Goal: Task Accomplishment & Management: Manage account settings

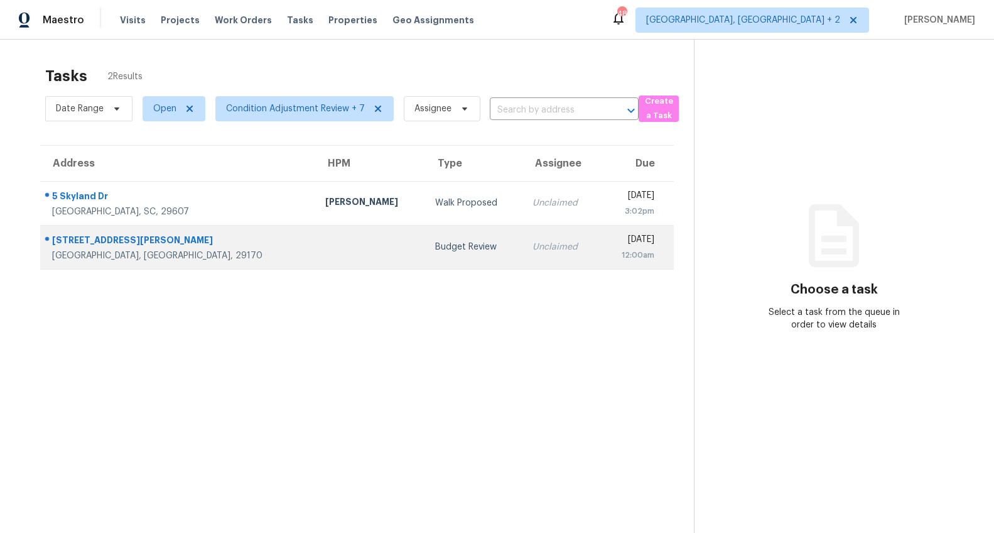
click at [93, 236] on div "118 Elmonte Cir" at bounding box center [178, 242] width 253 height 16
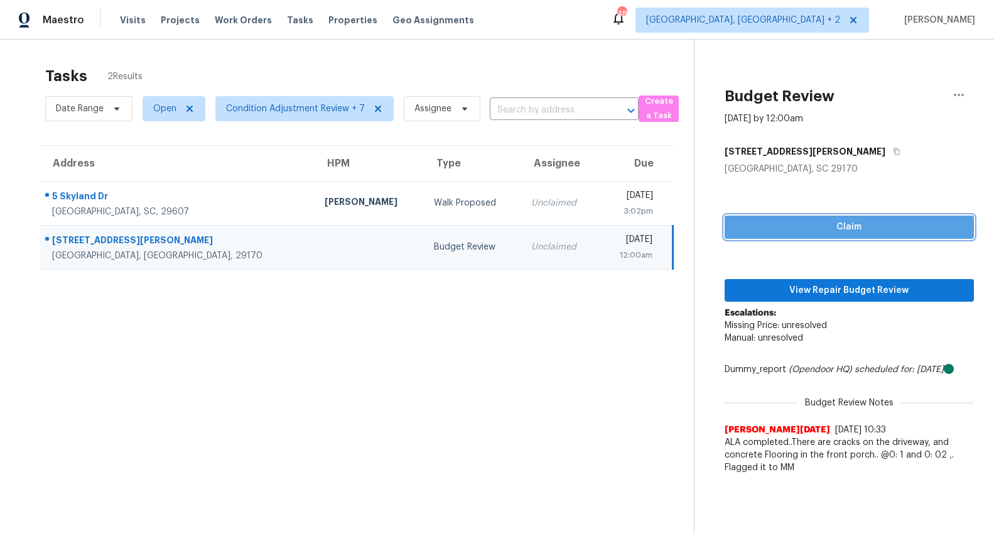
click at [895, 230] on span "Claim" at bounding box center [849, 227] width 229 height 16
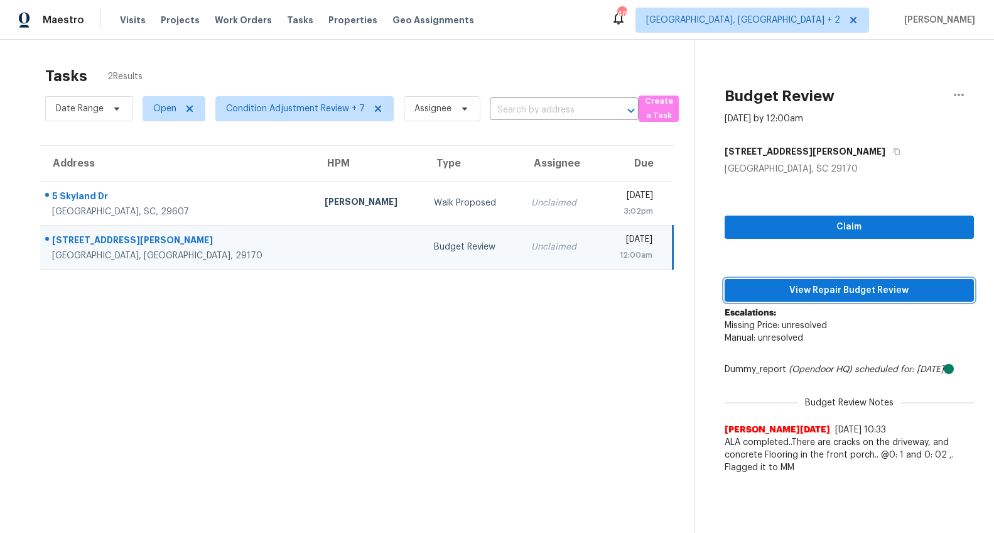
click at [868, 288] on span "View Repair Budget Review" at bounding box center [849, 291] width 229 height 16
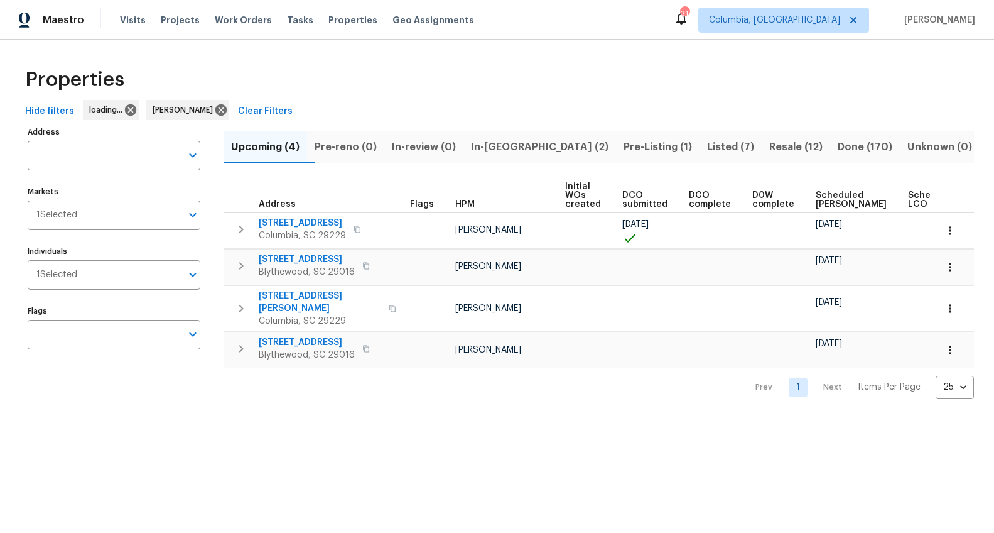
click at [525, 148] on span "In-reno (2)" at bounding box center [540, 147] width 138 height 18
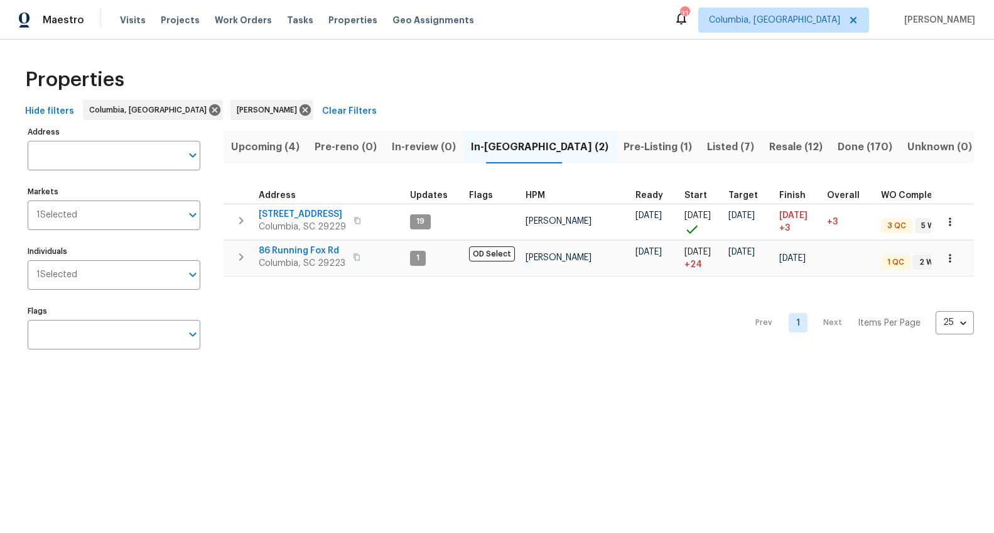
click at [707, 144] on span "Listed (7)" at bounding box center [730, 147] width 47 height 18
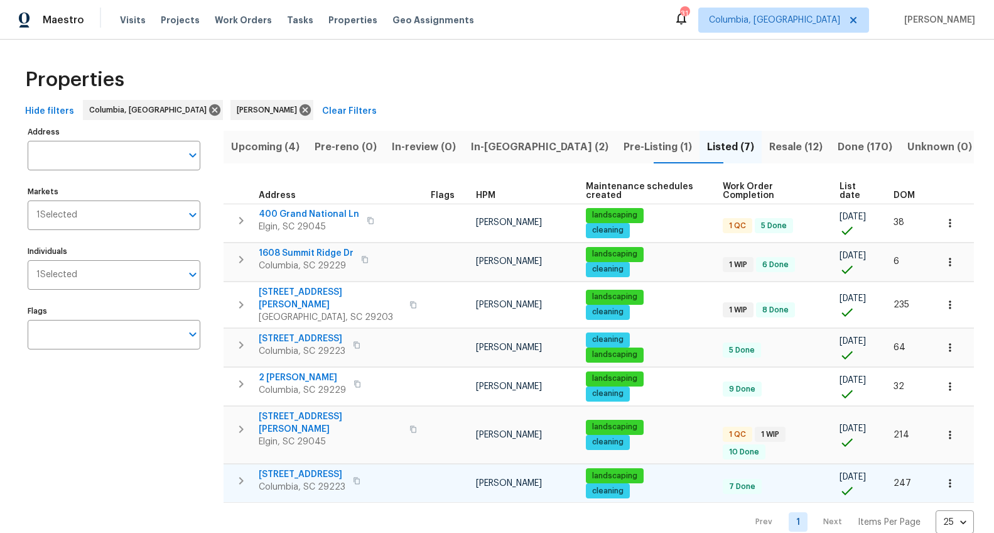
click at [281, 468] on span "105 Beaver Dam Rd" at bounding box center [302, 474] width 87 height 13
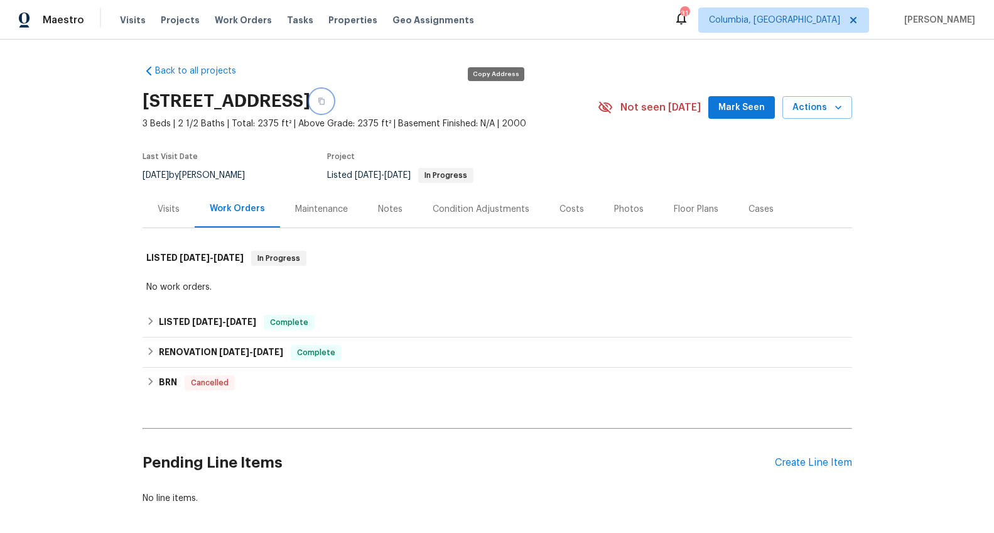
click at [325, 101] on icon "button" at bounding box center [322, 101] width 6 height 7
click at [228, 350] on span "12/31/24" at bounding box center [234, 351] width 30 height 9
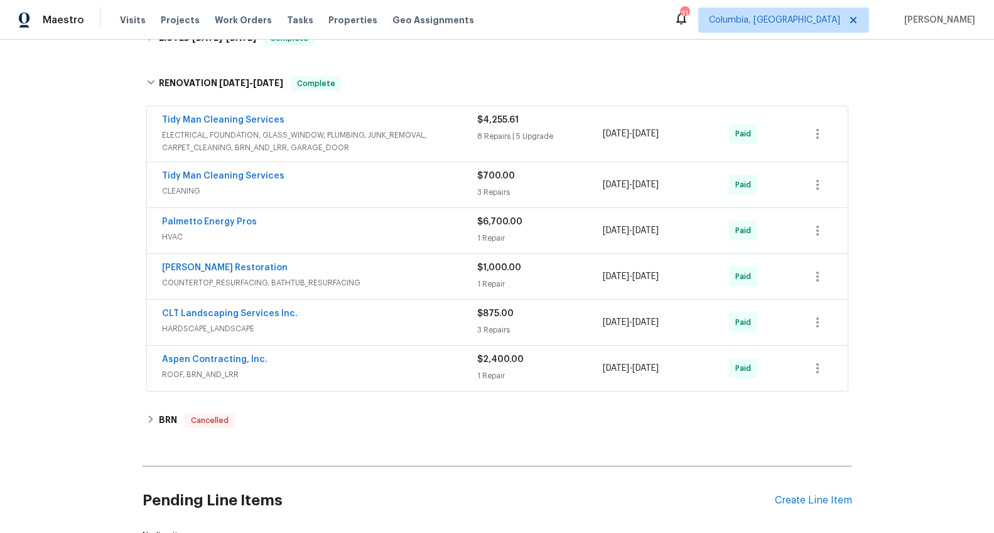
scroll to position [146, 0]
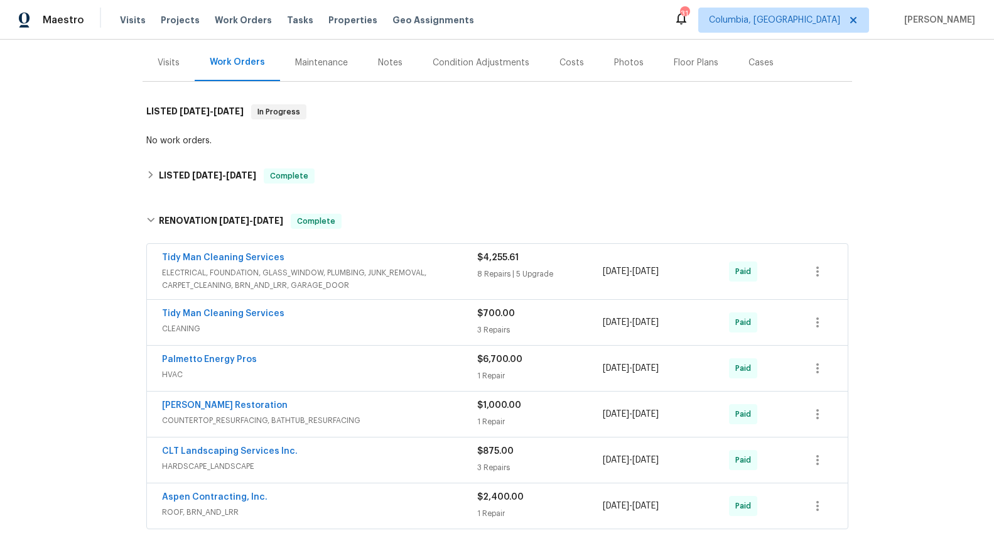
click at [158, 58] on div "Visits" at bounding box center [169, 63] width 22 height 13
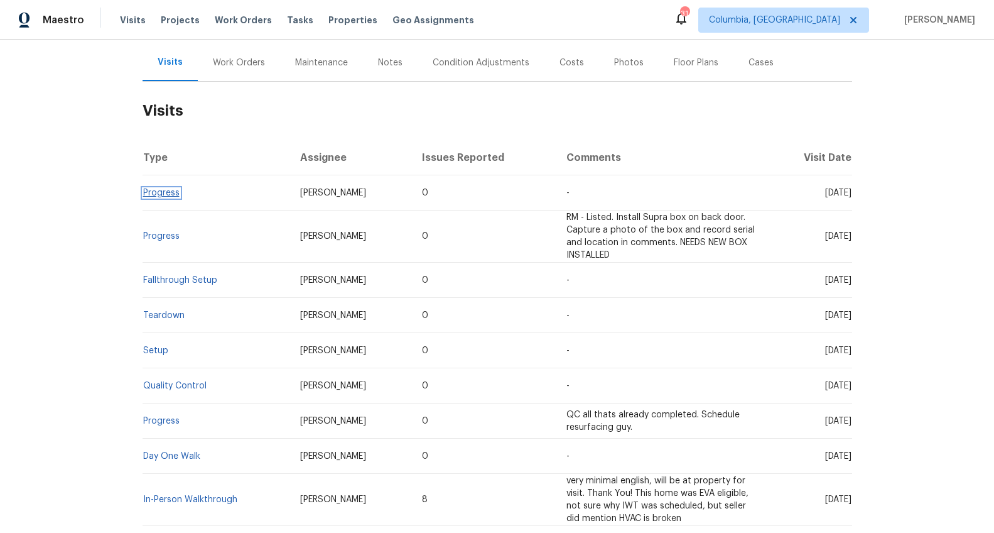
click at [165, 192] on link "Progress" at bounding box center [161, 192] width 36 height 9
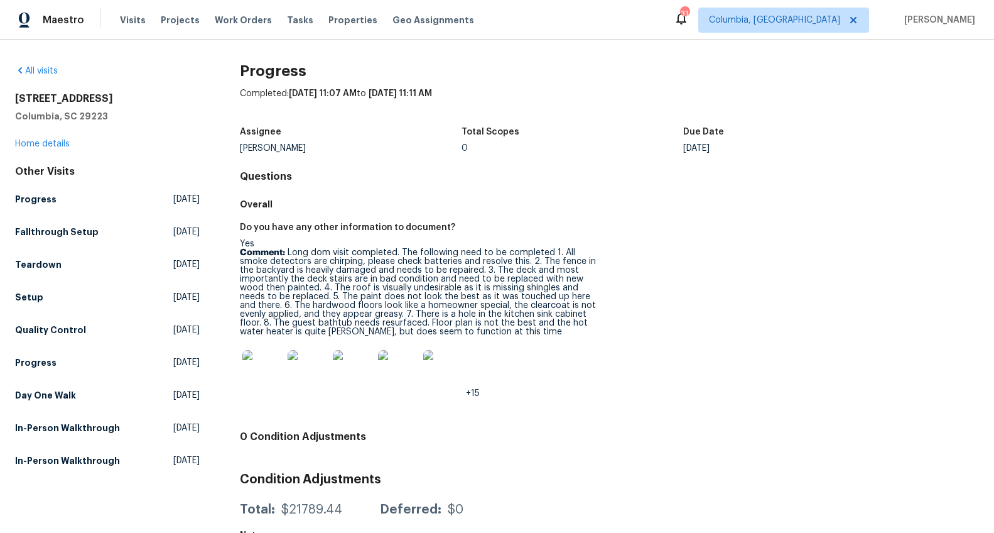
click at [266, 383] on img at bounding box center [262, 370] width 40 height 40
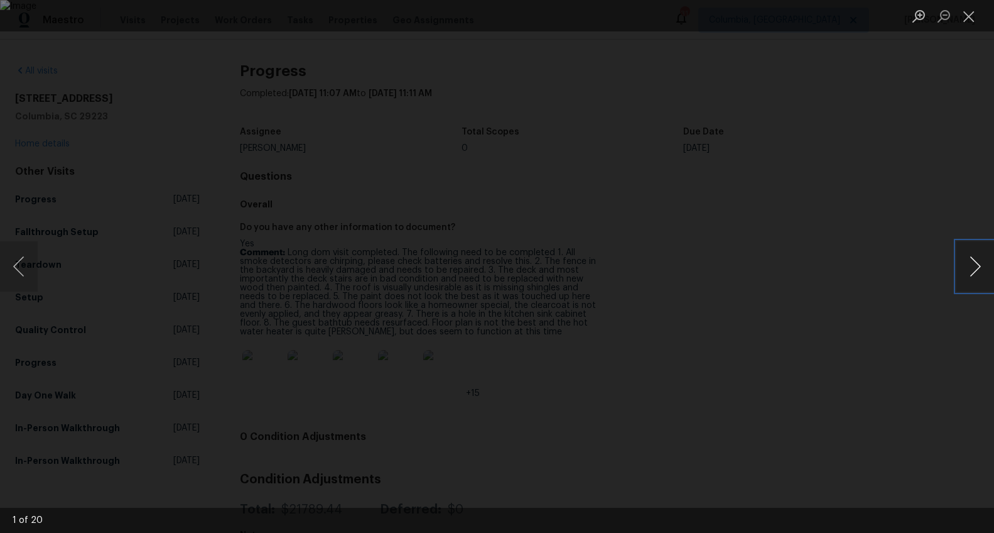
click at [979, 270] on button "Next image" at bounding box center [976, 266] width 38 height 50
click at [967, 274] on button "Next image" at bounding box center [976, 266] width 38 height 50
click at [967, 272] on button "Next image" at bounding box center [976, 266] width 38 height 50
click at [970, 271] on button "Next image" at bounding box center [976, 266] width 38 height 50
click at [973, 273] on button "Next image" at bounding box center [976, 266] width 38 height 50
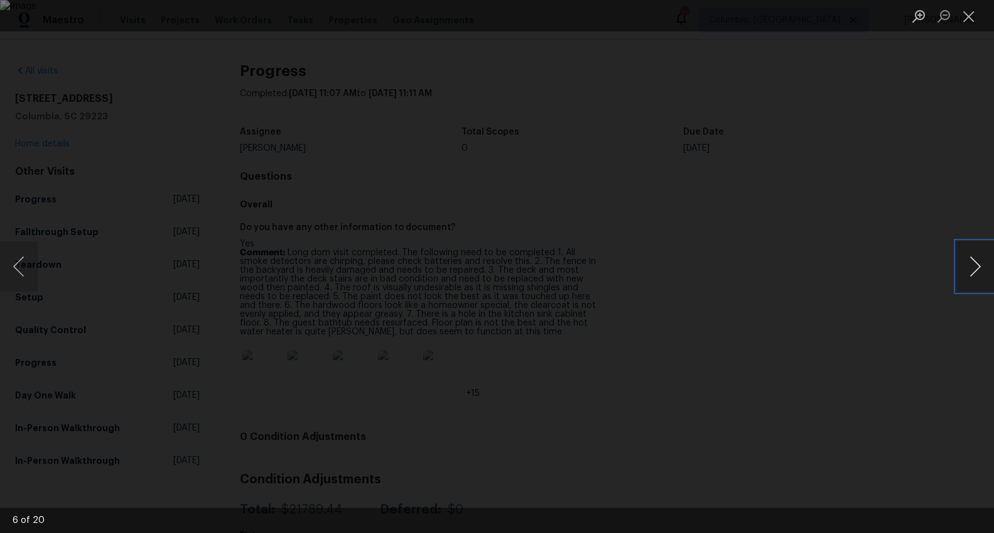
click at [966, 265] on button "Next image" at bounding box center [976, 266] width 38 height 50
click at [971, 261] on button "Next image" at bounding box center [976, 266] width 38 height 50
click at [971, 270] on button "Next image" at bounding box center [976, 266] width 38 height 50
click at [969, 269] on button "Next image" at bounding box center [976, 266] width 38 height 50
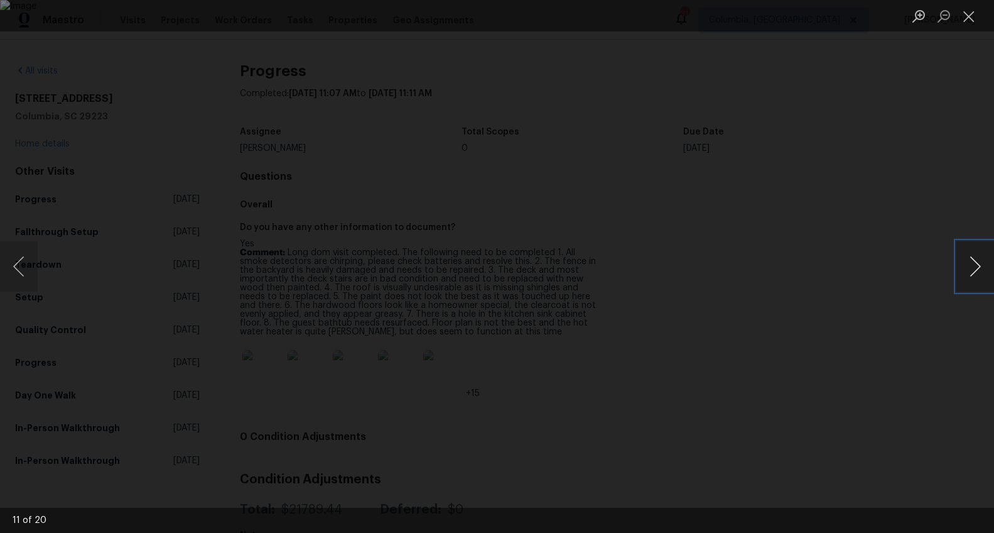
click at [969, 269] on button "Next image" at bounding box center [976, 266] width 38 height 50
click at [981, 271] on button "Next image" at bounding box center [976, 266] width 38 height 50
click at [968, 262] on button "Next image" at bounding box center [976, 266] width 38 height 50
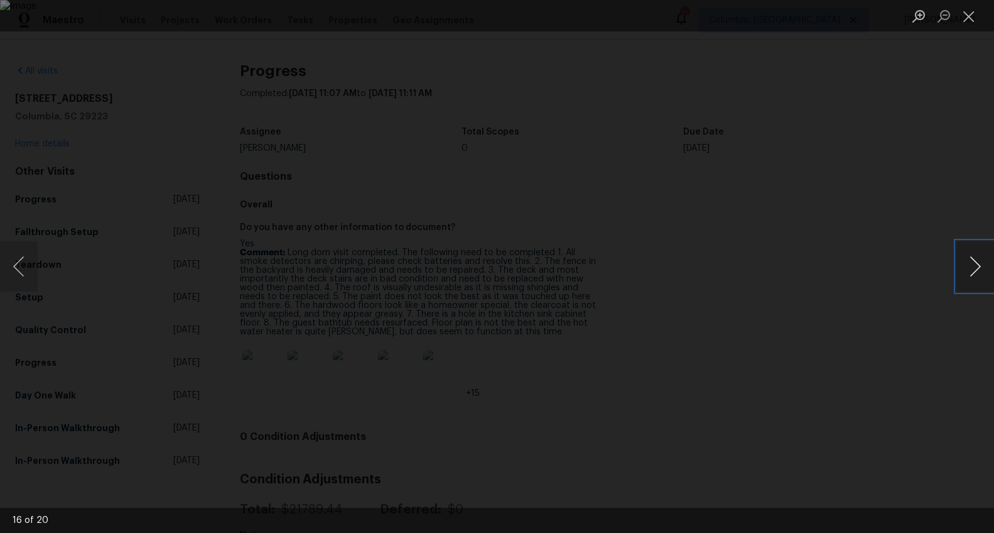
click at [968, 262] on button "Next image" at bounding box center [976, 266] width 38 height 50
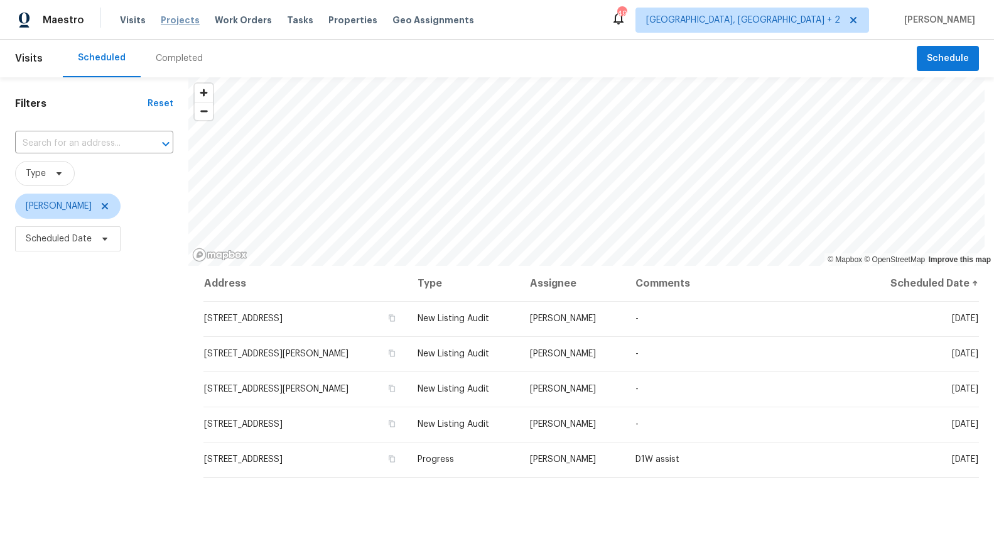
click at [175, 21] on span "Projects" at bounding box center [180, 20] width 39 height 13
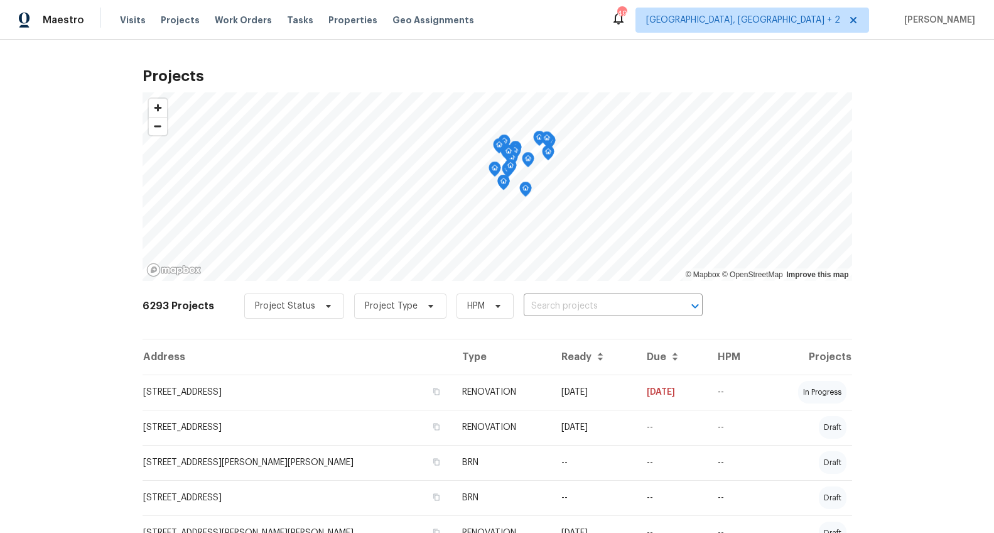
click at [545, 300] on input "text" at bounding box center [596, 306] width 144 height 19
type input "504 a"
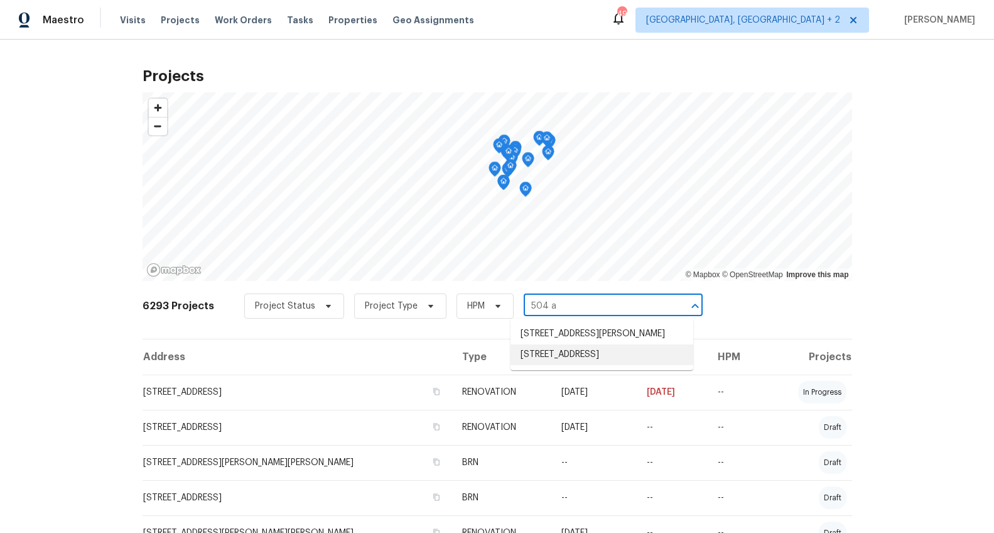
click at [575, 365] on li "[STREET_ADDRESS]" at bounding box center [602, 354] width 183 height 21
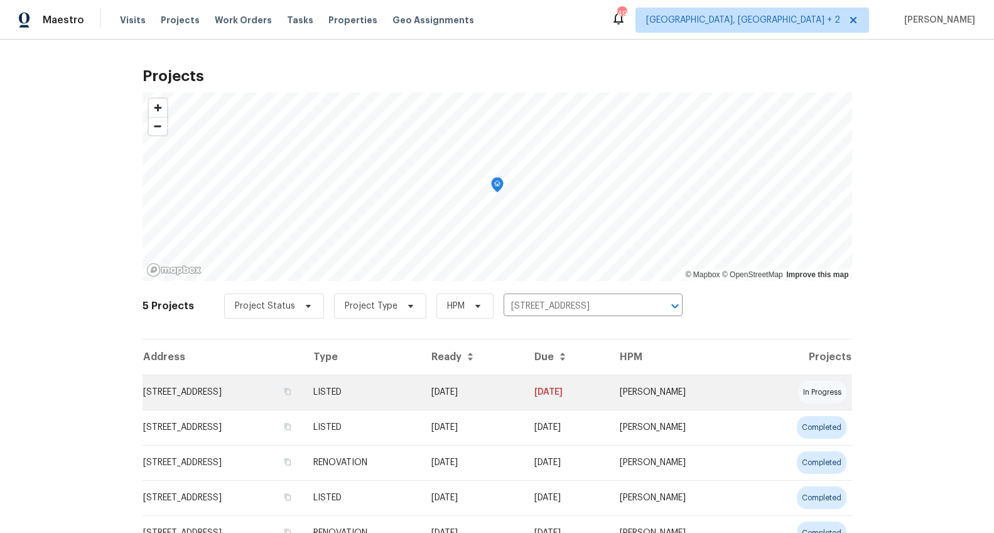
click at [253, 391] on td "[STREET_ADDRESS]" at bounding box center [223, 391] width 161 height 35
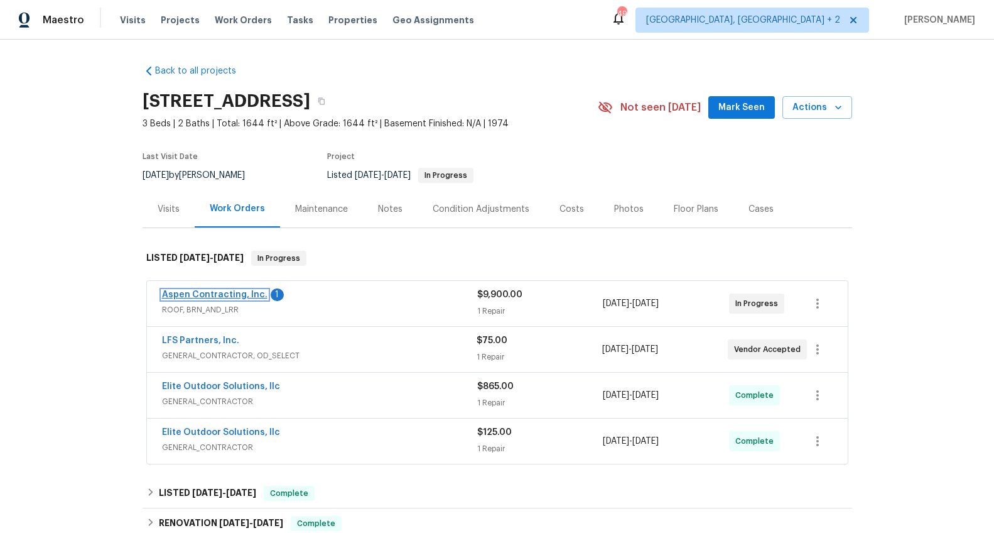
click at [238, 293] on link "Aspen Contracting, Inc." at bounding box center [215, 294] width 106 height 9
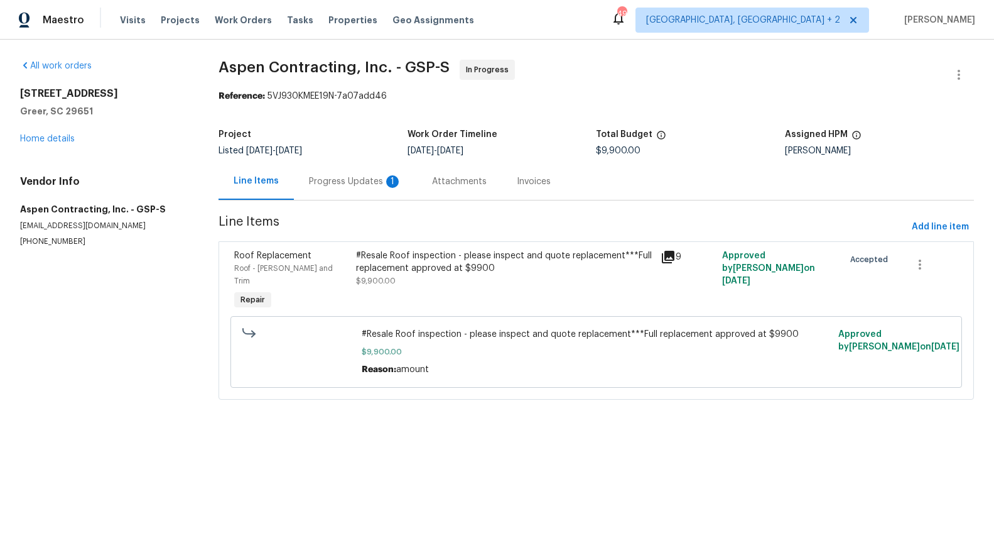
click at [331, 193] on div "Progress Updates 1" at bounding box center [355, 181] width 123 height 37
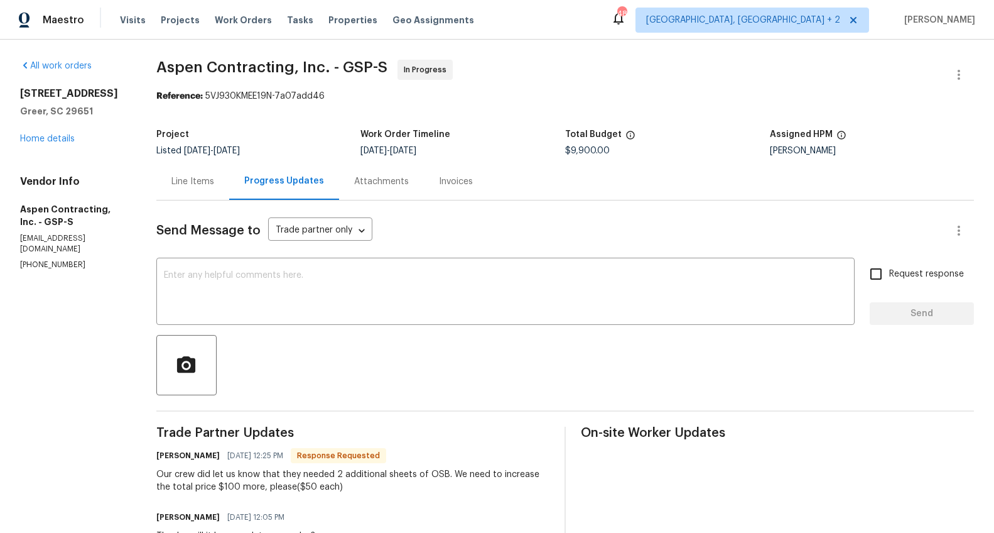
scroll to position [50, 0]
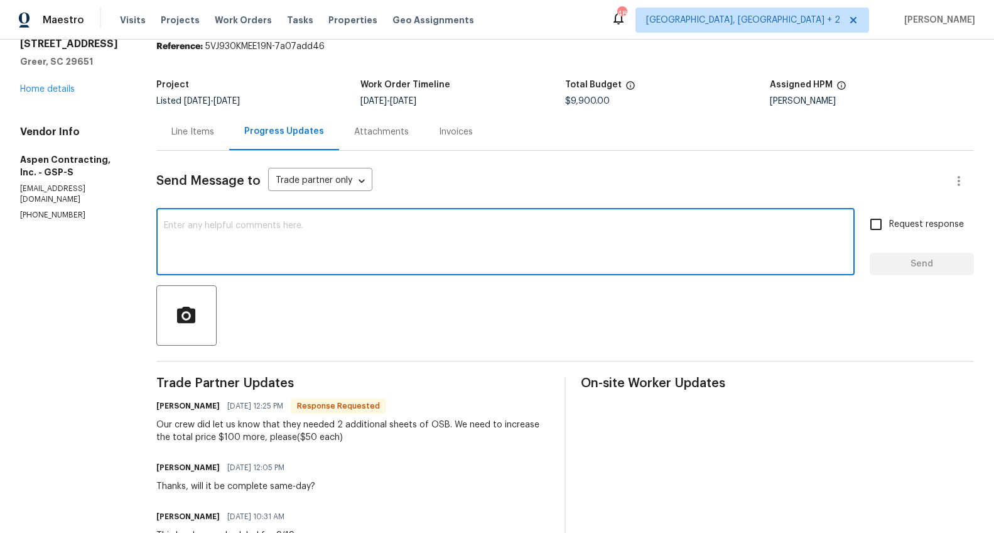
click at [312, 233] on textarea at bounding box center [505, 243] width 683 height 44
type textarea "Approved, thanks"
click at [919, 228] on span "Request response" at bounding box center [927, 224] width 75 height 13
click at [890, 228] on input "Request response" at bounding box center [876, 224] width 26 height 26
checkbox input "true"
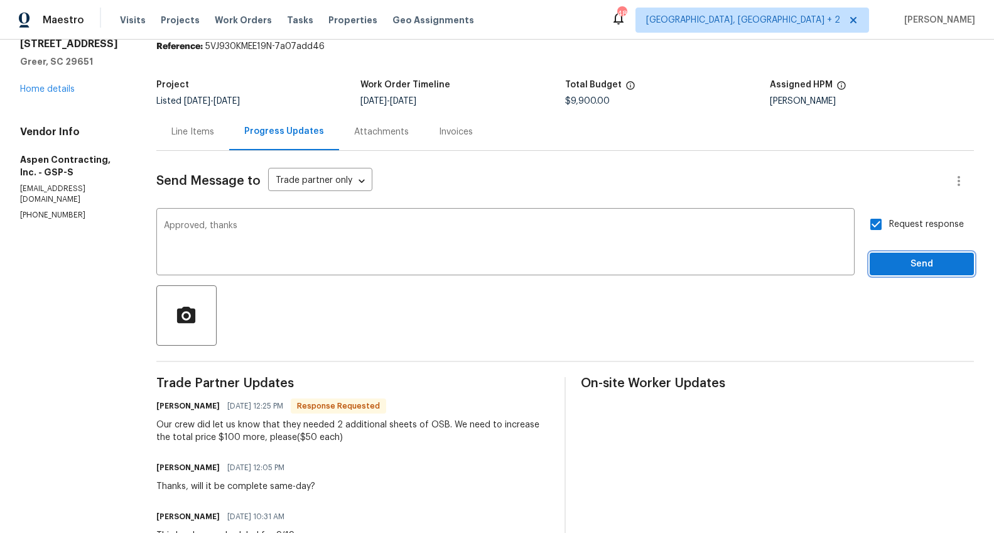
click at [913, 258] on span "Send" at bounding box center [922, 264] width 84 height 16
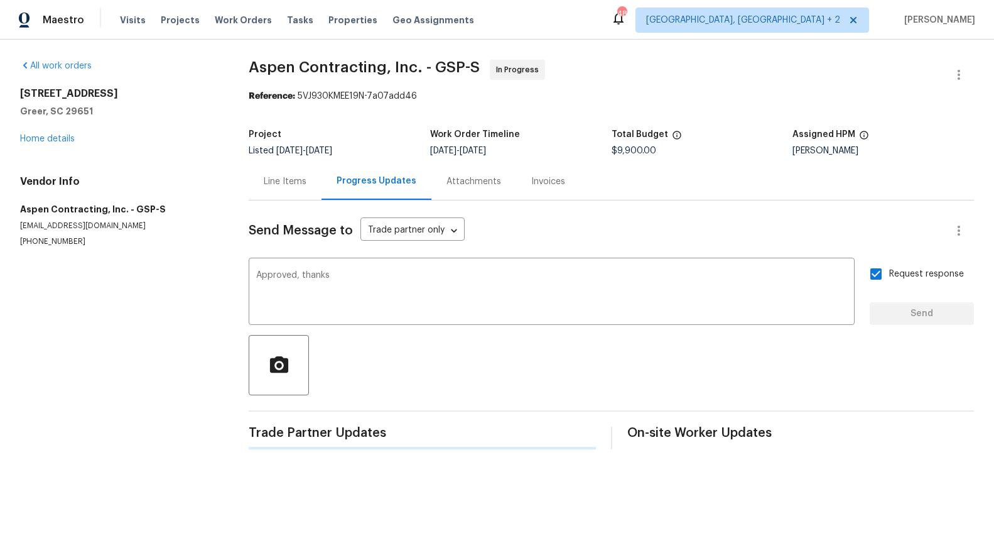
scroll to position [0, 0]
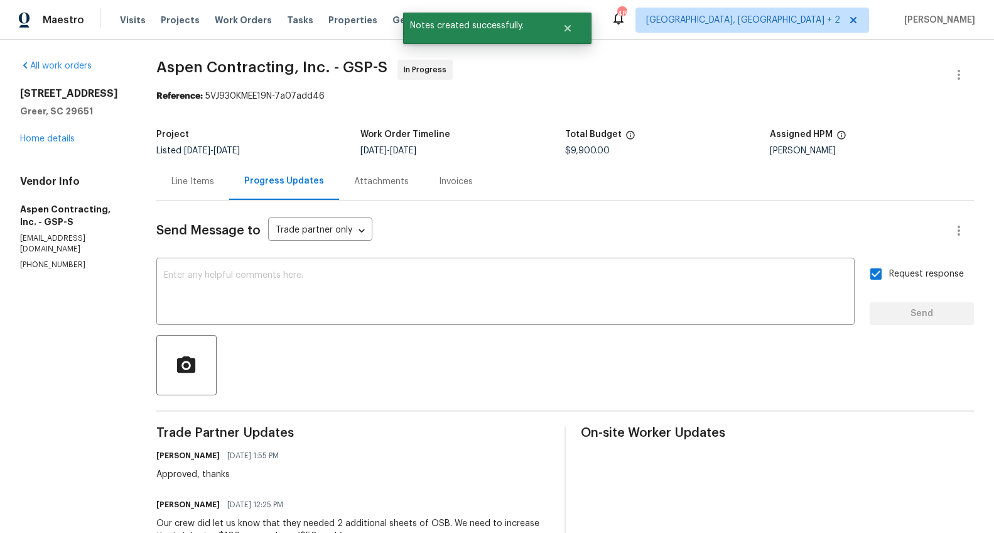
click at [198, 181] on div "Line Items" at bounding box center [193, 181] width 43 height 13
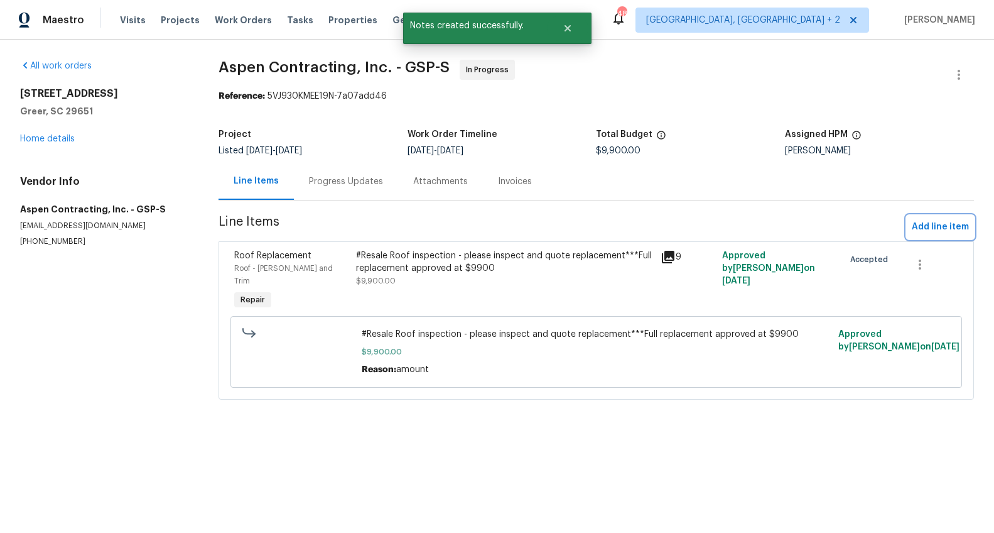
click at [938, 223] on span "Add line item" at bounding box center [940, 227] width 57 height 16
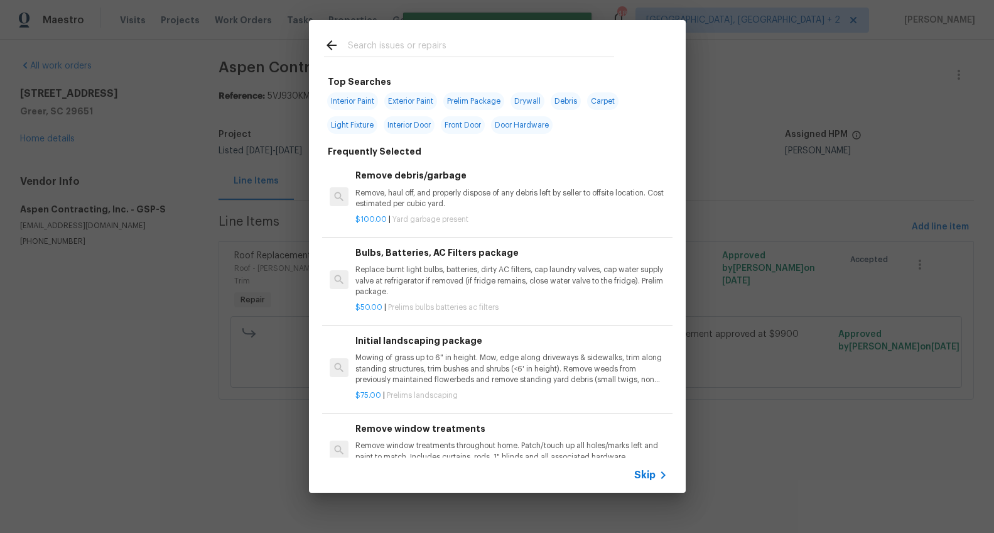
click at [415, 43] on input "text" at bounding box center [481, 47] width 266 height 19
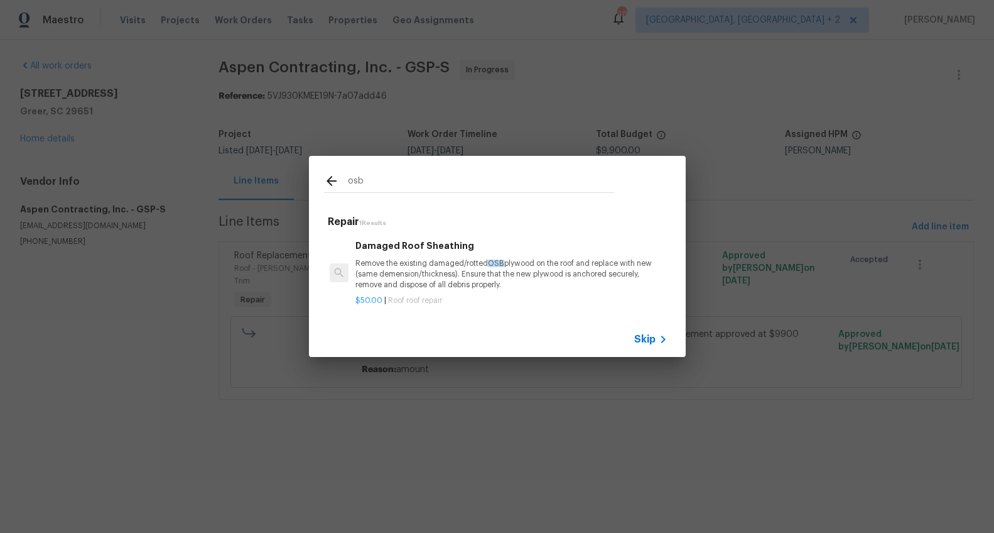
type input "osb"
click at [440, 282] on p "Remove the existing damaged/rotted OSB plywood on the roof and replace with new…" at bounding box center [512, 274] width 312 height 32
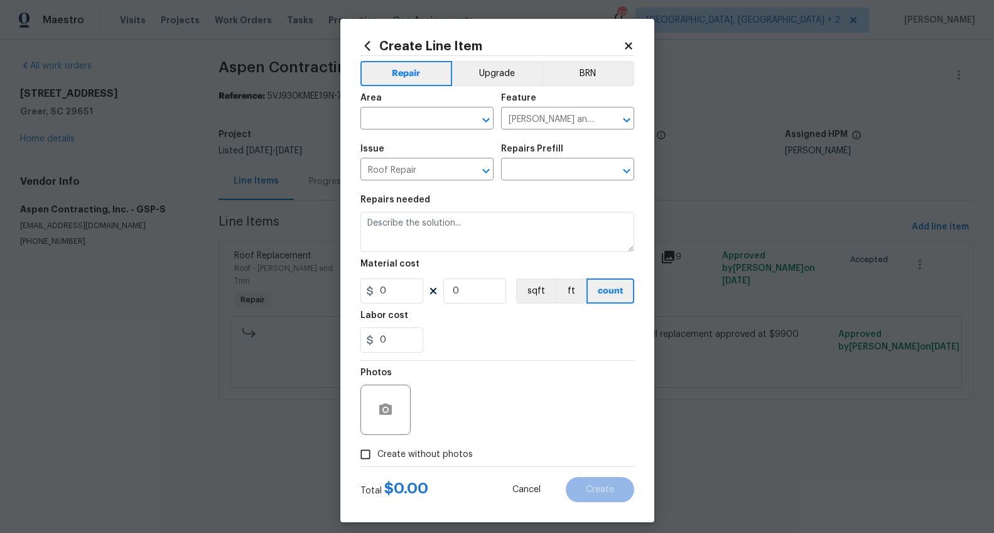
type textarea "Remove the existing damaged/rotted OSB plywood on the roof and replace with new…"
type input "1"
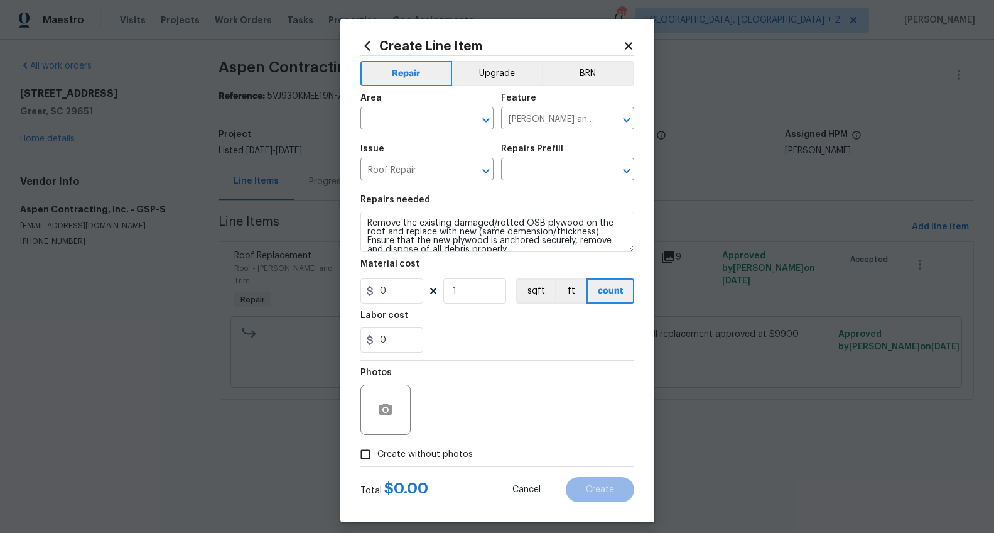
type input "Damaged Roof Sheathing $50.00"
type input "50"
click at [471, 288] on input "1" at bounding box center [475, 290] width 63 height 25
type input "2"
click at [423, 120] on input "text" at bounding box center [410, 119] width 98 height 19
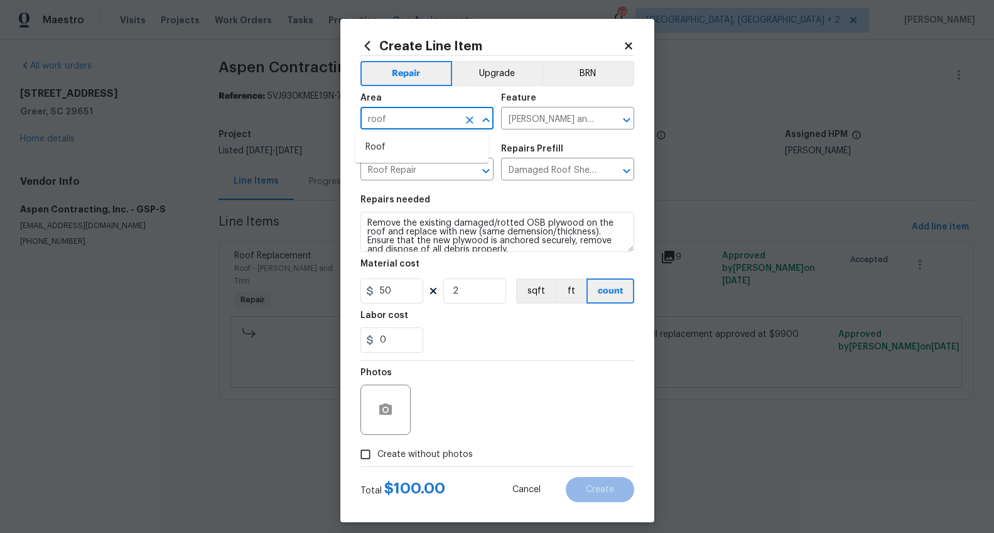
click at [426, 137] on li "Roof" at bounding box center [422, 147] width 133 height 21
type input "Roof"
click at [435, 457] on span "Create without photos" at bounding box center [425, 454] width 95 height 13
click at [378, 457] on input "Create without photos" at bounding box center [366, 454] width 24 height 24
checkbox input "true"
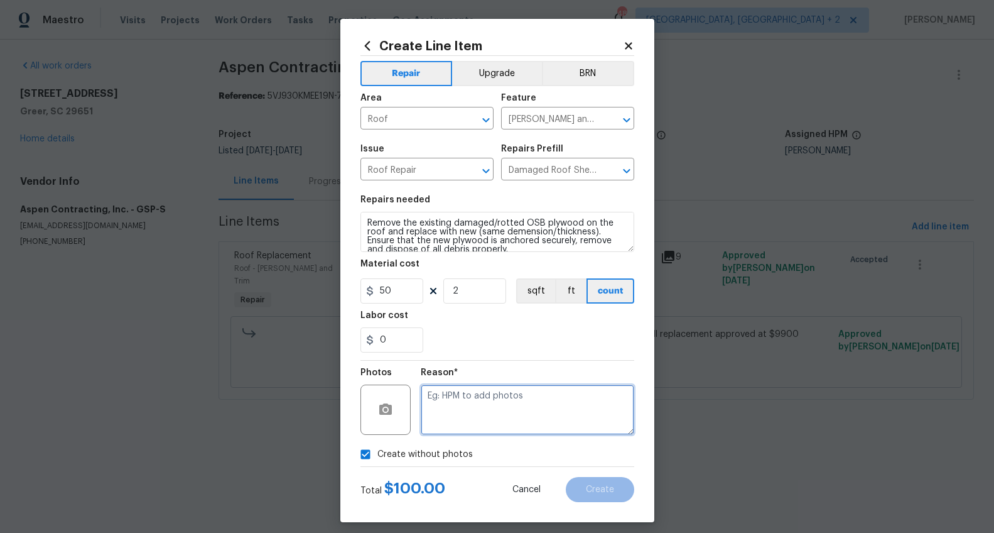
click at [460, 428] on textarea at bounding box center [528, 409] width 214 height 50
type textarea "wa"
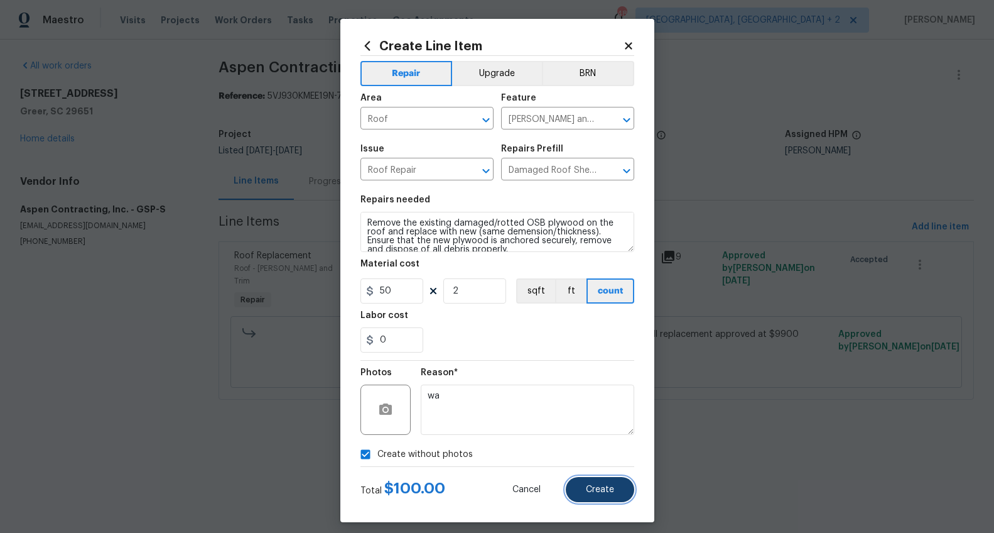
click at [586, 485] on span "Create" at bounding box center [600, 489] width 28 height 9
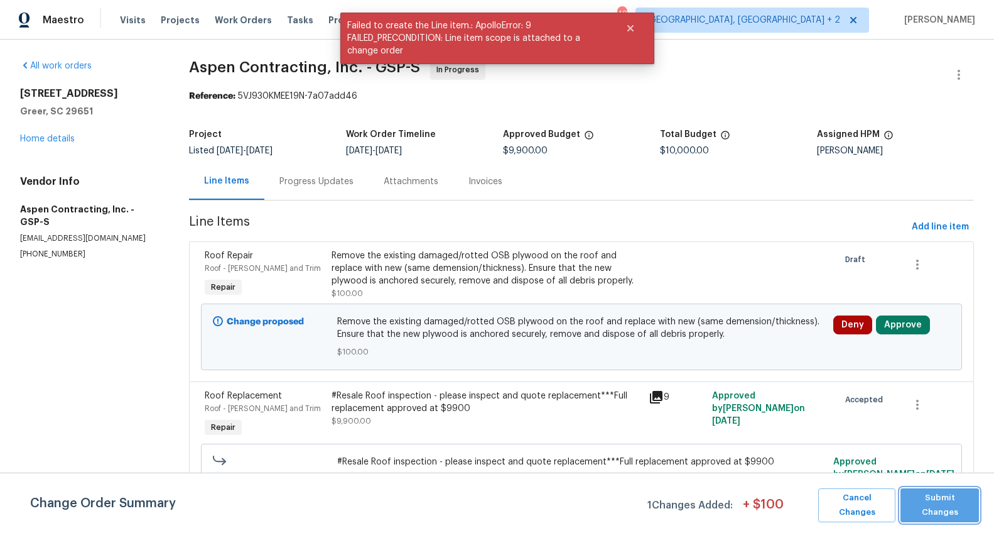
click at [946, 496] on button "Submit Changes" at bounding box center [940, 505] width 79 height 34
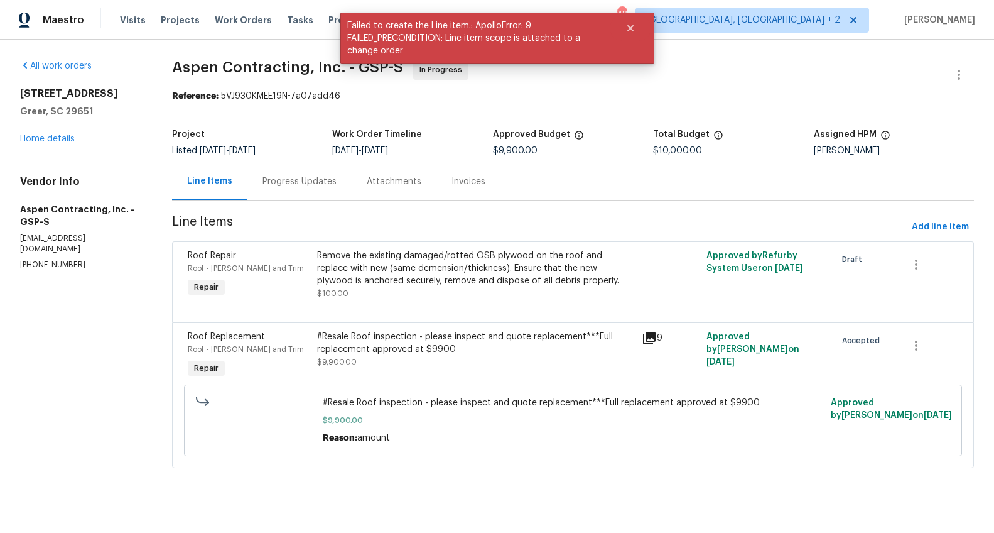
click at [313, 178] on div "Progress Updates" at bounding box center [300, 181] width 74 height 13
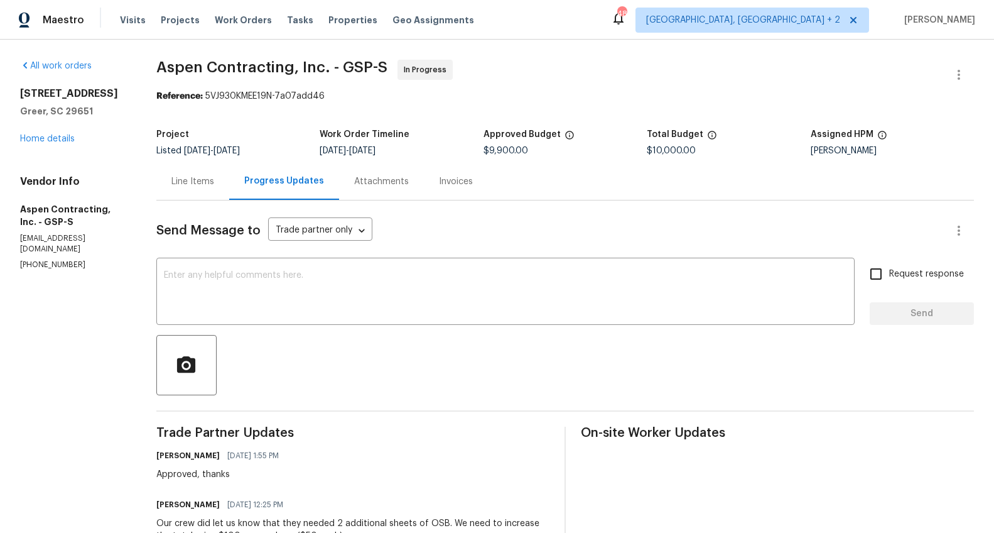
click at [173, 188] on div "Line Items" at bounding box center [193, 181] width 43 height 13
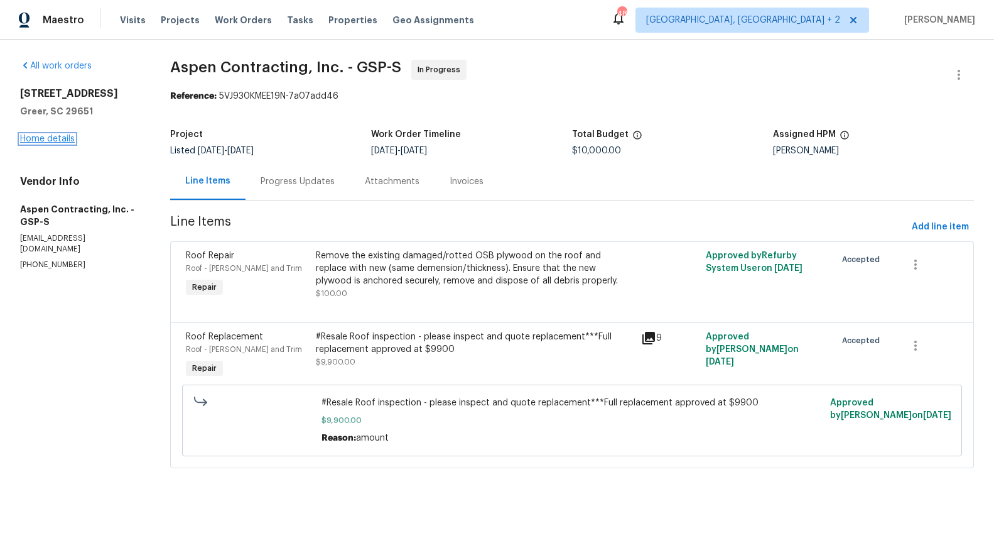
click at [58, 137] on link "Home details" at bounding box center [47, 138] width 55 height 9
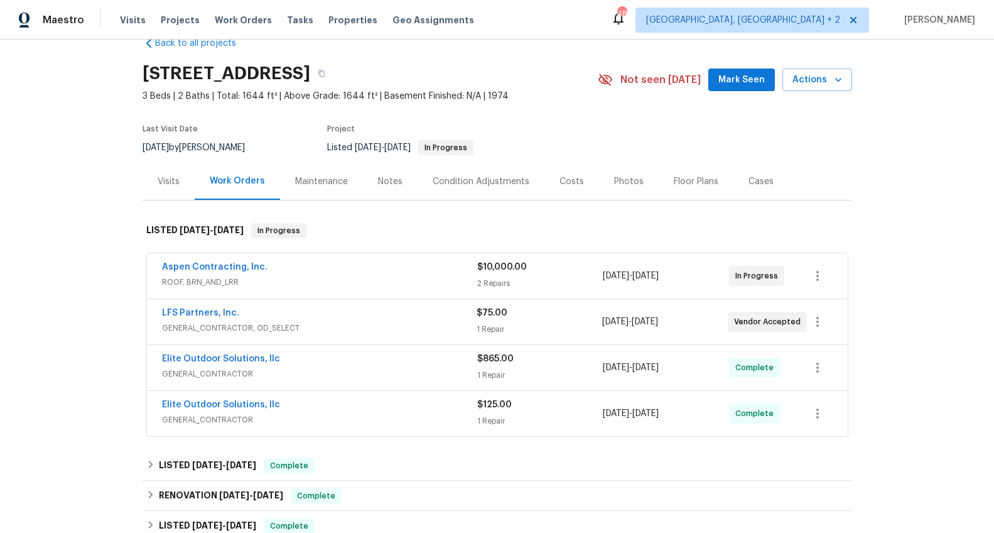
scroll to position [14, 0]
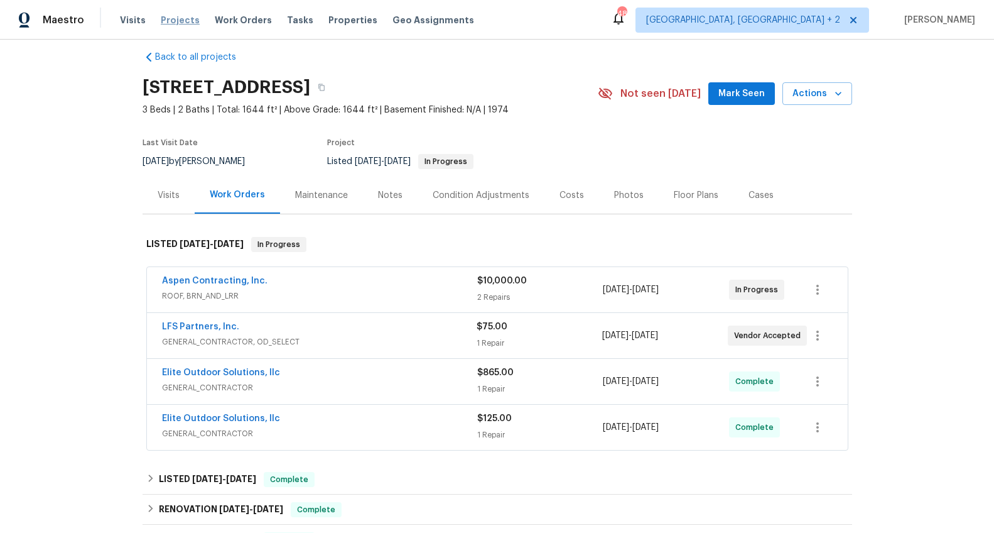
click at [183, 25] on span "Projects" at bounding box center [180, 20] width 39 height 13
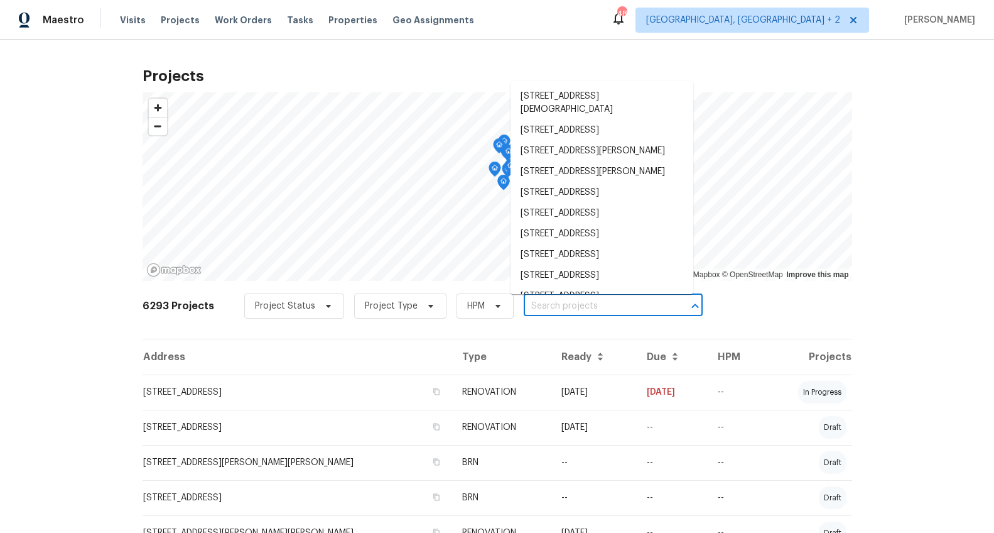
click at [587, 299] on input "text" at bounding box center [596, 306] width 144 height 19
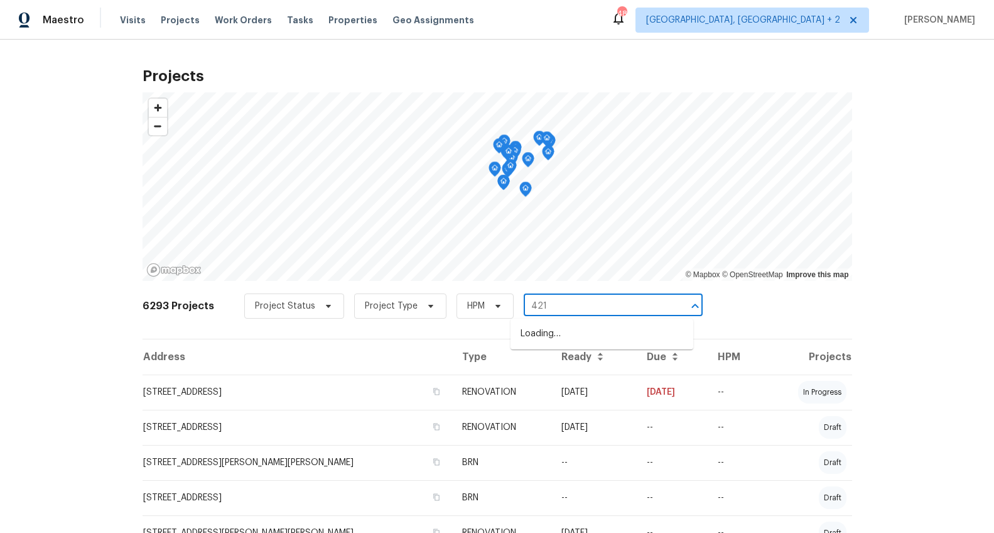
type input "421 h"
click at [587, 328] on li "421 High Valley Blvd, Greenville, SC 29605" at bounding box center [602, 334] width 183 height 21
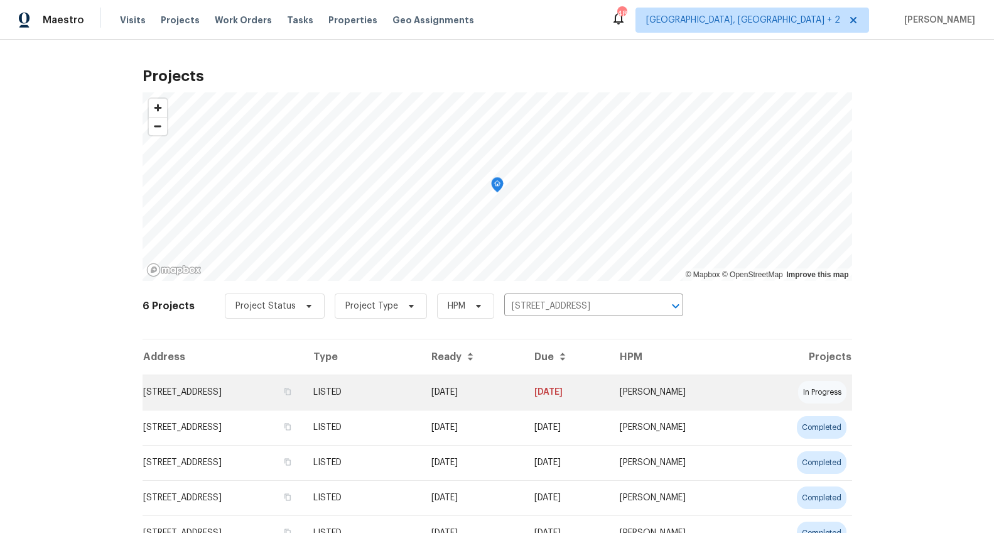
click at [229, 385] on td "421 High Valley Blvd, Greenville, SC 29605" at bounding box center [223, 391] width 161 height 35
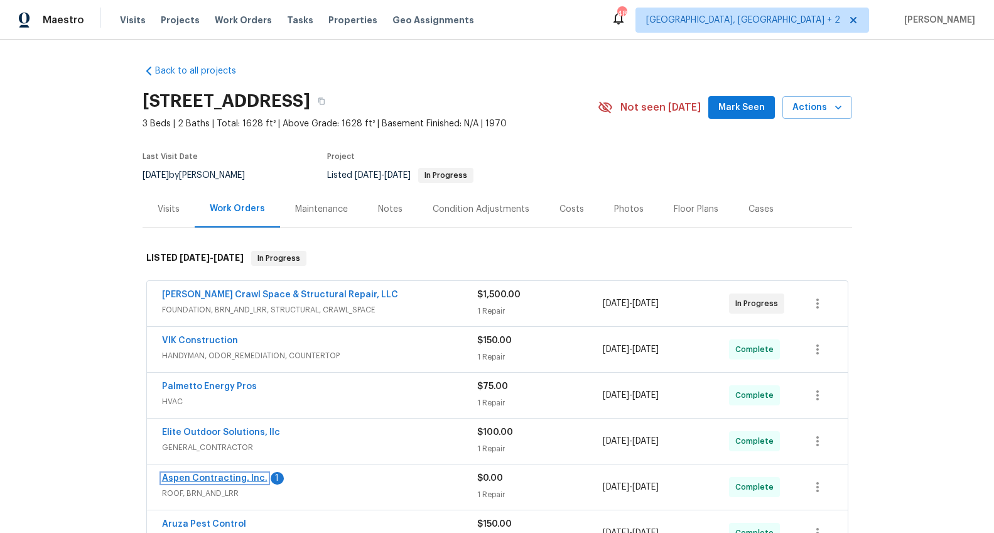
click at [245, 476] on link "Aspen Contracting, Inc." at bounding box center [215, 478] width 106 height 9
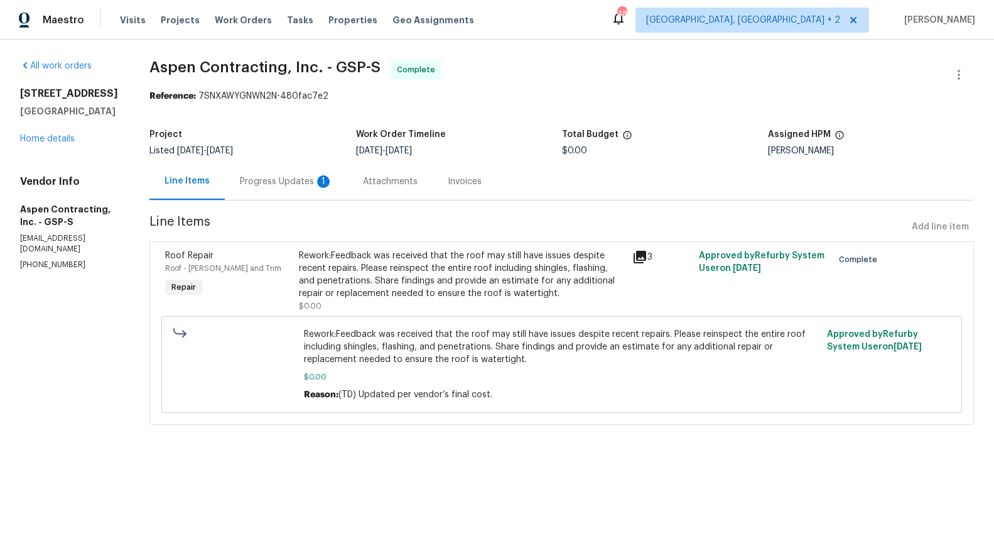
click at [285, 190] on div "Progress Updates 1" at bounding box center [286, 181] width 123 height 37
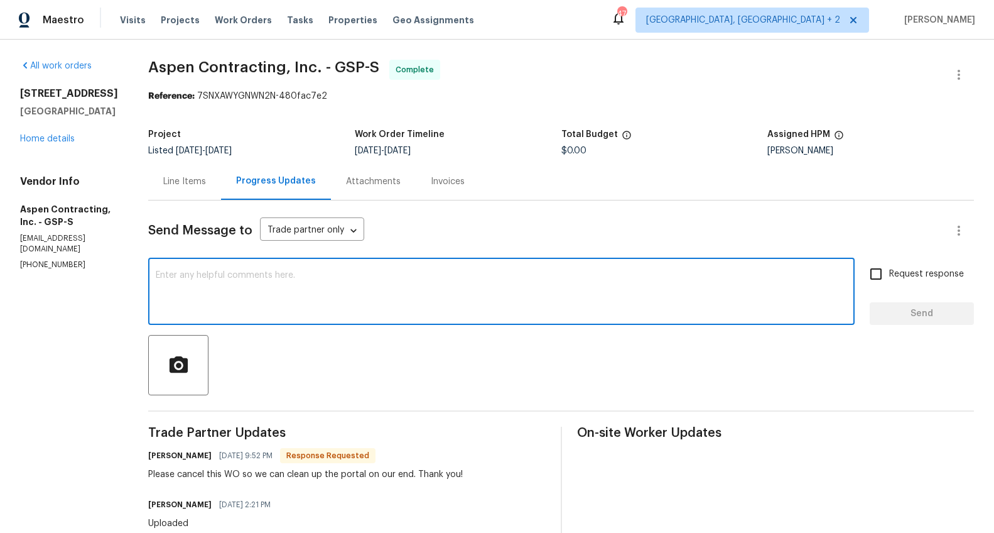
click at [268, 283] on textarea at bounding box center [502, 293] width 692 height 44
type textarea "This has been marked as complete so we cannot do anything with it at this point"
click at [932, 286] on label "Request response" at bounding box center [913, 274] width 101 height 26
click at [890, 286] on input "Request response" at bounding box center [876, 274] width 26 height 26
checkbox input "true"
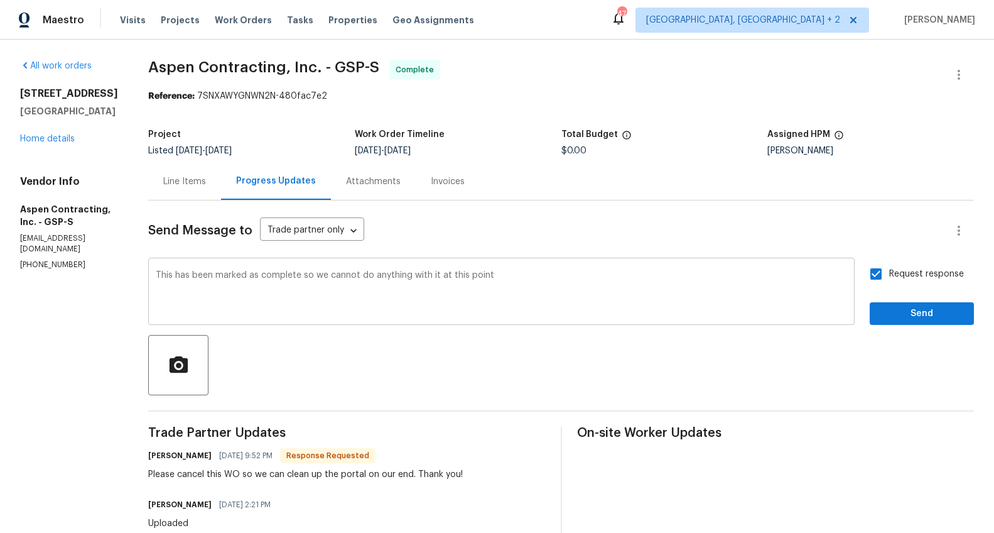
click at [531, 261] on div "This has been marked as complete so we cannot do anything with it at this point…" at bounding box center [501, 293] width 707 height 64
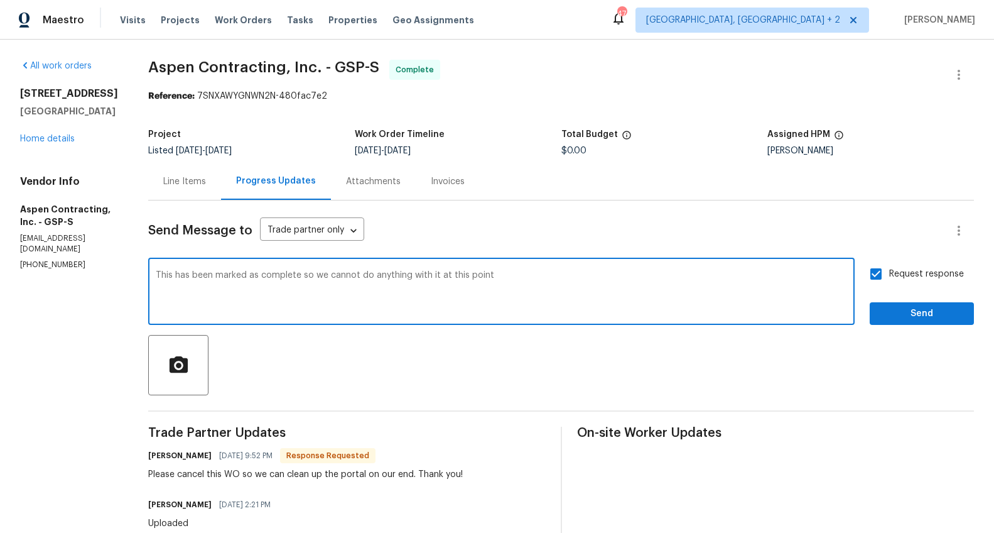
click at [531, 263] on div "This has been marked as complete so we cannot do anything with it at this point…" at bounding box center [501, 293] width 707 height 64
click at [520, 275] on textarea "This has been marked as complete so we cannot do anything with it at this point" at bounding box center [502, 293] width 692 height 44
click at [863, 285] on input "Request response" at bounding box center [876, 274] width 26 height 26
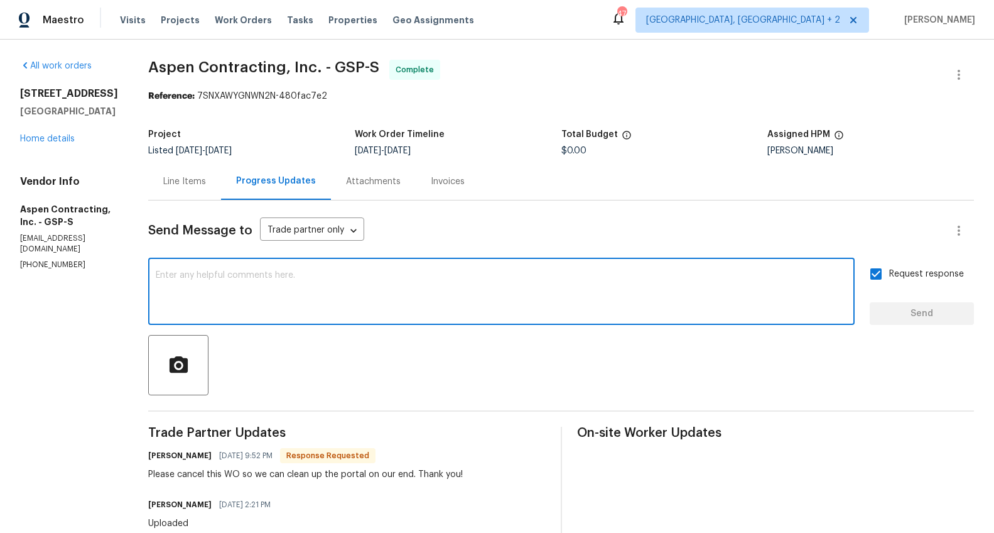
checkbox input "false"
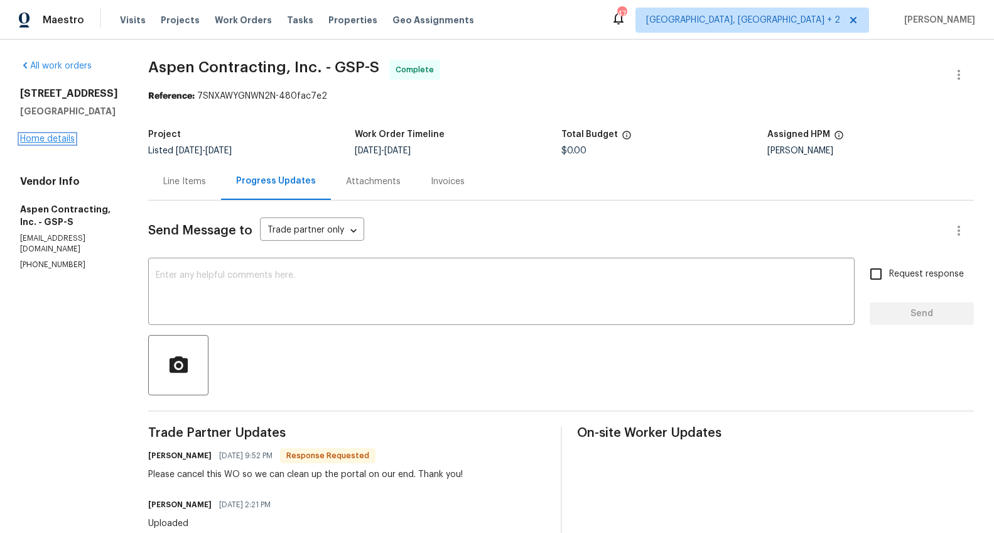
click at [43, 134] on link "Home details" at bounding box center [47, 138] width 55 height 9
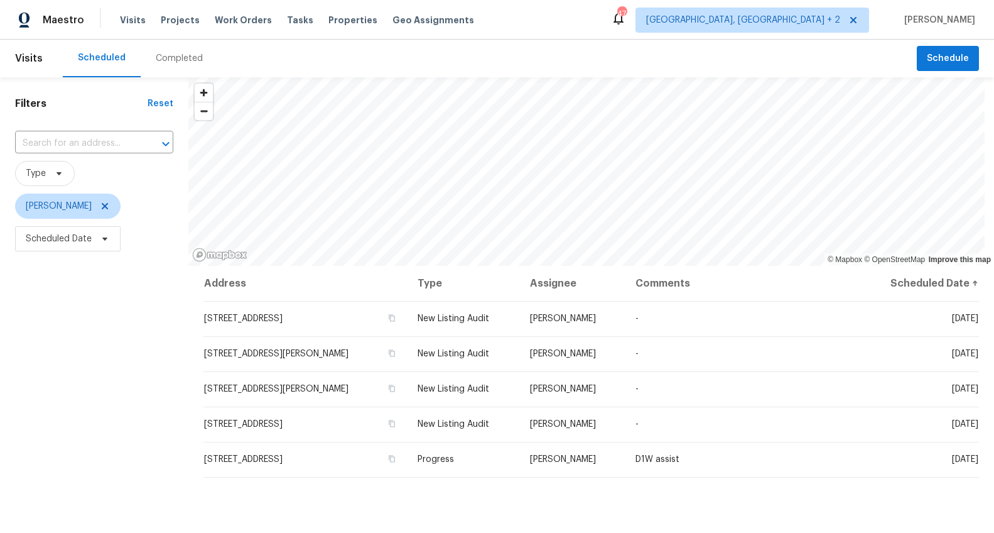
click at [193, 16] on div "Visits Projects Work Orders Tasks Properties Geo Assignments" at bounding box center [304, 20] width 369 height 25
click at [182, 18] on span "Projects" at bounding box center [180, 20] width 39 height 13
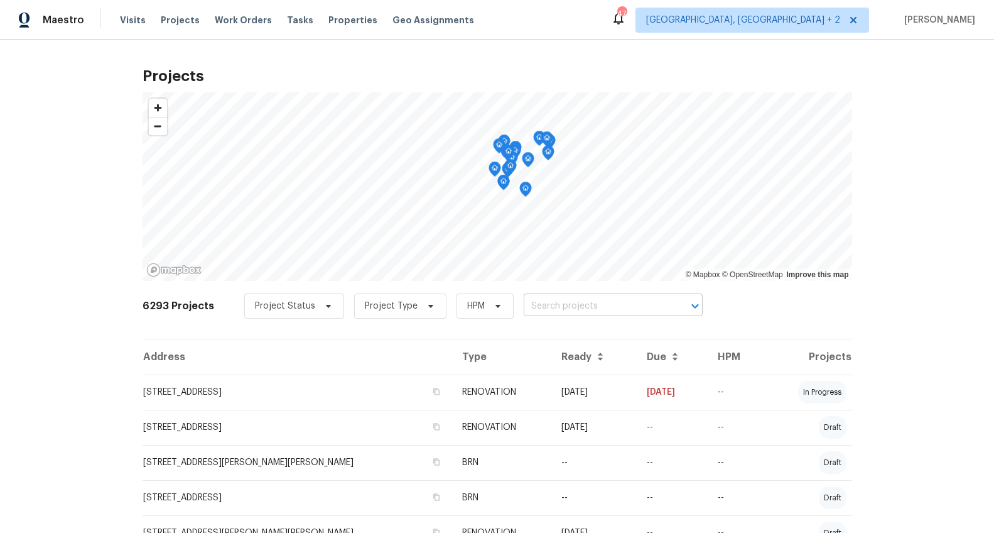
click at [566, 305] on input "text" at bounding box center [596, 306] width 144 height 19
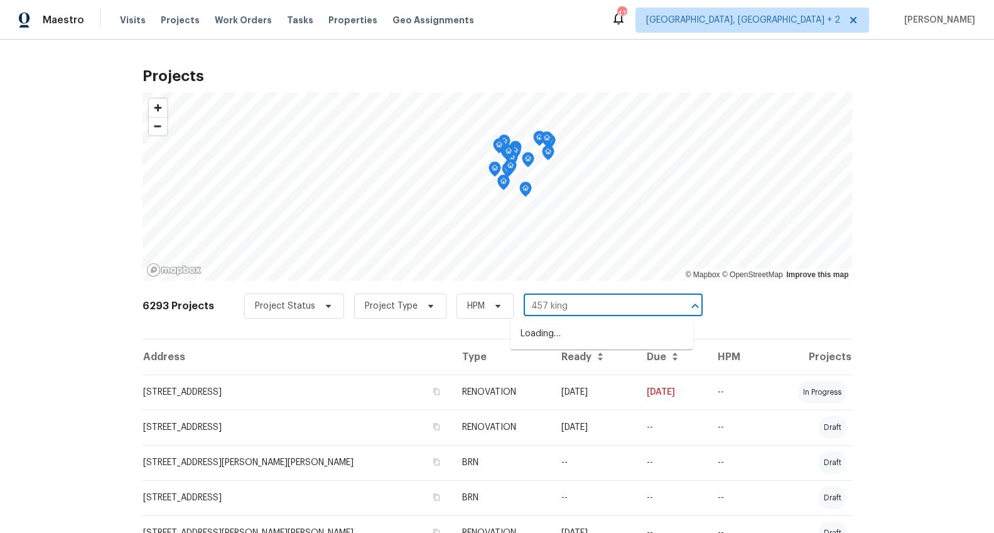
type input "457 kings"
click at [589, 334] on li "[STREET_ADDRESS]" at bounding box center [602, 334] width 183 height 21
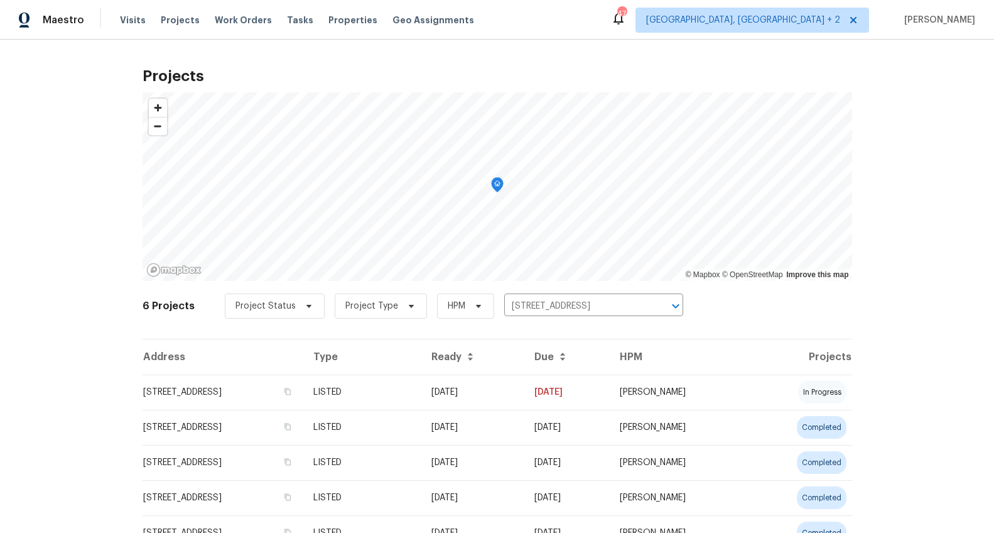
click at [237, 400] on td "[STREET_ADDRESS]" at bounding box center [223, 391] width 161 height 35
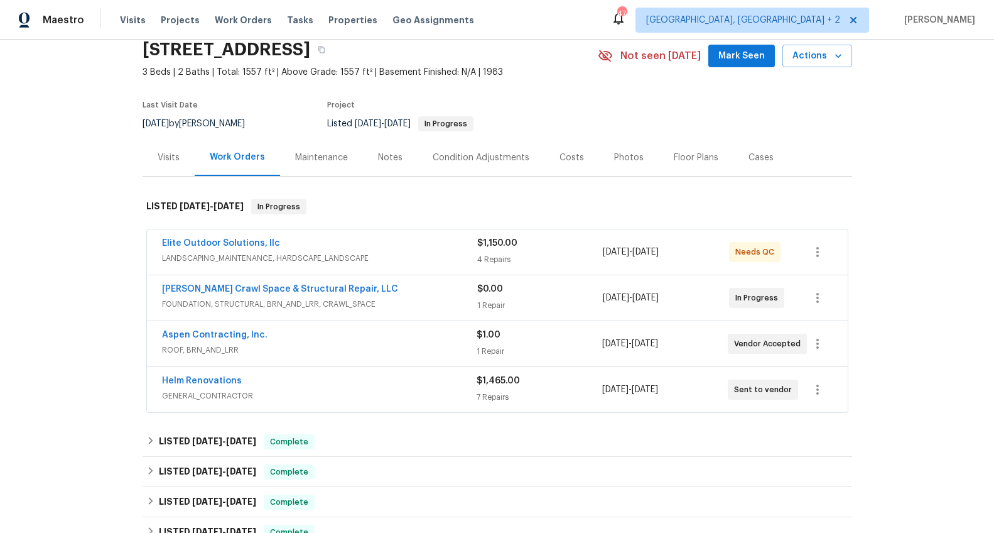
scroll to position [51, 0]
click at [229, 335] on link "Aspen Contracting, Inc." at bounding box center [215, 335] width 106 height 9
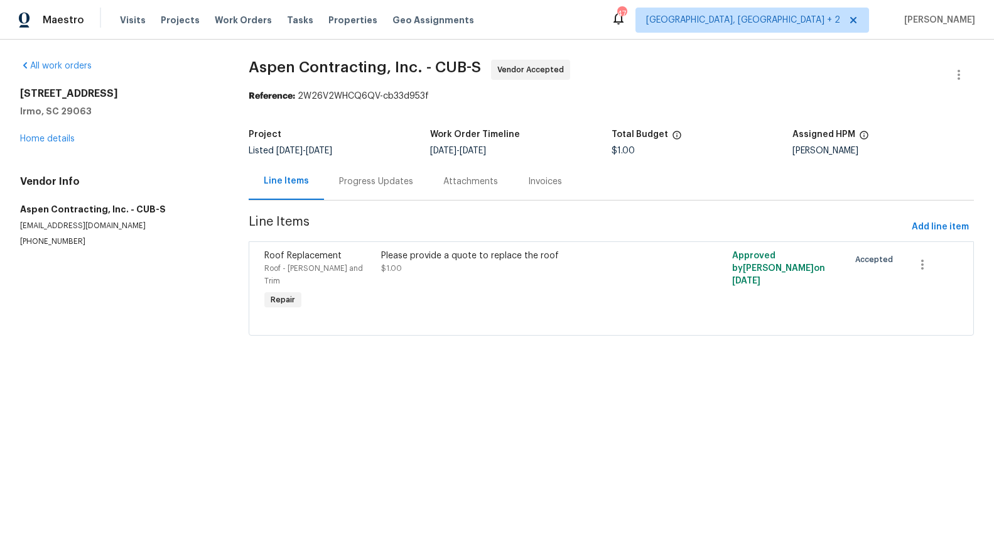
click at [380, 182] on div "Progress Updates" at bounding box center [376, 181] width 74 height 13
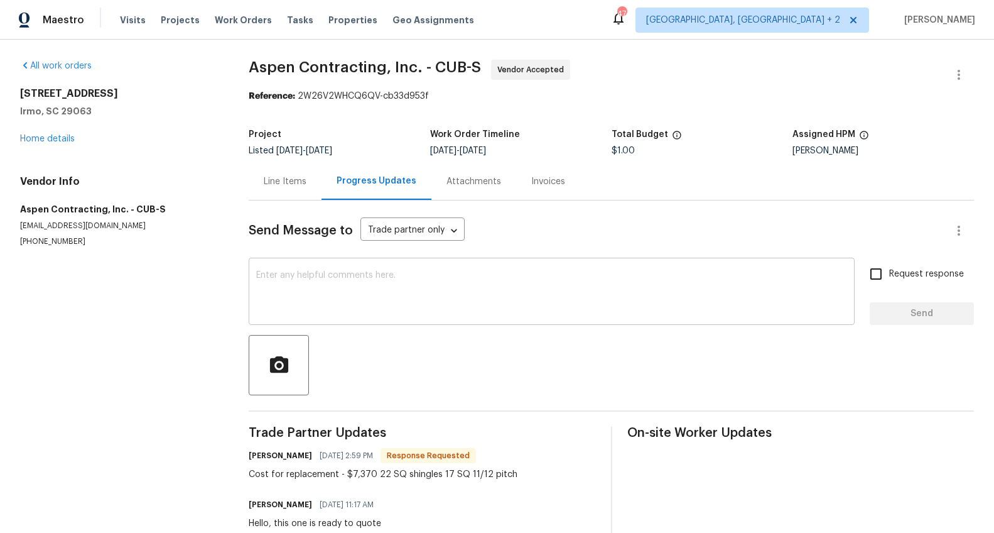
click at [414, 283] on textarea at bounding box center [551, 293] width 591 height 44
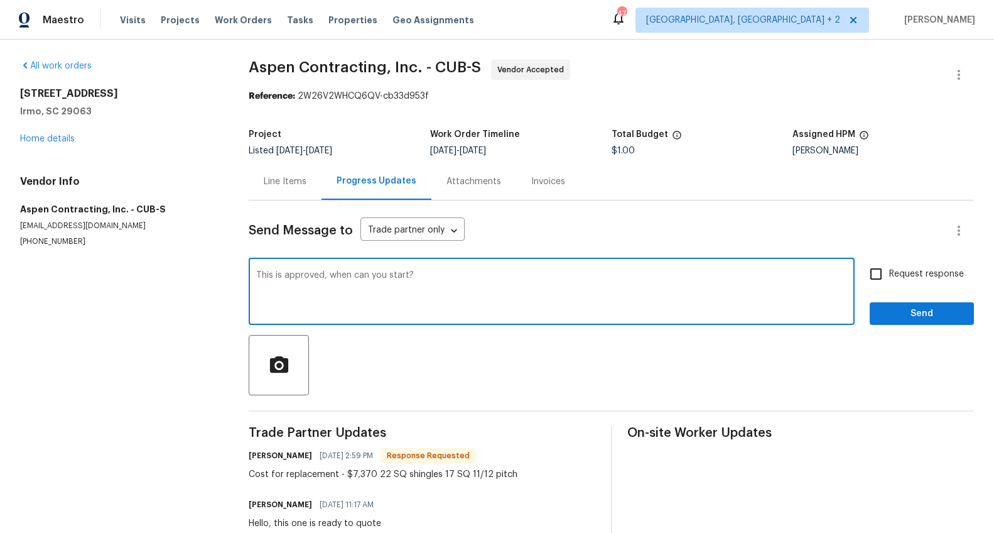
type textarea "This is approved, when can you start?"
click at [870, 273] on input "Request response" at bounding box center [876, 274] width 26 height 26
checkbox input "true"
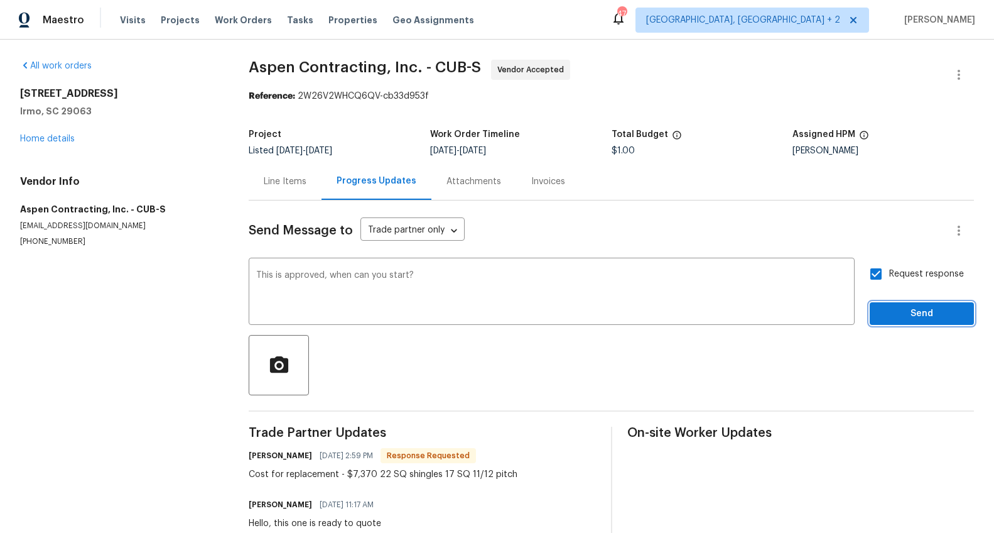
click at [886, 315] on span "Send" at bounding box center [922, 314] width 84 height 16
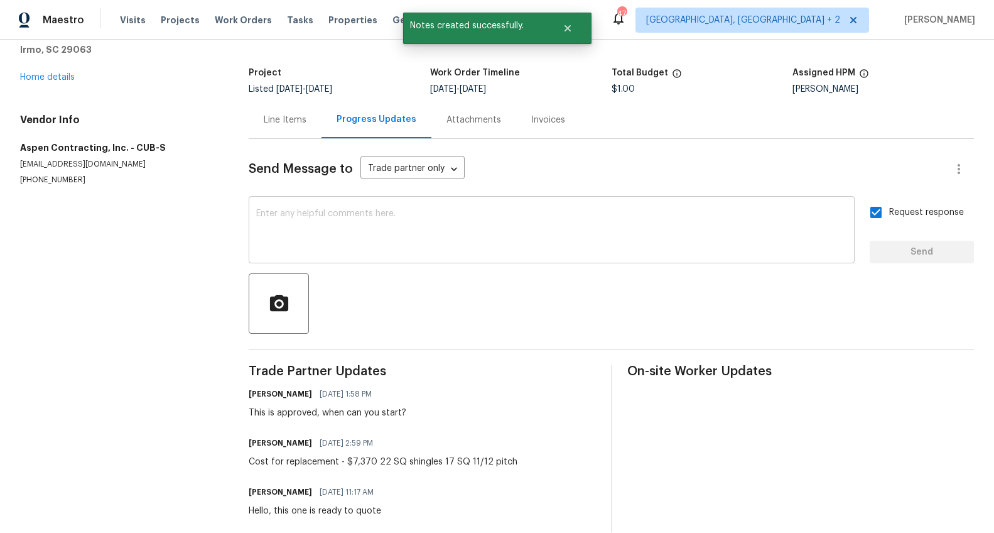
scroll to position [70, 0]
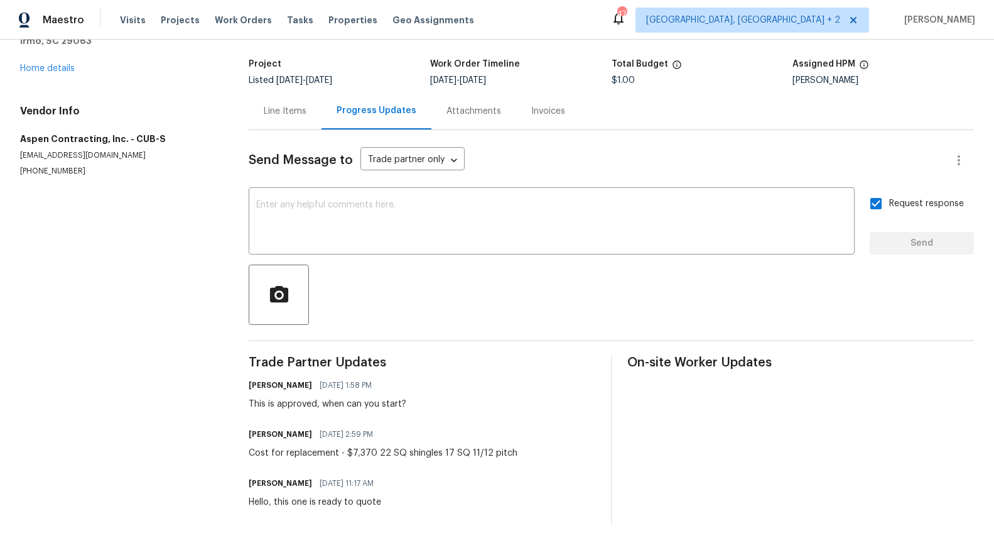
click at [282, 117] on div "Line Items" at bounding box center [285, 111] width 43 height 13
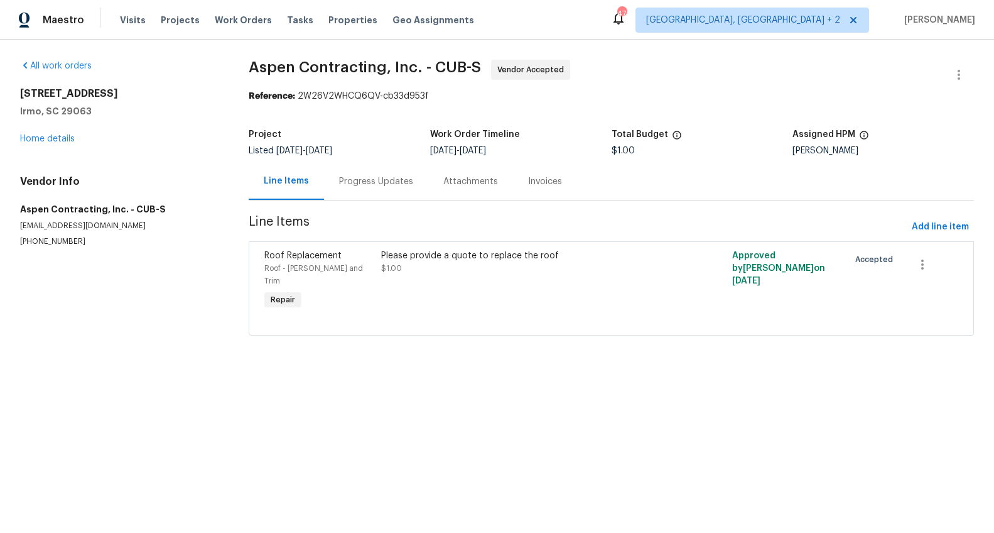
click at [413, 248] on div "Please provide a quote to replace the roof $1.00" at bounding box center [524, 281] width 292 height 70
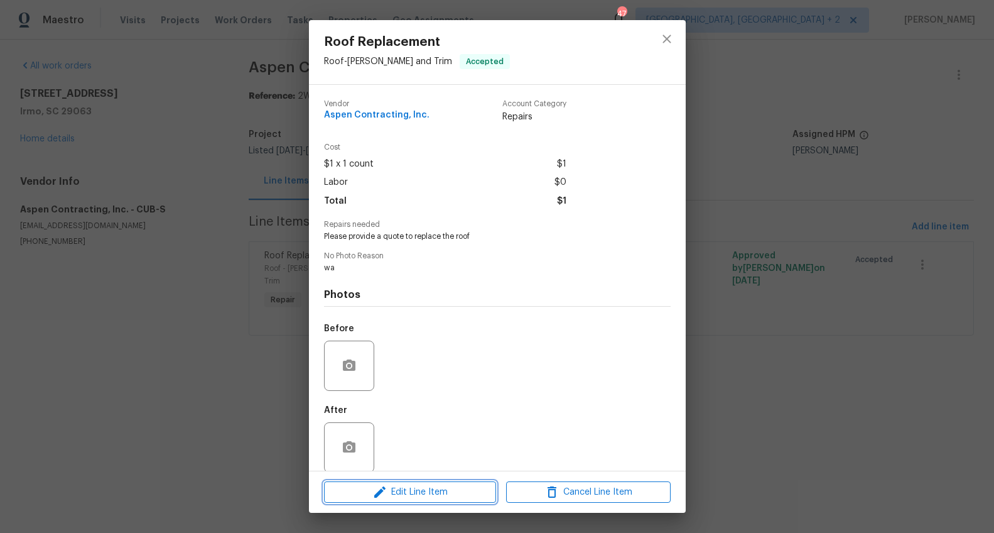
click at [436, 493] on span "Edit Line Item" at bounding box center [410, 492] width 165 height 16
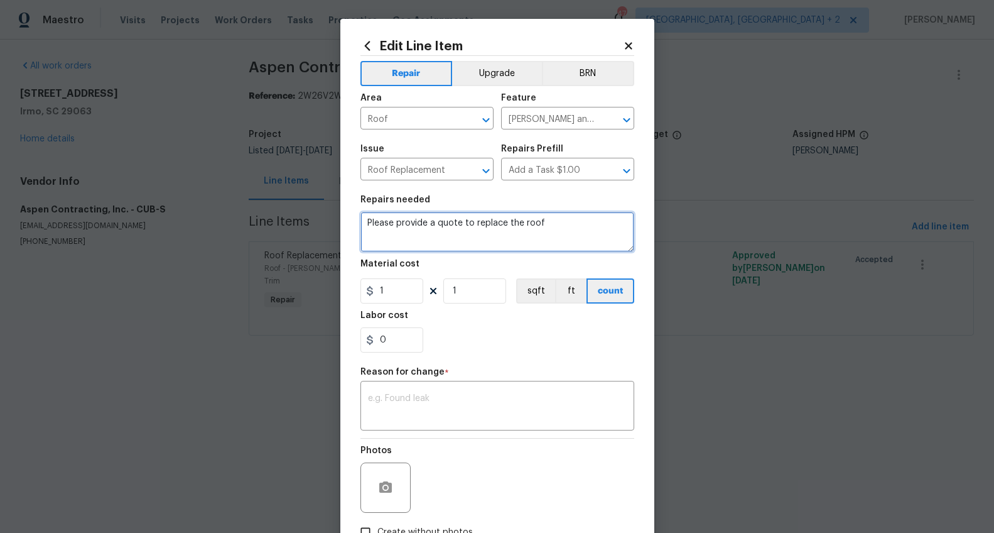
click at [578, 222] on textarea "Please provide a quote to replace the roof" at bounding box center [498, 232] width 274 height 40
type textarea "Please provide a quote to replace the roof***Approved for 7370"
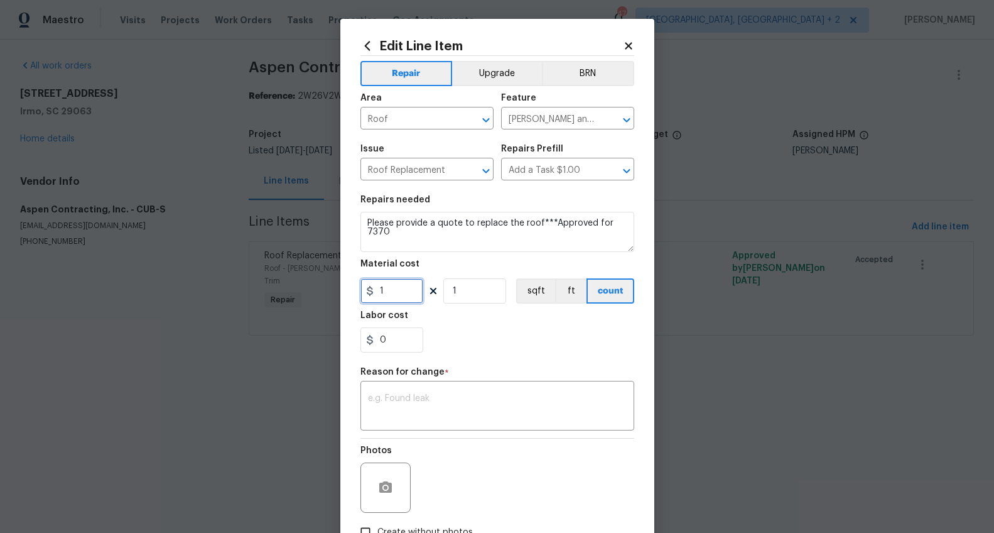
click at [386, 291] on input "1" at bounding box center [392, 290] width 63 height 25
type input "7370"
click at [420, 402] on textarea at bounding box center [497, 407] width 259 height 26
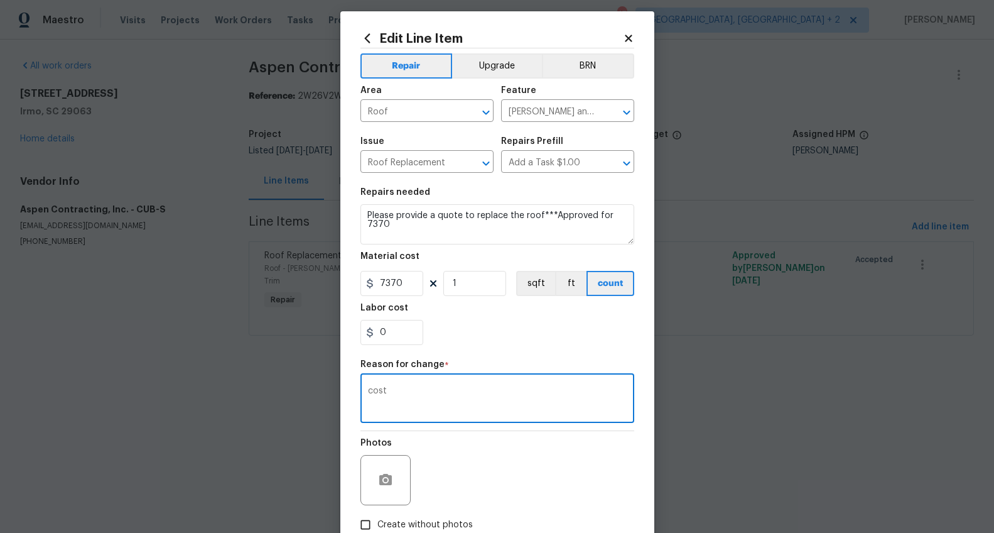
scroll to position [86, 0]
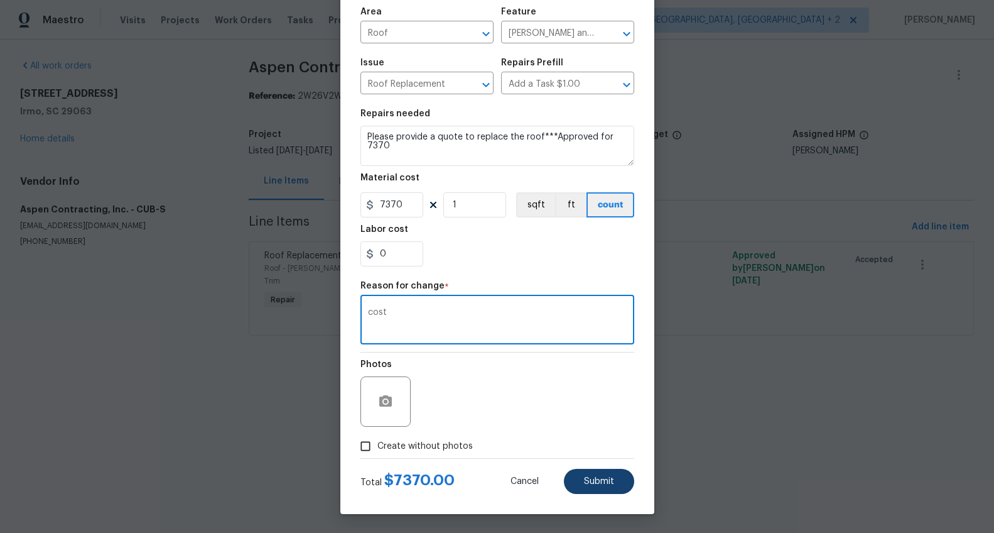
type textarea "cost"
click at [605, 477] on span "Submit" at bounding box center [599, 481] width 30 height 9
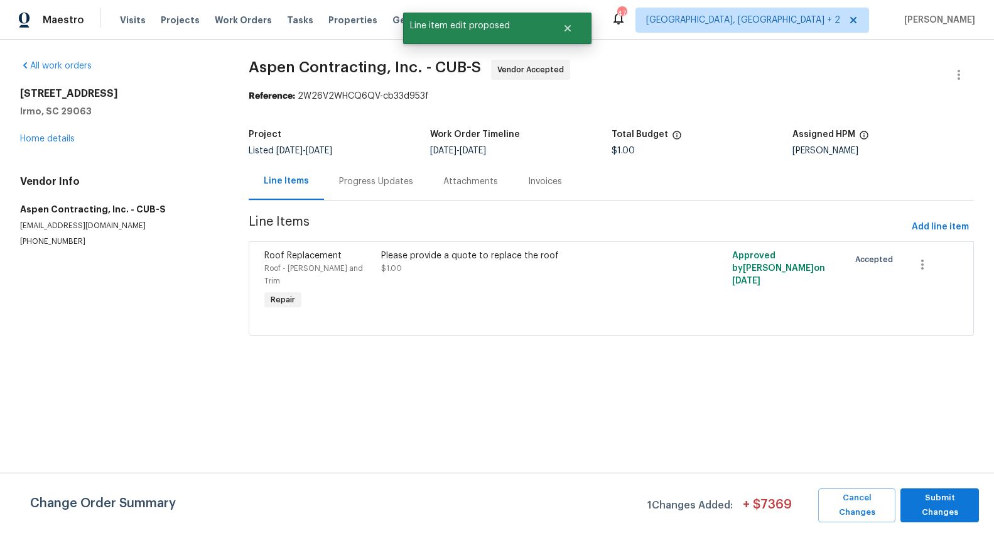
scroll to position [0, 0]
click at [951, 500] on span "Submit Changes" at bounding box center [940, 505] width 66 height 29
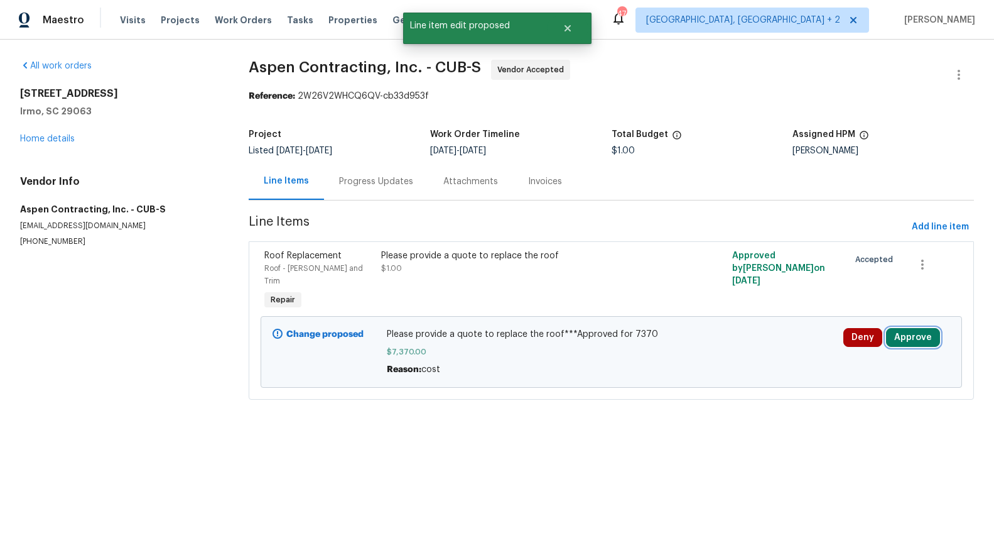
click at [905, 328] on button "Approve" at bounding box center [913, 337] width 54 height 19
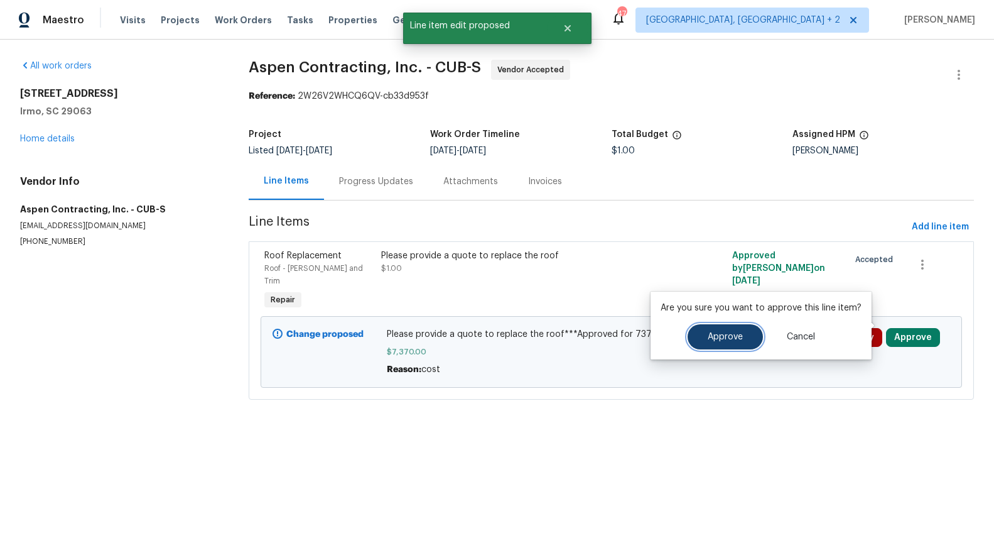
click at [747, 334] on button "Approve" at bounding box center [725, 336] width 75 height 25
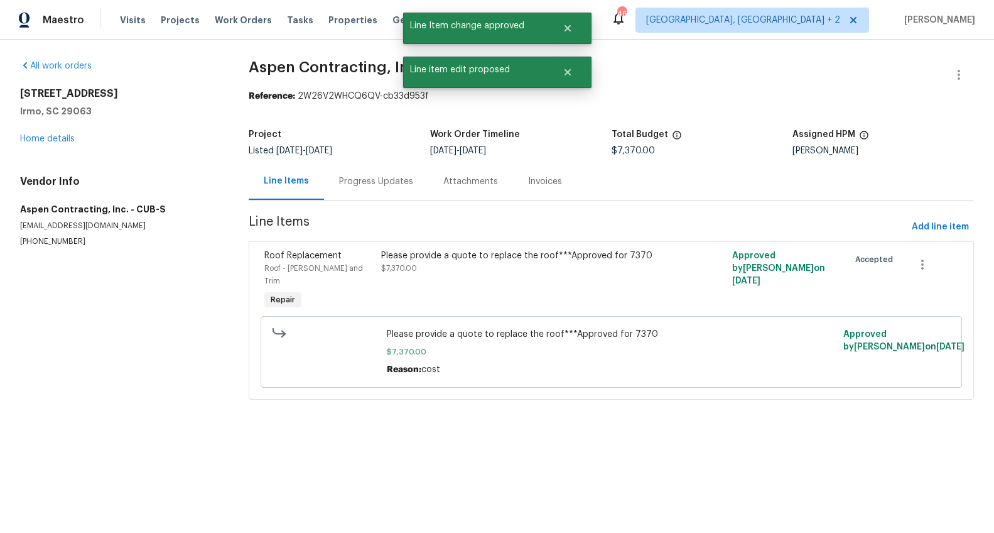
click at [370, 182] on div "Progress Updates" at bounding box center [376, 181] width 74 height 13
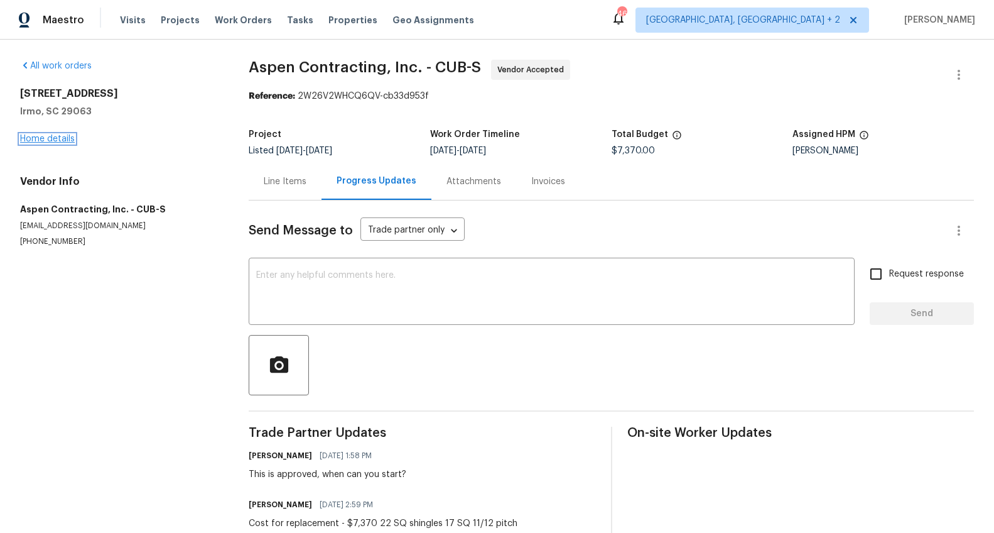
click at [29, 135] on link "Home details" at bounding box center [47, 138] width 55 height 9
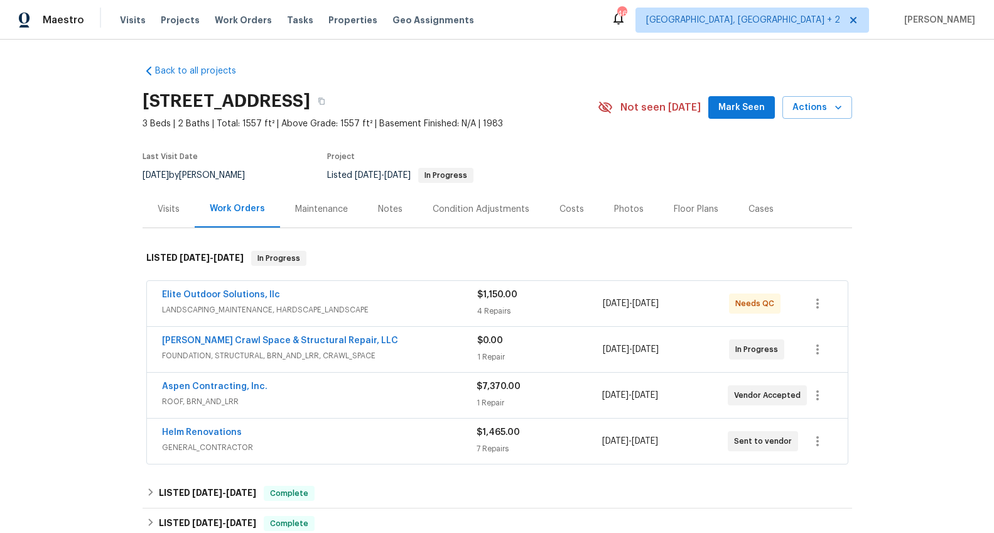
scroll to position [9, 0]
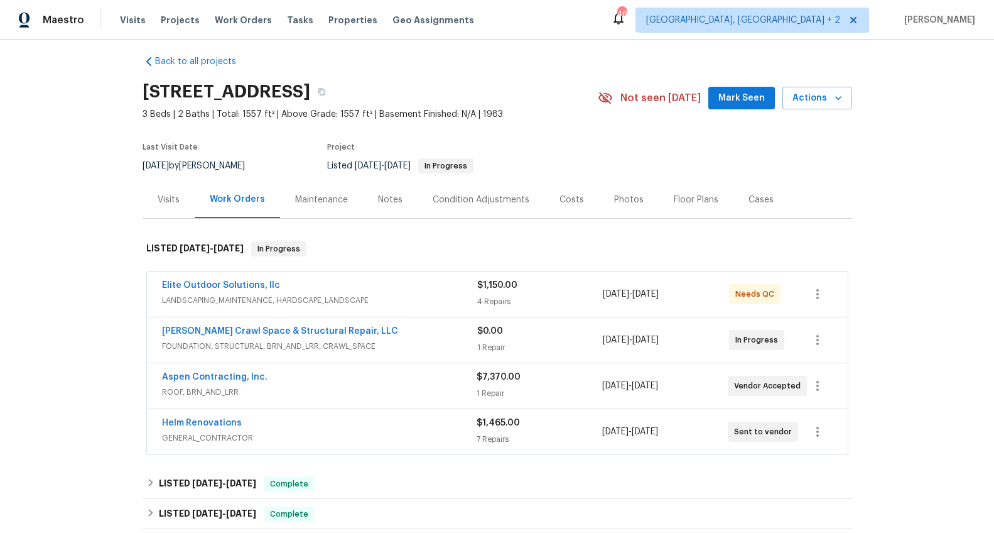
click at [565, 195] on div "Costs" at bounding box center [572, 199] width 25 height 13
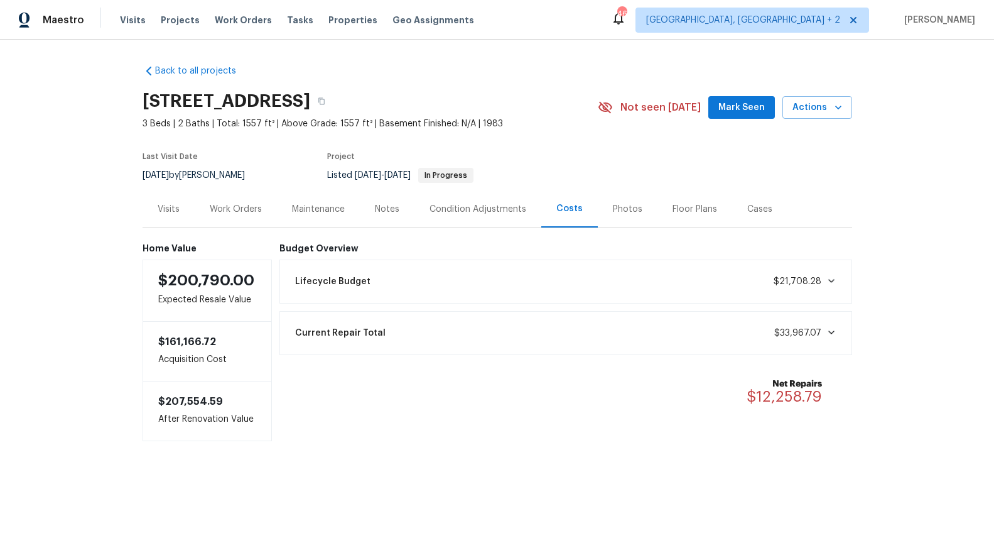
click at [232, 212] on div "Work Orders" at bounding box center [236, 209] width 52 height 13
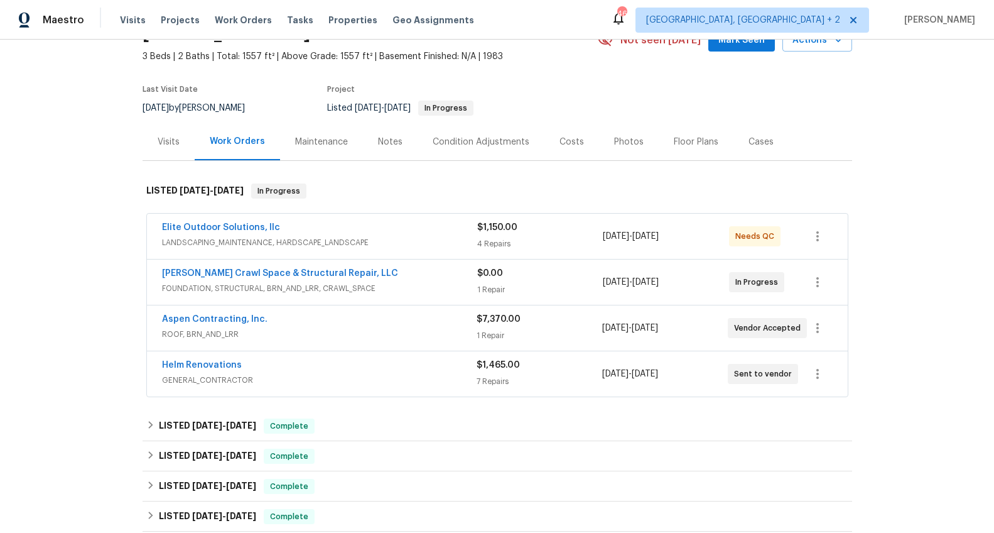
scroll to position [66, 0]
click at [393, 230] on div "Elite Outdoor Solutions, llc" at bounding box center [319, 229] width 315 height 15
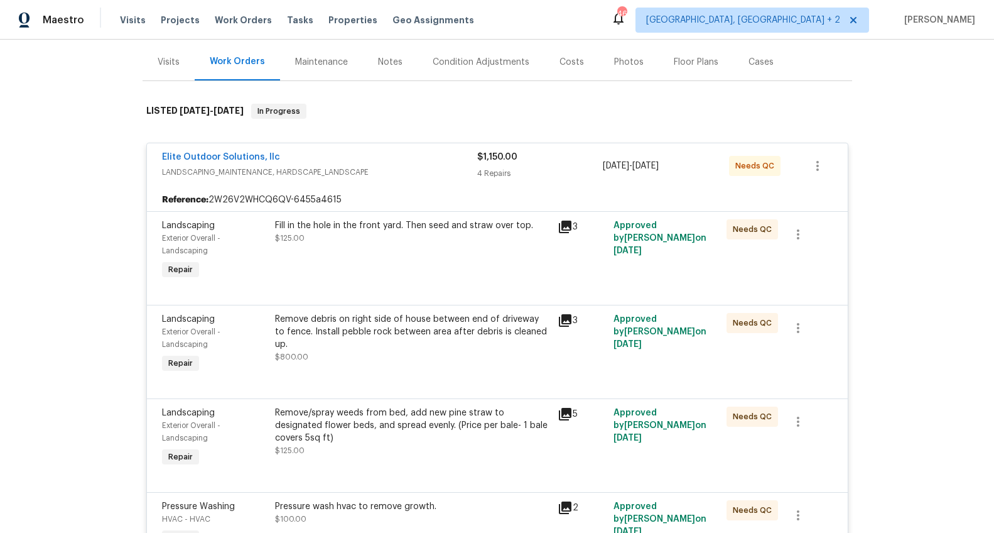
scroll to position [170, 0]
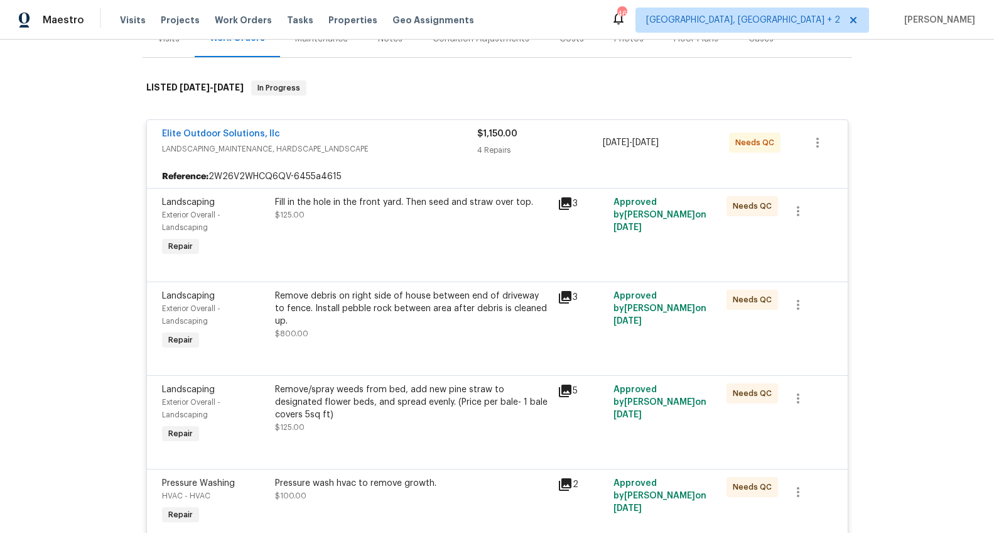
click at [336, 214] on div "Fill in the hole in the front yard. Then seed and straw over top. $125.00" at bounding box center [412, 208] width 275 height 25
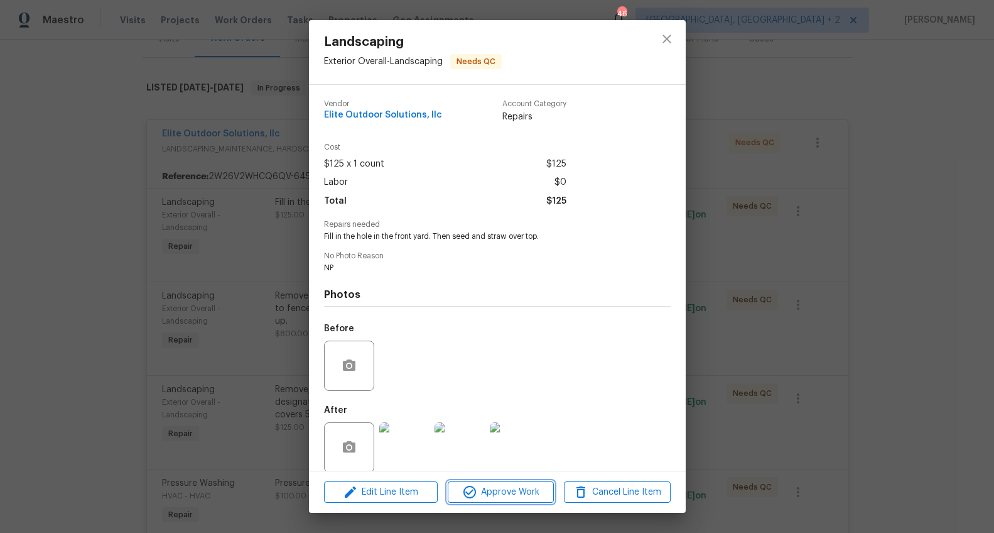
click at [496, 491] on span "Approve Work" at bounding box center [501, 492] width 99 height 16
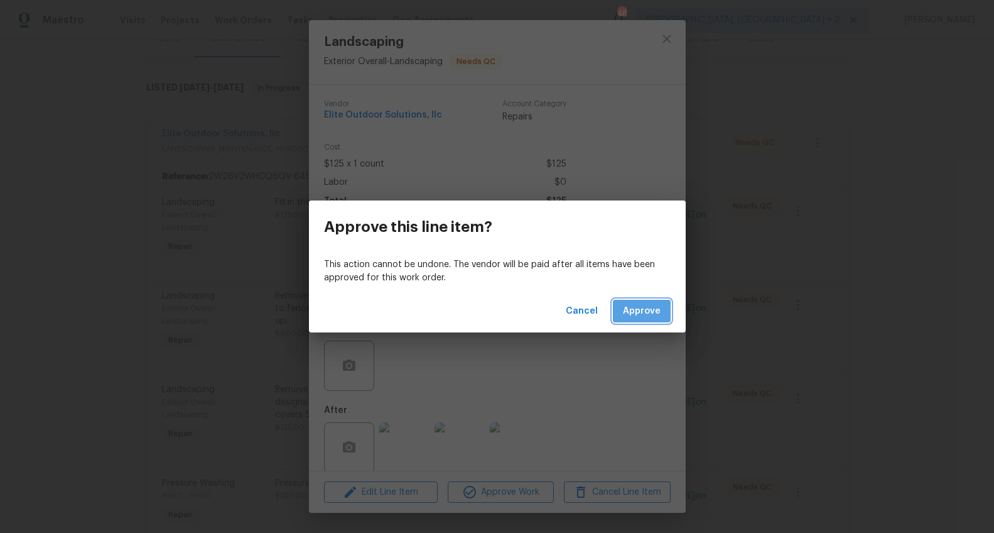
click at [656, 308] on span "Approve" at bounding box center [642, 311] width 38 height 16
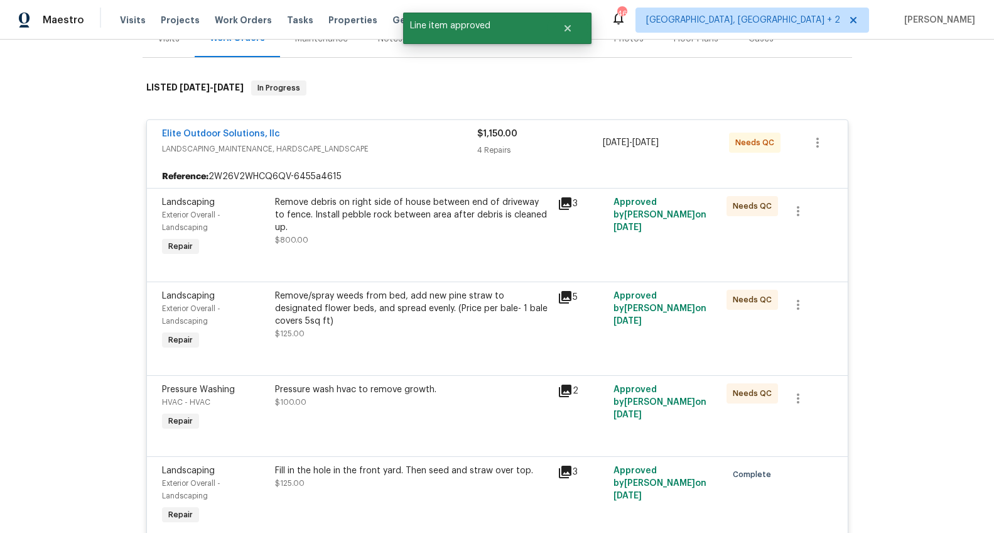
click at [365, 219] on div "Remove debris on right side of house between end of driveway to fence. Install …" at bounding box center [412, 215] width 275 height 38
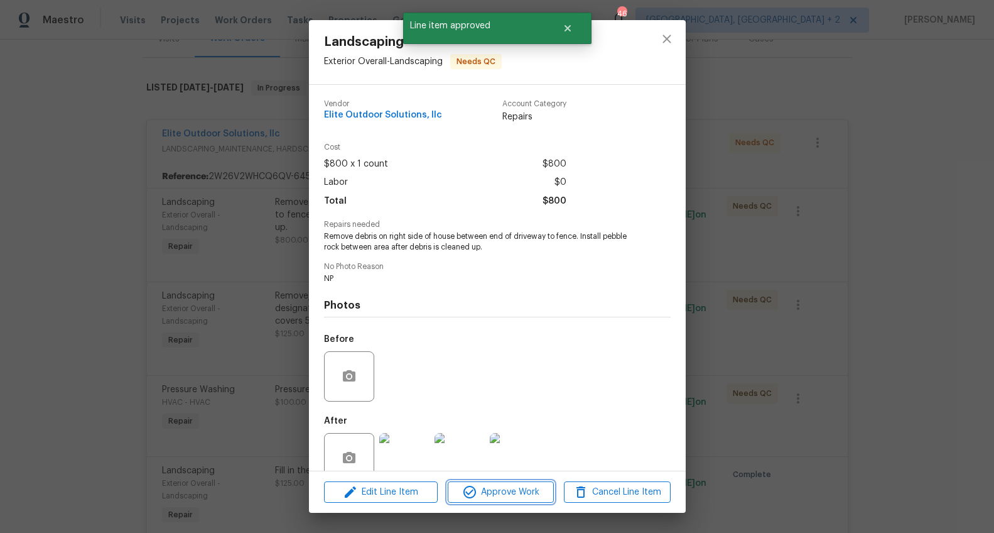
click at [507, 494] on span "Approve Work" at bounding box center [501, 492] width 99 height 16
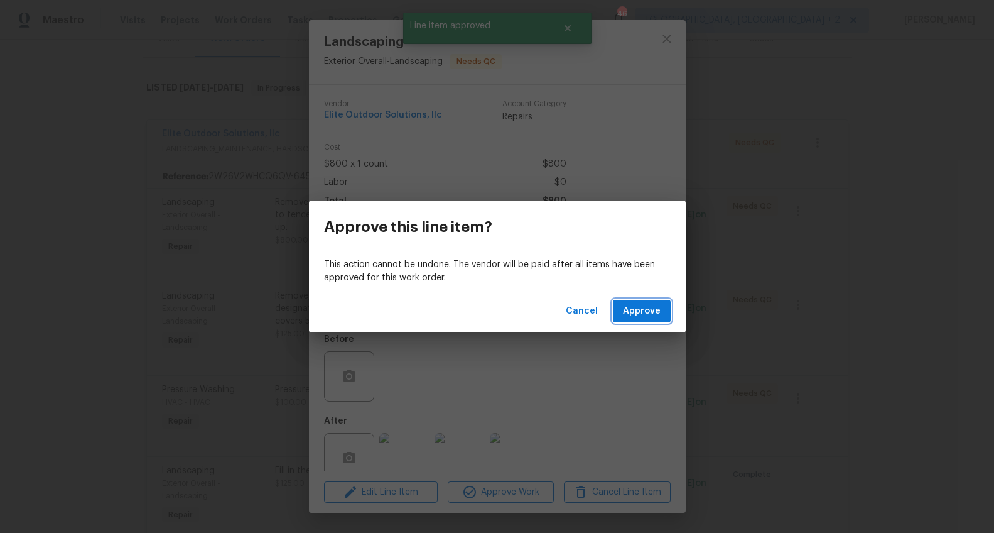
click at [631, 320] on button "Approve" at bounding box center [642, 311] width 58 height 23
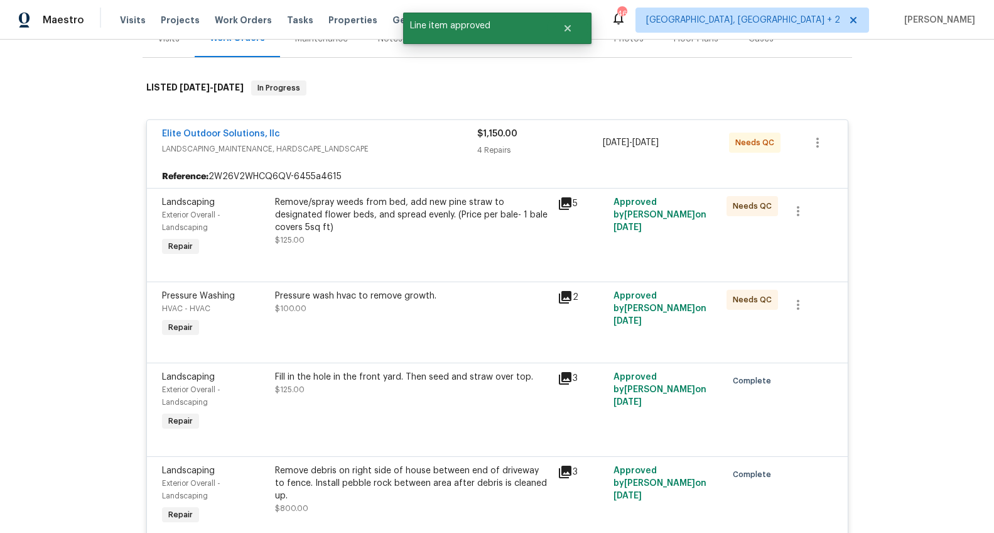
click at [353, 226] on div "Remove/spray weeds from bed, add new pine straw to designated flower beds, and …" at bounding box center [412, 215] width 275 height 38
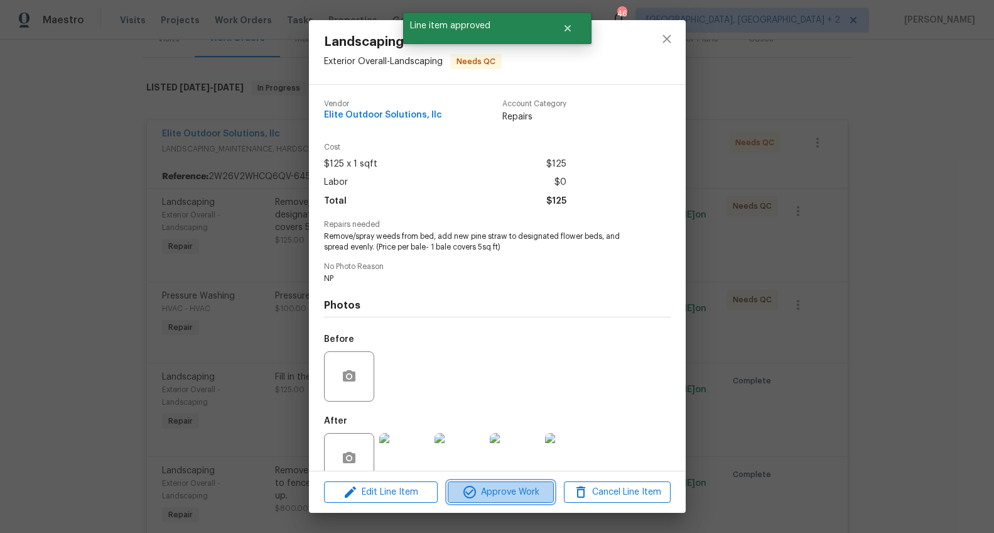
click at [477, 488] on span "Approve Work" at bounding box center [501, 492] width 99 height 16
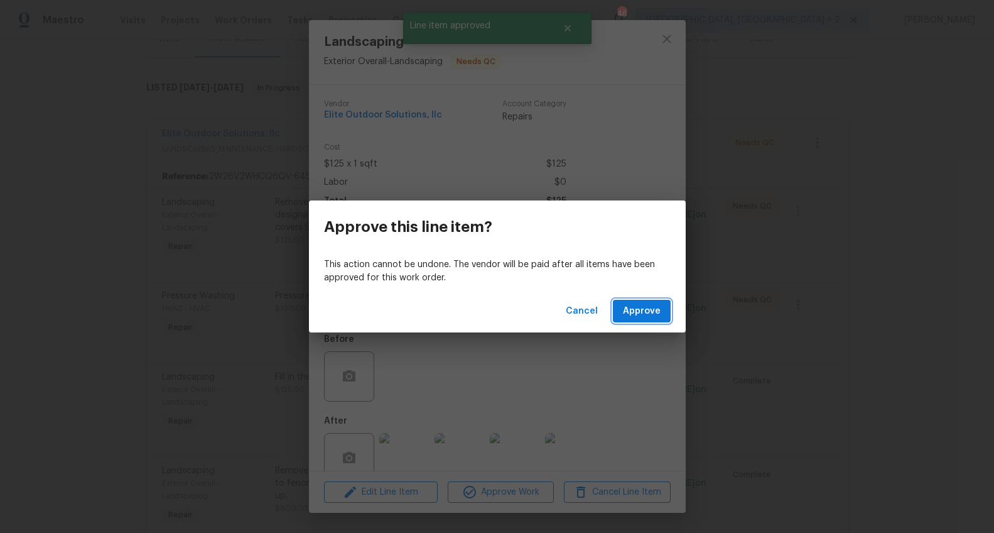
click at [634, 303] on span "Approve" at bounding box center [642, 311] width 38 height 16
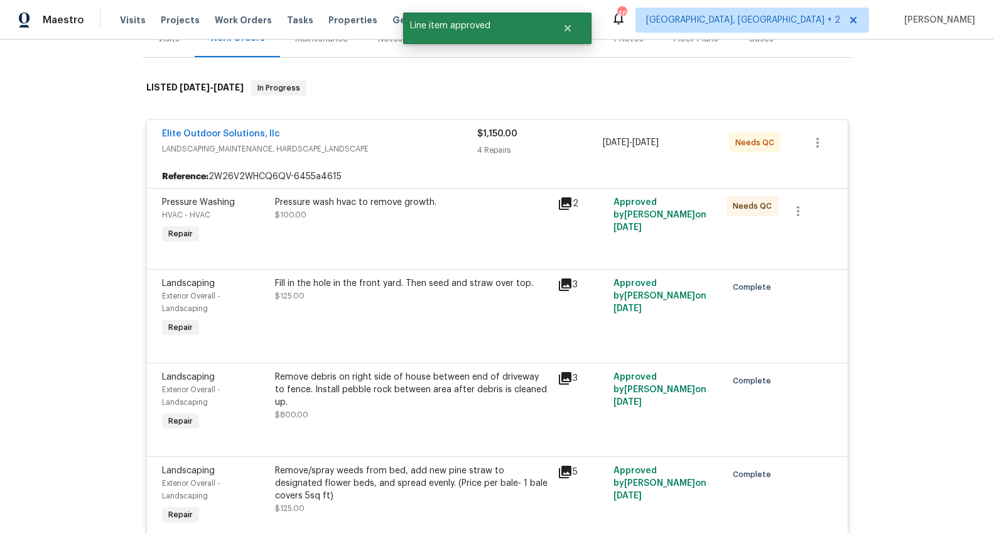
click at [352, 209] on div "Pressure wash hvac to remove growth. $100.00" at bounding box center [412, 208] width 275 height 25
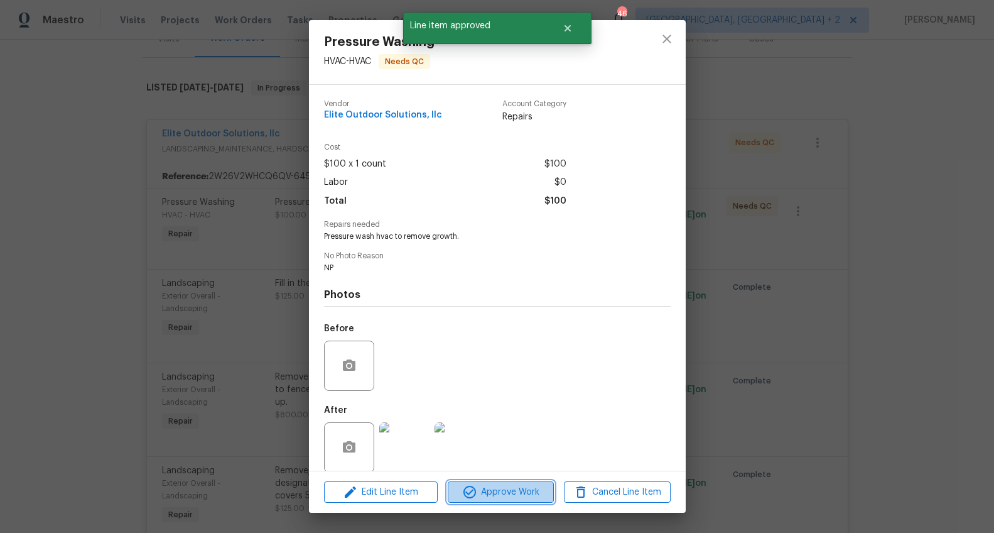
click at [502, 492] on span "Approve Work" at bounding box center [501, 492] width 99 height 16
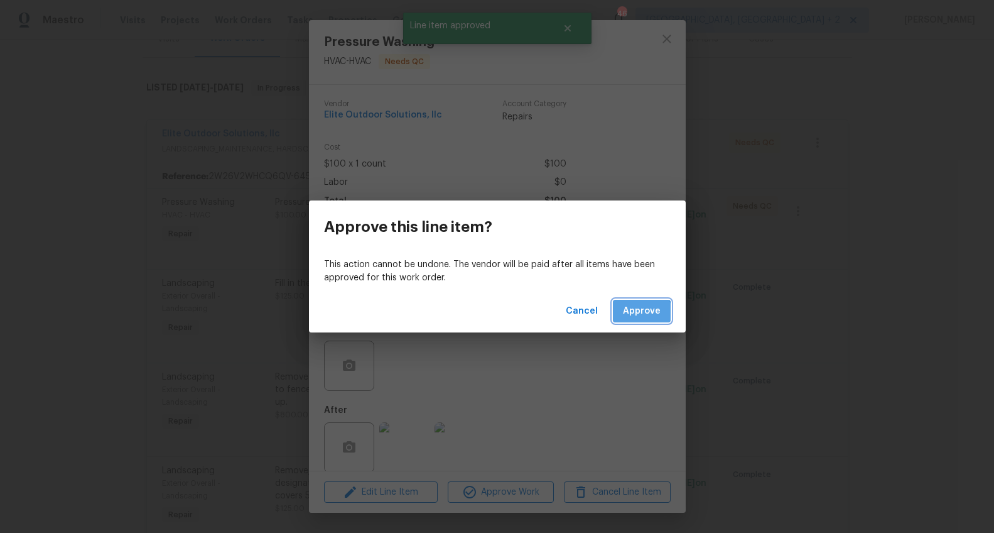
click at [638, 315] on span "Approve" at bounding box center [642, 311] width 38 height 16
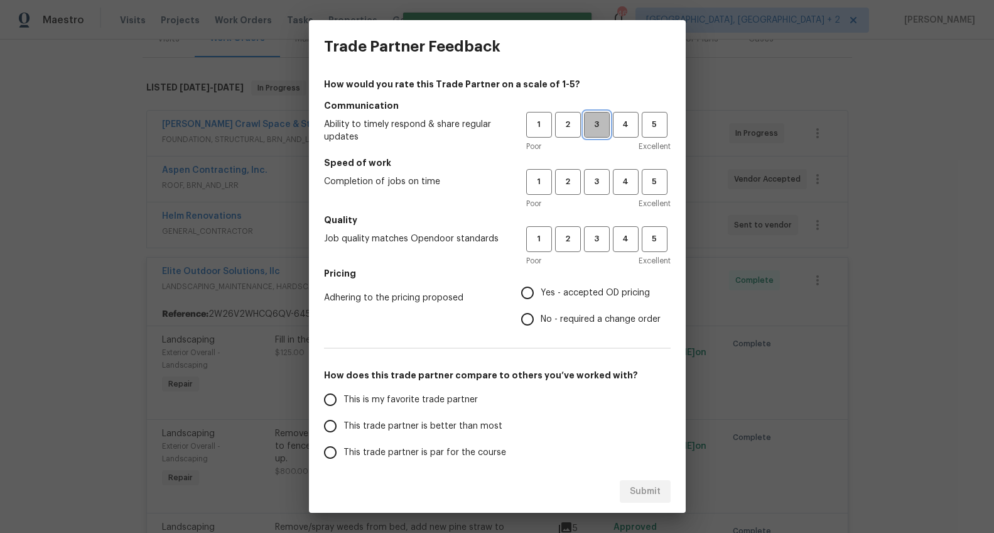
click at [585, 130] on span "3" at bounding box center [596, 124] width 23 height 14
click at [585, 188] on span "3" at bounding box center [596, 182] width 23 height 14
click at [585, 241] on span "3" at bounding box center [596, 239] width 23 height 14
click at [569, 292] on span "Yes - accepted OD pricing" at bounding box center [595, 292] width 109 height 13
click at [541, 292] on input "Yes - accepted OD pricing" at bounding box center [528, 293] width 26 height 26
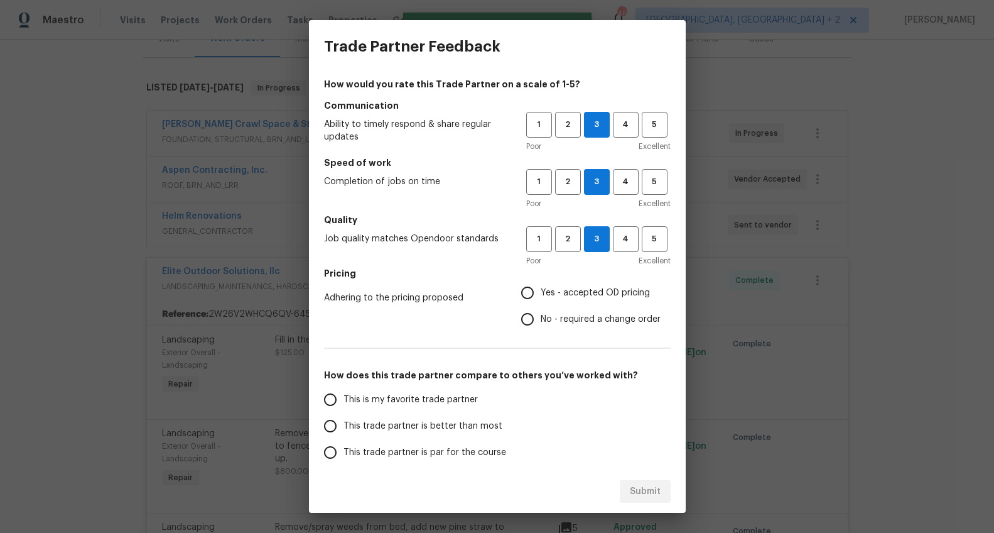
radio input "true"
click at [425, 427] on span "This trade partner is better than most" at bounding box center [423, 426] width 159 height 13
click at [344, 427] on input "This trade partner is better than most" at bounding box center [330, 426] width 26 height 26
click at [621, 491] on button "Submit" at bounding box center [645, 491] width 51 height 23
radio input "true"
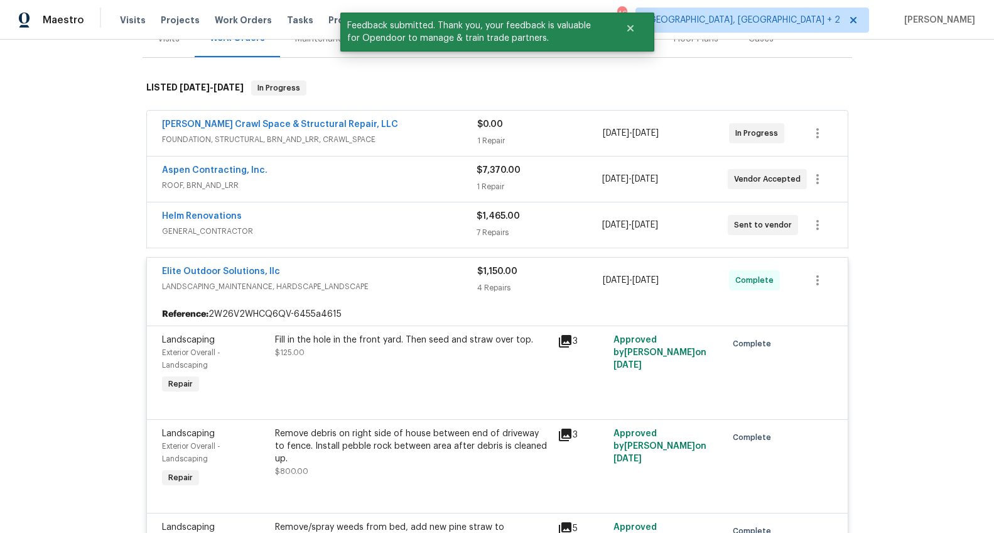
click at [378, 289] on span "LANDSCAPING_MAINTENANCE, HARDSCAPE_LANDSCAPE" at bounding box center [319, 286] width 315 height 13
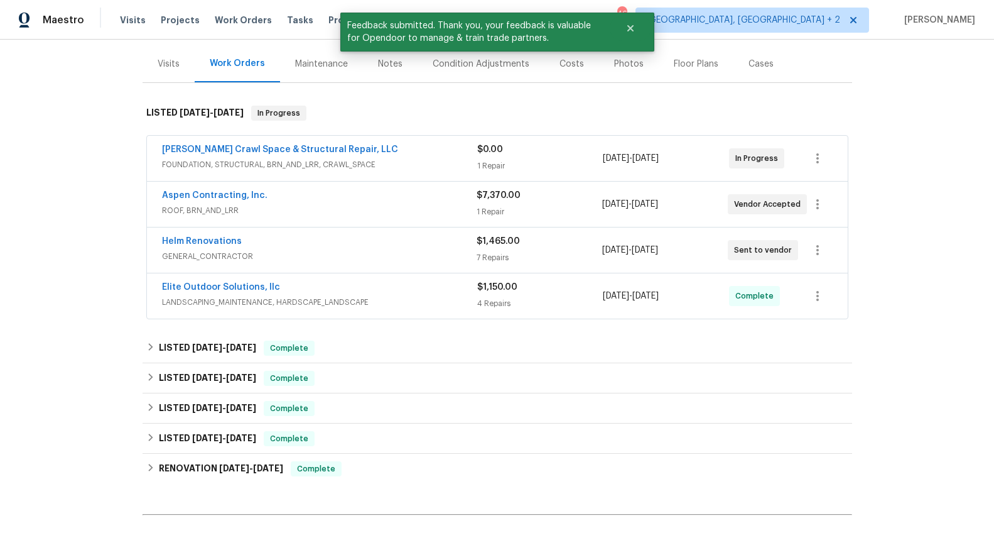
scroll to position [121, 0]
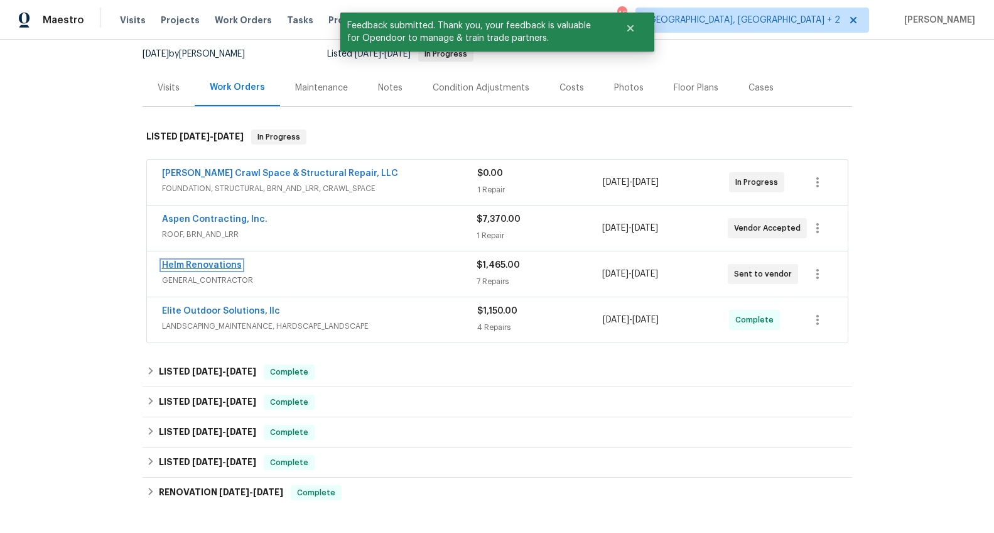
click at [221, 264] on link "Helm Renovations" at bounding box center [202, 265] width 80 height 9
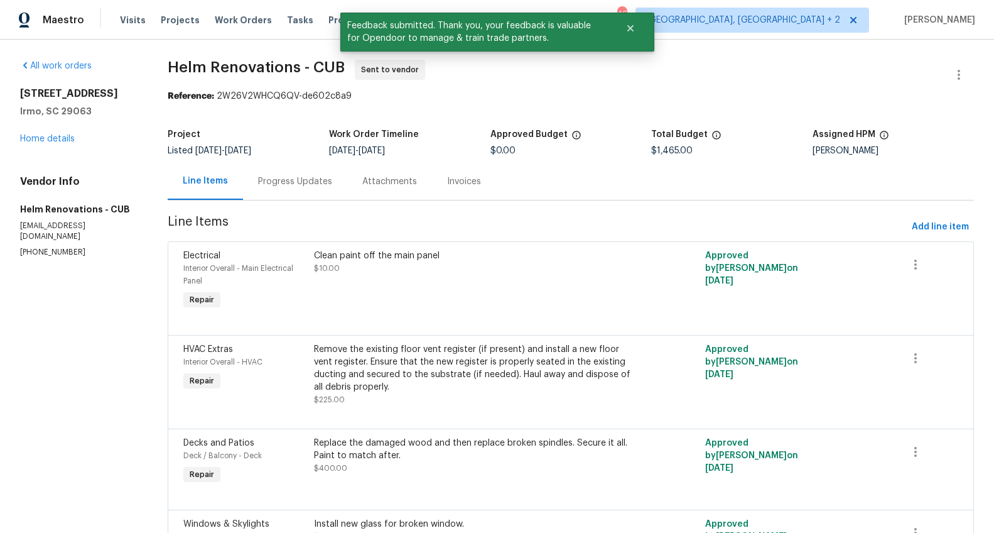
click at [288, 187] on div "Progress Updates" at bounding box center [295, 181] width 74 height 13
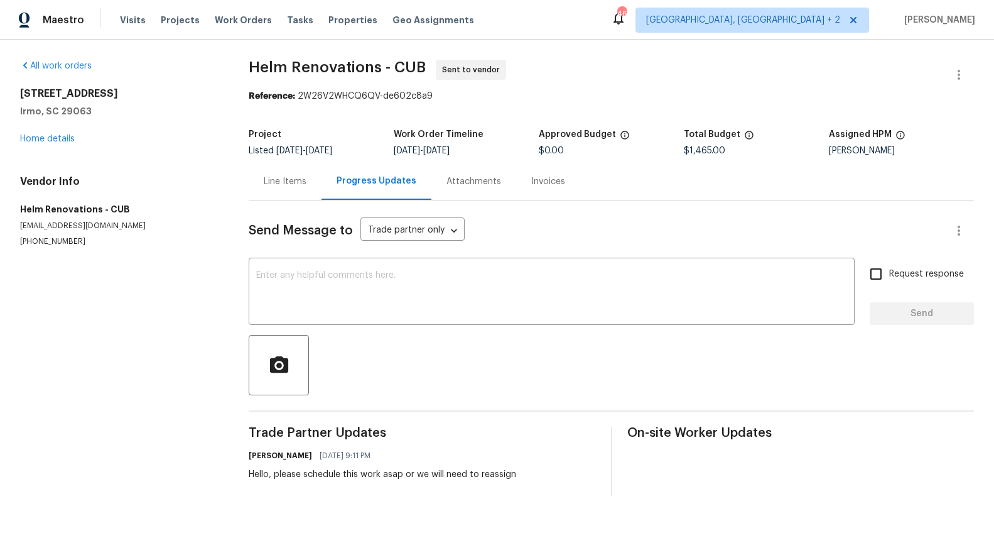
click at [261, 180] on div "Line Items" at bounding box center [285, 181] width 73 height 37
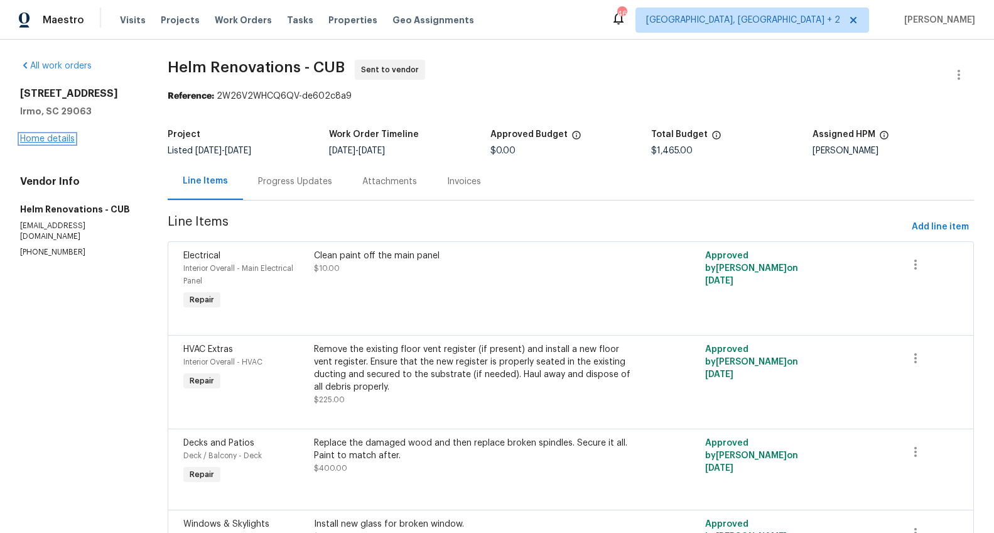
click at [64, 139] on link "Home details" at bounding box center [47, 138] width 55 height 9
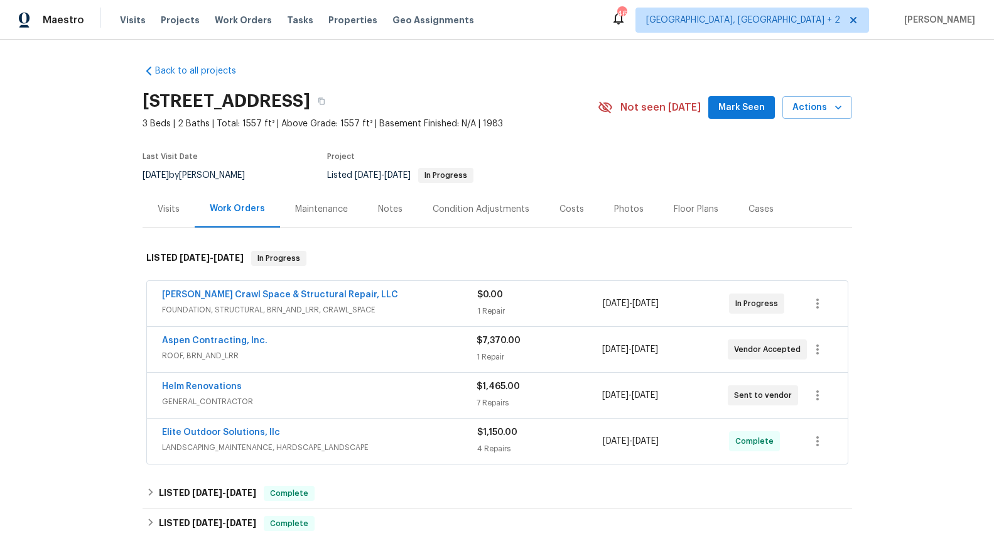
click at [379, 203] on div "Notes" at bounding box center [390, 209] width 25 height 13
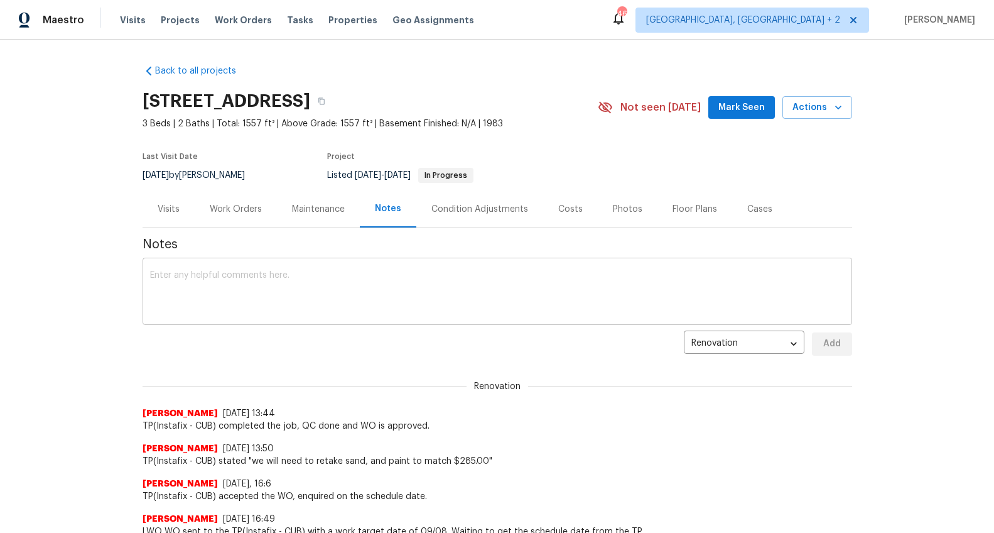
click at [286, 293] on textarea at bounding box center [497, 293] width 695 height 44
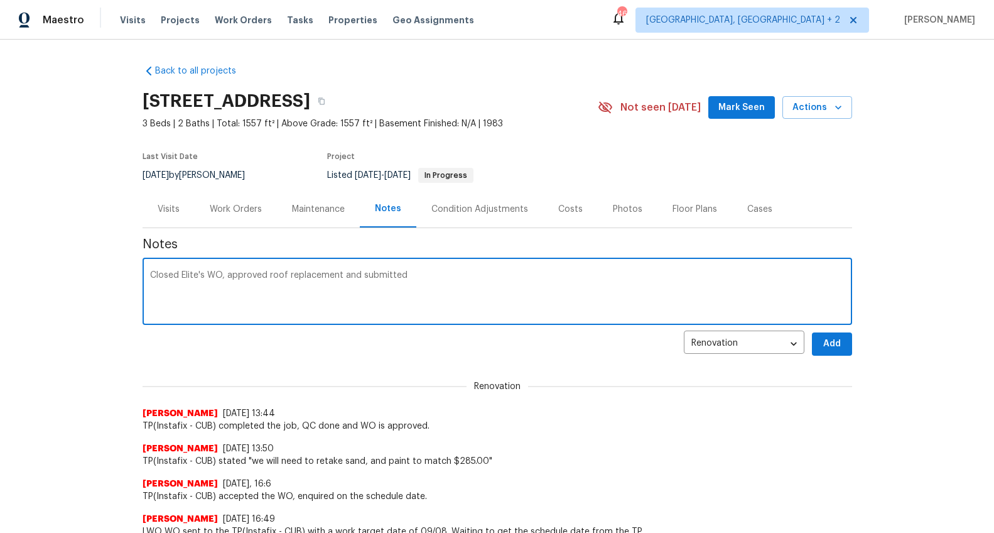
paste textarea "HSR-710737"
type textarea "Closed Elite's WO, approved roof replacement and submitted HSR-710737 to TOM ho…"
click at [839, 339] on button "Add" at bounding box center [832, 343] width 40 height 23
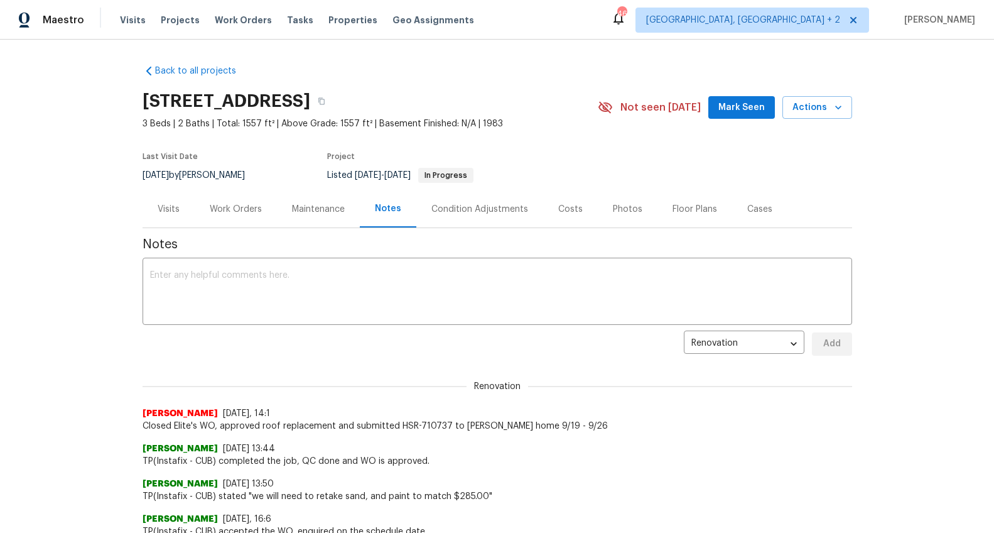
click at [214, 212] on div "Work Orders" at bounding box center [236, 209] width 52 height 13
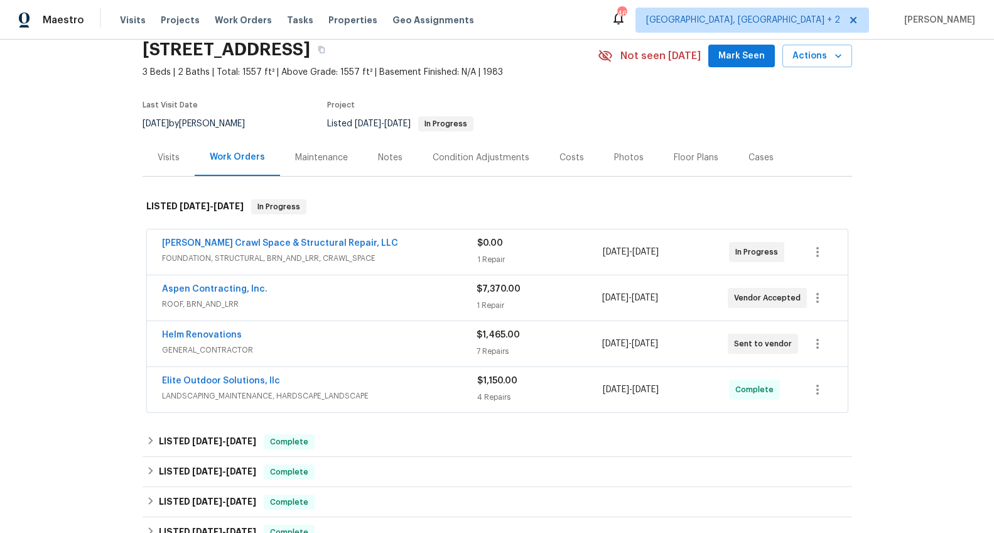
scroll to position [75, 0]
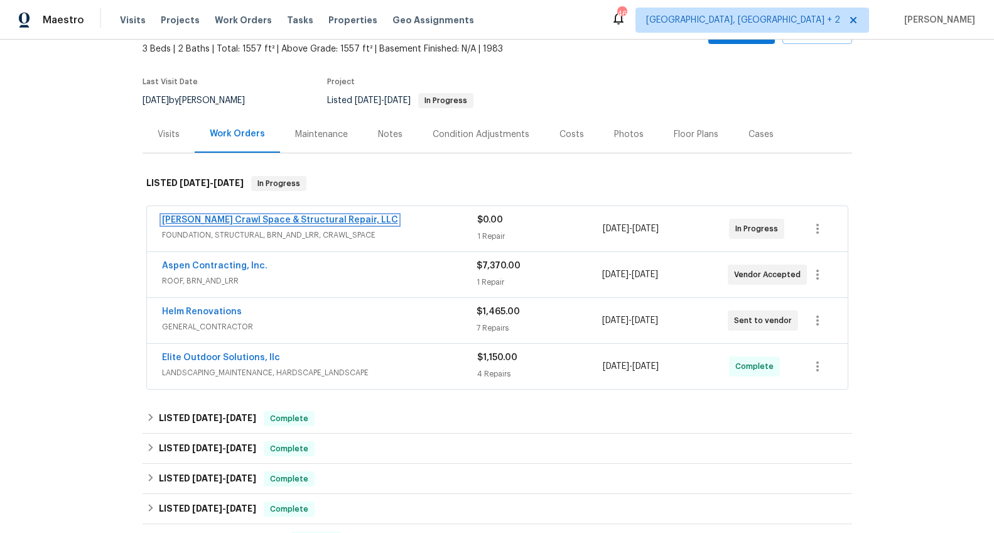
click at [291, 221] on link "[PERSON_NAME] Crawl Space & Structural Repair, LLC" at bounding box center [280, 219] width 236 height 9
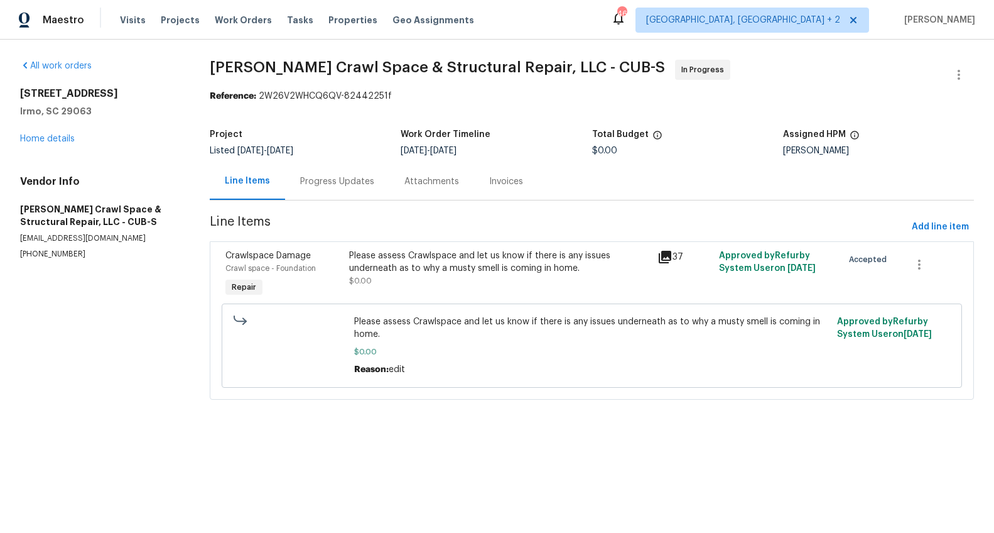
click at [659, 257] on icon at bounding box center [665, 257] width 13 height 13
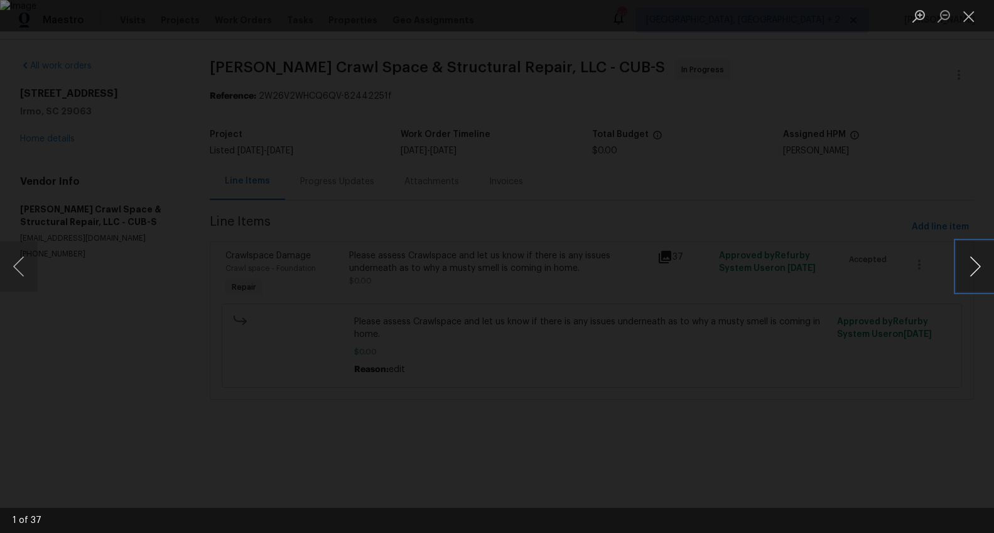
click at [969, 264] on button "Next image" at bounding box center [976, 266] width 38 height 50
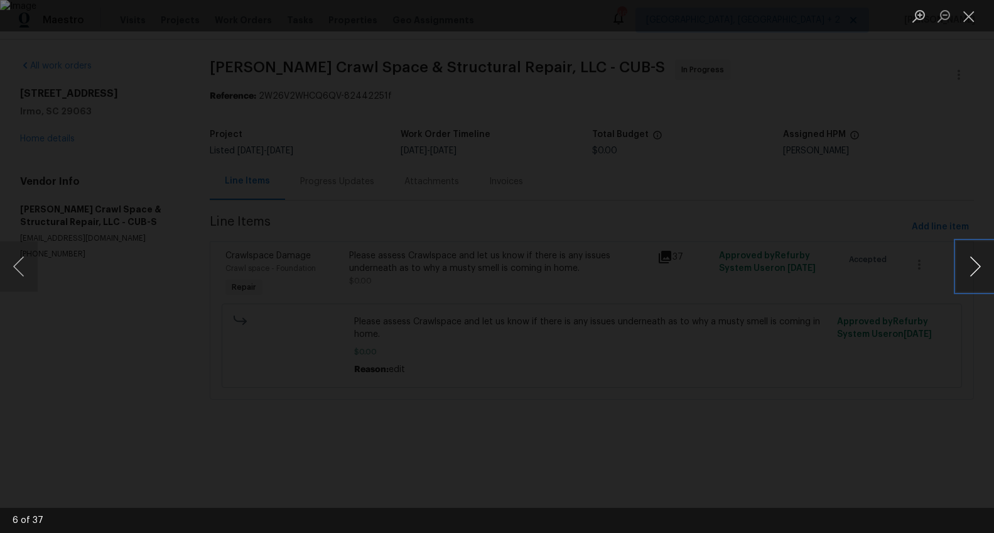
click at [969, 264] on button "Next image" at bounding box center [976, 266] width 38 height 50
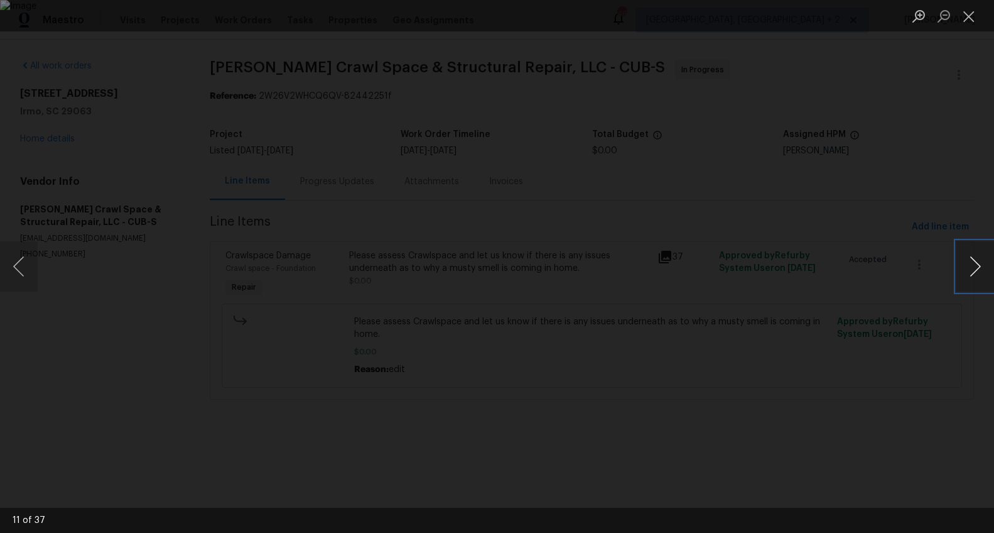
click at [969, 264] on button "Next image" at bounding box center [976, 266] width 38 height 50
click at [970, 263] on button "Next image" at bounding box center [976, 266] width 38 height 50
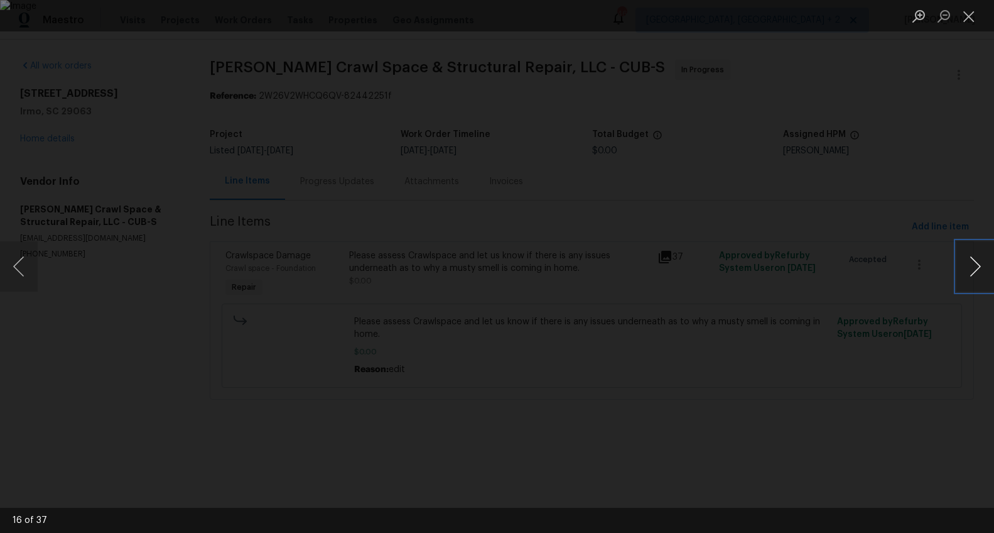
click at [970, 263] on button "Next image" at bounding box center [976, 266] width 38 height 50
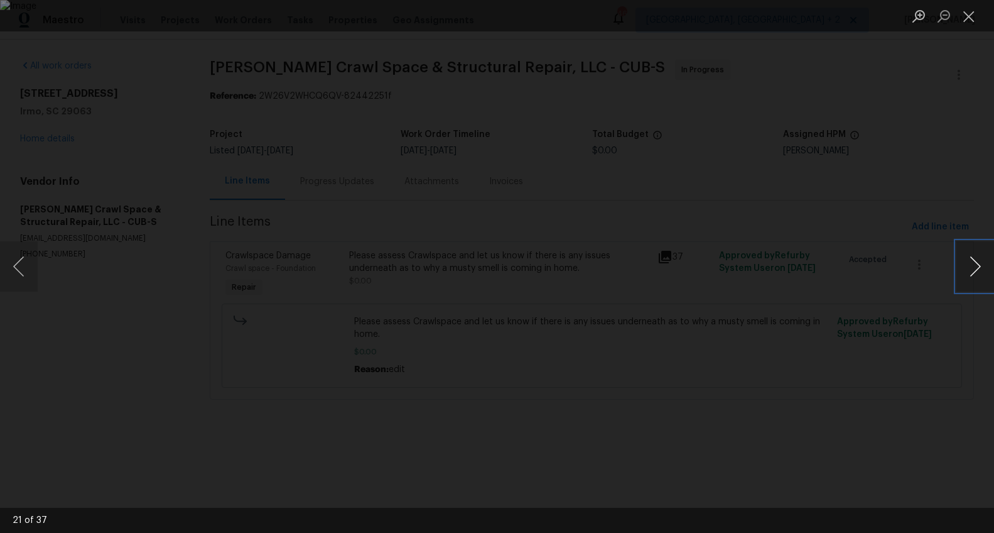
click at [970, 263] on button "Next image" at bounding box center [976, 266] width 38 height 50
click at [893, 213] on div "Lightbox" at bounding box center [497, 266] width 994 height 533
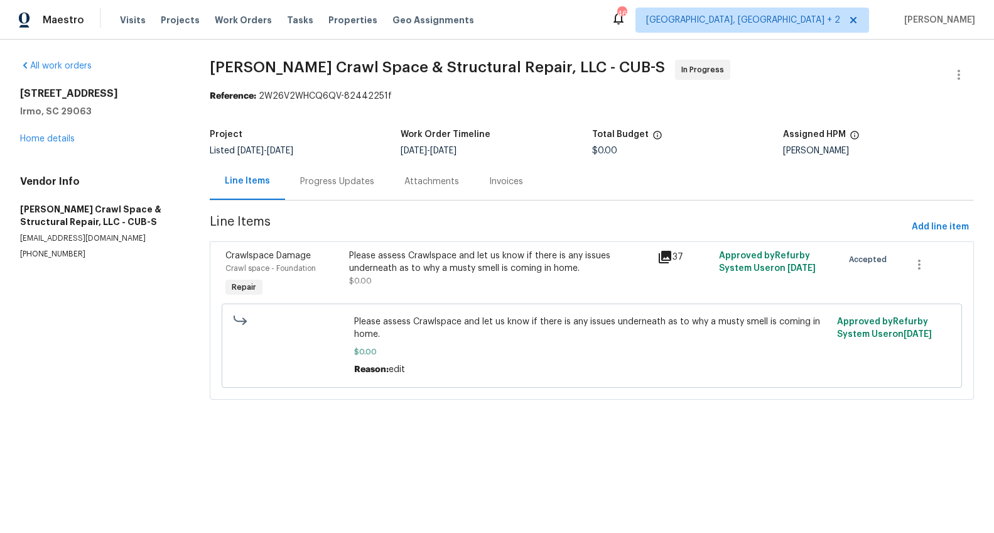
click at [346, 182] on div "Progress Updates" at bounding box center [337, 181] width 74 height 13
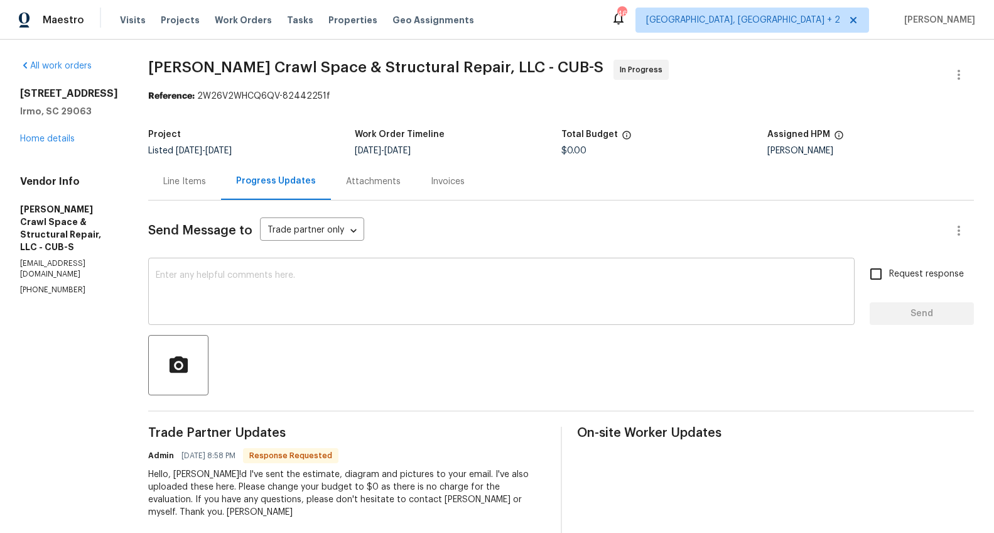
click at [343, 277] on textarea at bounding box center [502, 293] width 692 height 44
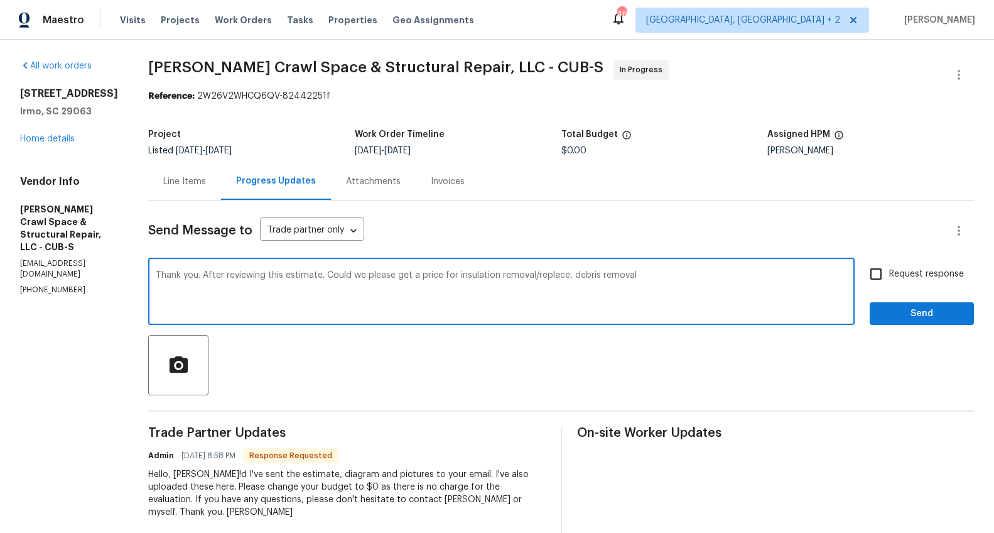
drag, startPoint x: 668, startPoint y: 279, endPoint x: 455, endPoint y: 278, distance: 213.0
click at [455, 278] on textarea "Thank you. After reviewing this estimate. Could we please get a price for insul…" at bounding box center [502, 293] width 692 height 44
type textarea "Thank you. After reviewing this estimate. Could we please get a price to remove…"
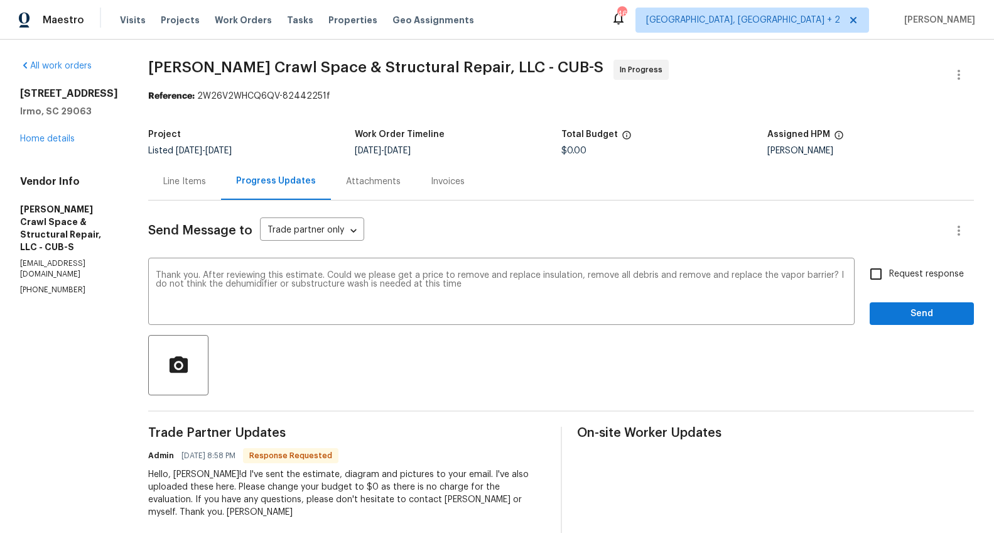
click at [916, 268] on span "Request response" at bounding box center [927, 274] width 75 height 13
click at [890, 268] on input "Request response" at bounding box center [876, 274] width 26 height 26
checkbox input "true"
click at [911, 307] on span "Send" at bounding box center [922, 314] width 84 height 16
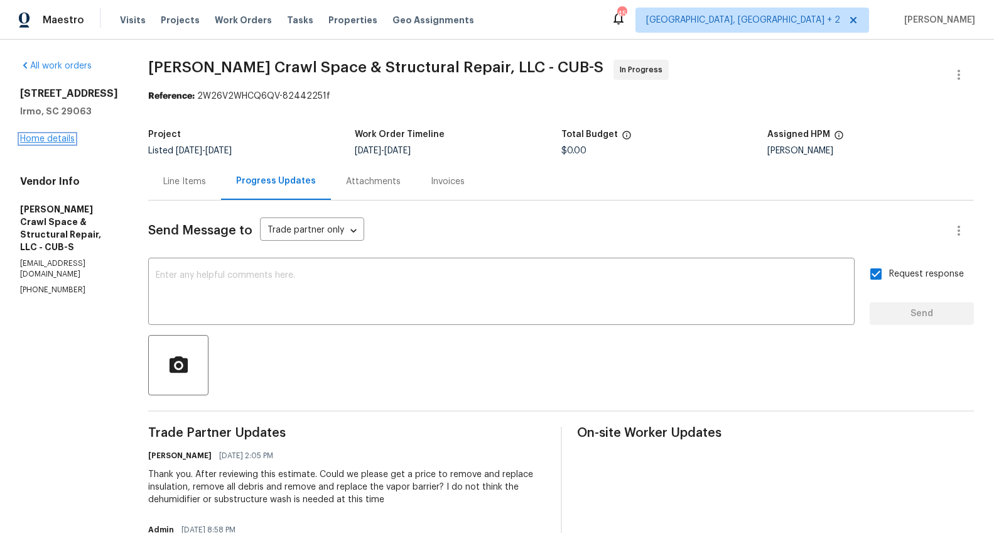
click at [48, 136] on link "Home details" at bounding box center [47, 138] width 55 height 9
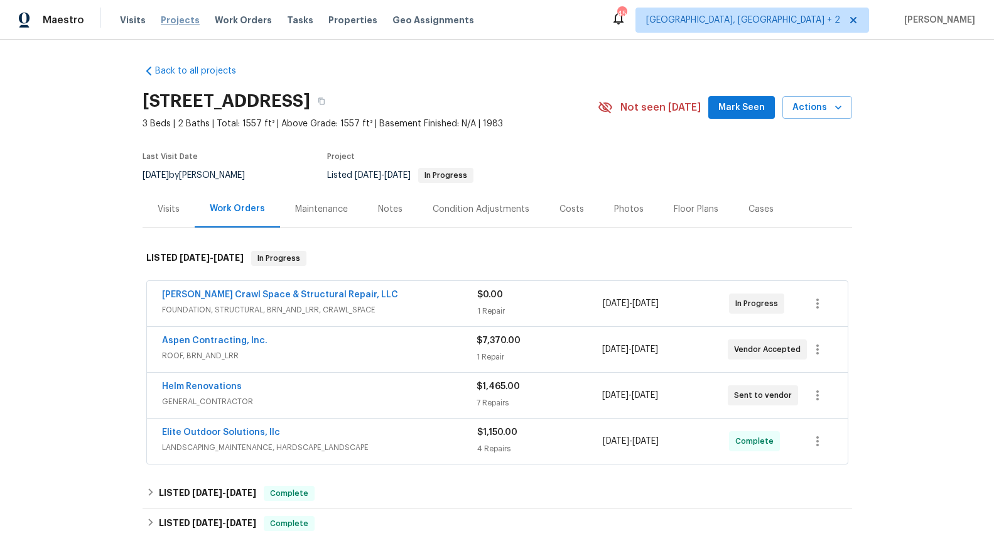
click at [178, 23] on span "Projects" at bounding box center [180, 20] width 39 height 13
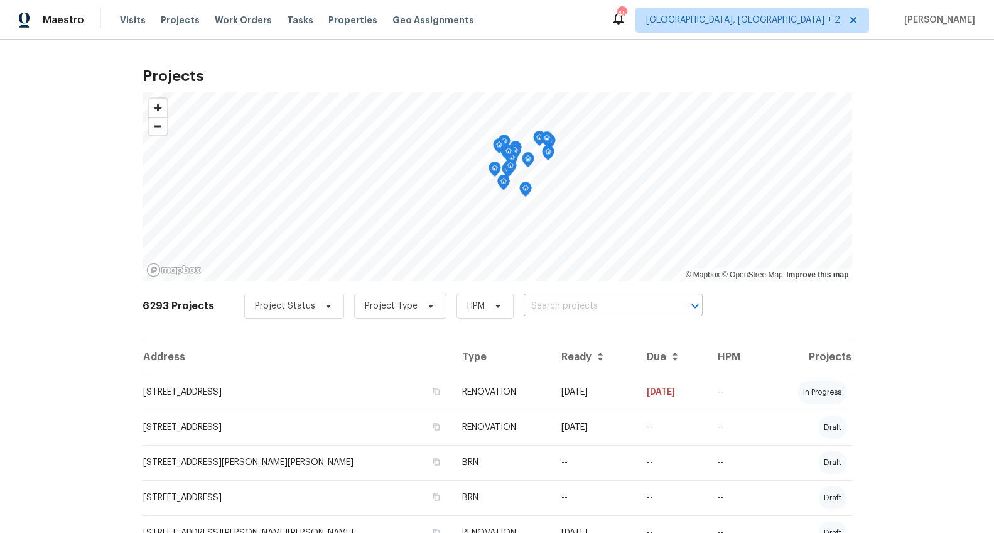
click at [621, 308] on input "text" at bounding box center [596, 306] width 144 height 19
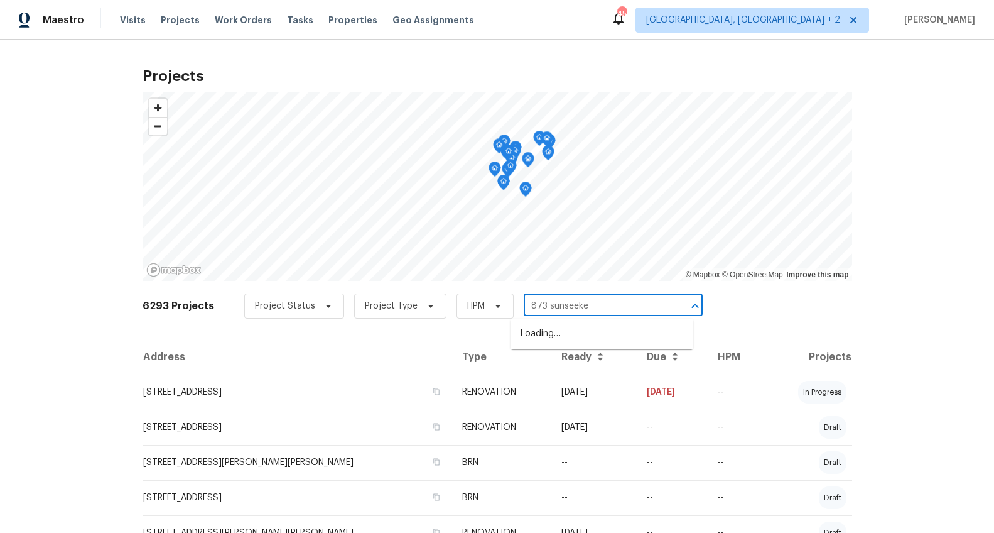
type input "873 sunseeker"
click at [611, 330] on li "873 Sunseeker Dr, Chapin, SC 29036" at bounding box center [602, 334] width 183 height 21
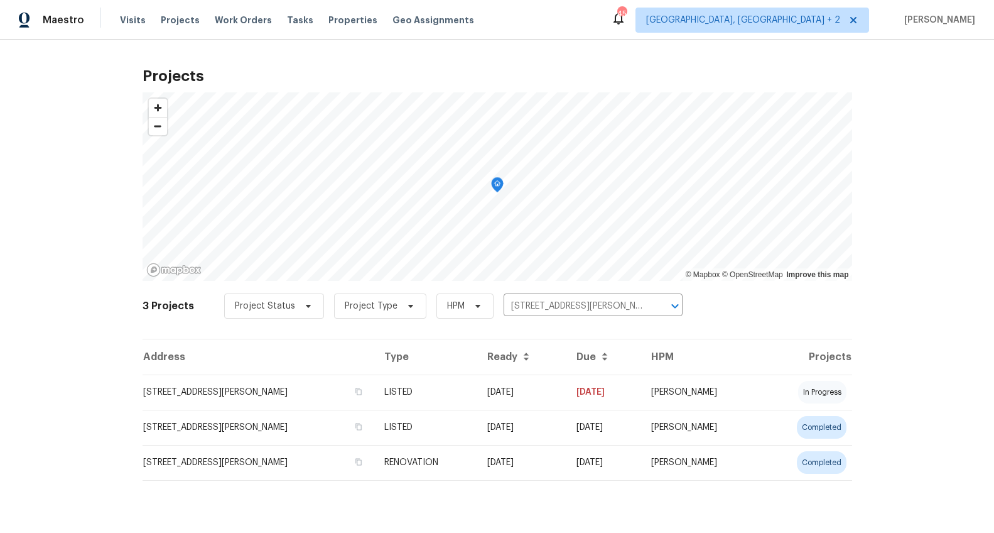
click at [221, 386] on td "873 Sunseeker Dr, Chapin, SC 29036" at bounding box center [259, 391] width 232 height 35
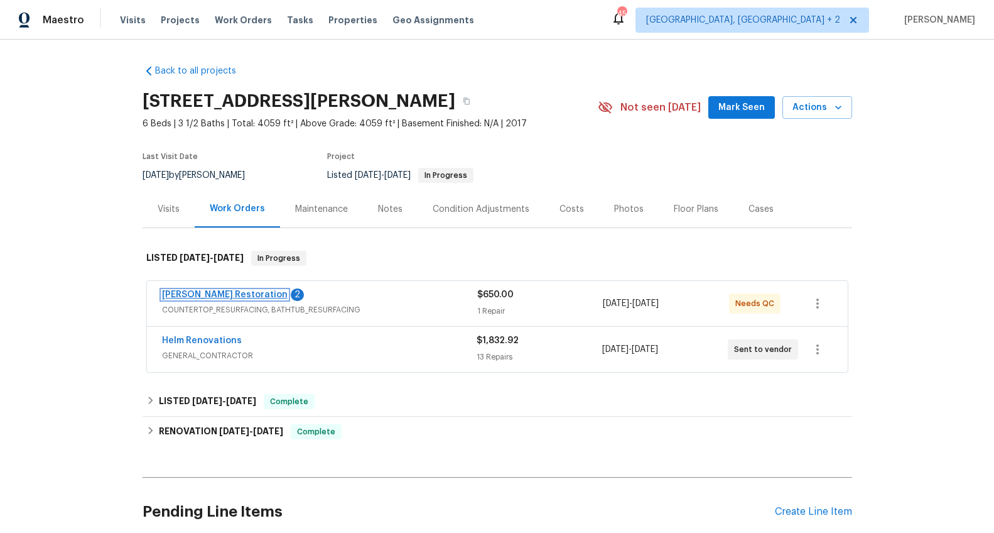
click at [221, 294] on link "Griffin Restoration" at bounding box center [225, 294] width 126 height 9
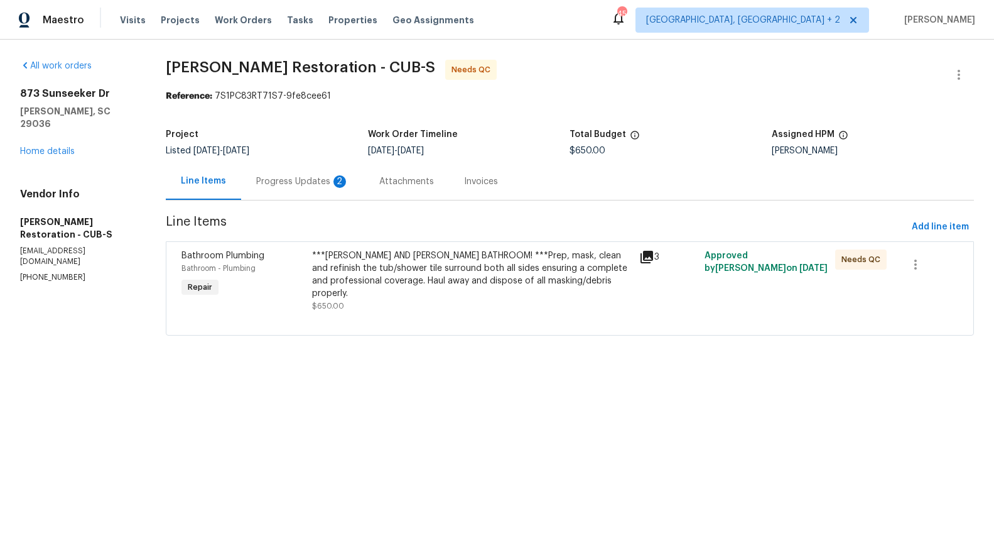
click at [300, 183] on div "Progress Updates 2" at bounding box center [302, 181] width 93 height 13
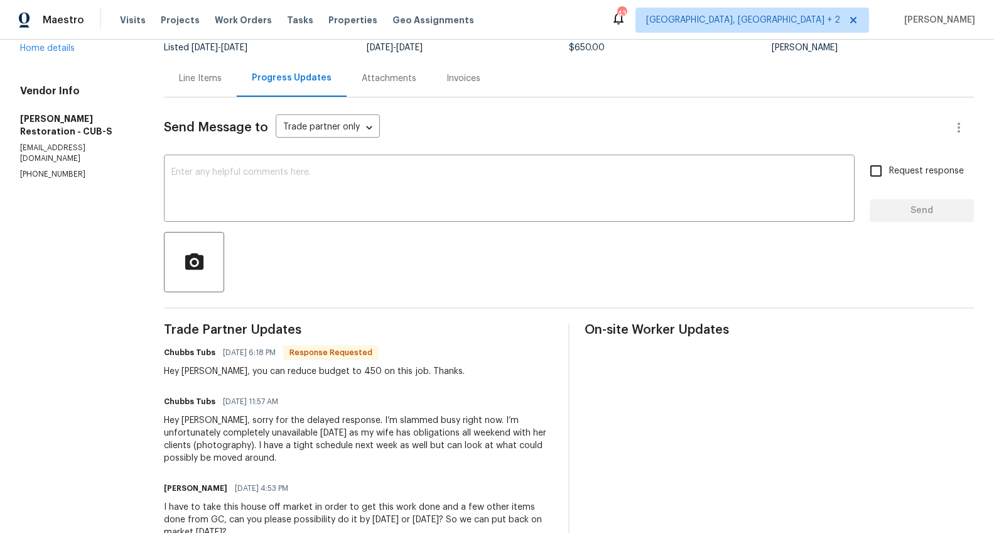
scroll to position [70, 0]
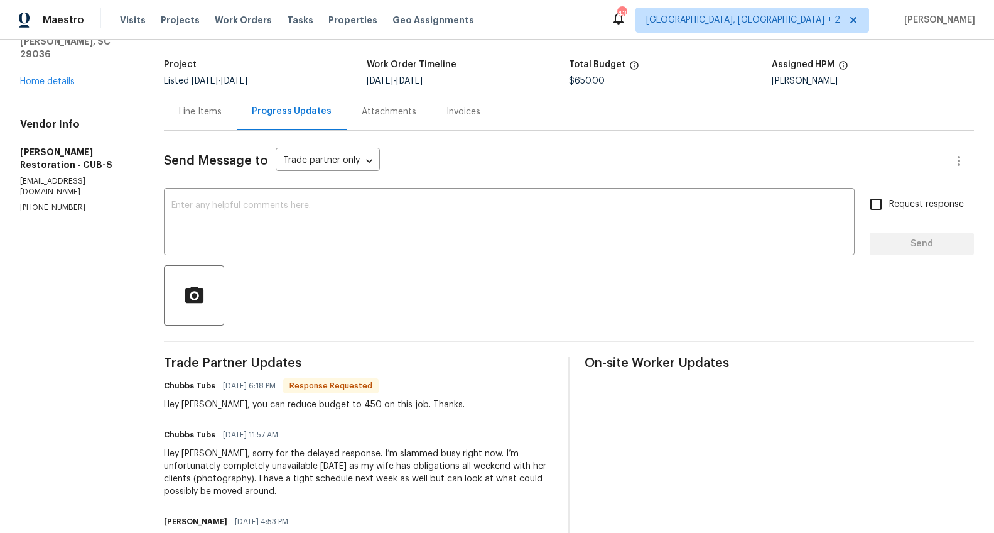
click at [205, 117] on div "Line Items" at bounding box center [200, 112] width 43 height 13
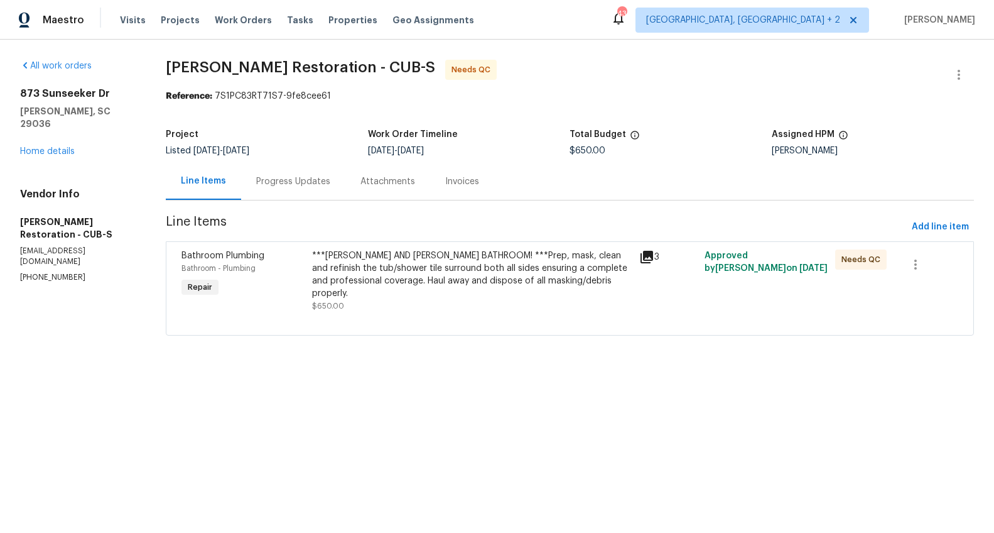
click at [456, 278] on div "***JACK AND JILL BATHROOM! ***Prep, mask, clean and refinish the tub/shower til…" at bounding box center [471, 274] width 319 height 50
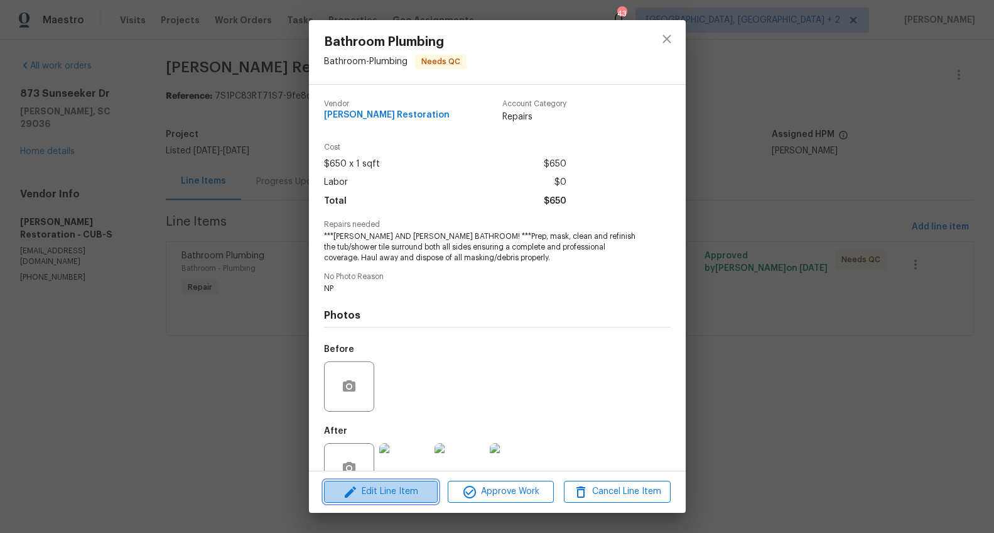
click at [379, 486] on span "Edit Line Item" at bounding box center [381, 492] width 106 height 16
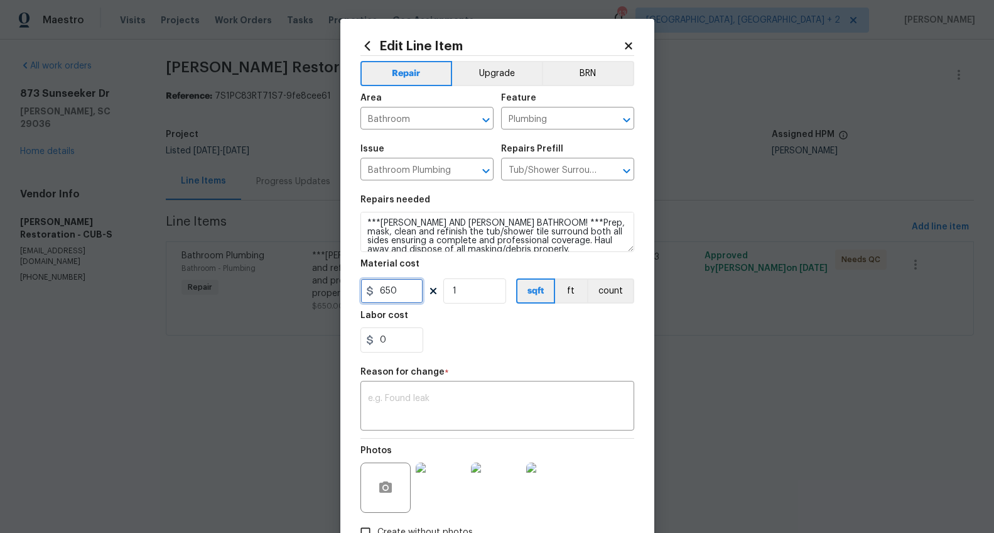
drag, startPoint x: 335, startPoint y: 281, endPoint x: 306, endPoint y: 279, distance: 29.6
click at [306, 280] on div "Edit Line Item Repair Upgrade BRN Area Bathroom ​ Feature Plumbing ​ Issue Bath…" at bounding box center [497, 266] width 994 height 533
type input "450"
click at [440, 427] on div "x ​" at bounding box center [498, 407] width 274 height 46
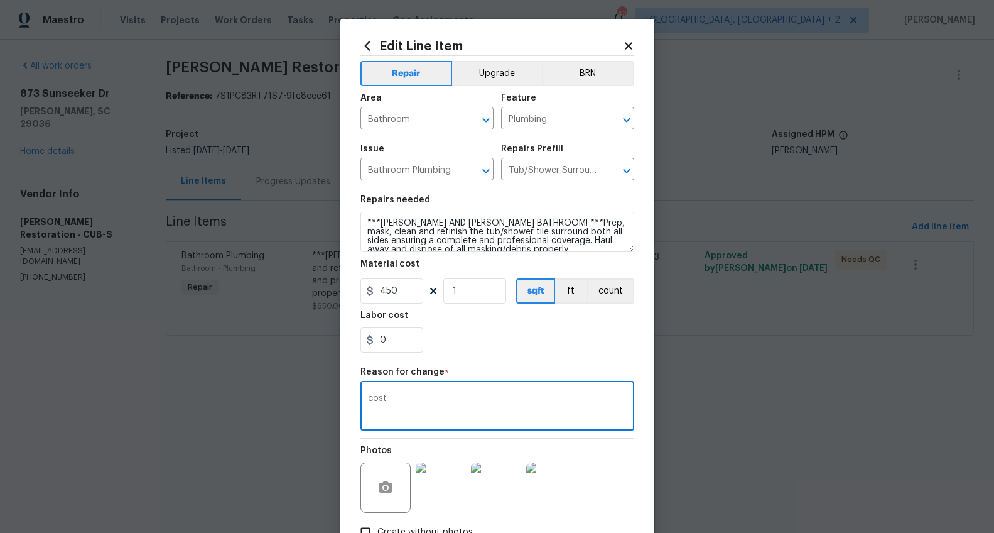
scroll to position [86, 0]
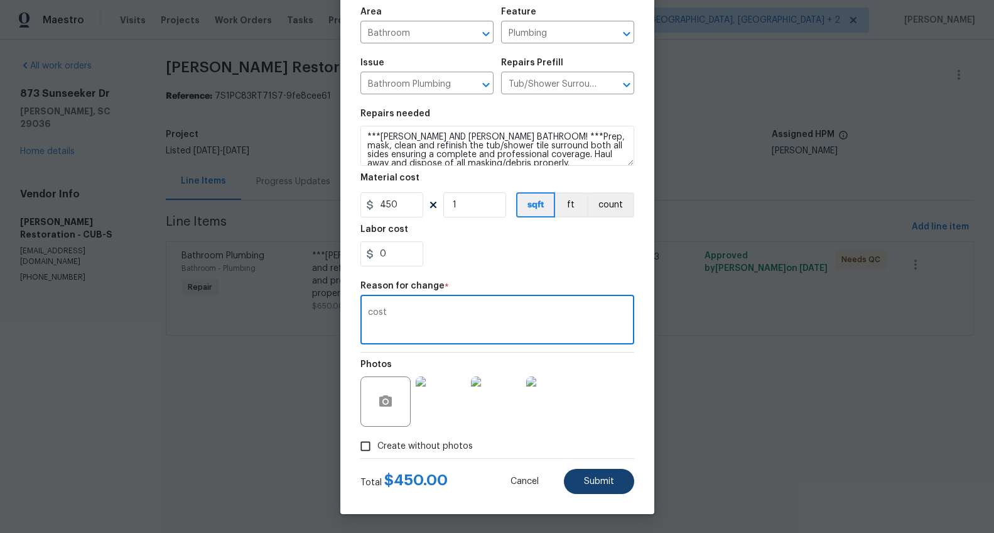
type textarea "cost"
click at [609, 483] on button "Submit" at bounding box center [599, 481] width 70 height 25
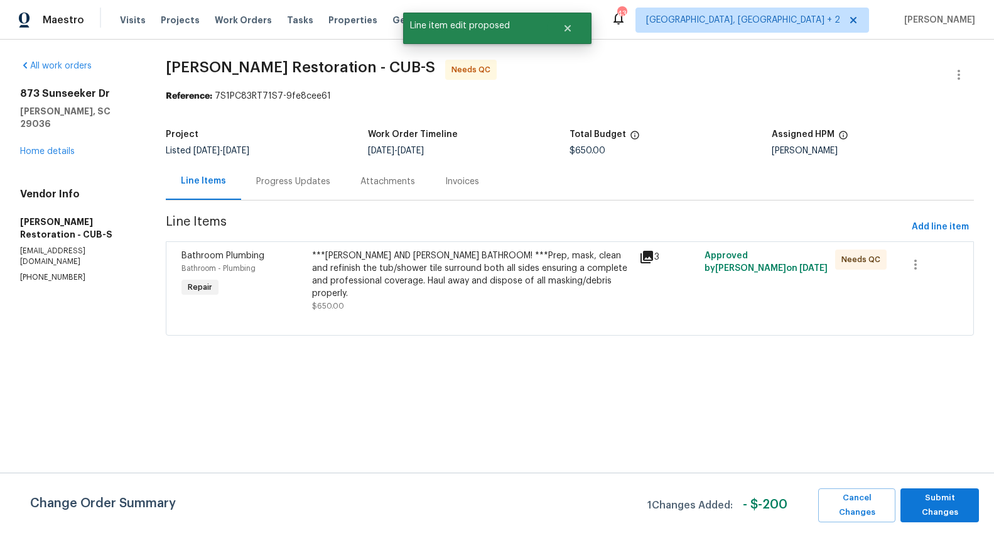
scroll to position [0, 0]
click at [940, 500] on span "Submit Changes" at bounding box center [940, 505] width 66 height 29
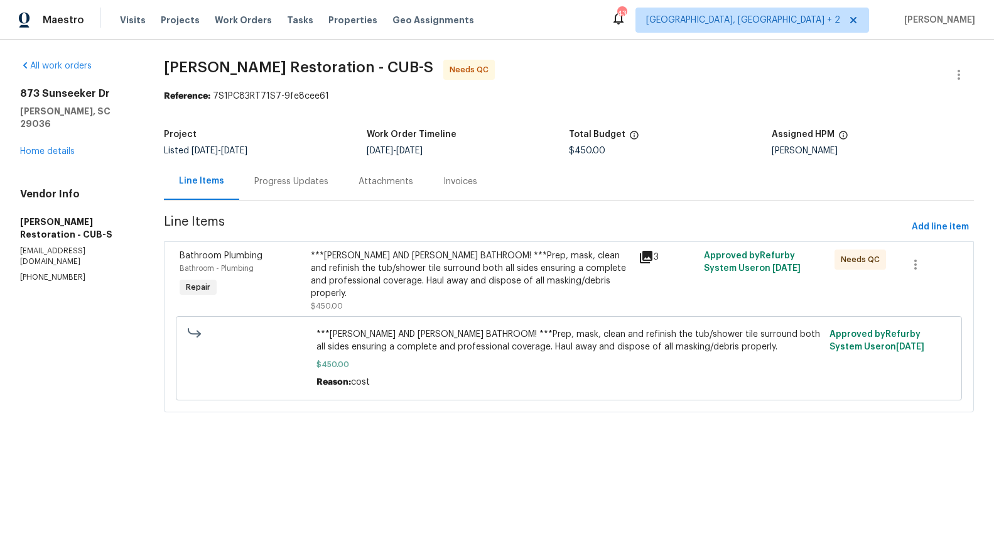
click at [425, 267] on div "***[PERSON_NAME] AND [PERSON_NAME] BATHROOM! ***Prep, mask, clean and refinish …" at bounding box center [471, 274] width 320 height 50
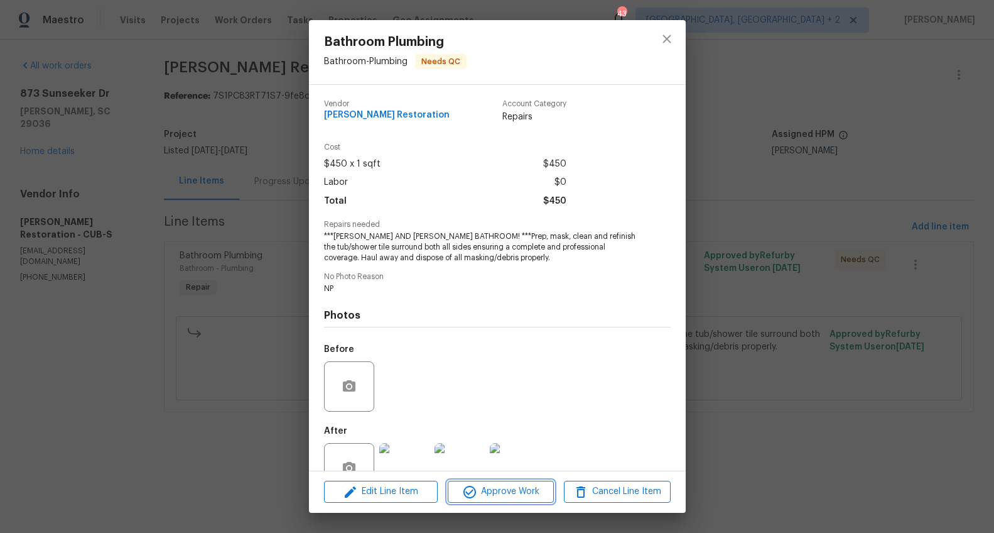
click at [503, 490] on span "Approve Work" at bounding box center [501, 492] width 99 height 16
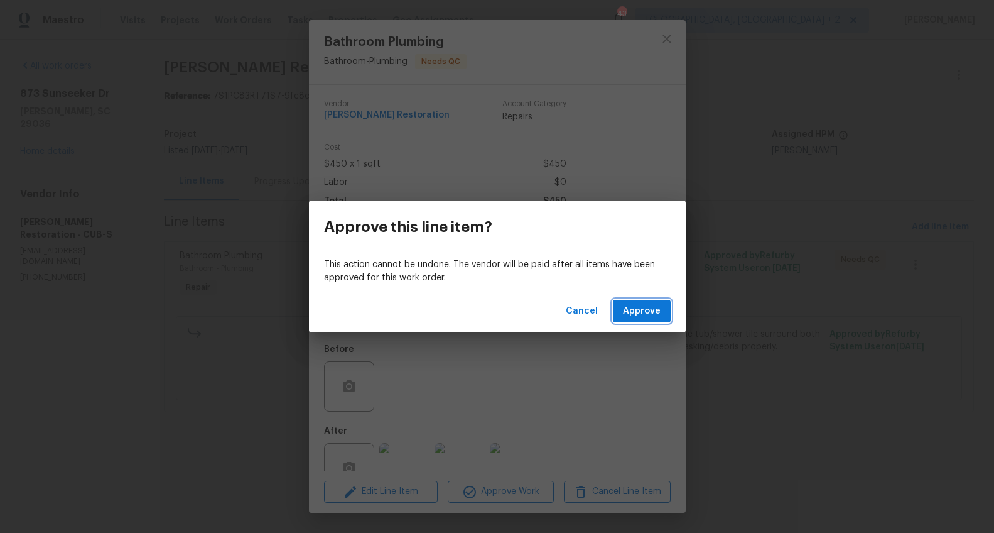
click at [645, 314] on span "Approve" at bounding box center [642, 311] width 38 height 16
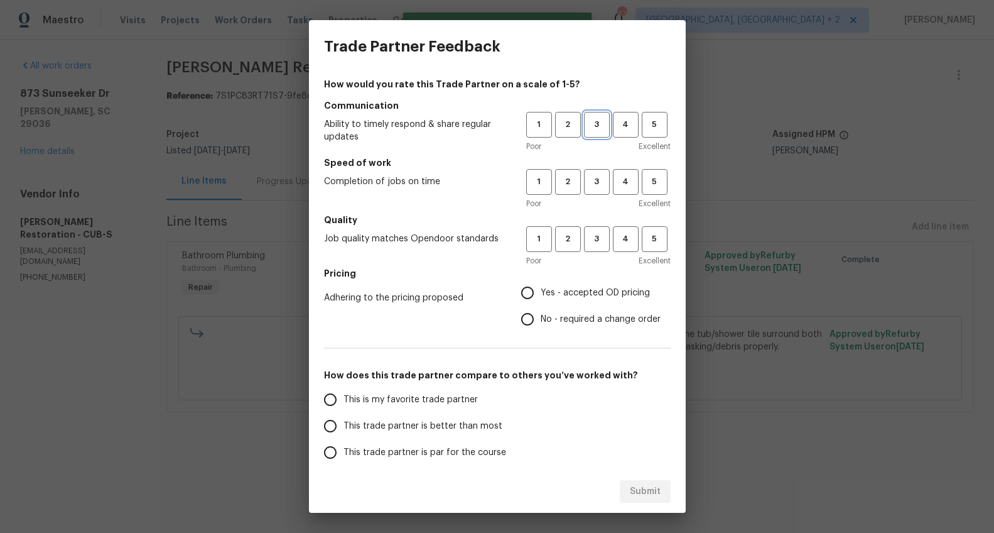
click at [585, 117] on span "3" at bounding box center [596, 124] width 23 height 14
click at [585, 185] on span "3" at bounding box center [596, 182] width 23 height 14
click at [585, 239] on span "3" at bounding box center [596, 239] width 23 height 14
click at [572, 291] on span "Yes - accepted OD pricing" at bounding box center [595, 292] width 109 height 13
click at [541, 291] on input "Yes - accepted OD pricing" at bounding box center [528, 293] width 26 height 26
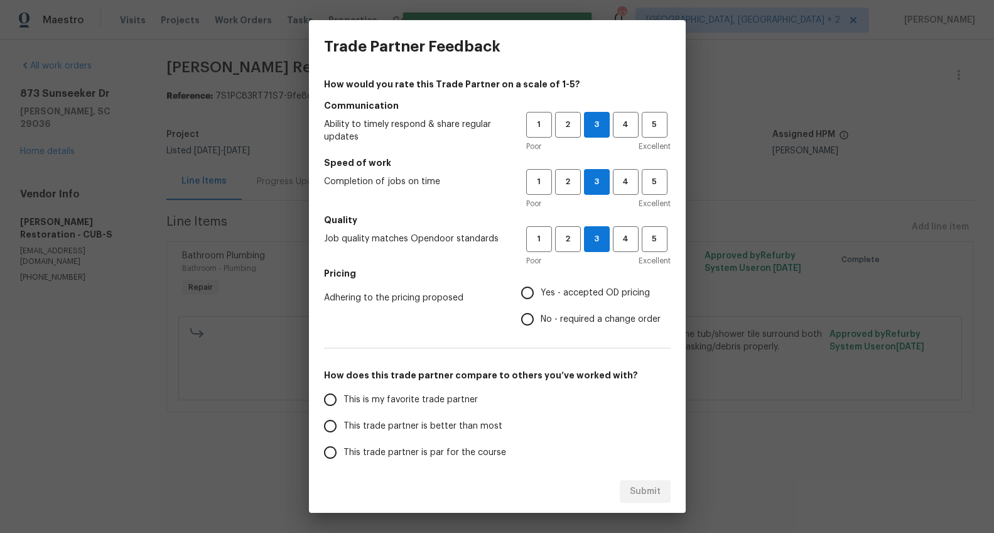
radio input "true"
click at [425, 428] on span "This trade partner is better than most" at bounding box center [423, 426] width 159 height 13
click at [344, 428] on input "This trade partner is better than most" at bounding box center [330, 426] width 26 height 26
click at [627, 494] on button "Submit" at bounding box center [645, 491] width 51 height 23
radio input "true"
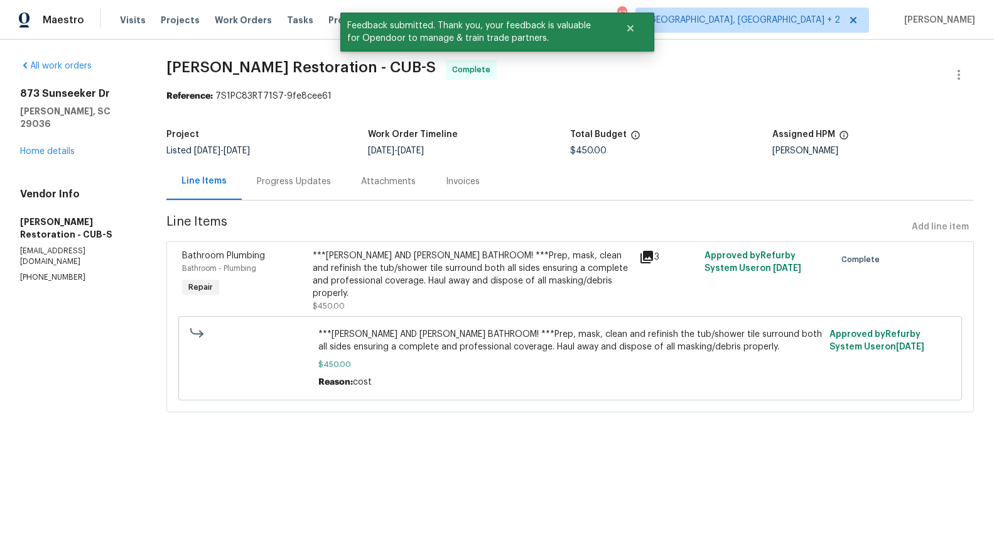
click at [291, 189] on div "Progress Updates" at bounding box center [294, 181] width 104 height 37
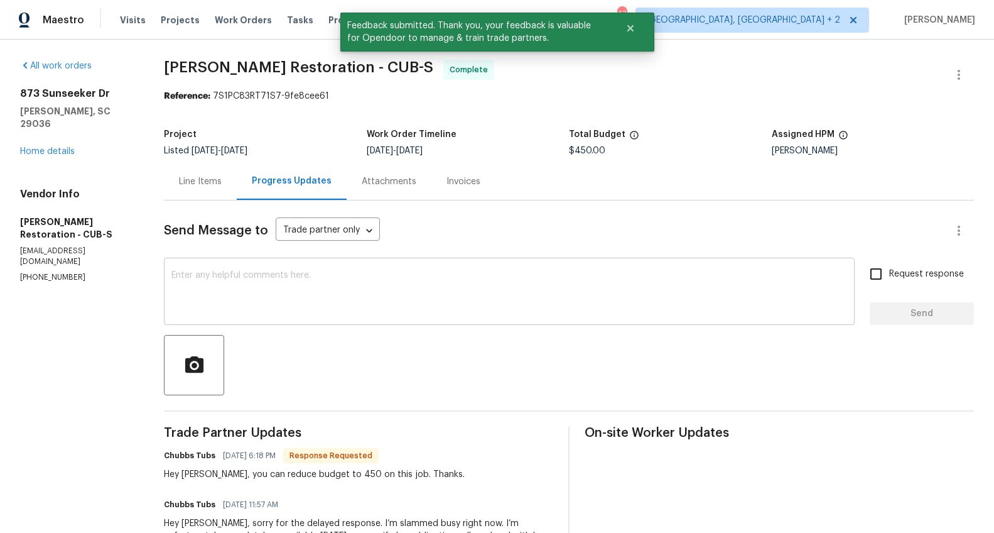
click at [334, 292] on textarea at bounding box center [510, 293] width 676 height 44
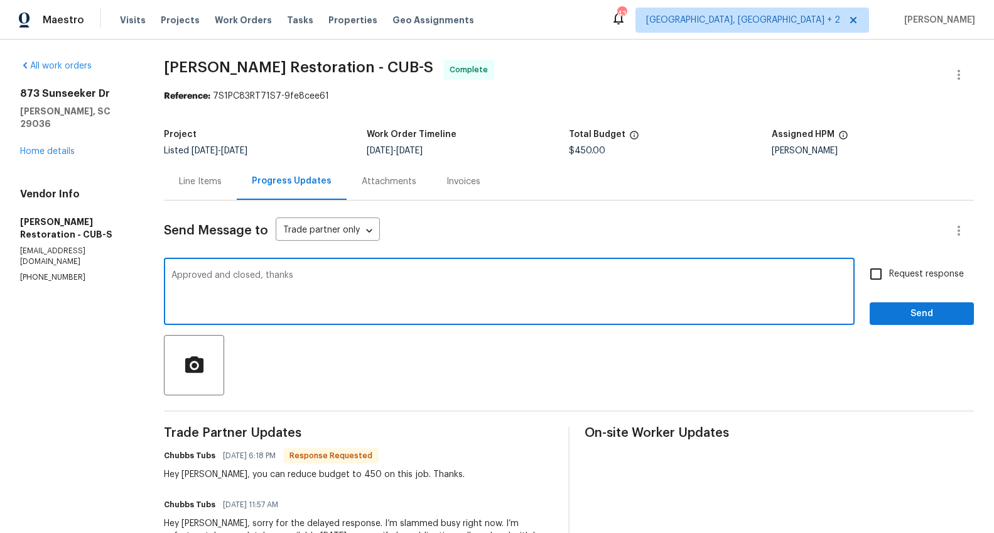
type textarea "Approved and closed, thanks"
click at [895, 274] on span "Request response" at bounding box center [927, 274] width 75 height 13
click at [890, 274] on input "Request response" at bounding box center [876, 274] width 26 height 26
checkbox input "true"
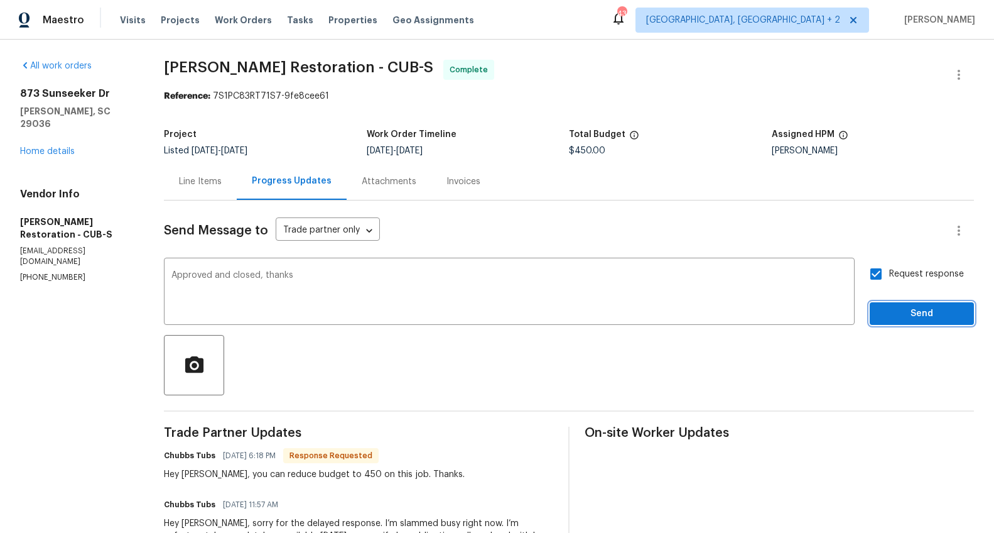
click at [897, 304] on button "Send" at bounding box center [922, 313] width 104 height 23
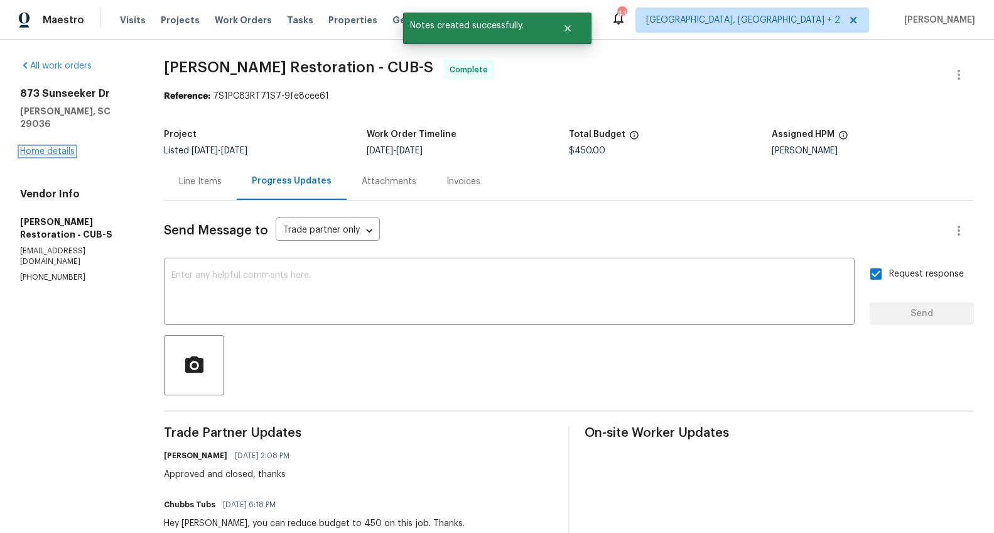
click at [57, 147] on link "Home details" at bounding box center [47, 151] width 55 height 9
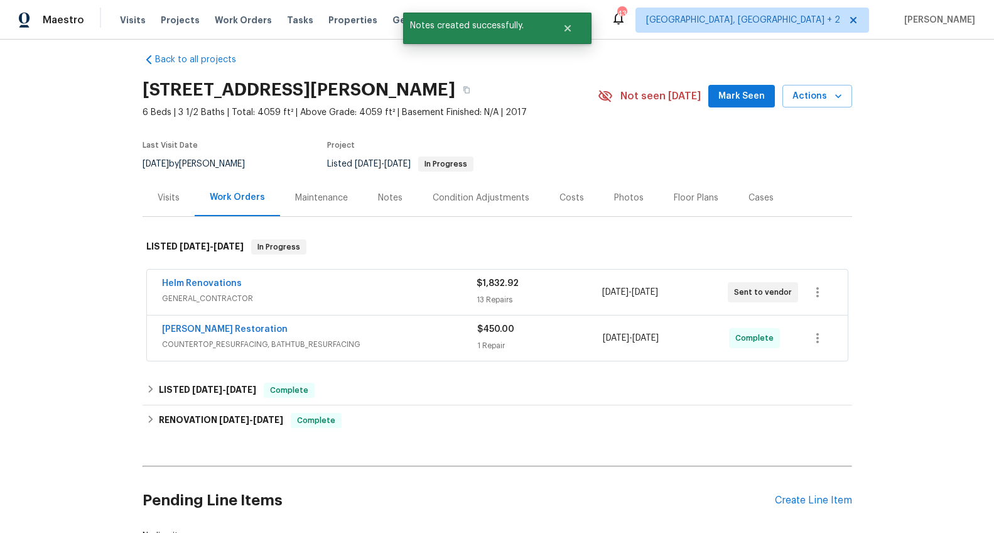
scroll to position [48, 0]
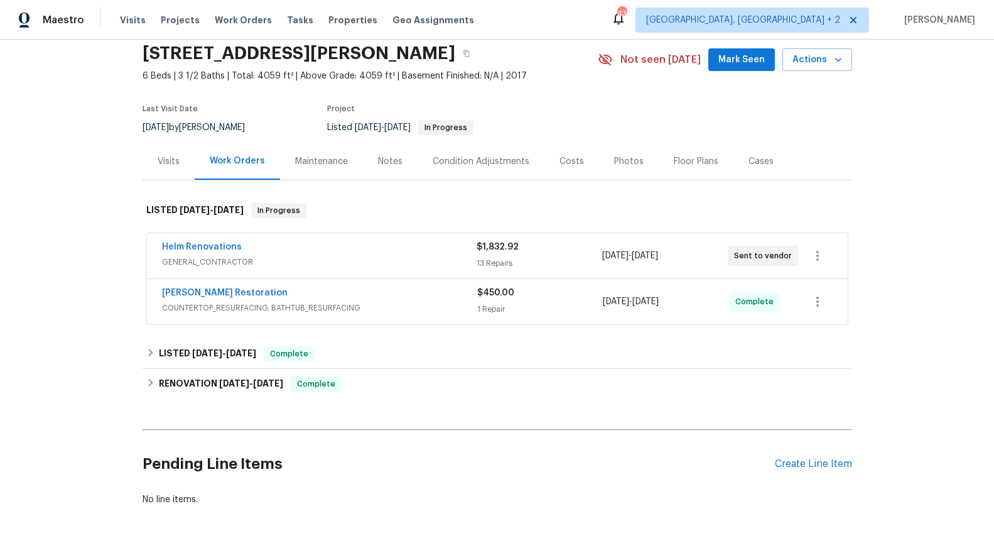
click at [269, 258] on span "GENERAL_CONTRACTOR" at bounding box center [319, 262] width 315 height 13
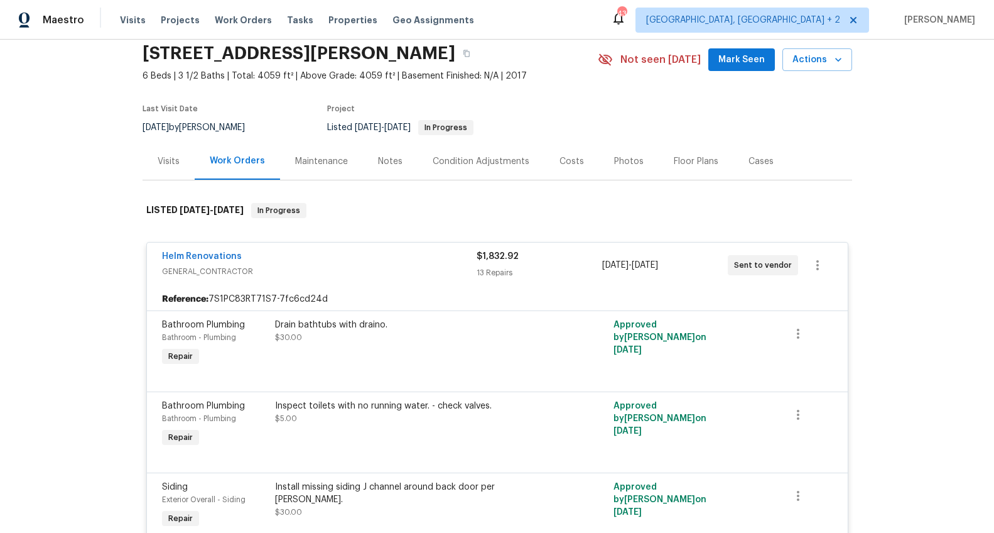
click at [293, 261] on div "Helm Renovations" at bounding box center [319, 257] width 315 height 15
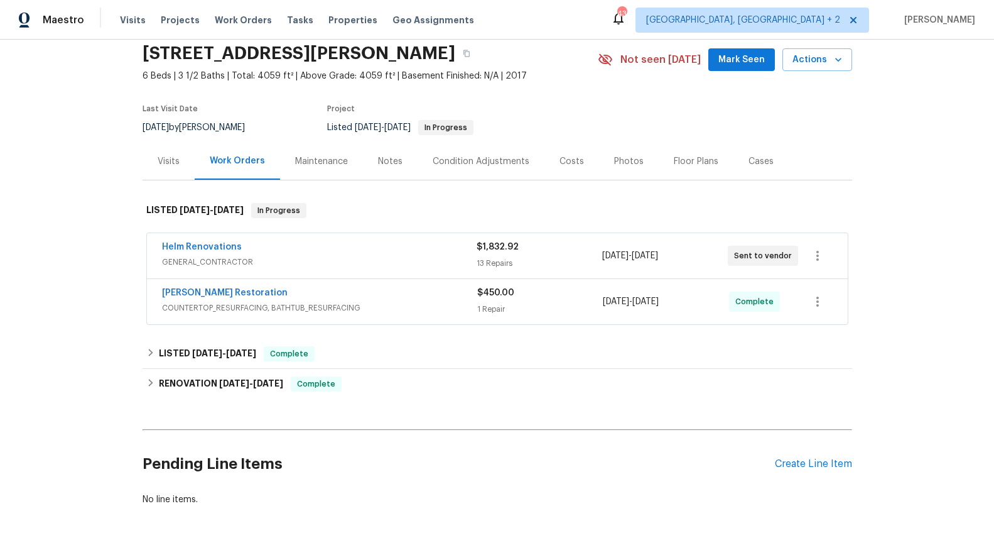
click at [393, 150] on div "Notes" at bounding box center [390, 161] width 55 height 37
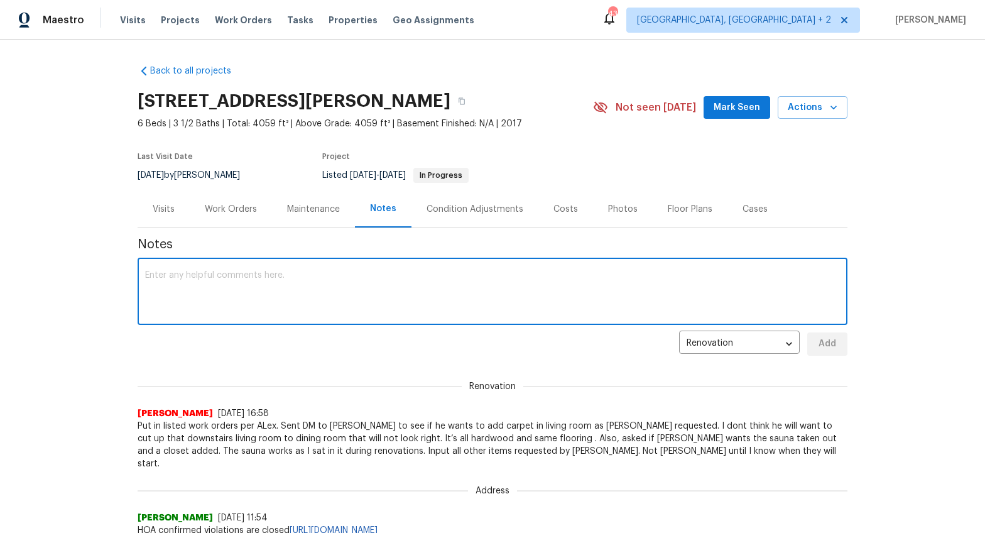
click at [268, 292] on textarea at bounding box center [492, 293] width 695 height 44
paste textarea "HSR-710738"
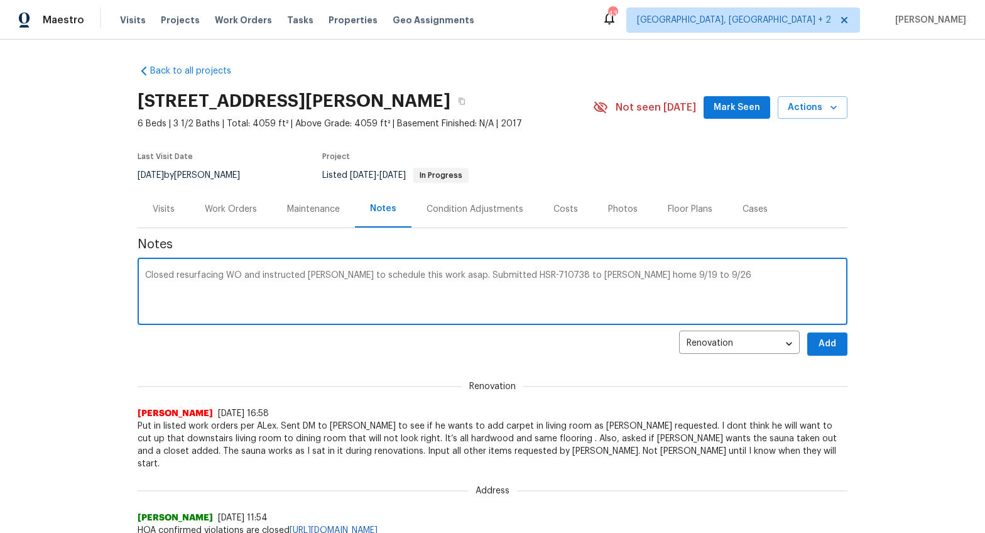
type textarea "Closed resurfacing WO and instructed Hector to schedule this work asap. Submitt…"
click at [827, 335] on button "Add" at bounding box center [827, 343] width 40 height 23
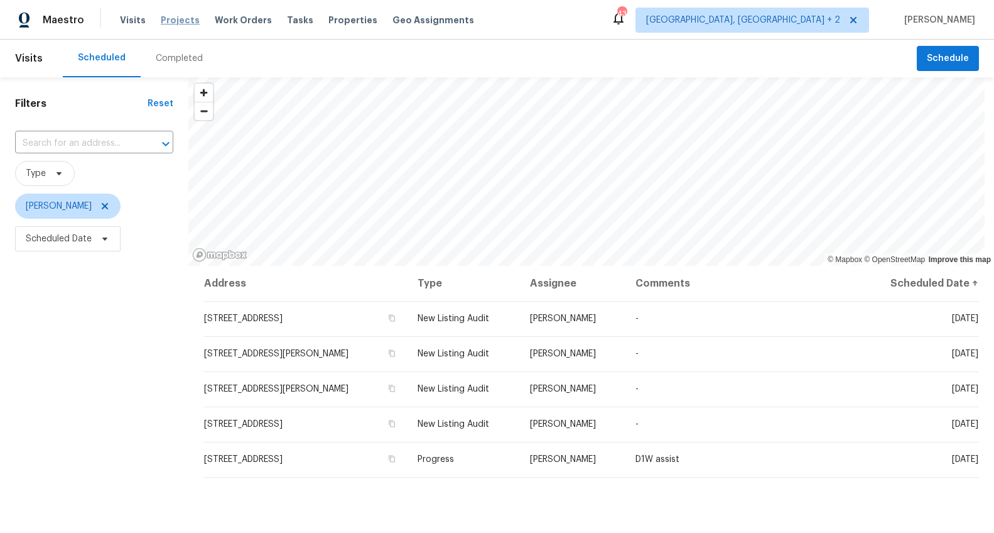
click at [182, 22] on span "Projects" at bounding box center [180, 20] width 39 height 13
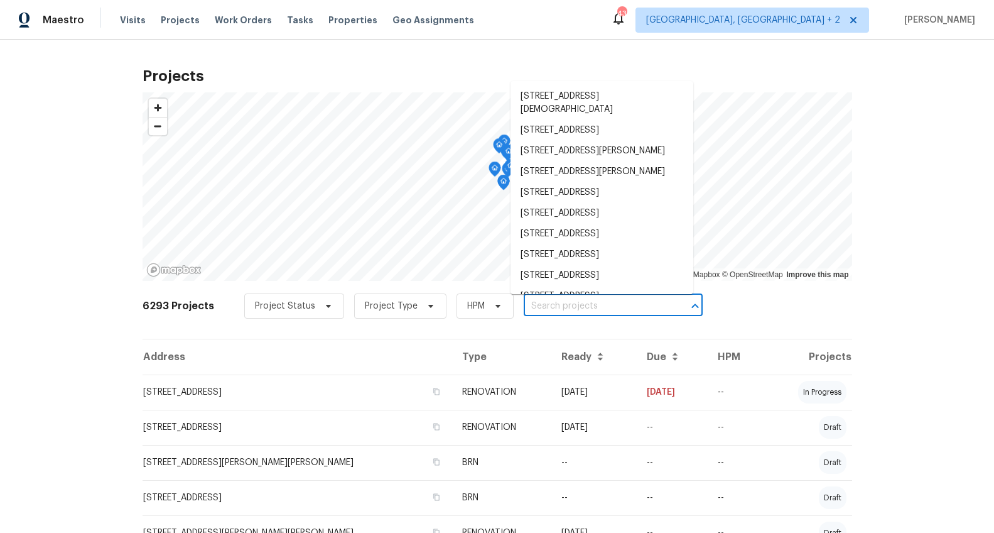
click at [538, 305] on input "text" at bounding box center [596, 306] width 144 height 19
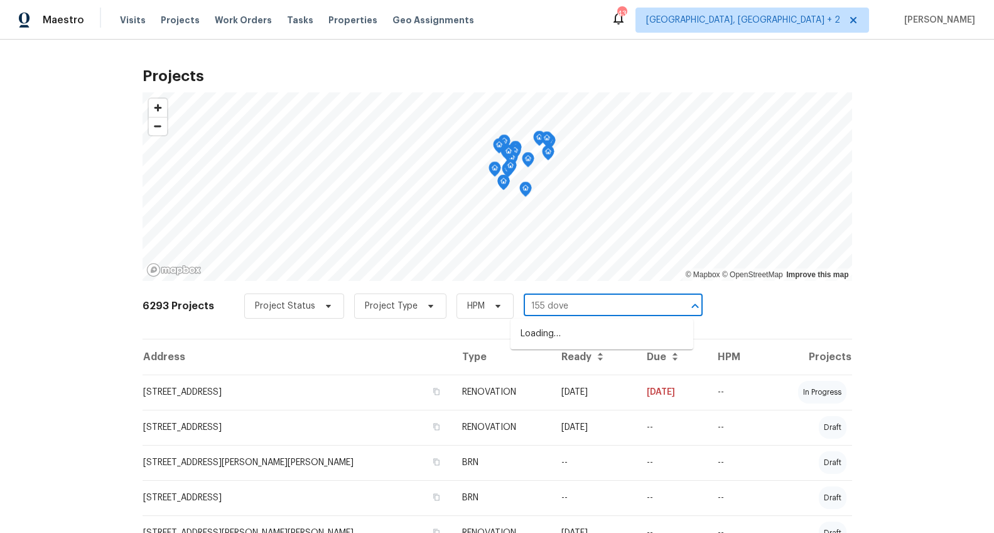
type input "155 dover"
click at [538, 327] on li "[STREET_ADDRESS]" at bounding box center [602, 334] width 183 height 21
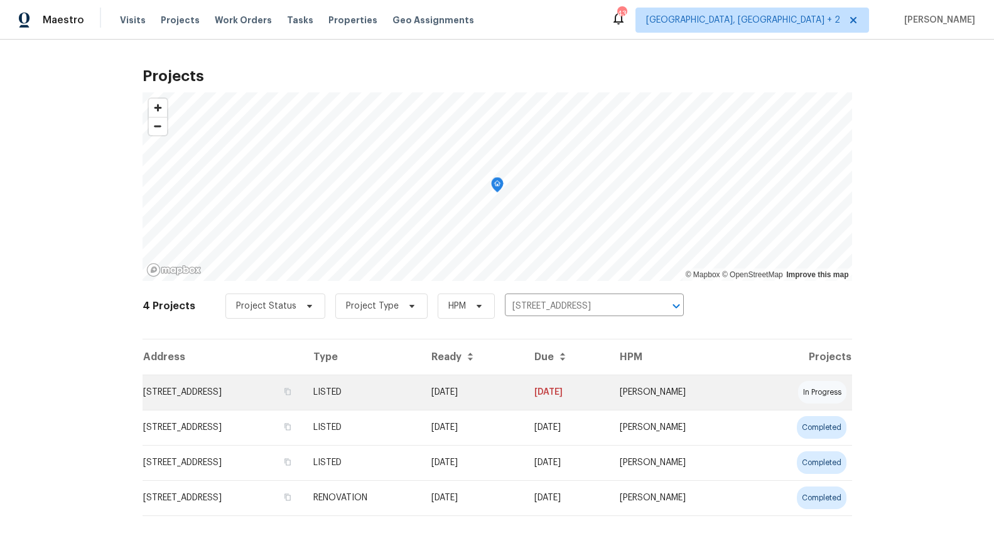
click at [246, 387] on td "[STREET_ADDRESS]" at bounding box center [223, 391] width 161 height 35
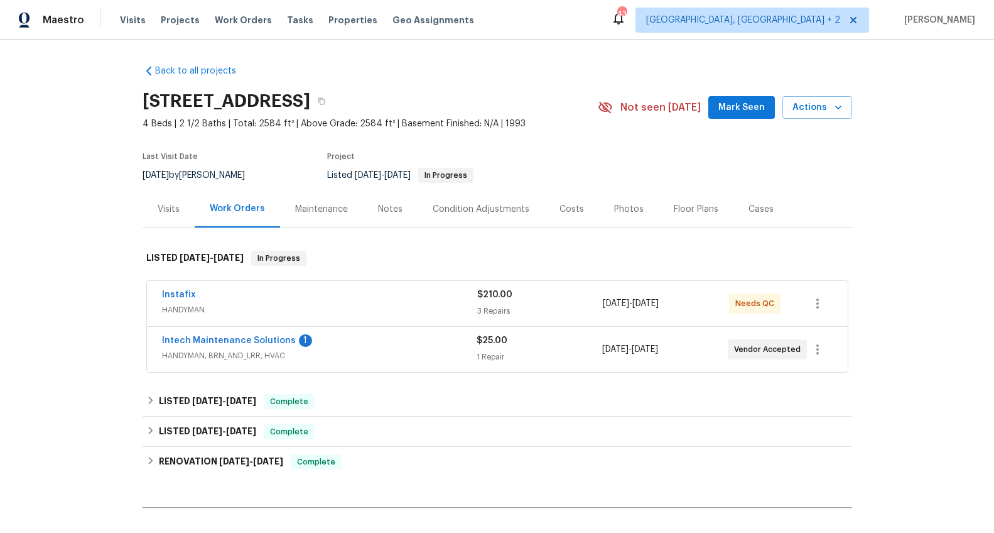
click at [489, 310] on div "3 Repairs" at bounding box center [540, 311] width 126 height 13
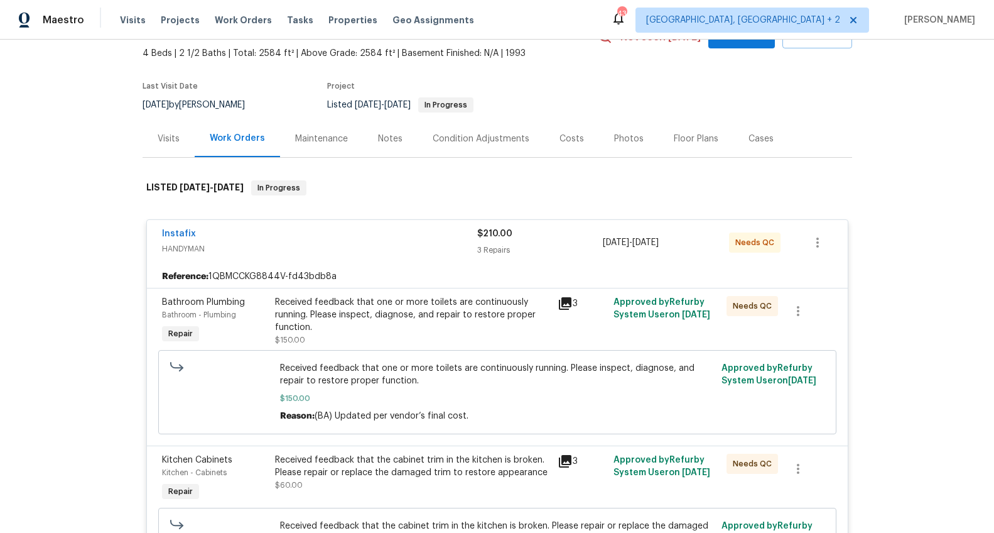
scroll to position [70, 0]
click at [412, 252] on span "HANDYMAN" at bounding box center [319, 249] width 315 height 13
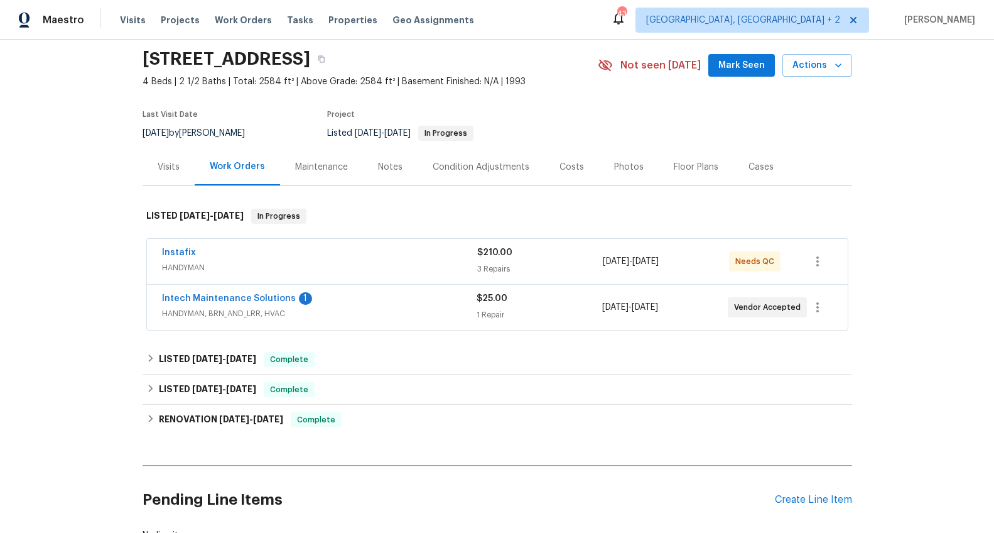
scroll to position [0, 0]
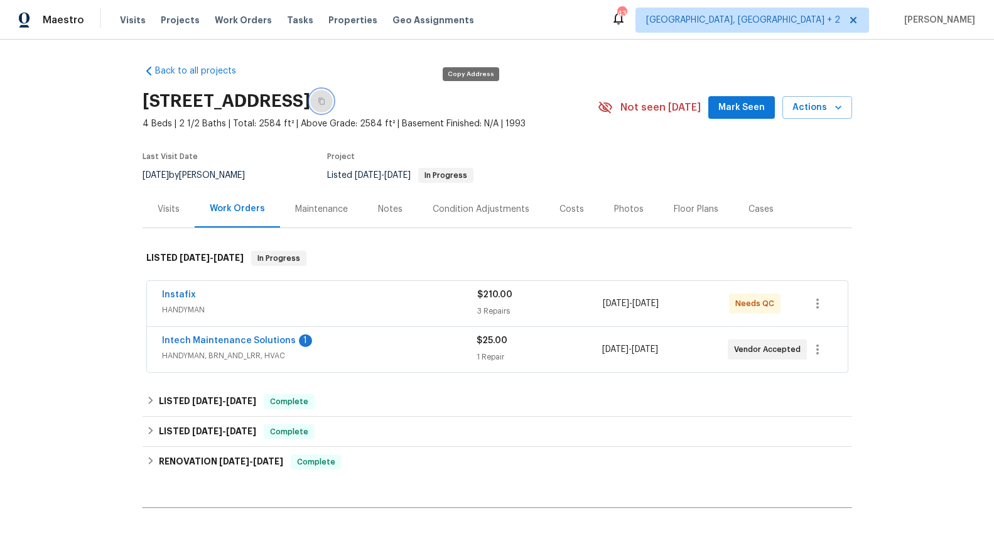
click at [325, 102] on icon "button" at bounding box center [322, 101] width 8 height 8
click at [166, 210] on div "Visits" at bounding box center [169, 209] width 22 height 13
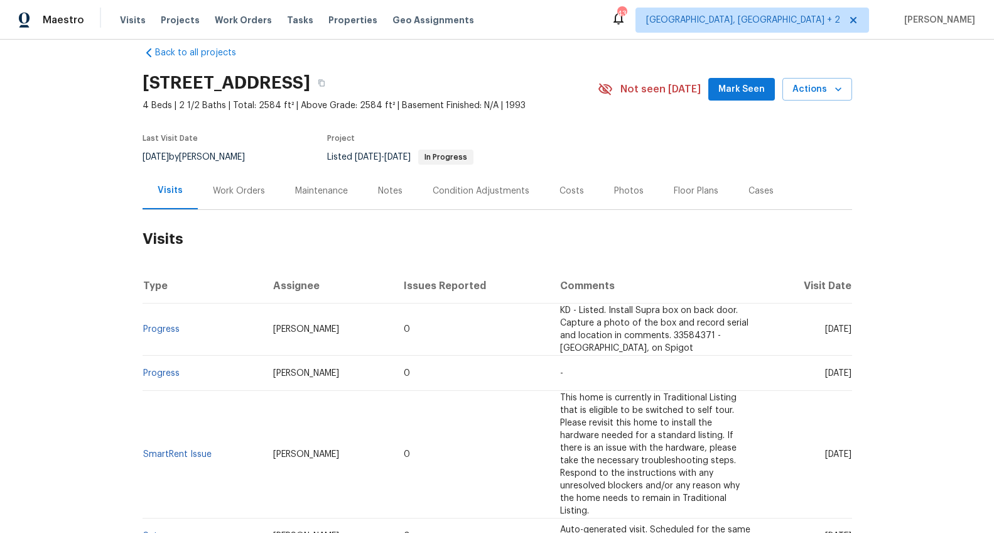
scroll to position [135, 0]
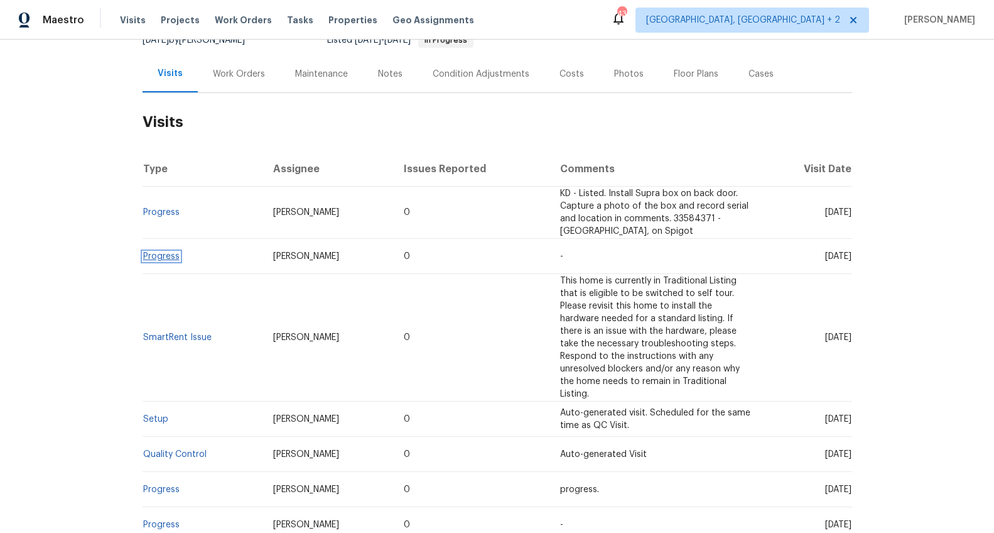
click at [158, 256] on link "Progress" at bounding box center [161, 256] width 36 height 9
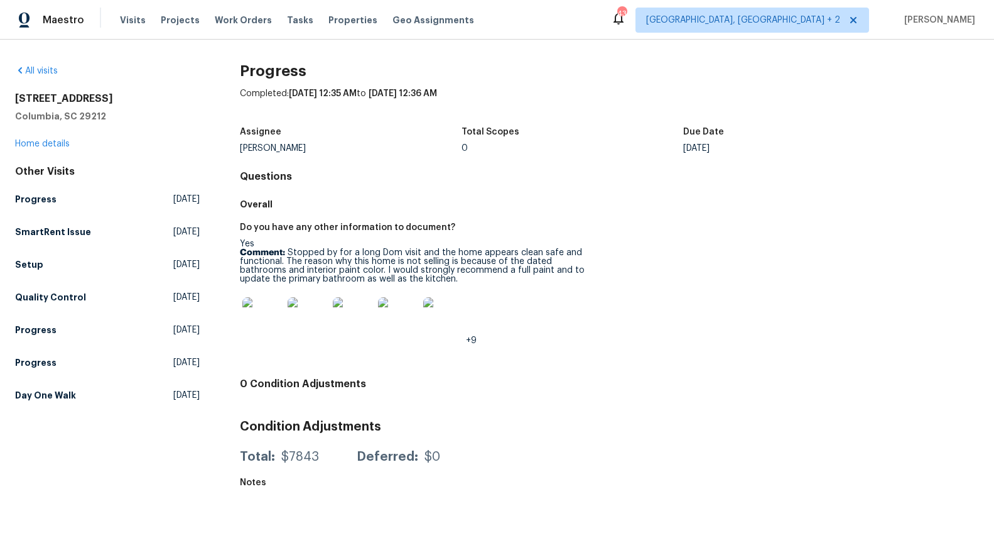
click at [256, 310] on img at bounding box center [262, 317] width 40 height 40
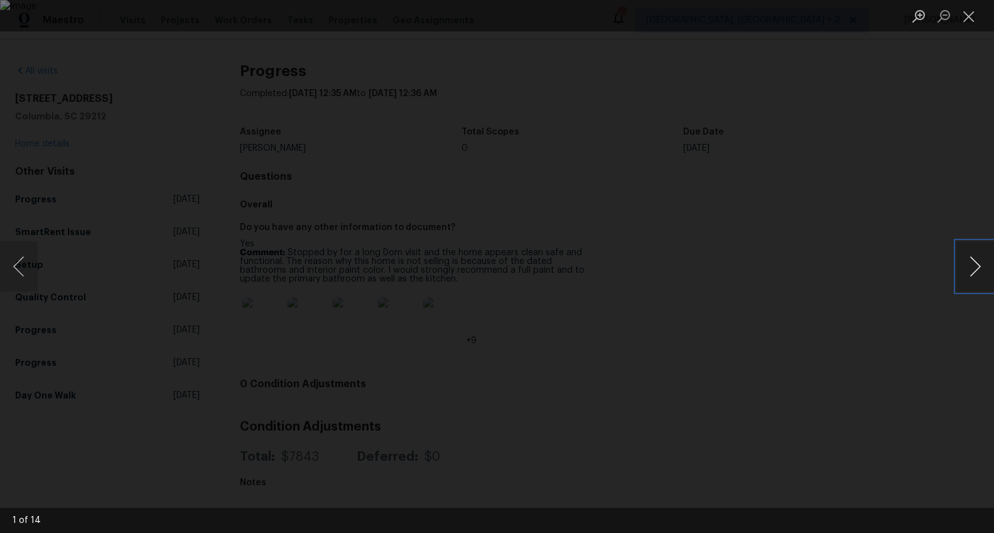
click at [969, 272] on button "Next image" at bounding box center [976, 266] width 38 height 50
click at [968, 271] on button "Next image" at bounding box center [976, 266] width 38 height 50
click at [964, 269] on button "Next image" at bounding box center [976, 266] width 38 height 50
click at [977, 283] on button "Next image" at bounding box center [976, 266] width 38 height 50
click at [963, 264] on button "Next image" at bounding box center [976, 266] width 38 height 50
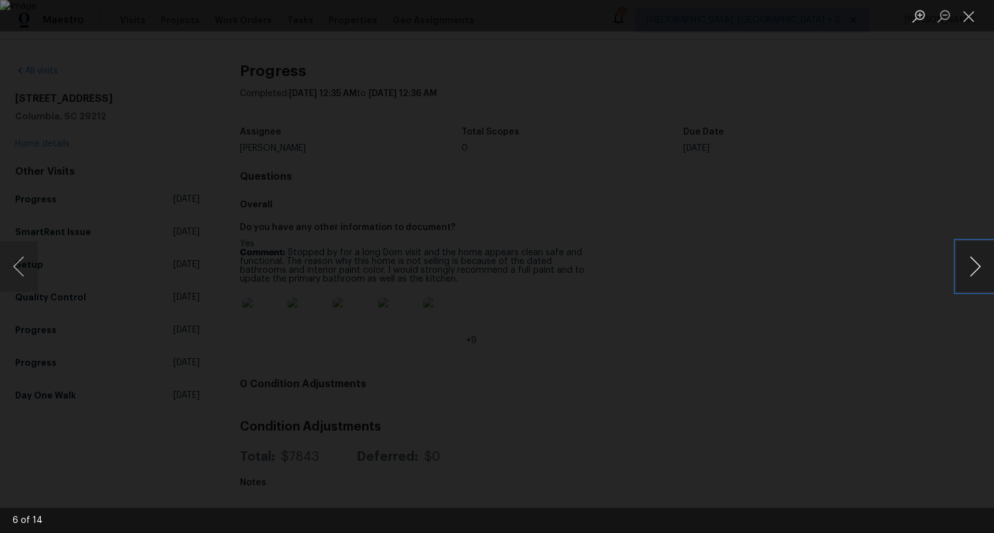
click at [982, 262] on button "Next image" at bounding box center [976, 266] width 38 height 50
click at [980, 258] on button "Next image" at bounding box center [976, 266] width 38 height 50
click at [967, 261] on button "Next image" at bounding box center [976, 266] width 38 height 50
click at [974, 270] on button "Next image" at bounding box center [976, 266] width 38 height 50
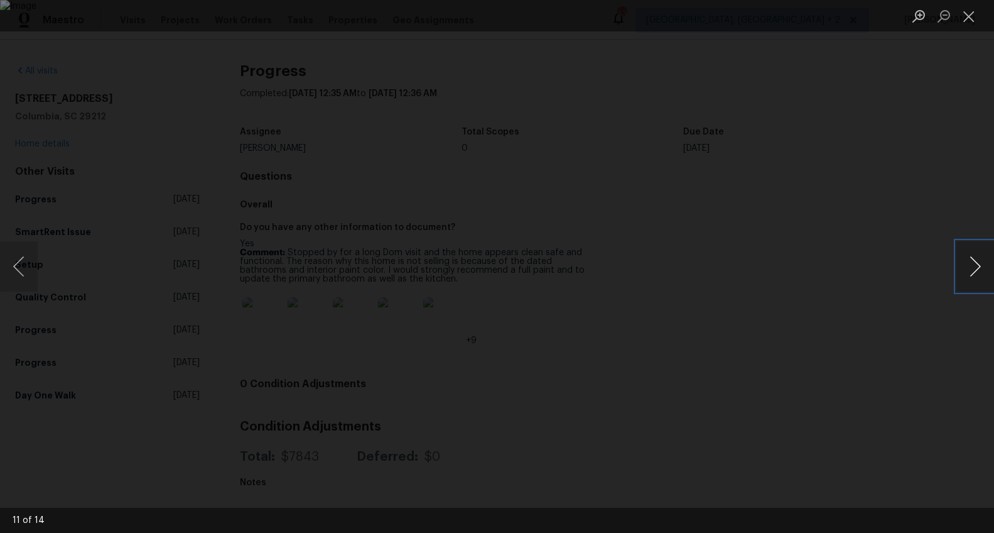
click at [966, 275] on button "Next image" at bounding box center [976, 266] width 38 height 50
click at [19, 263] on button "Previous image" at bounding box center [19, 266] width 38 height 50
click at [969, 16] on button "Close lightbox" at bounding box center [969, 16] width 25 height 22
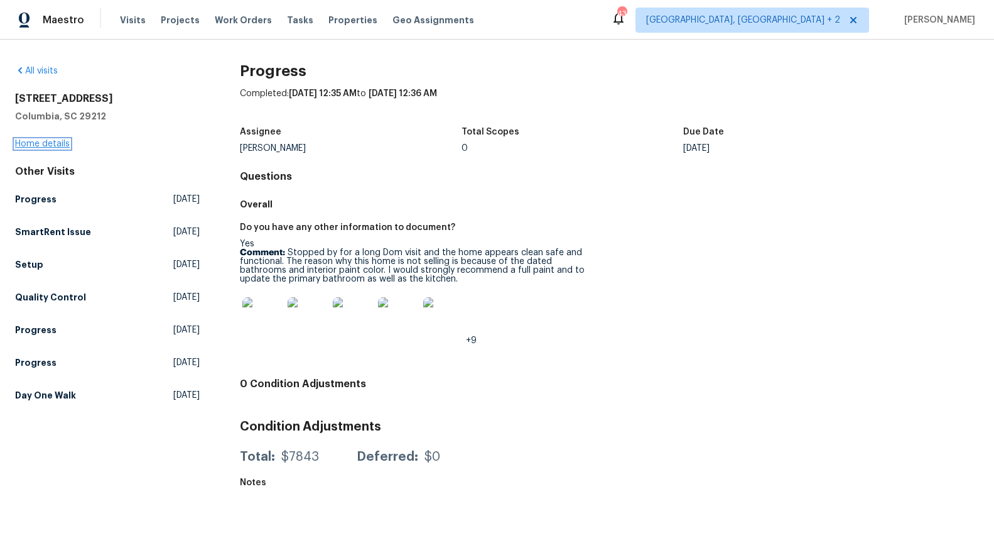
click at [41, 142] on link "Home details" at bounding box center [42, 143] width 55 height 9
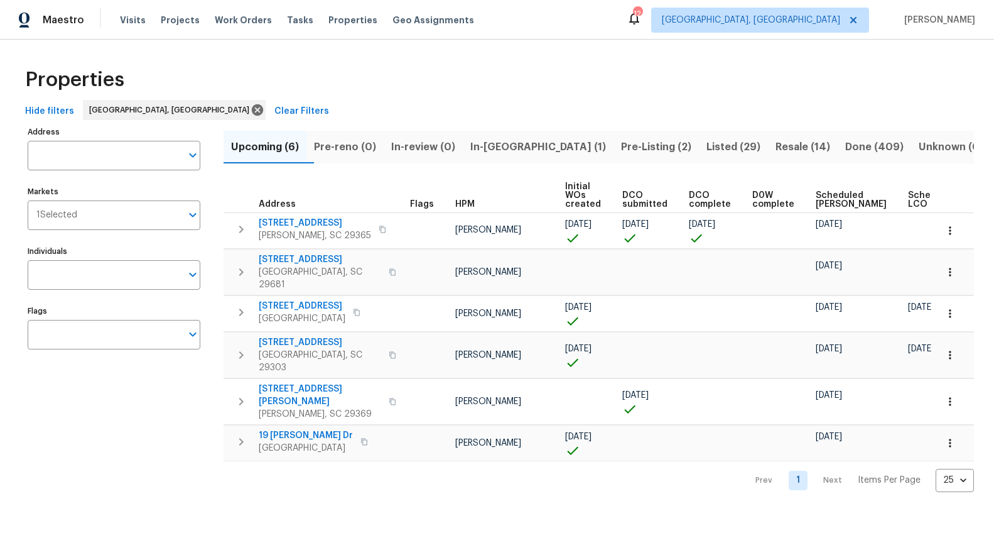
click at [710, 148] on span "Listed (29)" at bounding box center [734, 147] width 54 height 18
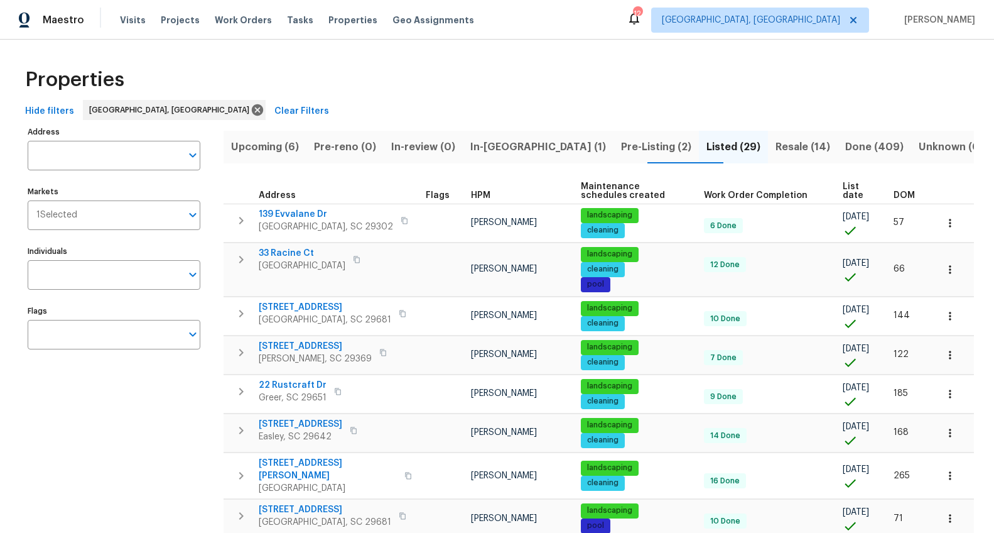
click at [894, 197] on span "DOM" at bounding box center [904, 195] width 21 height 9
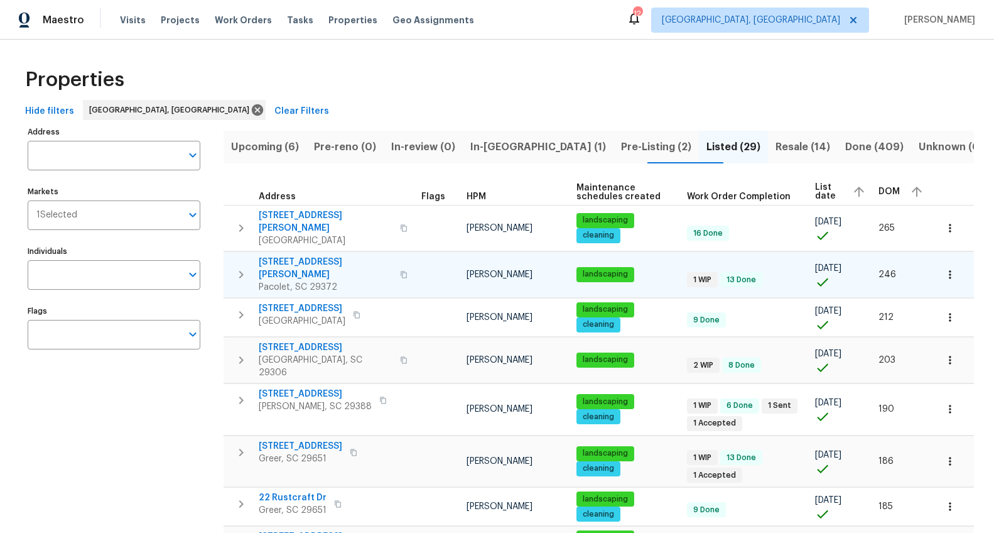
click at [325, 256] on span "[STREET_ADDRESS][PERSON_NAME]" at bounding box center [326, 268] width 134 height 25
click at [252, 107] on icon at bounding box center [257, 109] width 11 height 11
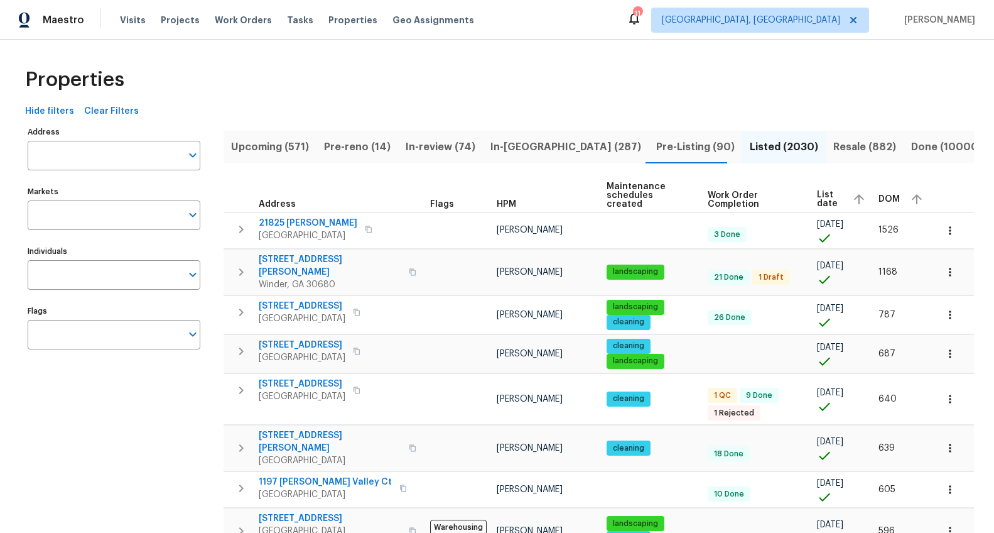
click at [121, 158] on input "Address" at bounding box center [105, 156] width 154 height 30
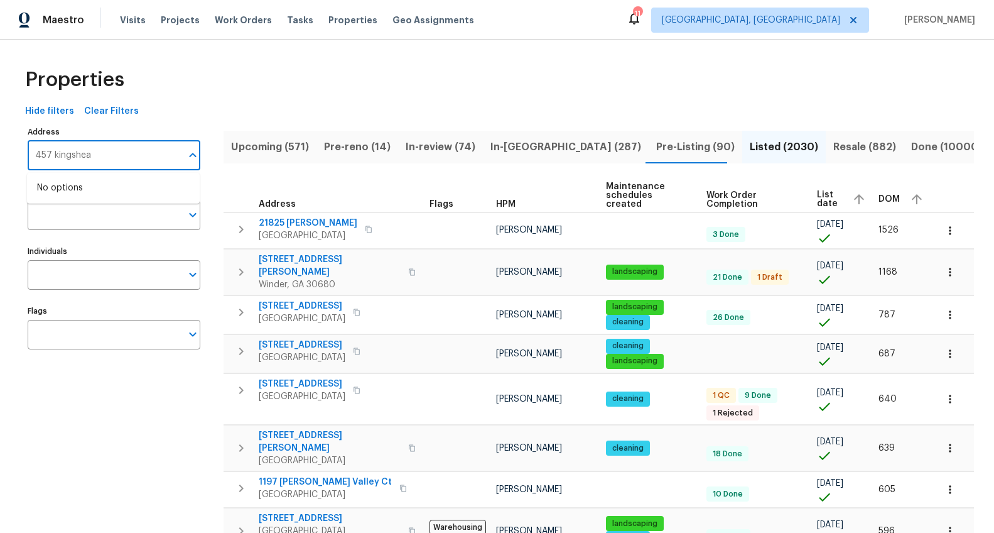
click at [96, 152] on input "457 kingshea" at bounding box center [105, 156] width 154 height 30
type input "457 kingshead"
click at [88, 191] on li "[STREET_ADDRESS]" at bounding box center [113, 188] width 173 height 21
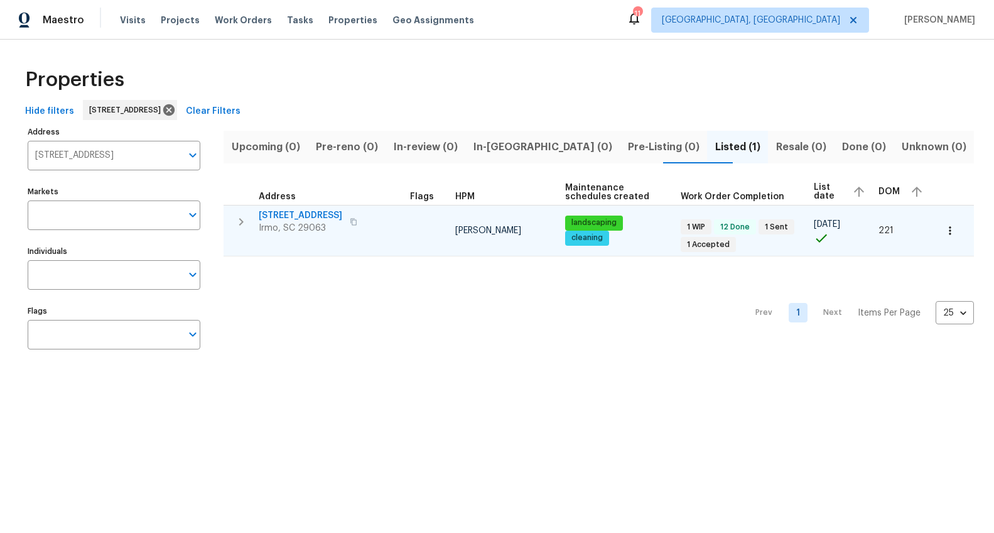
click at [293, 213] on span "[STREET_ADDRESS]" at bounding box center [301, 215] width 84 height 13
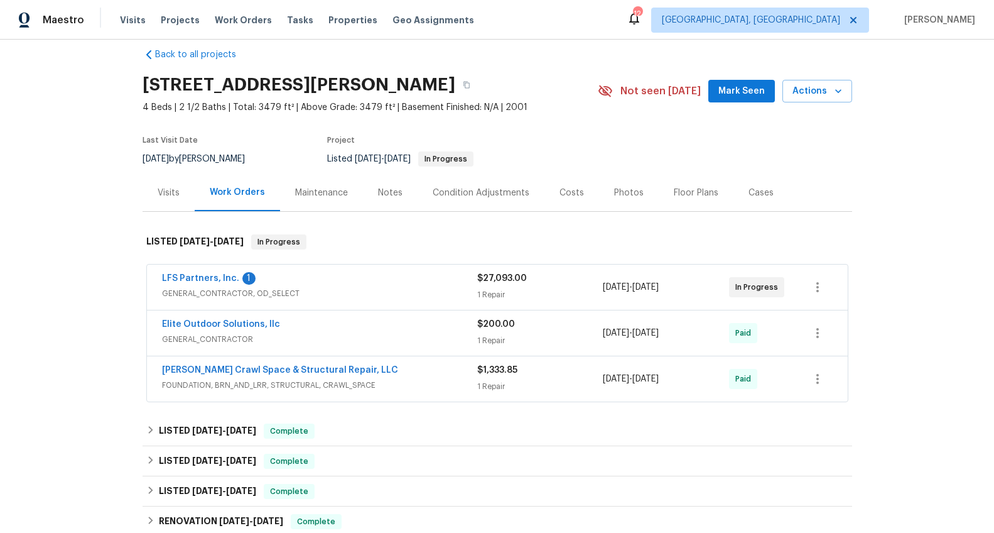
scroll to position [18, 0]
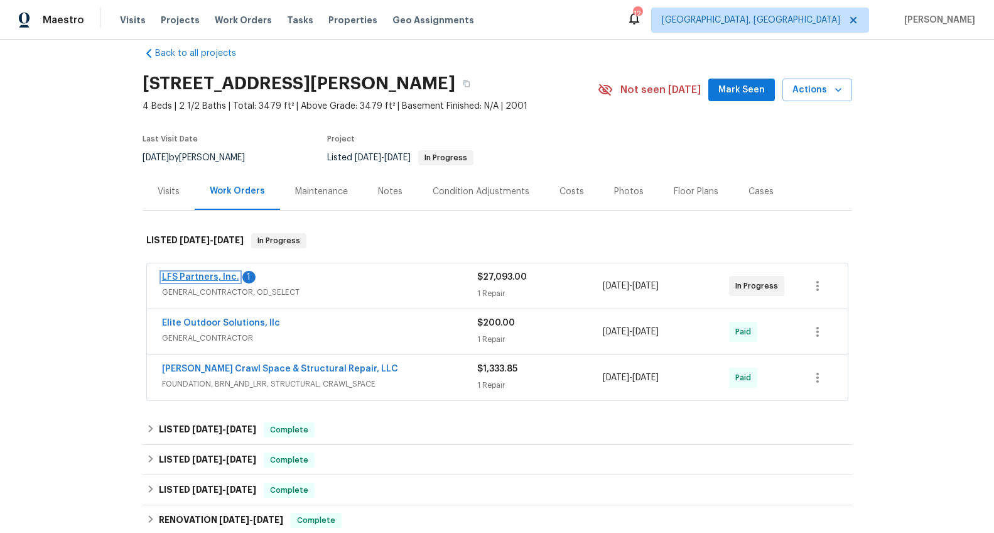
click at [203, 275] on link "LFS Partners, Inc." at bounding box center [200, 277] width 77 height 9
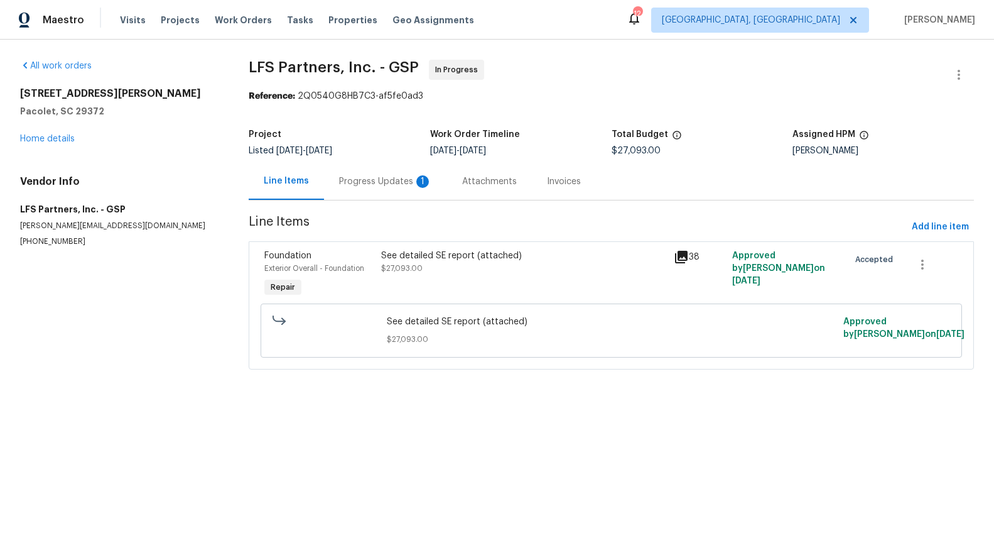
click at [365, 190] on div "Progress Updates 1" at bounding box center [385, 181] width 123 height 37
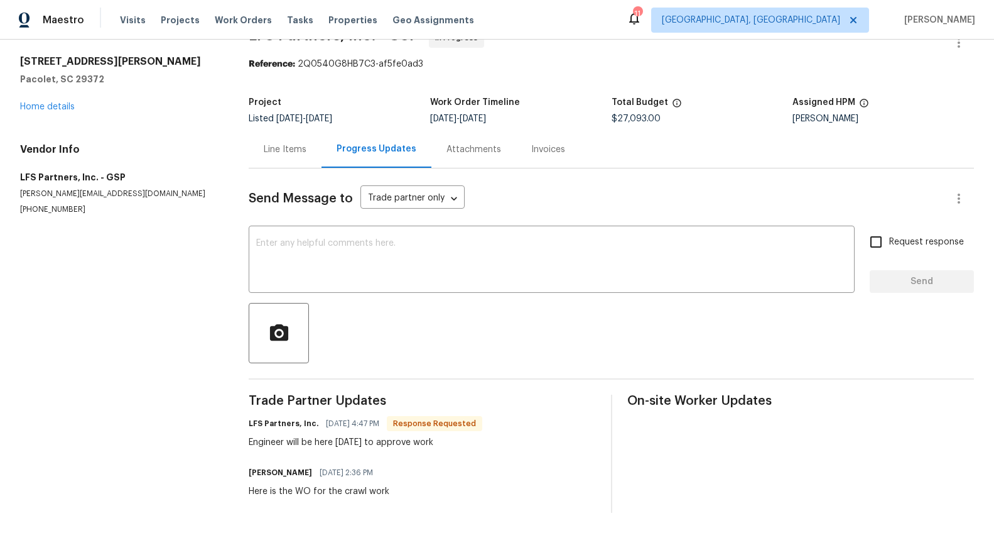
scroll to position [42, 0]
click at [376, 251] on textarea at bounding box center [551, 261] width 591 height 44
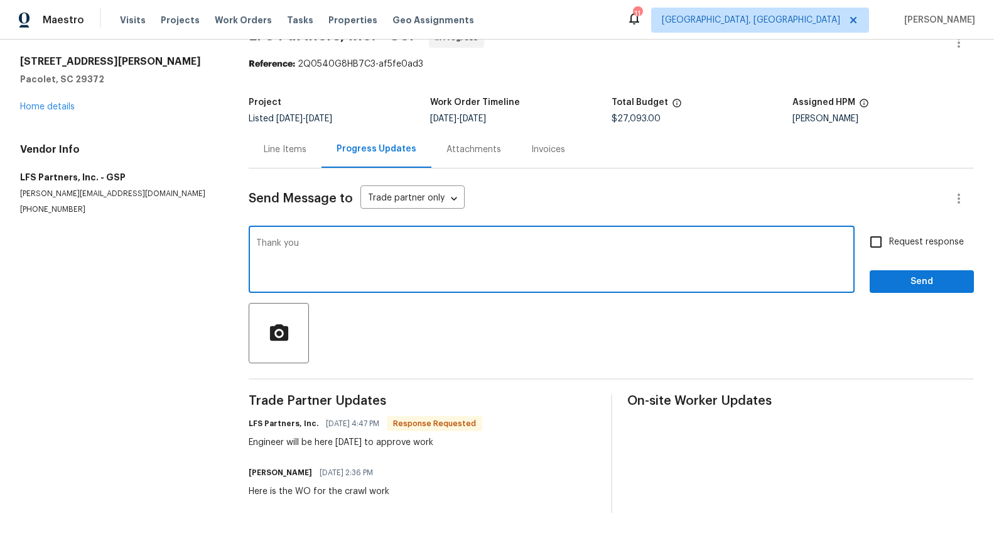
type textarea "Thank you"
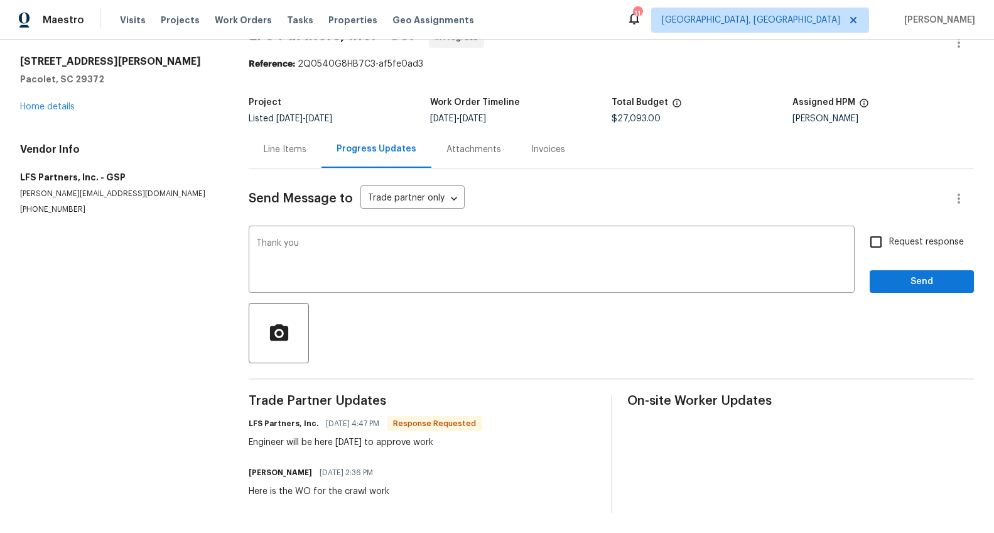
click at [948, 236] on span "Request response" at bounding box center [927, 242] width 75 height 13
click at [890, 229] on input "Request response" at bounding box center [876, 242] width 26 height 26
checkbox input "true"
click at [923, 258] on div "Request response Send" at bounding box center [922, 261] width 104 height 64
click at [923, 274] on span "Send" at bounding box center [922, 282] width 84 height 16
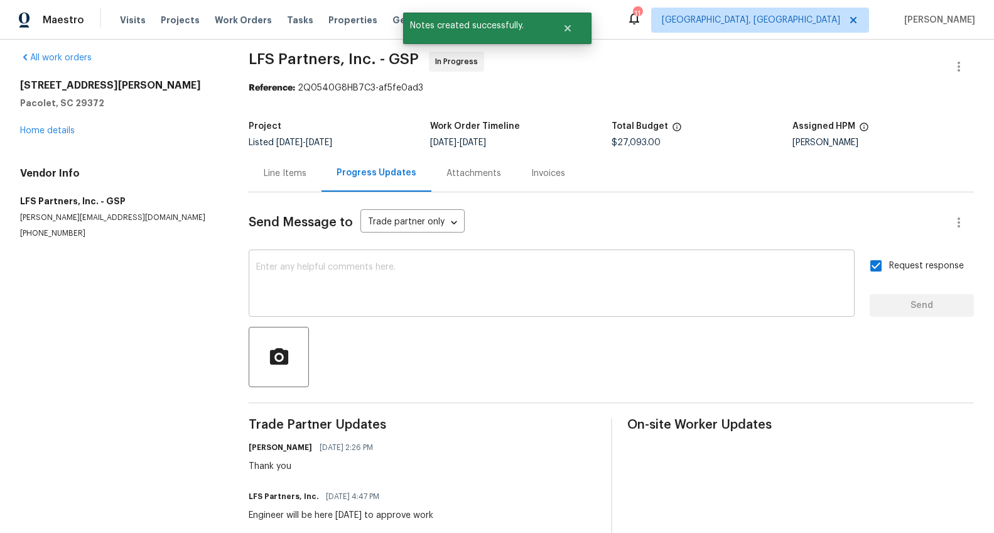
scroll to position [91, 0]
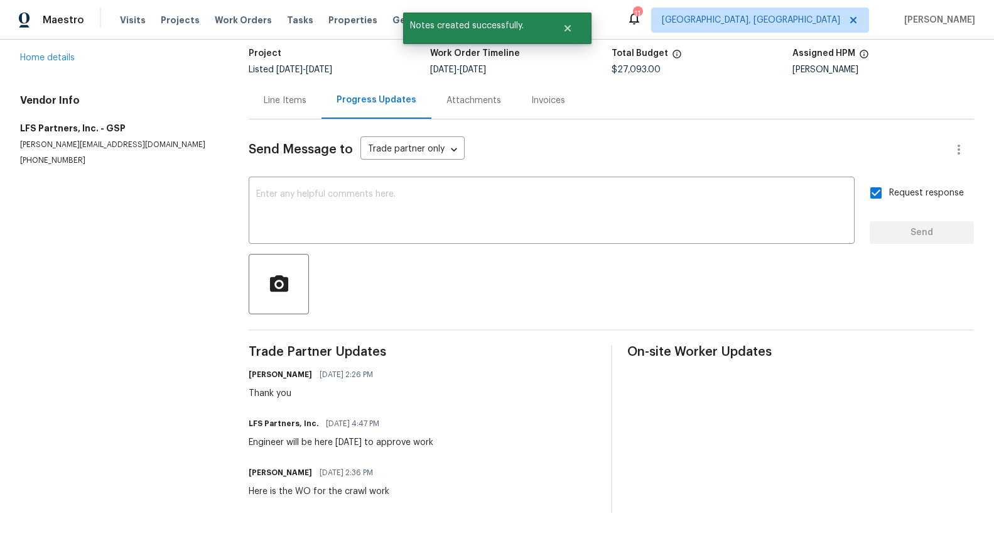
click at [289, 94] on div "Line Items" at bounding box center [285, 100] width 43 height 13
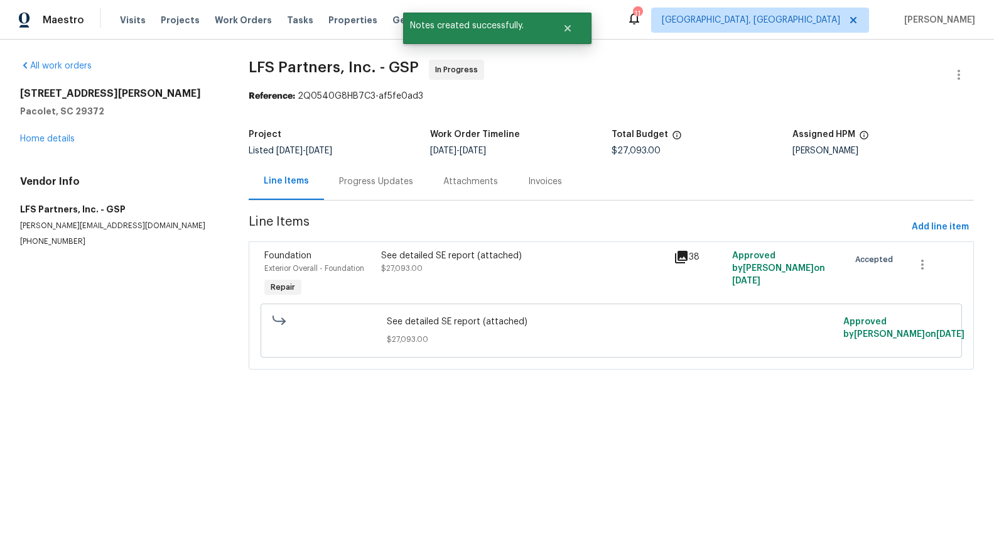
click at [680, 261] on icon at bounding box center [681, 257] width 13 height 13
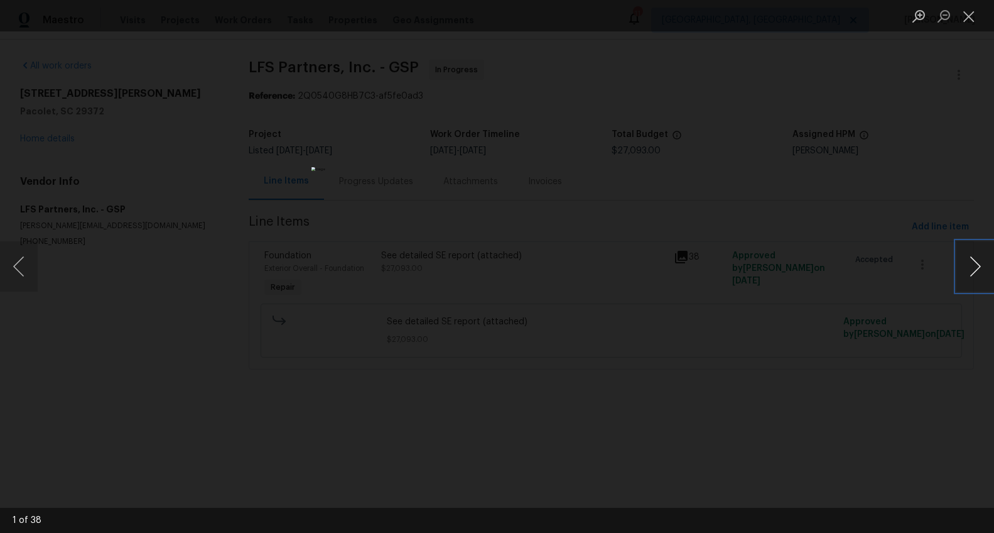
click at [971, 260] on button "Next image" at bounding box center [976, 266] width 38 height 50
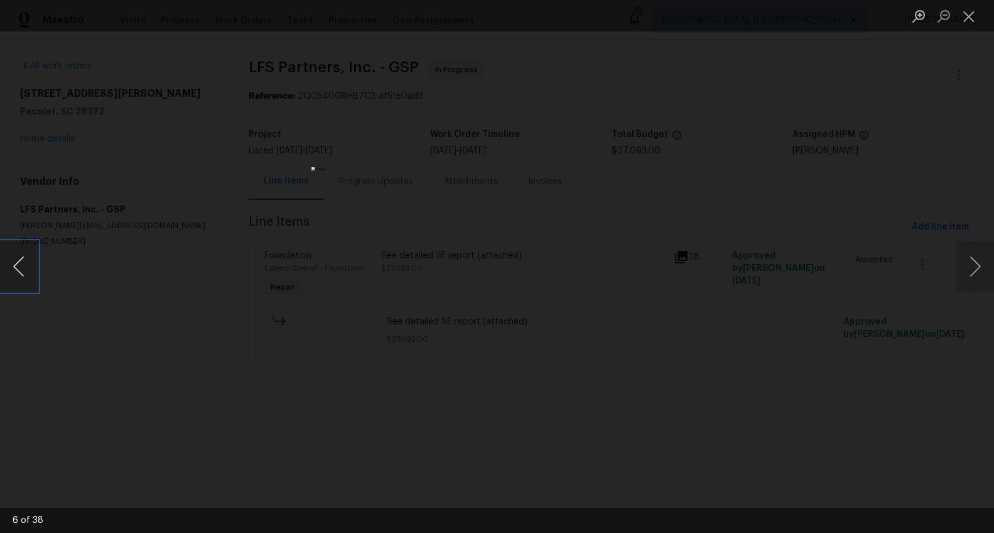
click at [28, 263] on button "Previous image" at bounding box center [19, 266] width 38 height 50
click at [974, 270] on button "Next image" at bounding box center [976, 266] width 38 height 50
click at [20, 265] on button "Previous image" at bounding box center [19, 266] width 38 height 50
click at [971, 268] on button "Next image" at bounding box center [976, 266] width 38 height 50
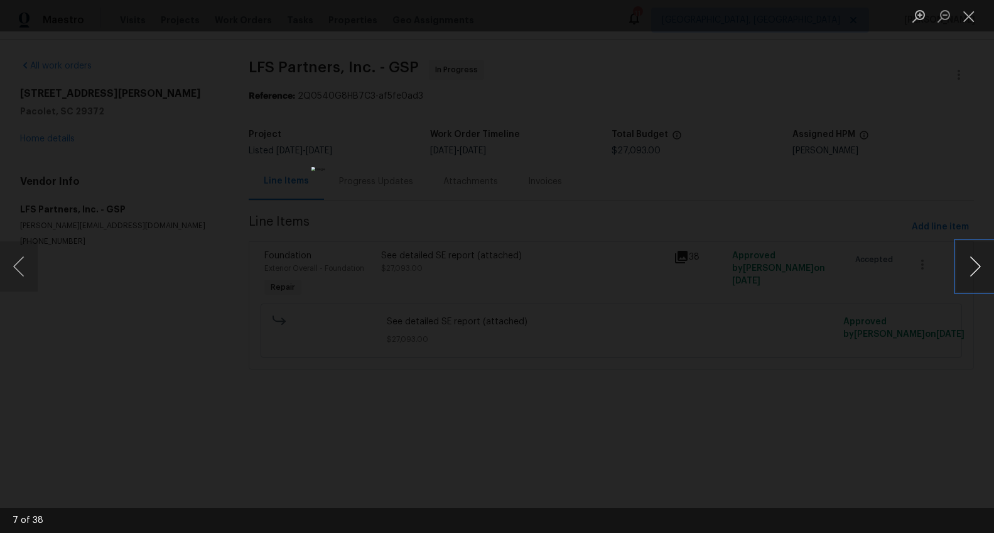
click at [971, 268] on button "Next image" at bounding box center [976, 266] width 38 height 50
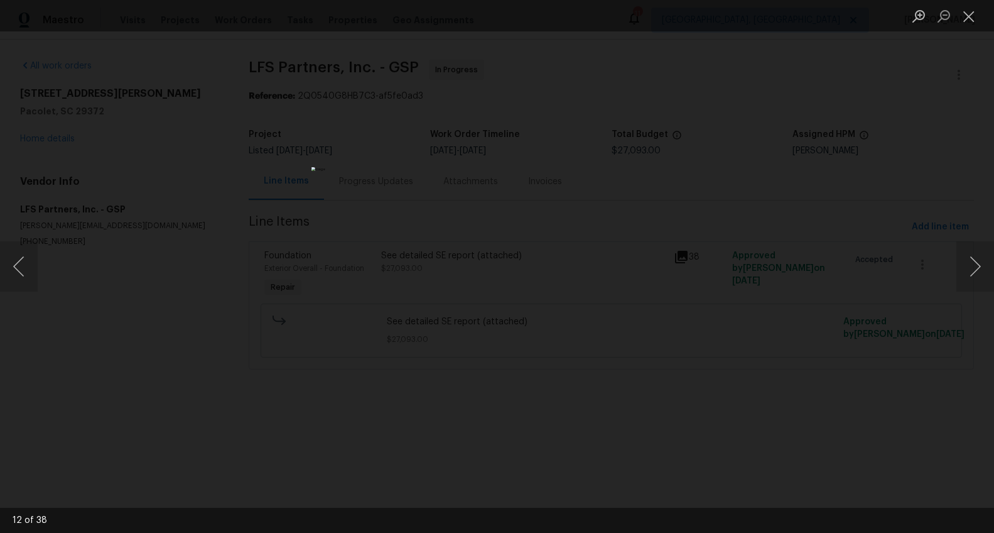
click at [803, 244] on div "Lightbox" at bounding box center [497, 266] width 994 height 533
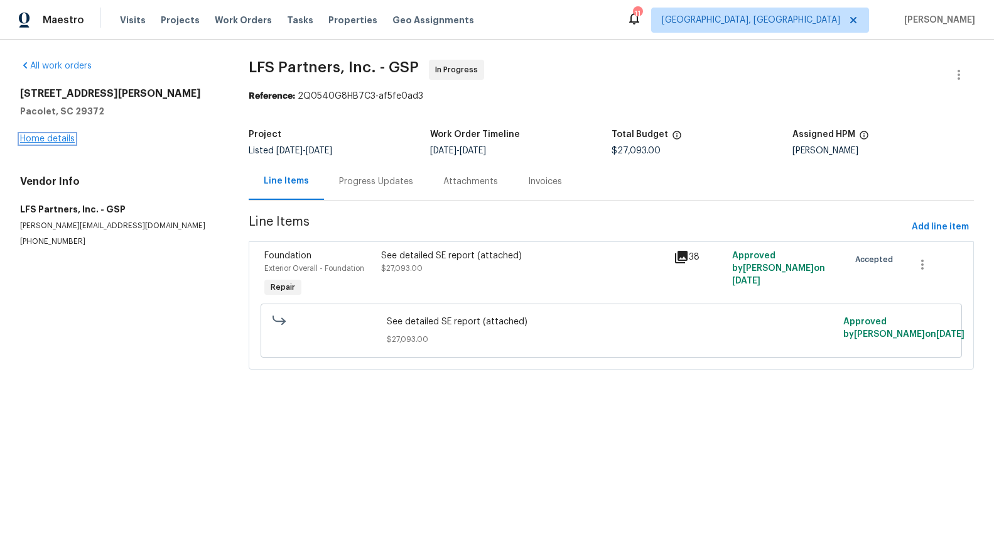
click at [61, 138] on link "Home details" at bounding box center [47, 138] width 55 height 9
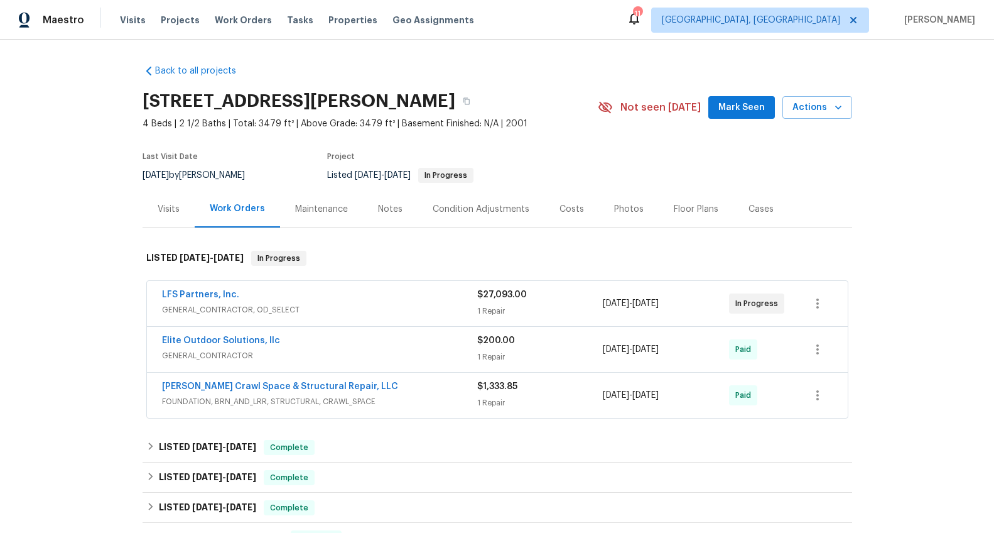
click at [363, 202] on div "Notes" at bounding box center [390, 208] width 55 height 37
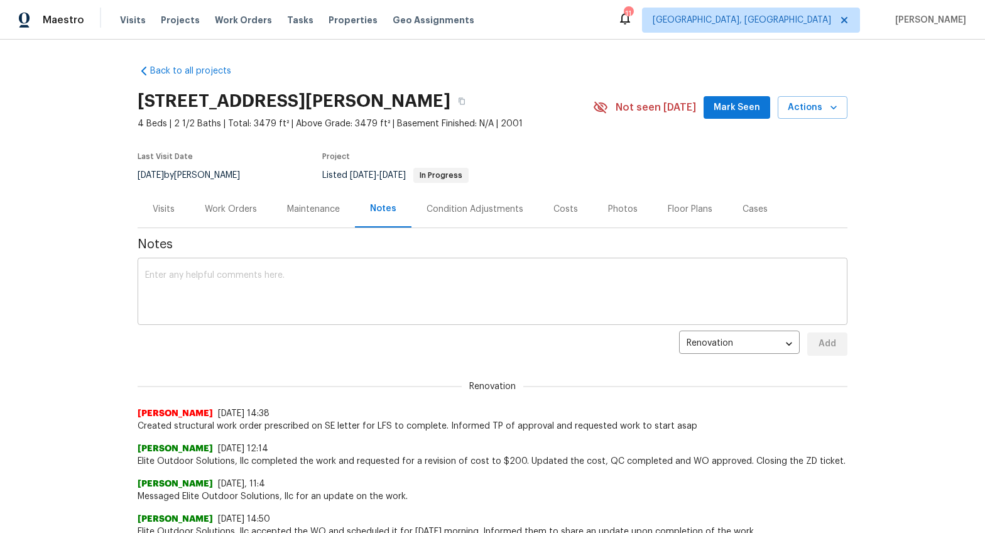
click at [371, 300] on textarea at bounding box center [492, 293] width 695 height 44
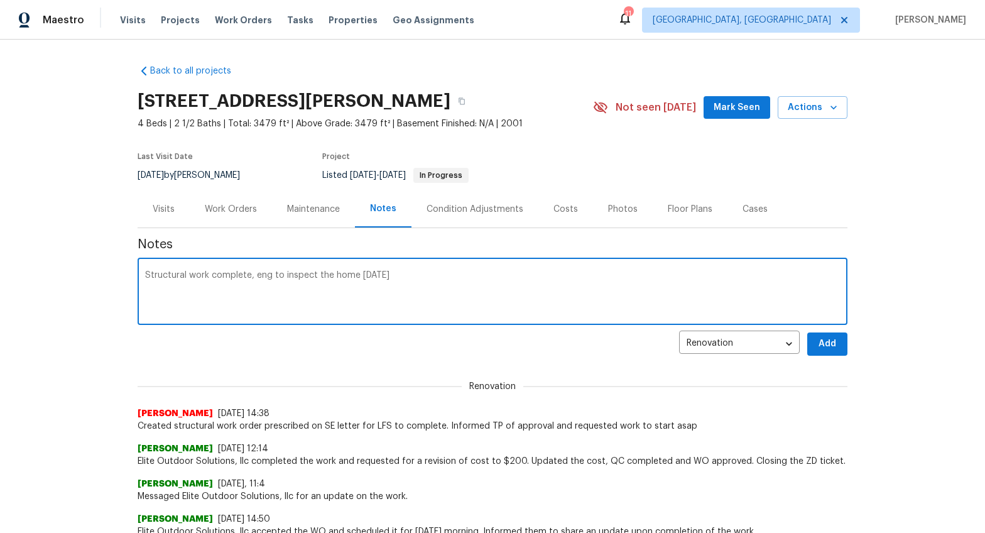
type textarea "Structural work complete, eng to inspect the home [DATE]"
click at [821, 351] on span "Add" at bounding box center [827, 344] width 20 height 16
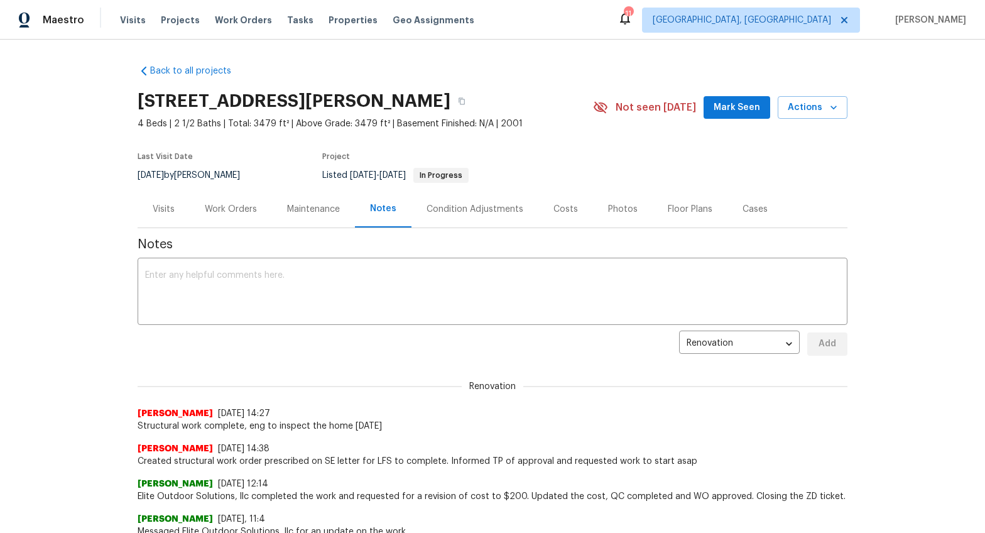
click at [240, 207] on div "Work Orders" at bounding box center [231, 209] width 52 height 13
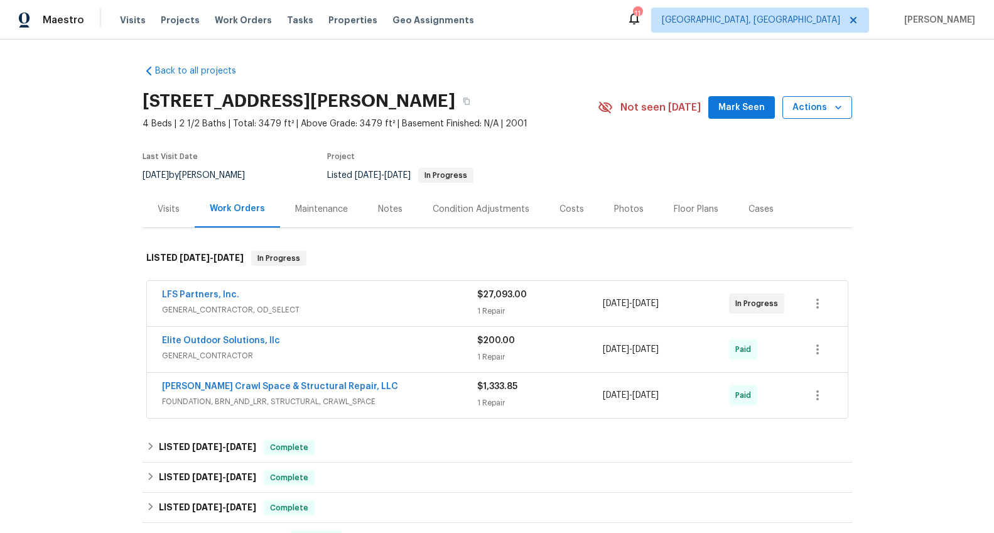
click at [832, 106] on icon "button" at bounding box center [838, 107] width 13 height 13
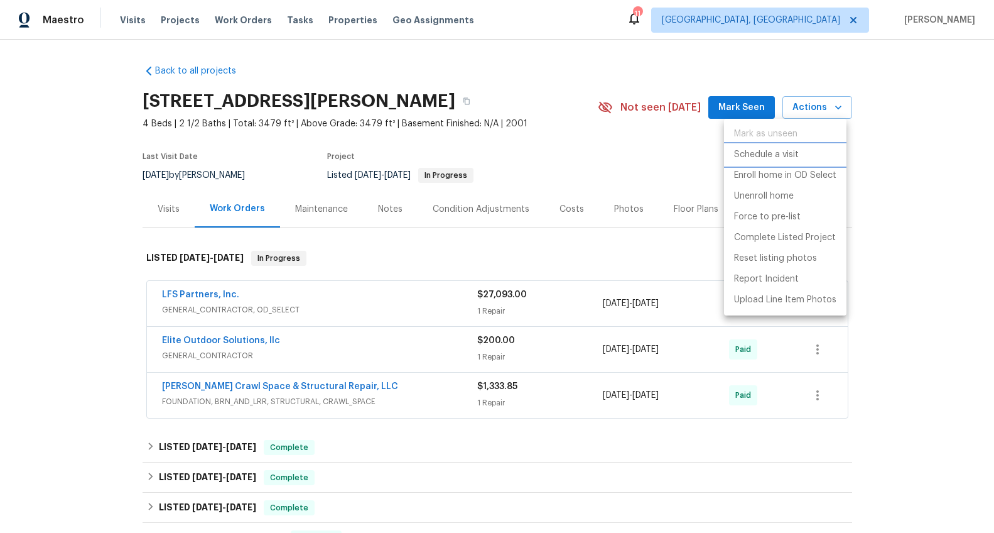
click at [780, 153] on p "Schedule a visit" at bounding box center [766, 154] width 65 height 13
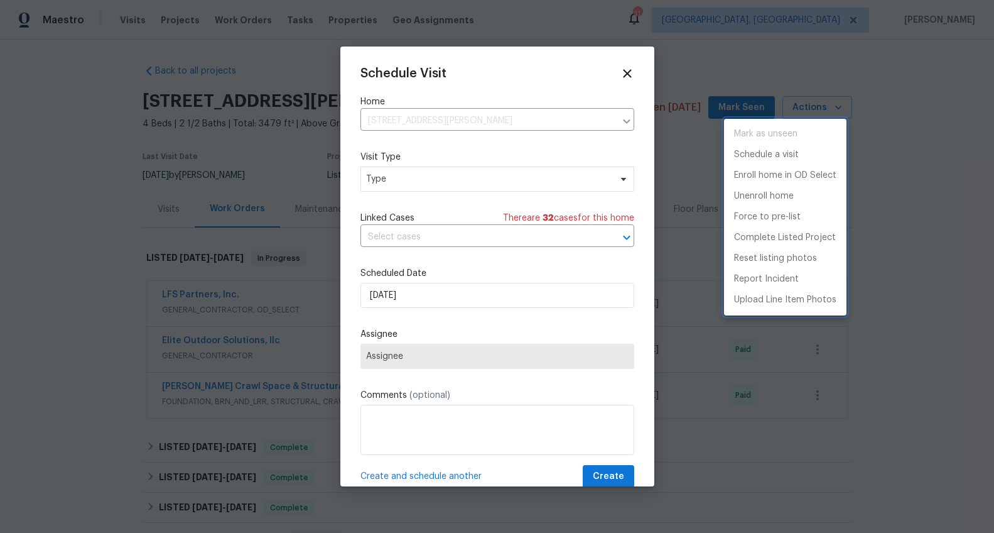
click at [458, 177] on div at bounding box center [497, 266] width 994 height 533
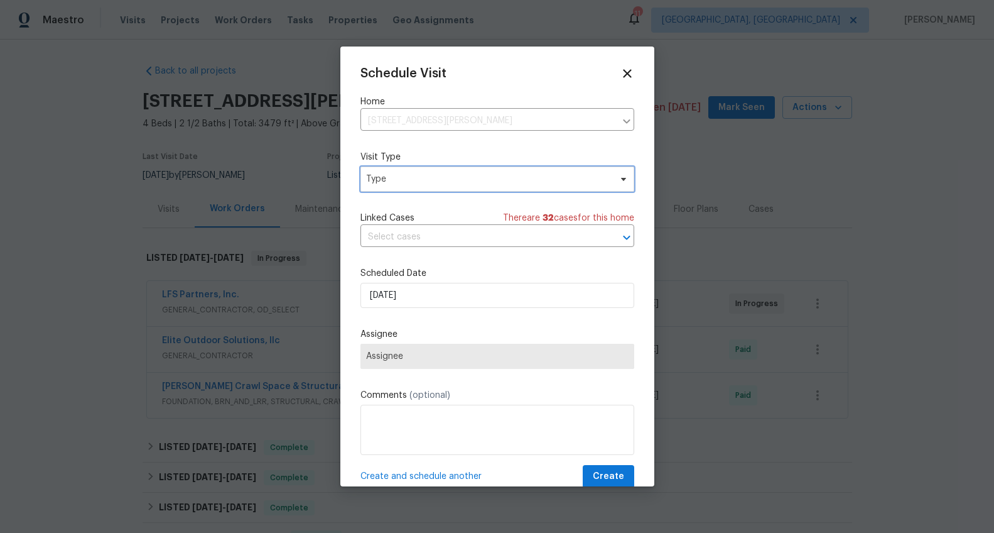
click at [459, 182] on span "Type" at bounding box center [488, 179] width 244 height 13
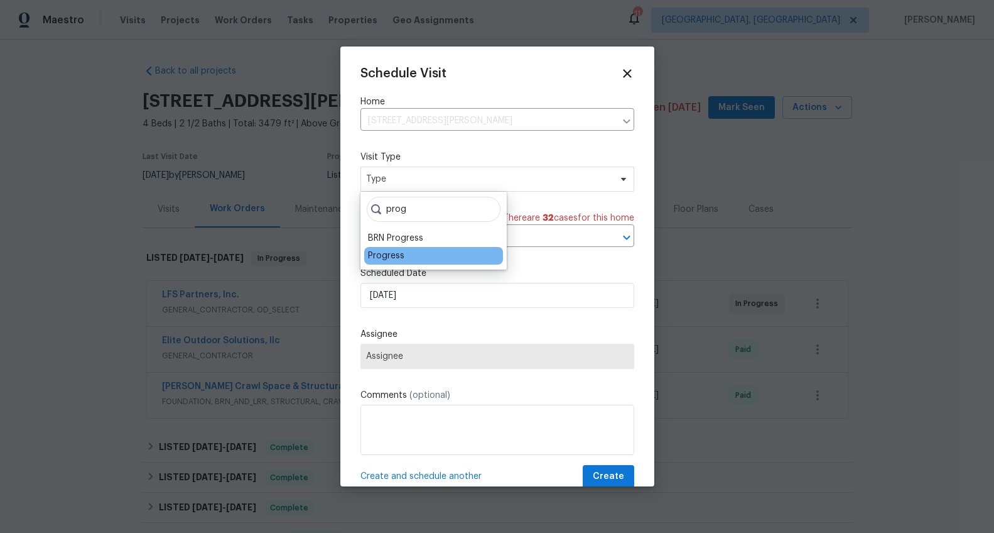
type input "prog"
click at [388, 251] on div "Progress" at bounding box center [386, 255] width 36 height 13
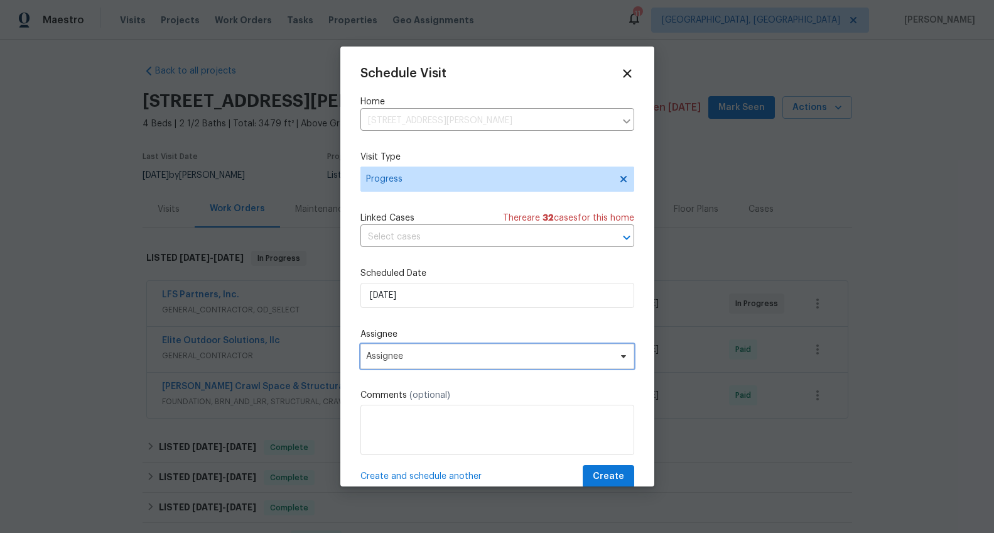
click at [393, 349] on span "Assignee" at bounding box center [498, 356] width 274 height 25
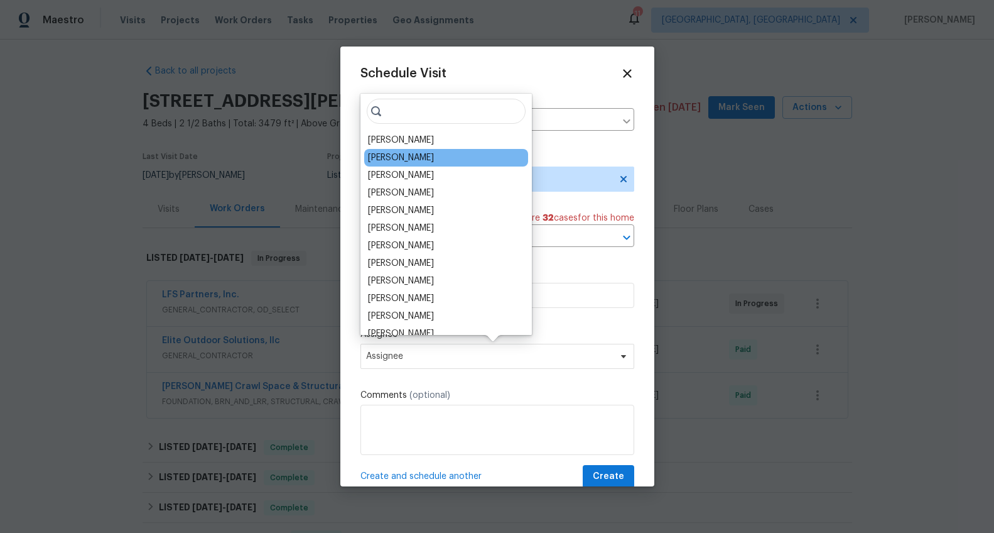
click at [408, 155] on div "[PERSON_NAME]" at bounding box center [401, 157] width 66 height 13
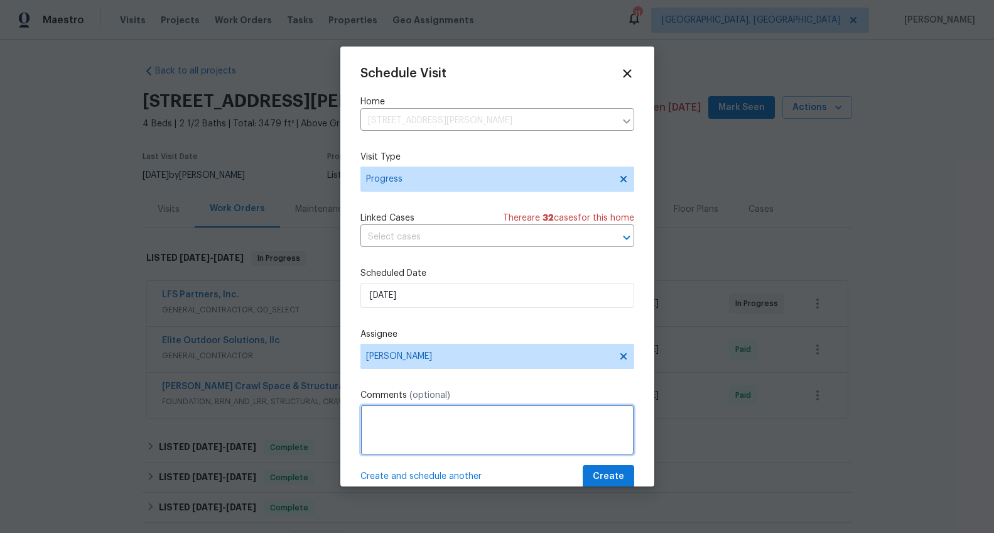
click at [442, 418] on textarea at bounding box center [498, 430] width 274 height 50
type textarea "Evaluate home after structural. Create scope of work needed"
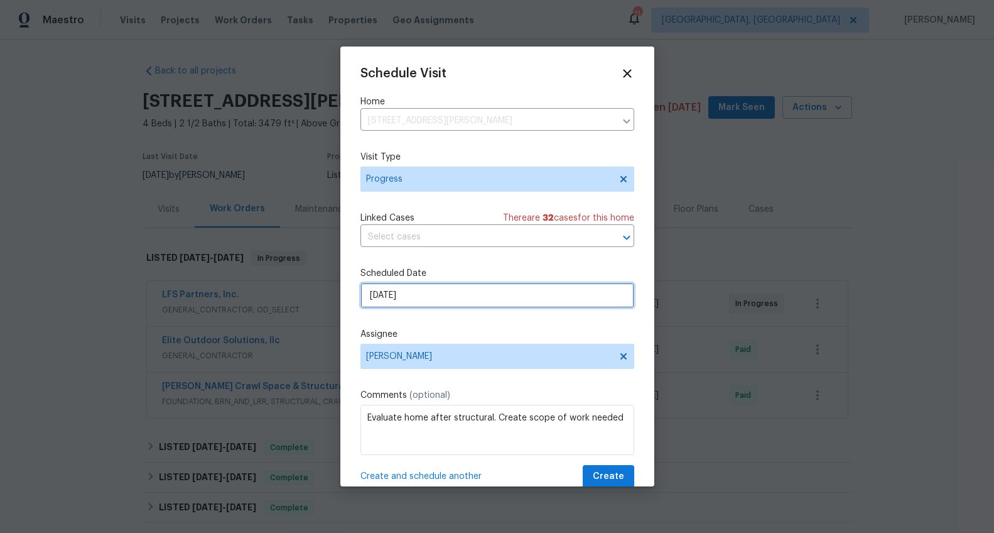
click at [380, 295] on input "[DATE]" at bounding box center [498, 295] width 274 height 25
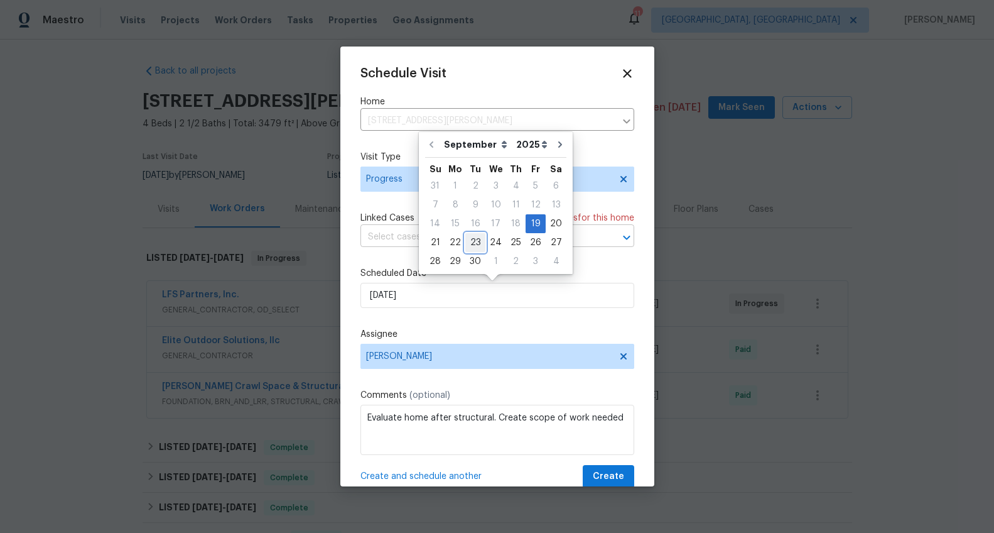
click at [469, 243] on div "23" at bounding box center [476, 243] width 20 height 18
type input "[DATE]"
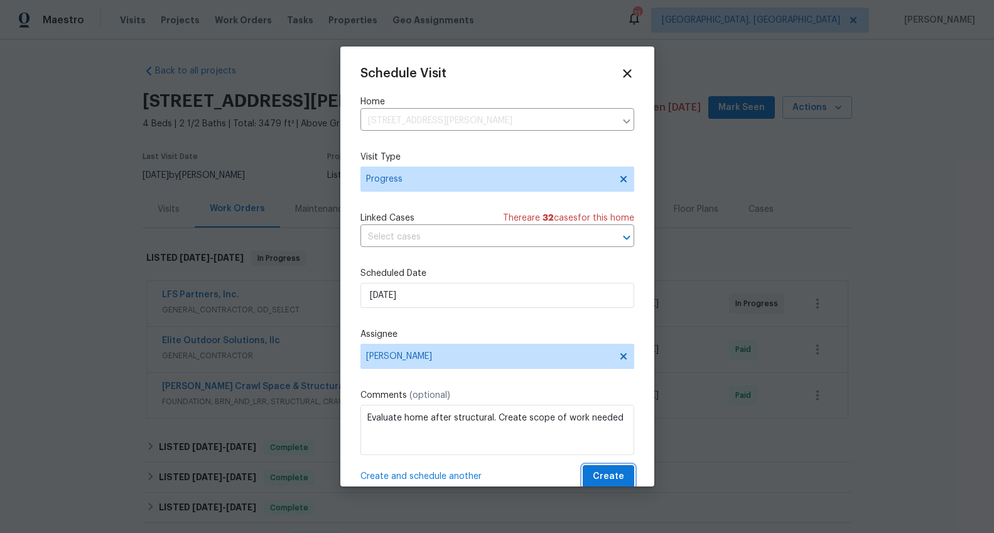
click at [614, 472] on button "Create" at bounding box center [609, 476] width 52 height 23
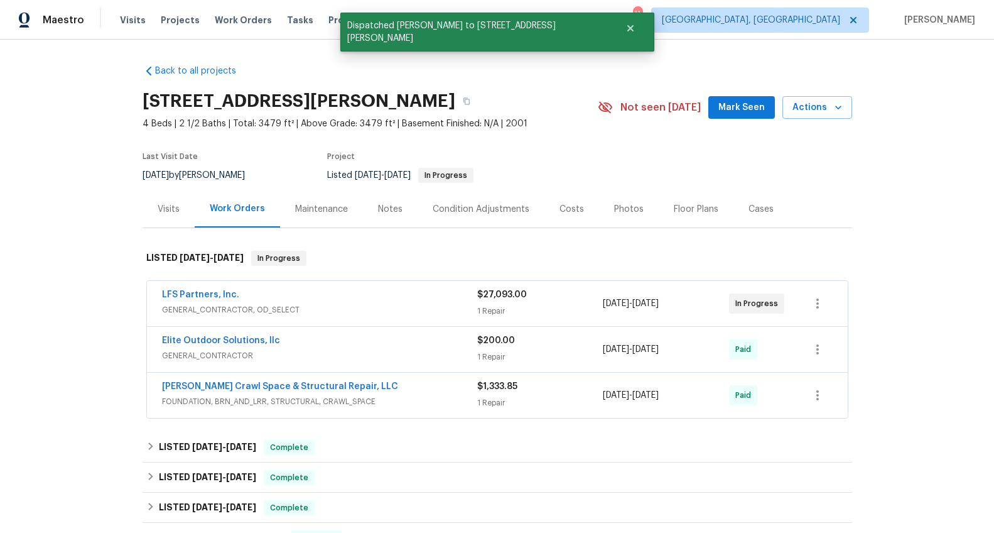
click at [174, 210] on div "Visits" at bounding box center [169, 209] width 22 height 13
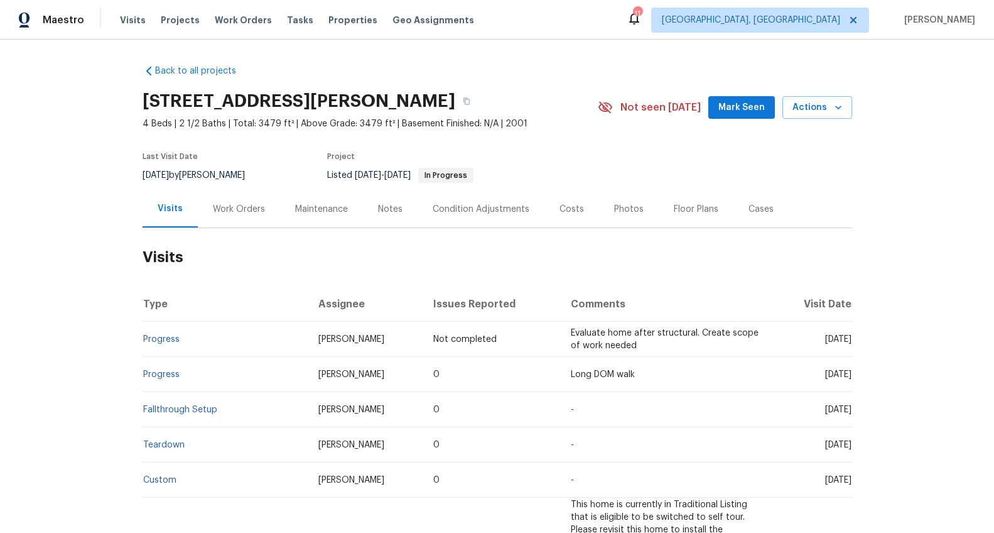
click at [252, 215] on div "Work Orders" at bounding box center [239, 208] width 82 height 37
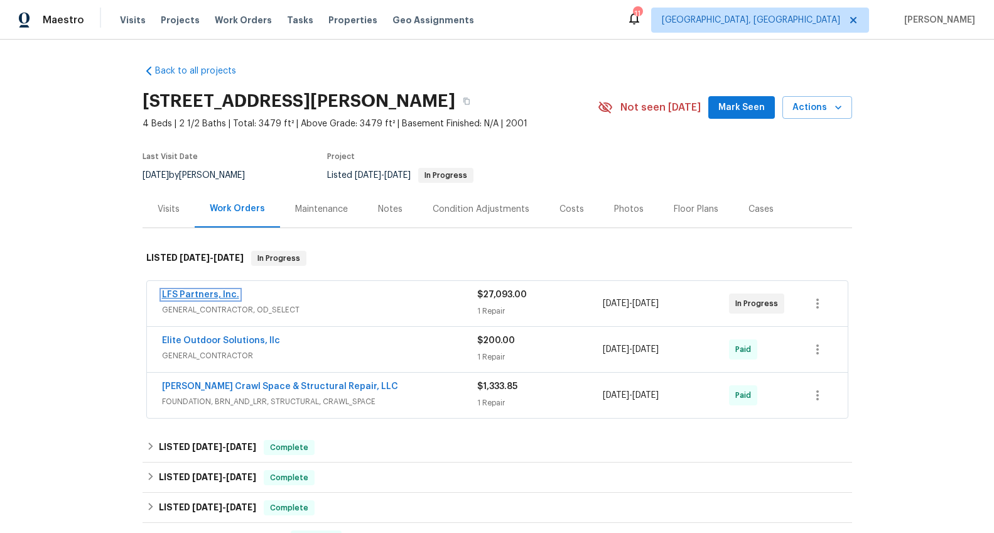
click at [203, 291] on link "LFS Partners, Inc." at bounding box center [200, 294] width 77 height 9
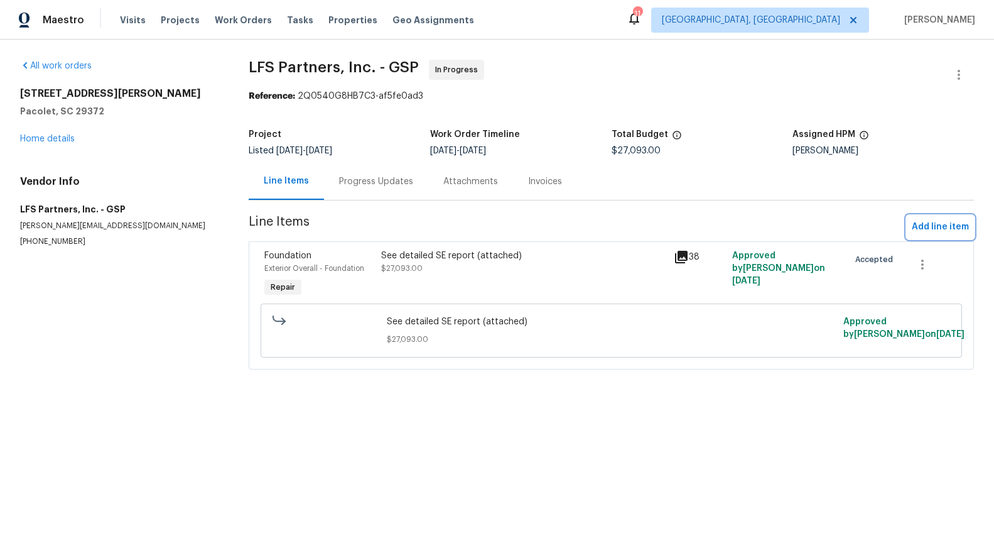
click at [918, 225] on span "Add line item" at bounding box center [940, 227] width 57 height 16
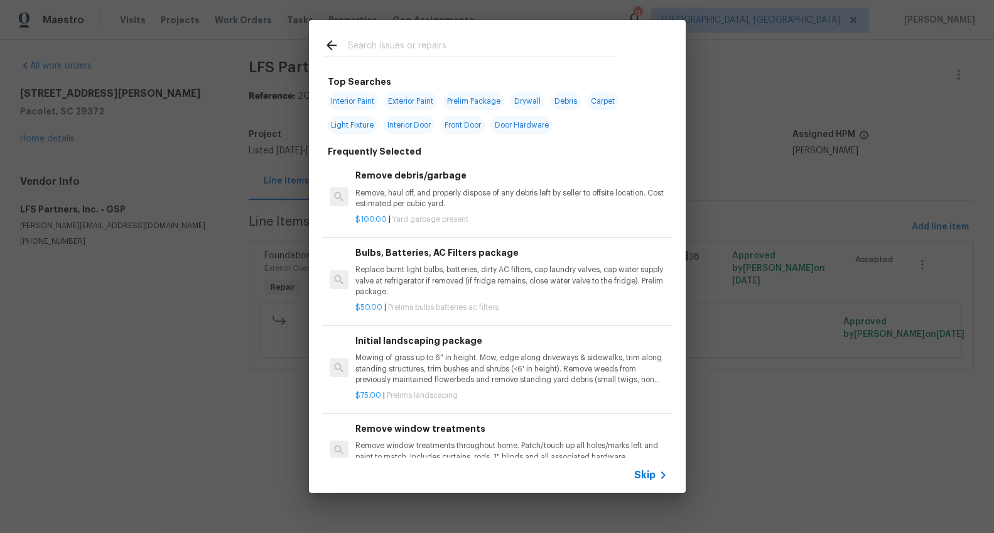
click at [438, 44] on input "text" at bounding box center [481, 47] width 266 height 19
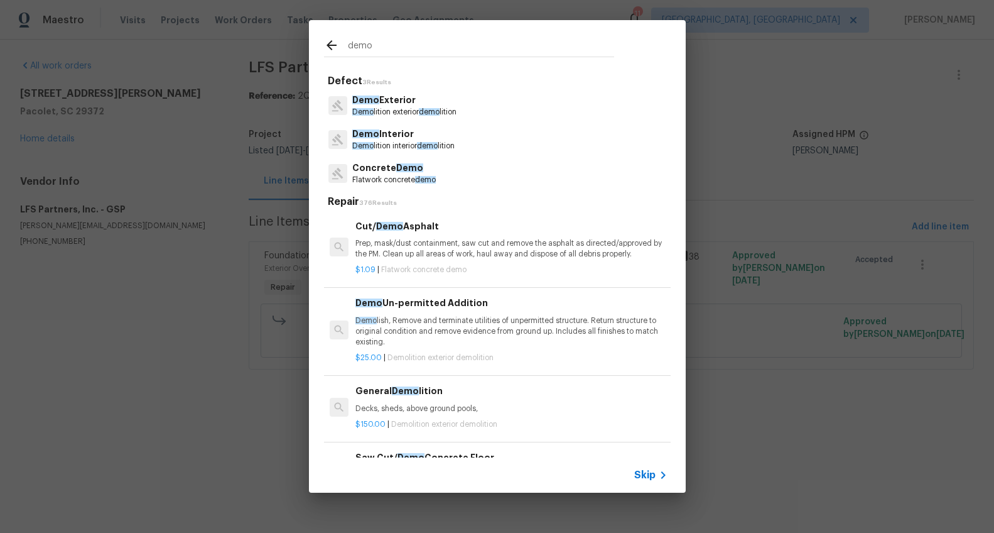
click at [405, 46] on input "demo" at bounding box center [481, 47] width 266 height 19
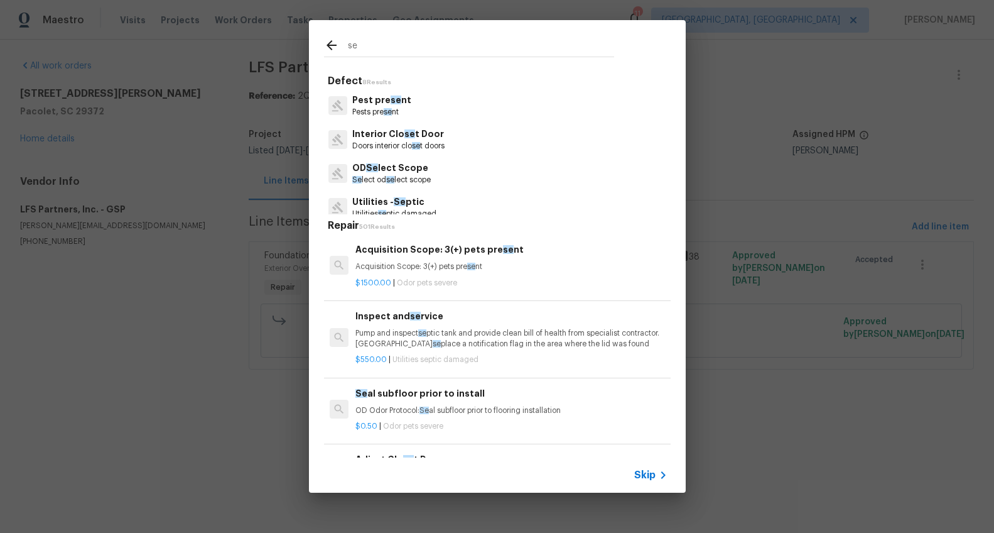
type input "s"
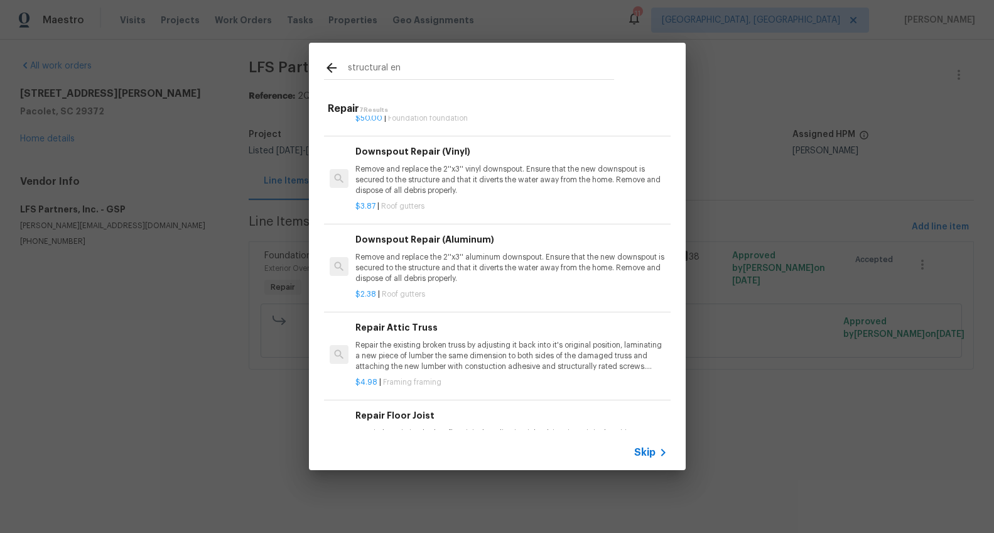
scroll to position [313, 0]
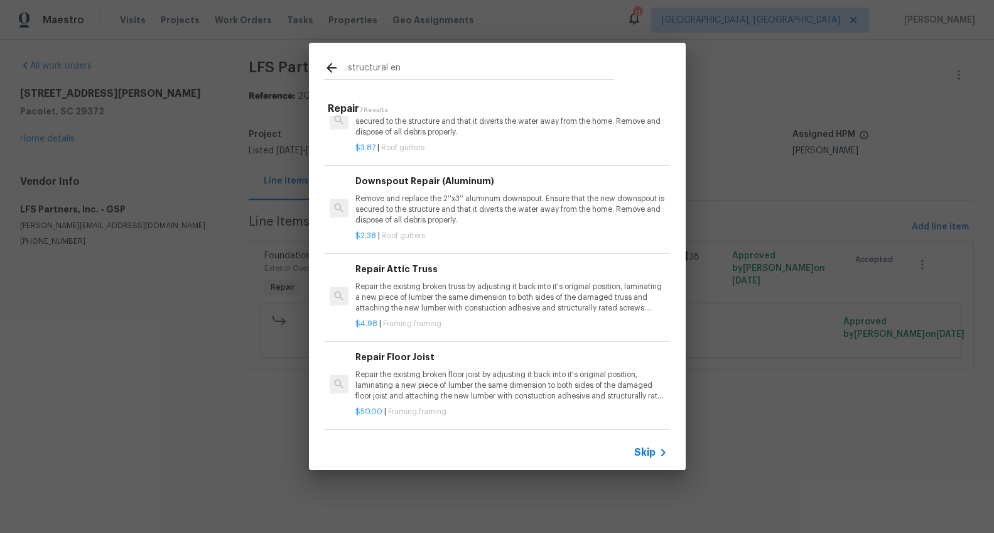
click at [381, 72] on input "structural en" at bounding box center [481, 69] width 266 height 19
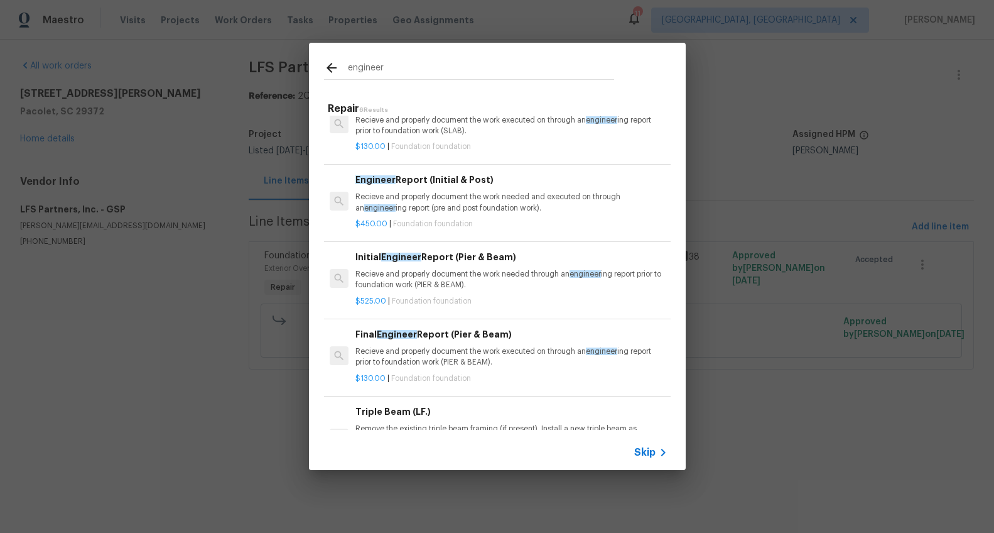
scroll to position [114, 0]
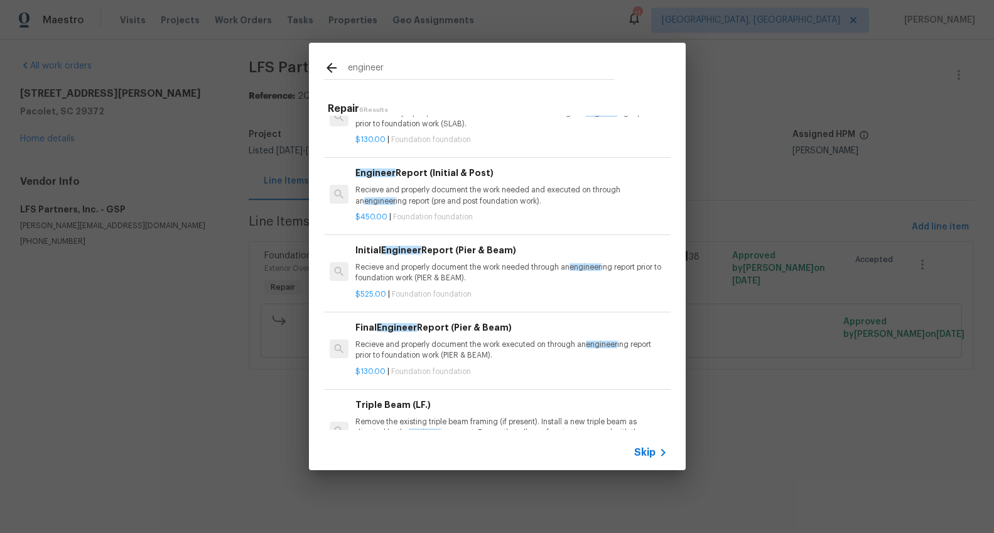
type input "engineer"
click at [484, 350] on p "Recieve and properly document the work executed on through an engineer ing repo…" at bounding box center [512, 349] width 312 height 21
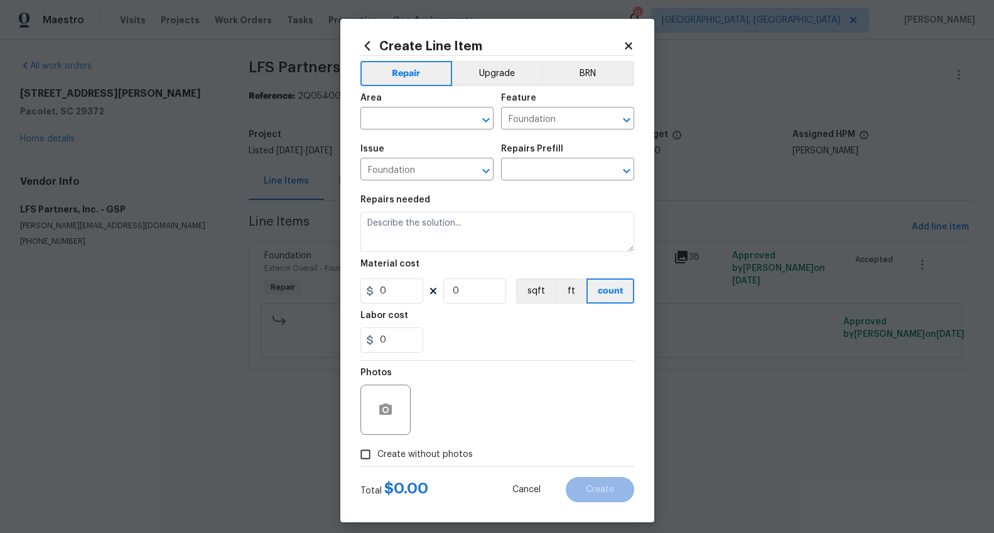
type input "Final Engineer Report (Pier & Beam) $130.00"
type textarea "Recieve and properly document the work executed on through an engineering repor…"
type input "130"
type input "1"
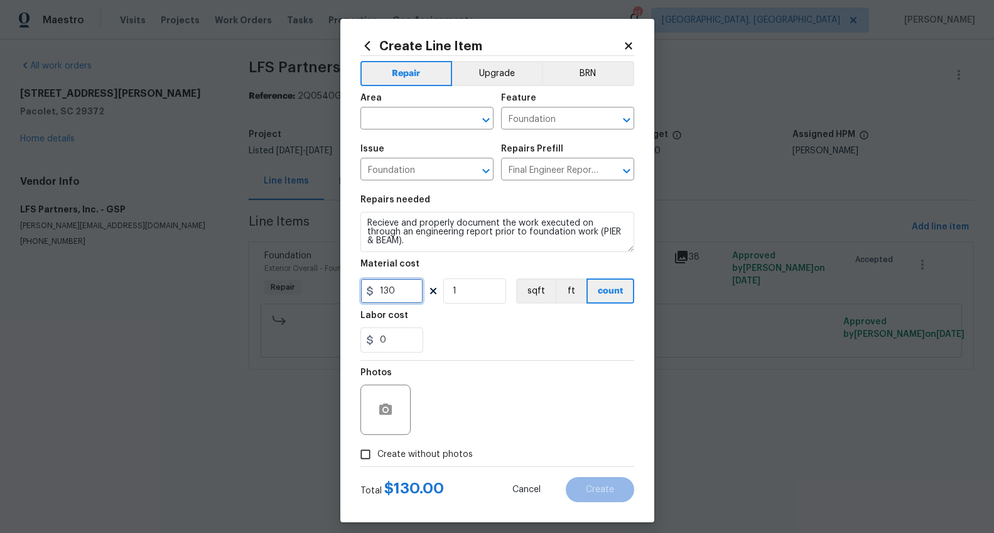
click at [395, 295] on input "130" at bounding box center [392, 290] width 63 height 25
type input "1650"
click at [384, 117] on input "text" at bounding box center [410, 119] width 98 height 19
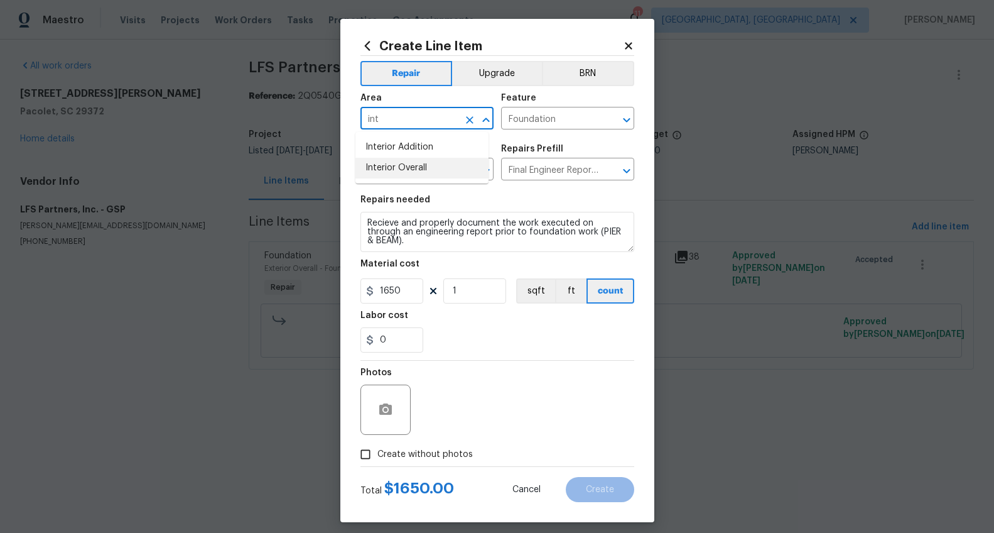
click at [410, 172] on li "Interior Overall" at bounding box center [422, 168] width 133 height 21
type input "Interior Overall"
click at [442, 454] on span "Create without photos" at bounding box center [425, 454] width 95 height 13
click at [378, 454] on input "Create without photos" at bounding box center [366, 454] width 24 height 24
checkbox input "true"
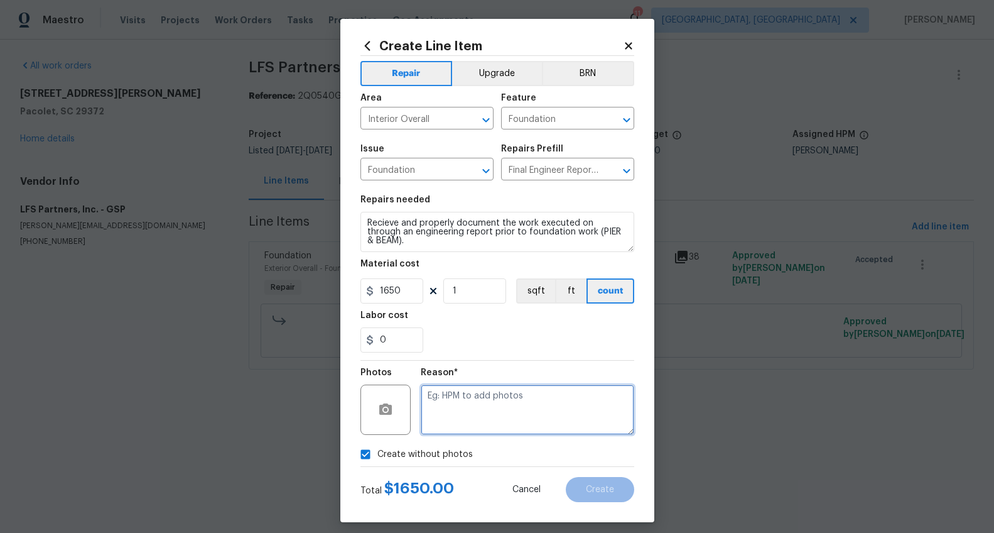
click at [474, 427] on textarea at bounding box center [528, 409] width 214 height 50
type textarea "wa"
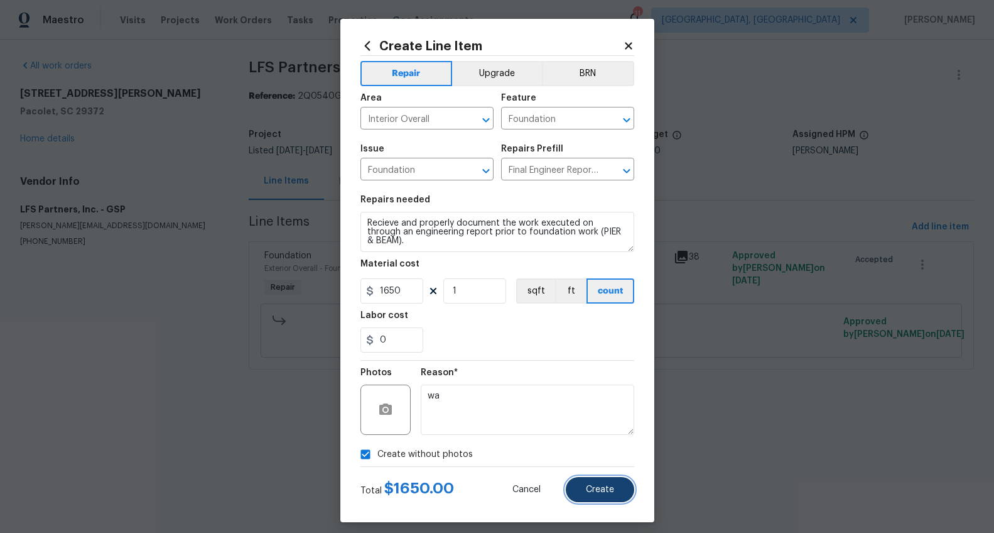
click at [576, 481] on button "Create" at bounding box center [600, 489] width 68 height 25
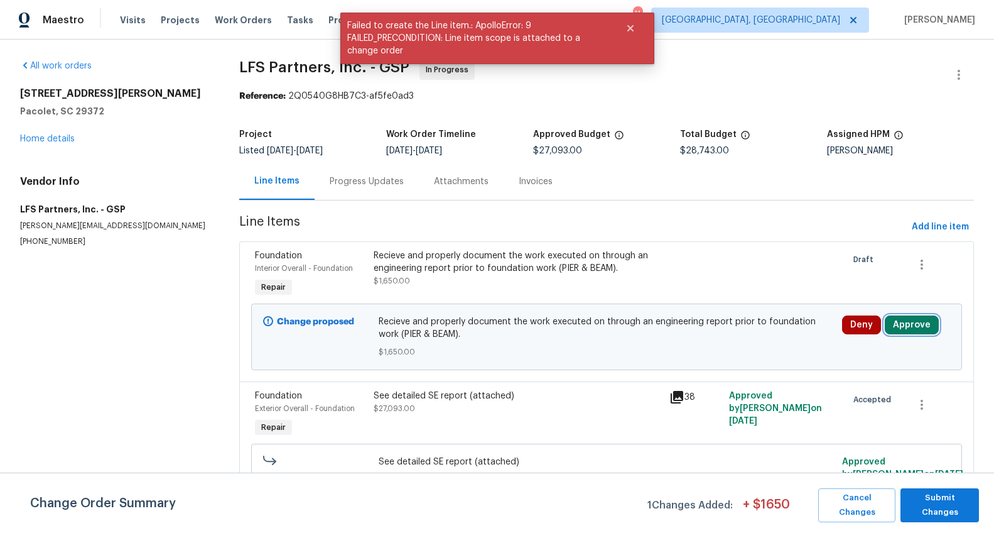
click at [918, 323] on button "Approve" at bounding box center [912, 324] width 54 height 19
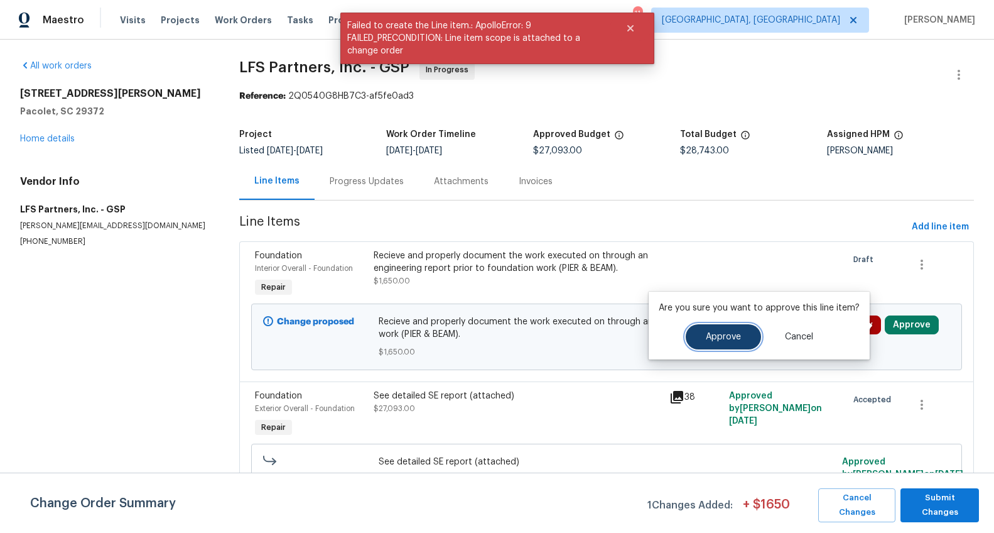
click at [740, 331] on button "Approve" at bounding box center [723, 336] width 75 height 25
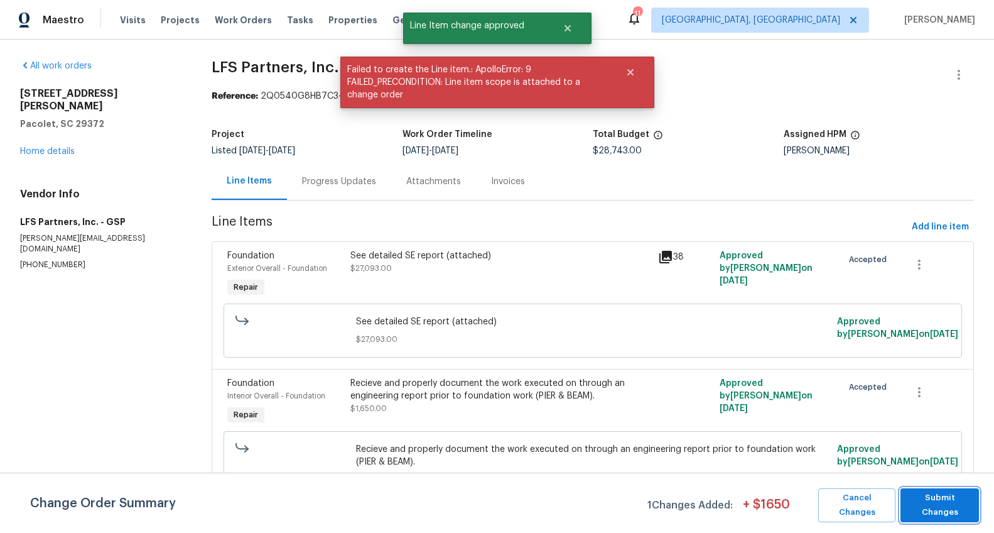
click at [942, 495] on button "Submit Changes" at bounding box center [940, 505] width 79 height 34
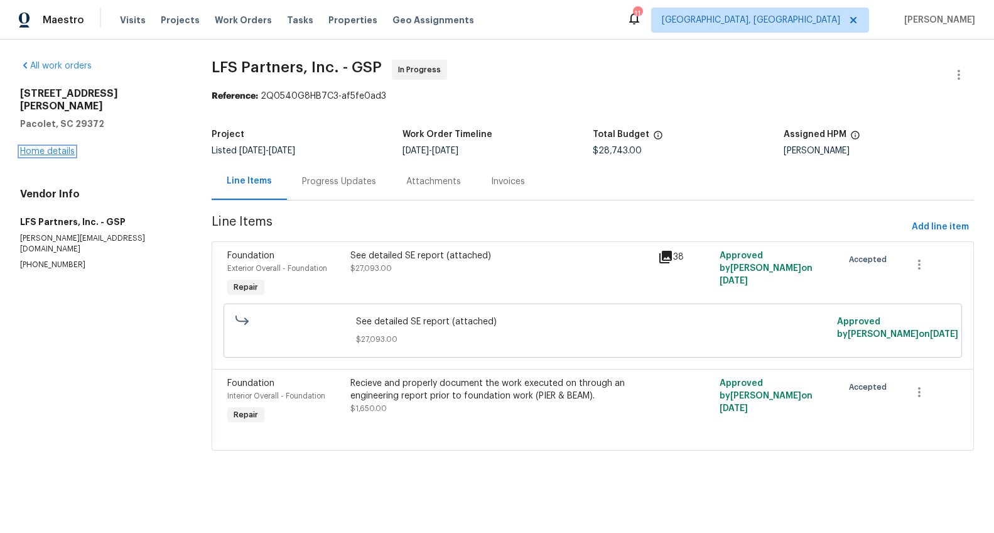
click at [65, 147] on link "Home details" at bounding box center [47, 151] width 55 height 9
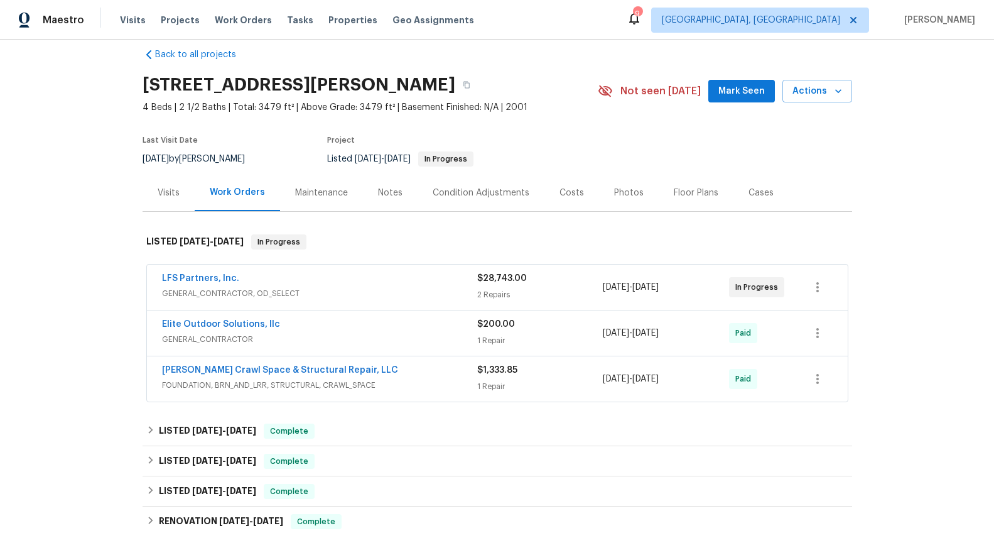
scroll to position [118, 0]
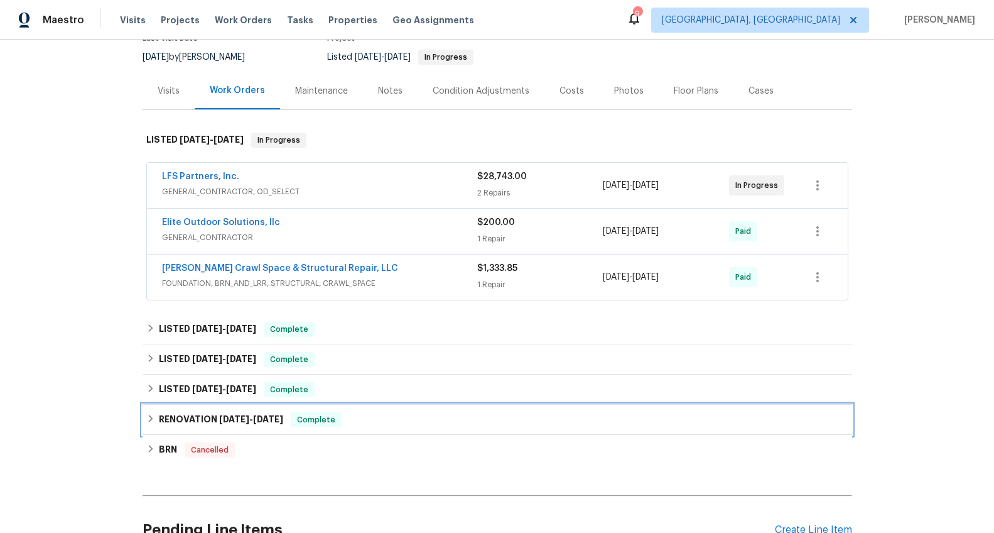
click at [240, 418] on span "[DATE]" at bounding box center [234, 419] width 30 height 9
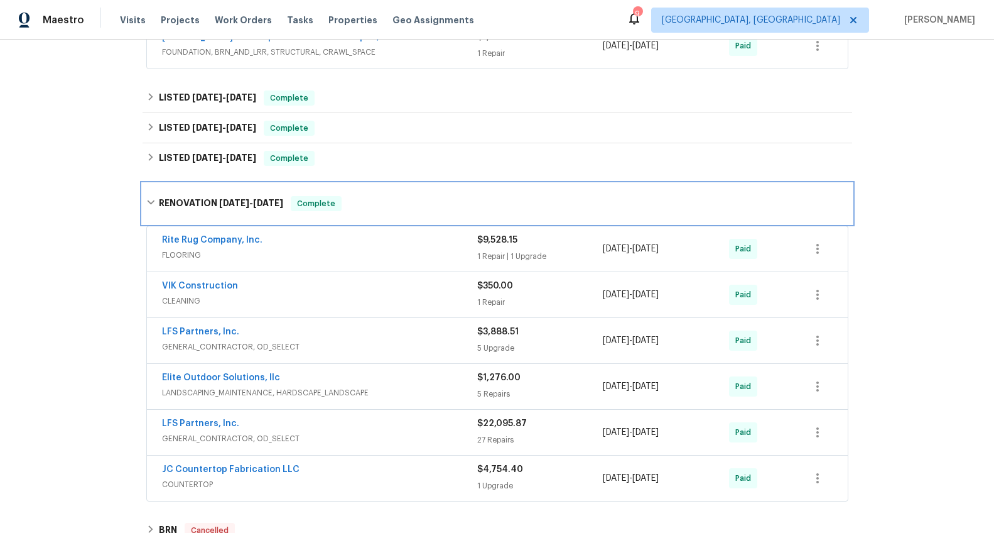
scroll to position [419, 0]
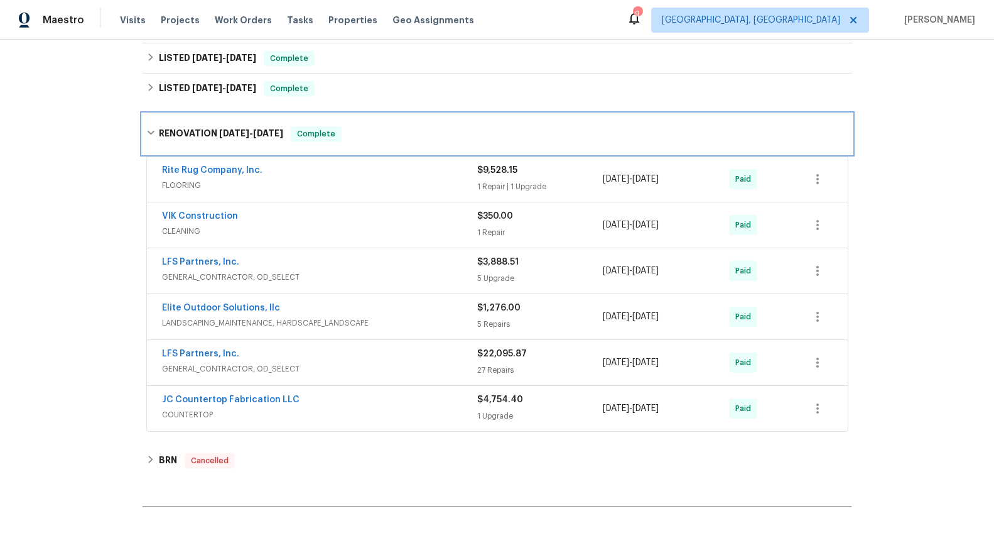
click at [251, 136] on span "[DATE] - [DATE]" at bounding box center [251, 133] width 64 height 9
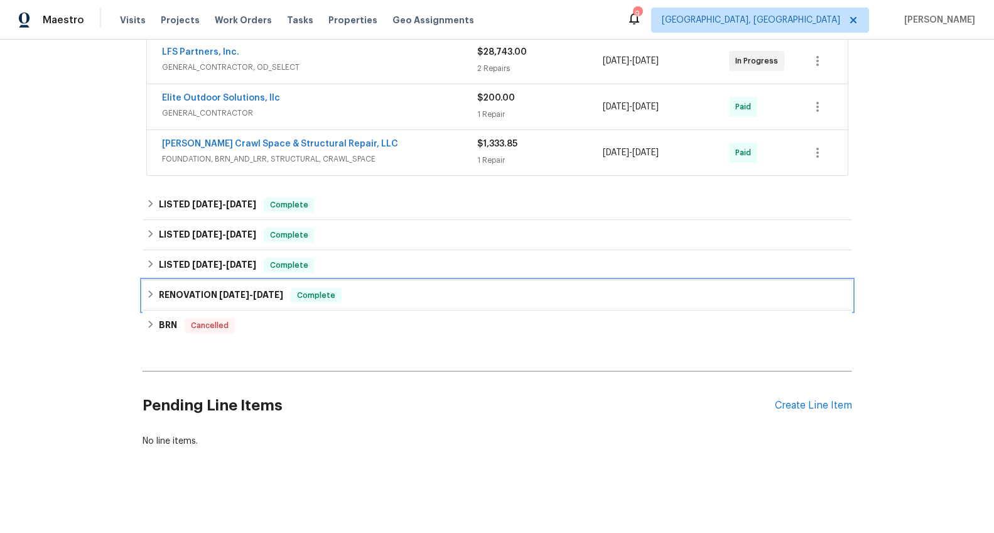
scroll to position [252, 0]
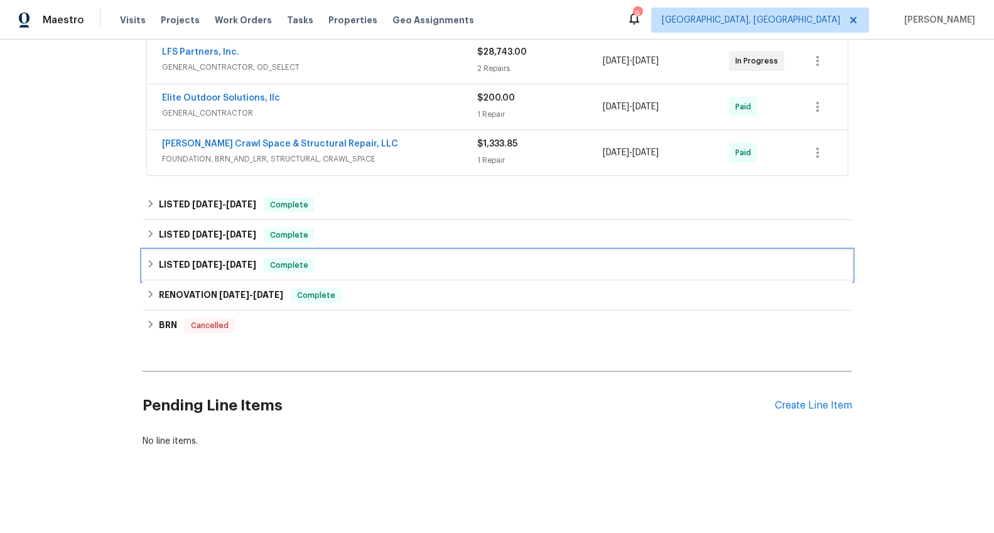
click at [234, 260] on span "[DATE]" at bounding box center [241, 264] width 30 height 9
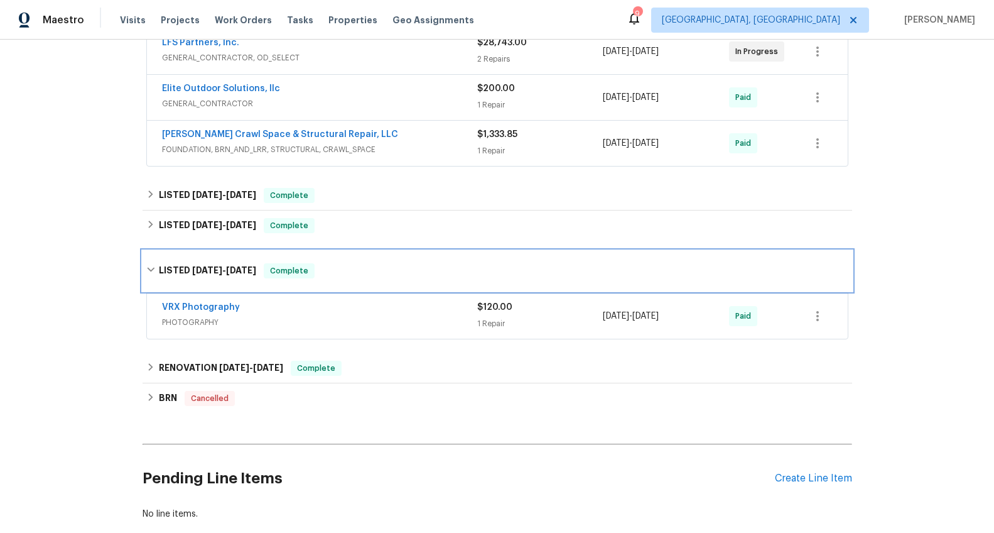
click at [231, 264] on h6 "LISTED [DATE] - [DATE]" at bounding box center [207, 270] width 97 height 15
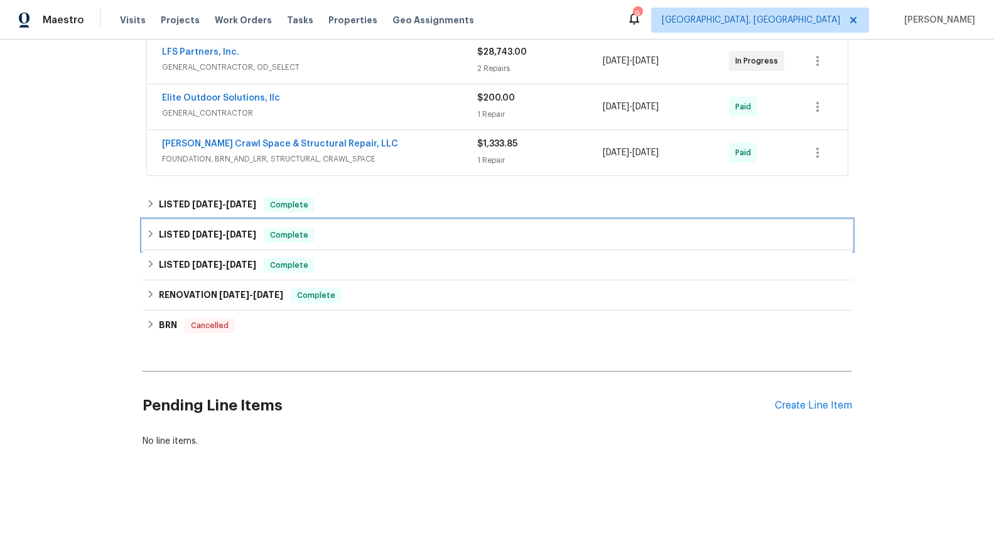
click at [237, 230] on span "[DATE]" at bounding box center [241, 234] width 30 height 9
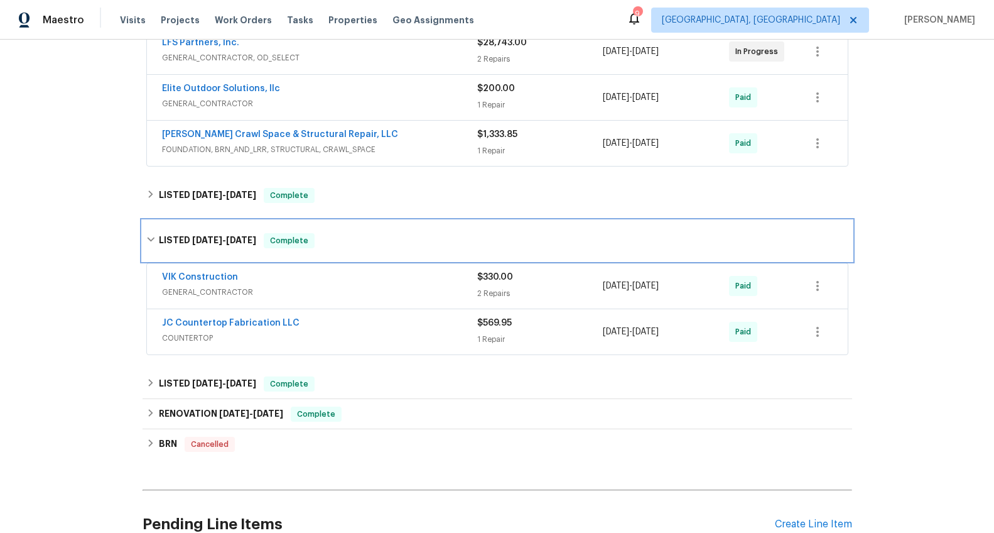
click at [237, 234] on h6 "LISTED [DATE] - [DATE]" at bounding box center [207, 240] width 97 height 15
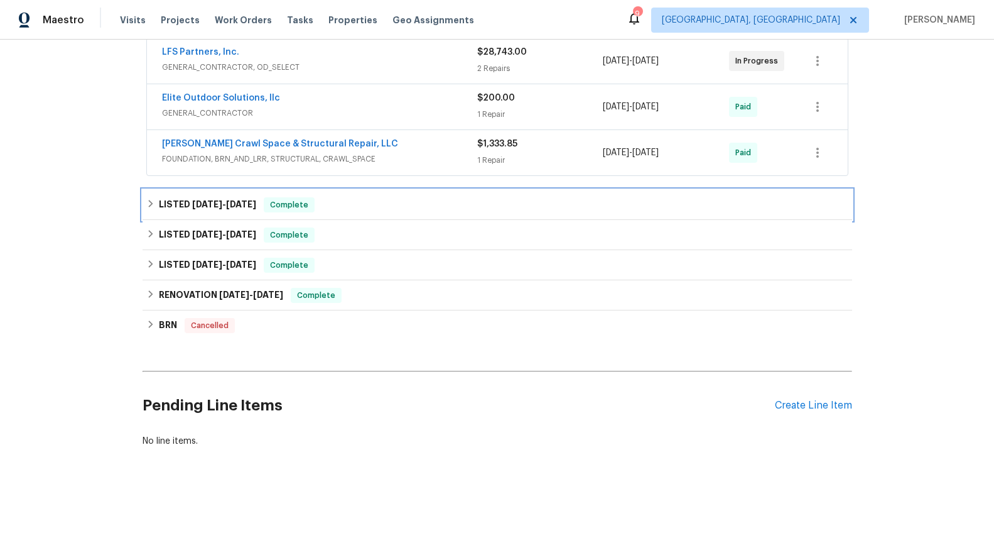
click at [240, 200] on span "[DATE]" at bounding box center [241, 204] width 30 height 9
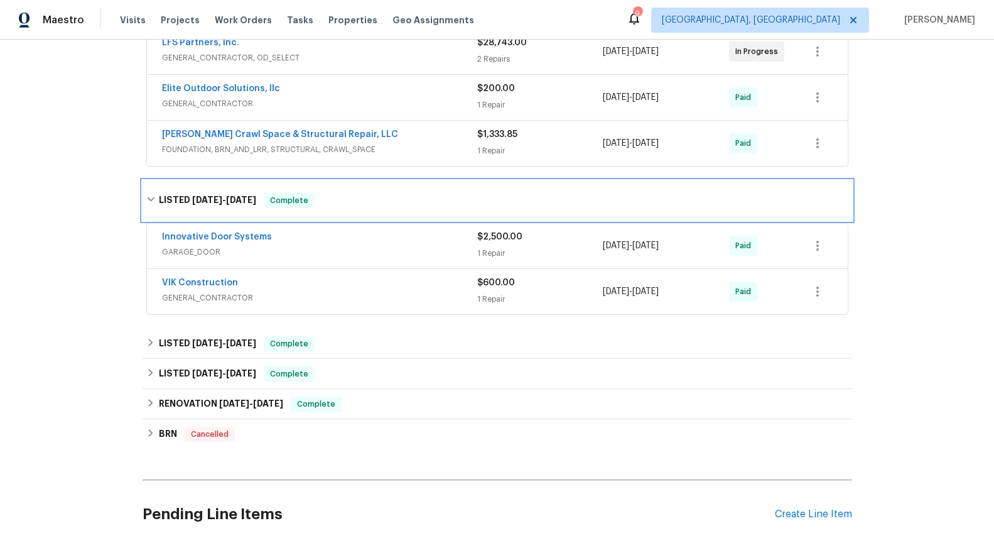
click at [240, 195] on span "[DATE]" at bounding box center [241, 199] width 30 height 9
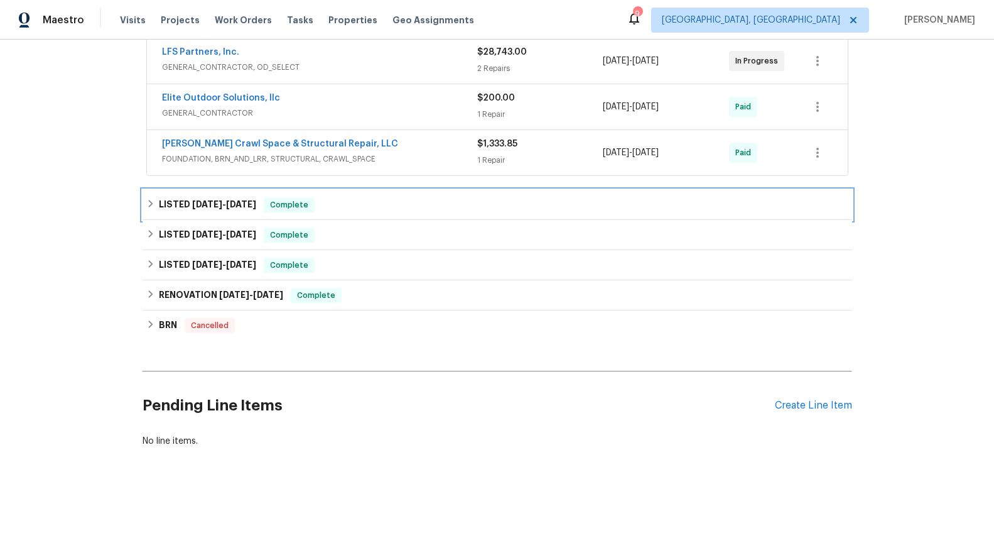
click at [241, 200] on span "4/8/25" at bounding box center [241, 204] width 30 height 9
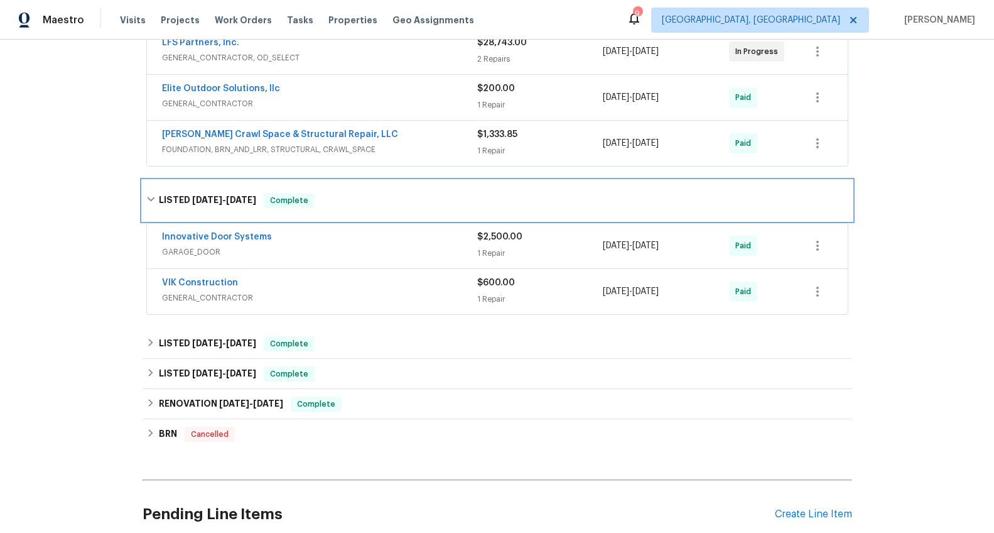
click at [241, 195] on span "4/8/25" at bounding box center [241, 199] width 30 height 9
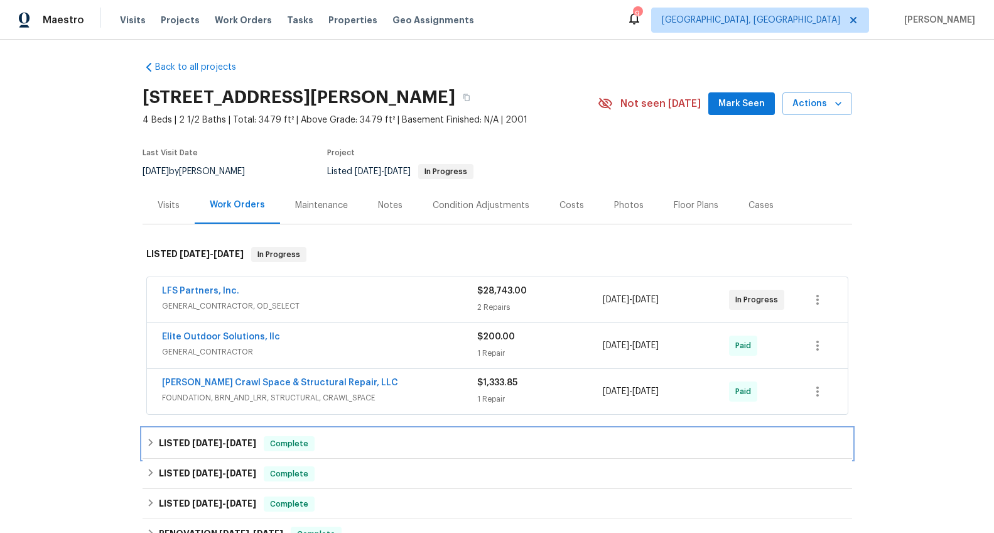
scroll to position [0, 0]
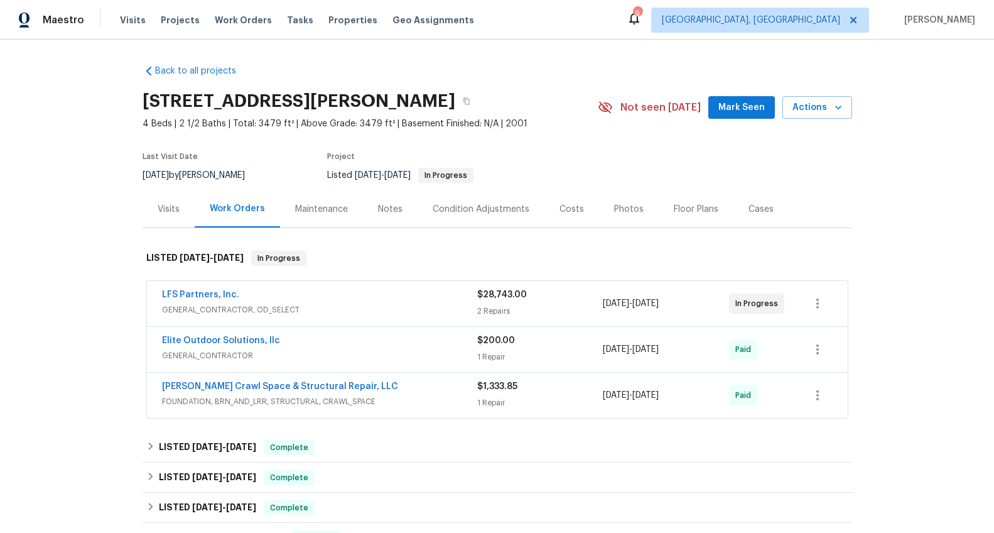
click at [161, 200] on div "Visits" at bounding box center [169, 208] width 52 height 37
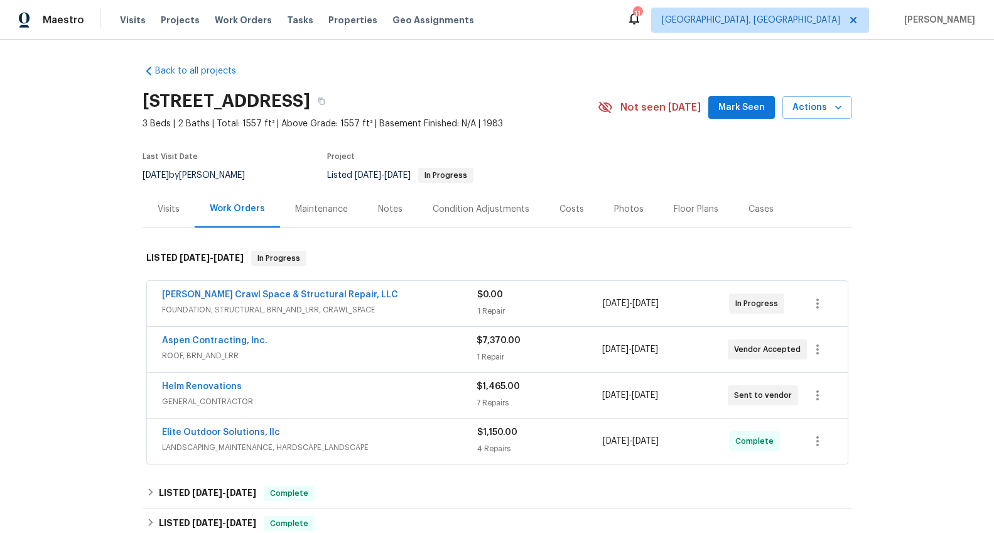
click at [562, 209] on div "Costs" at bounding box center [572, 209] width 25 height 13
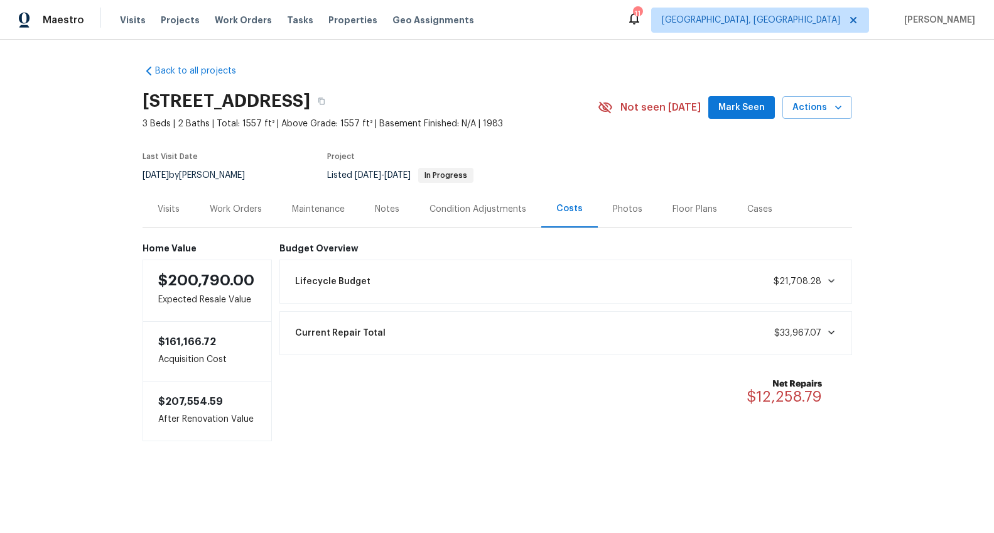
click at [250, 208] on div "Work Orders" at bounding box center [236, 209] width 52 height 13
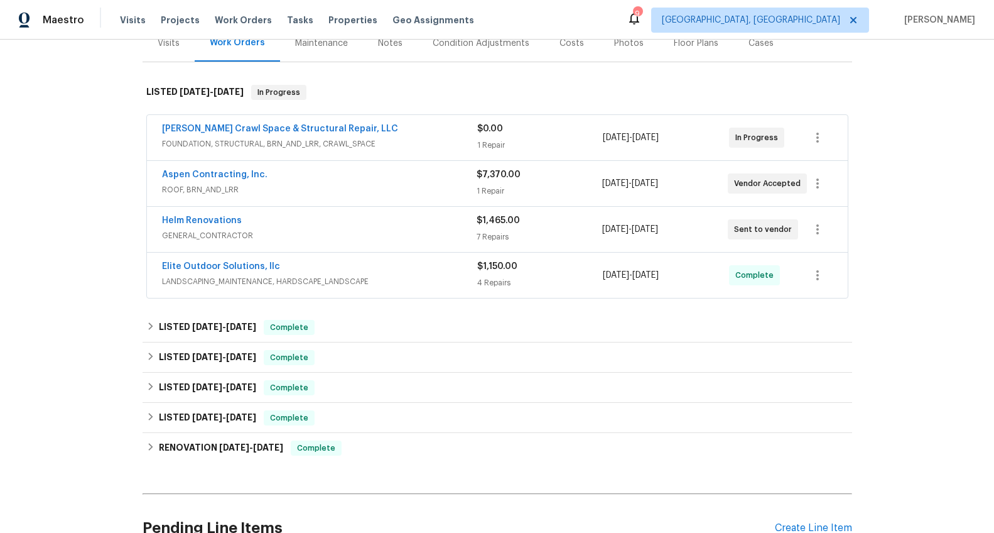
scroll to position [298, 0]
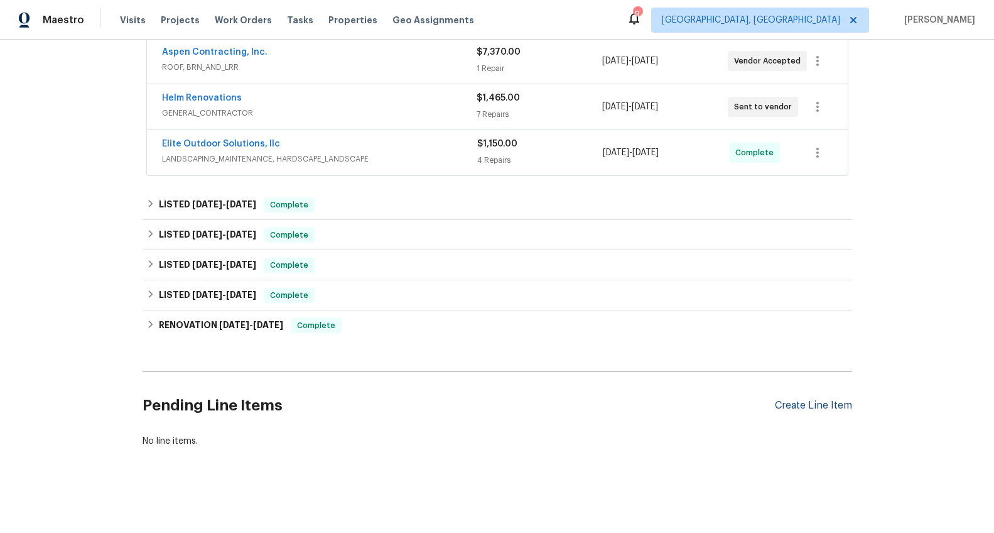
click at [830, 400] on div "Create Line Item" at bounding box center [813, 406] width 77 height 12
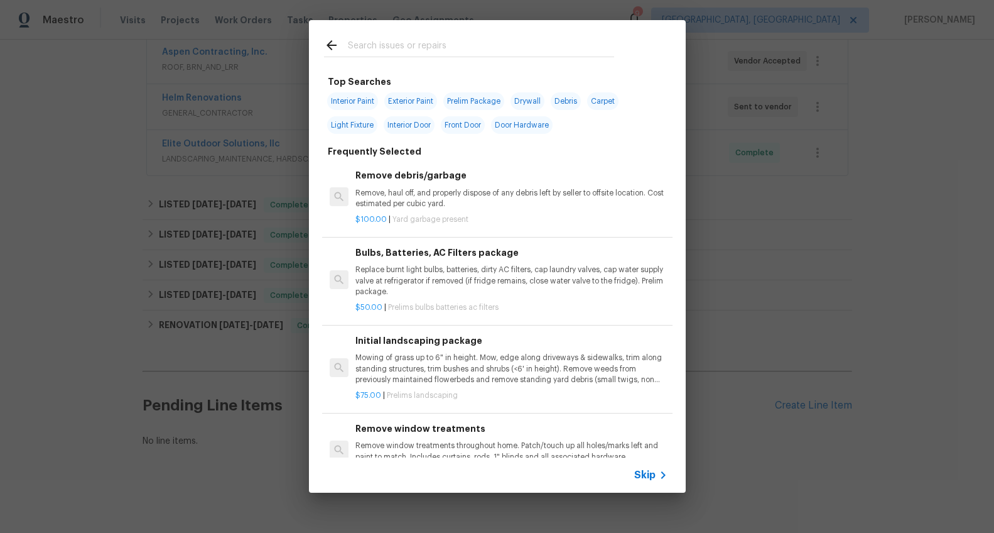
click at [411, 46] on input "text" at bounding box center [481, 47] width 266 height 19
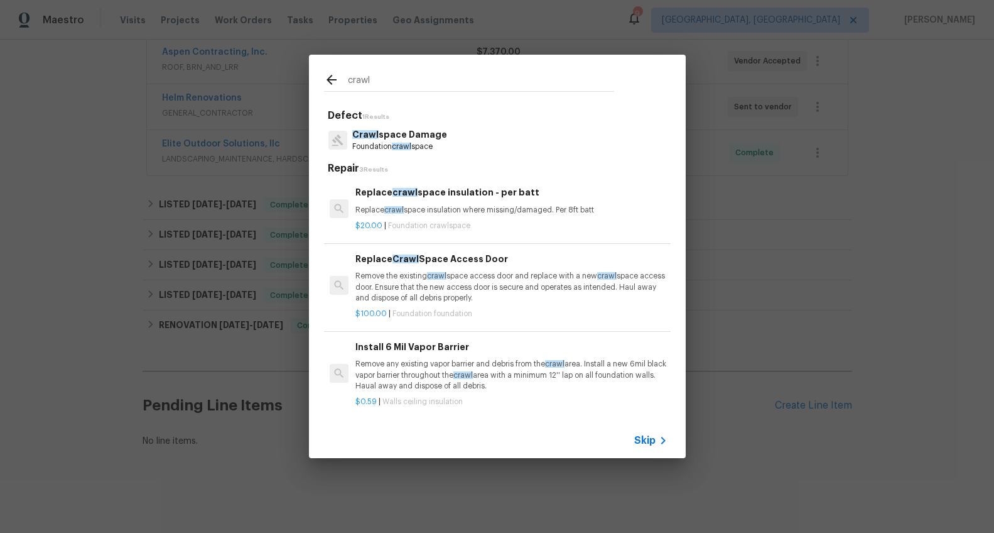
type input "crawl"
click at [422, 131] on p "Crawl space Damage" at bounding box center [399, 134] width 95 height 13
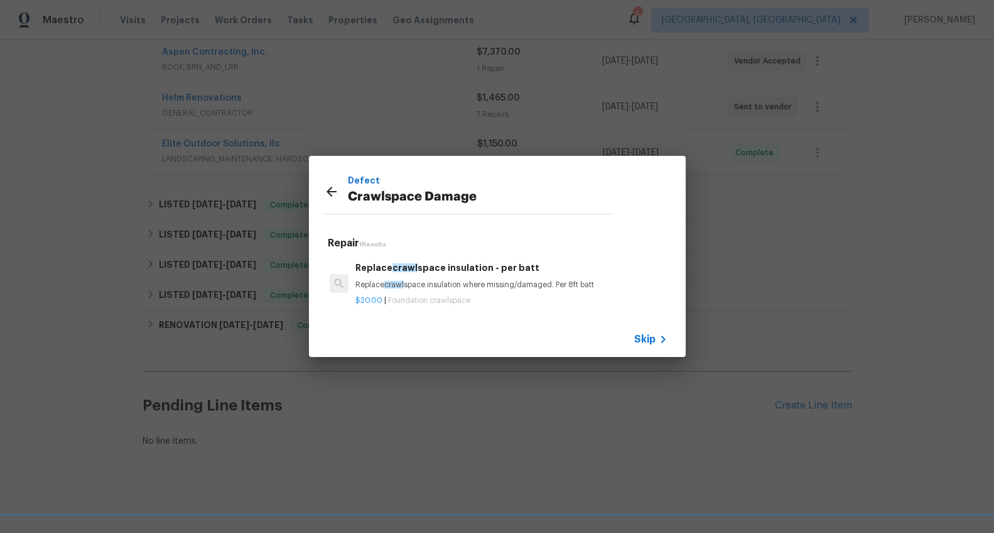
click at [487, 284] on p "Replace crawl space insulation where missing/damaged. Per 8ft batt" at bounding box center [512, 285] width 312 height 11
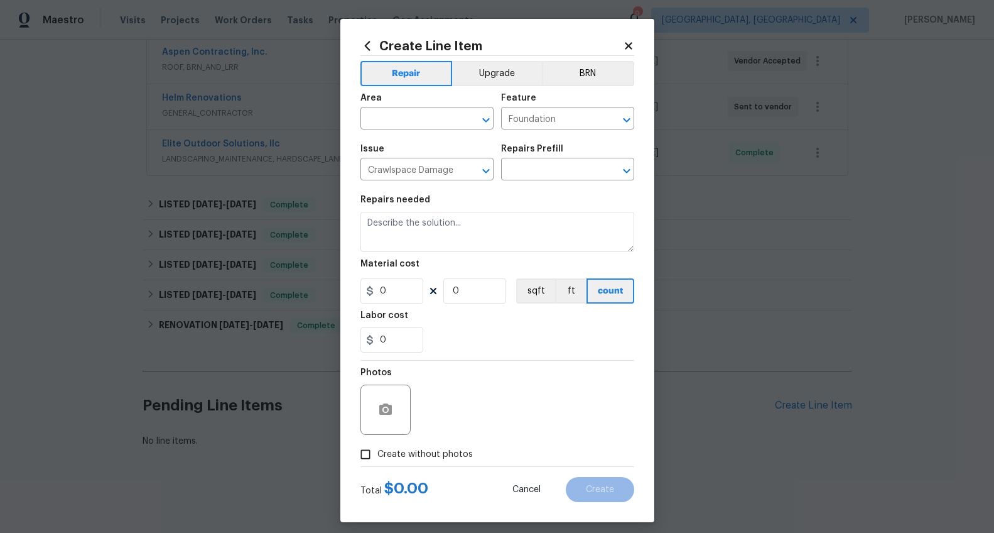
type input "Replace crawlspace insulation - per batt $20.00"
type textarea "Replace crawlspace insulation where missing/damaged. Per 8ft batt"
type input "20"
type input "1"
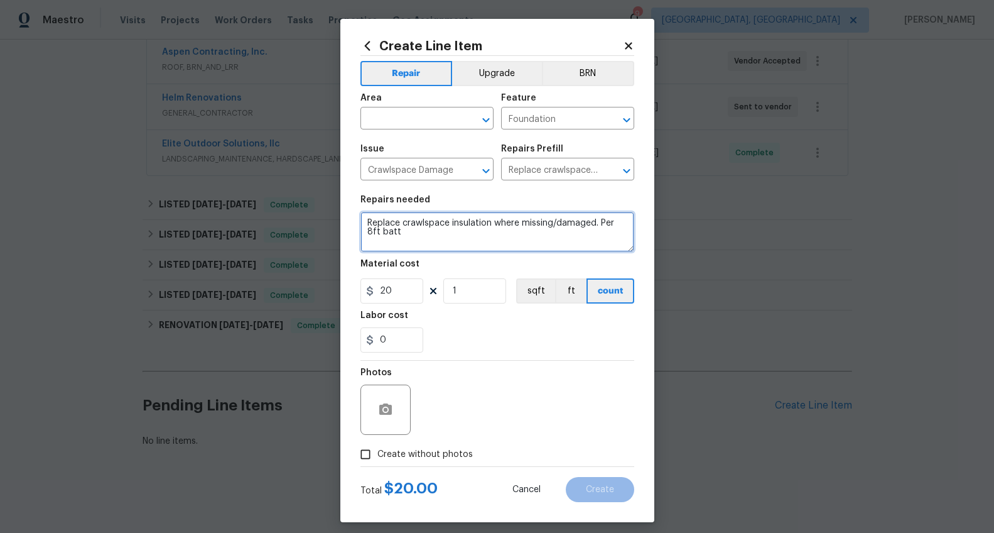
click at [448, 241] on textarea "Replace crawlspace insulation where missing/damaged. Per 8ft batt" at bounding box center [498, 232] width 274 height 40
click at [364, 224] on textarea "Remove all debris from crawl. Replace insulation and vapor barrier" at bounding box center [498, 232] width 274 height 40
type textarea "***Provide a quote** Remove all debris from crawl. Replace insulation and vapor…"
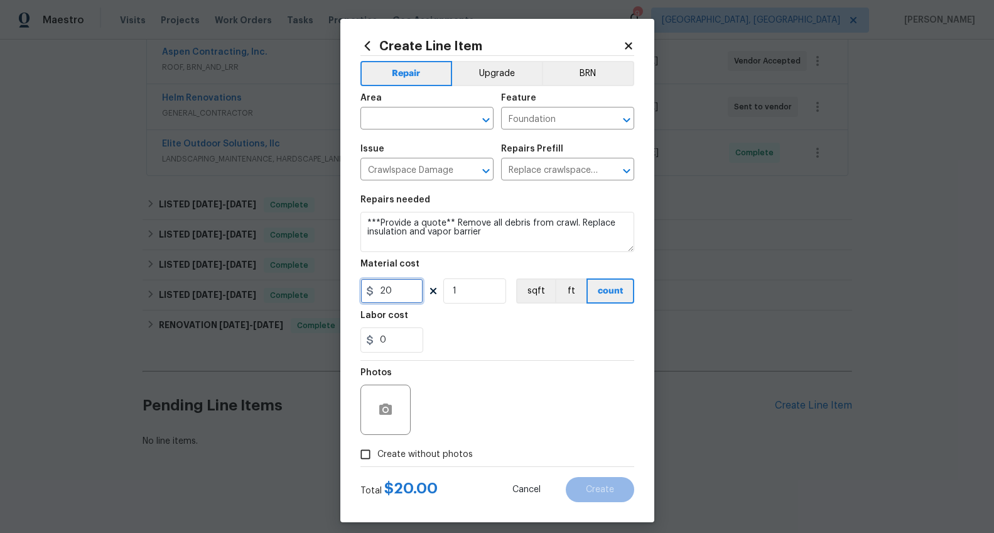
drag, startPoint x: 392, startPoint y: 286, endPoint x: 364, endPoint y: 292, distance: 29.0
click at [364, 292] on div "20" at bounding box center [392, 290] width 63 height 25
type input "1"
click at [369, 121] on input "text" at bounding box center [410, 119] width 98 height 19
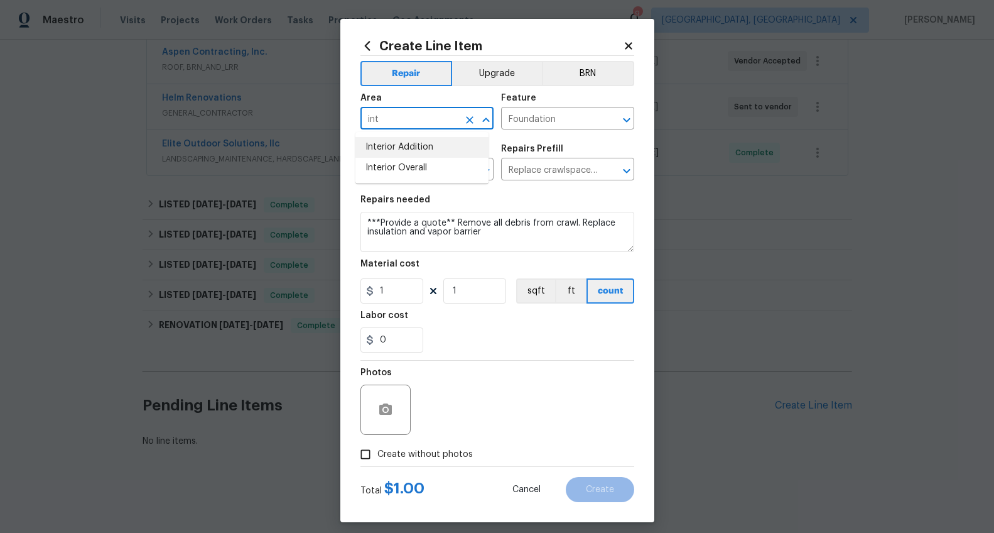
click at [393, 121] on input "int" at bounding box center [410, 119] width 98 height 19
click at [389, 151] on li "Crawl space" at bounding box center [422, 147] width 133 height 21
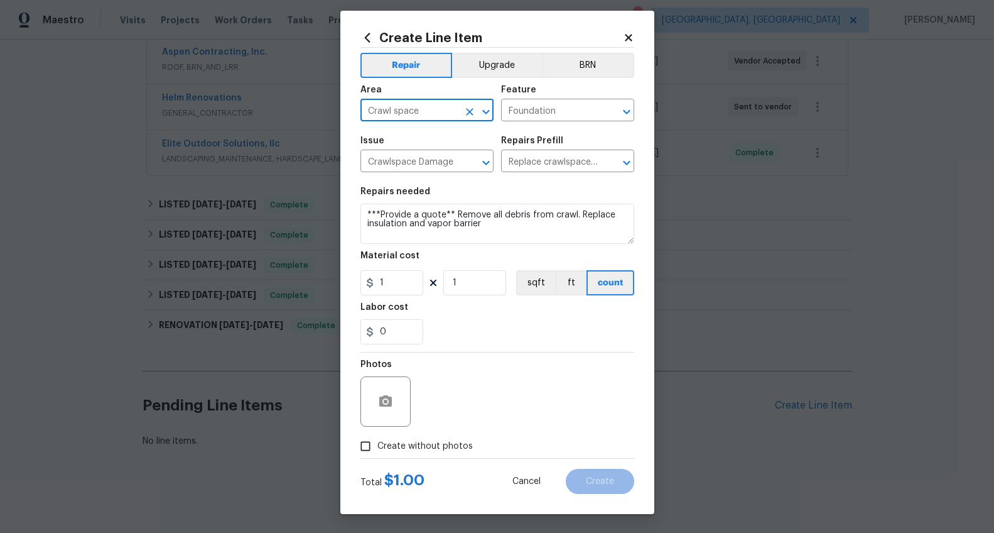
scroll to position [0, 0]
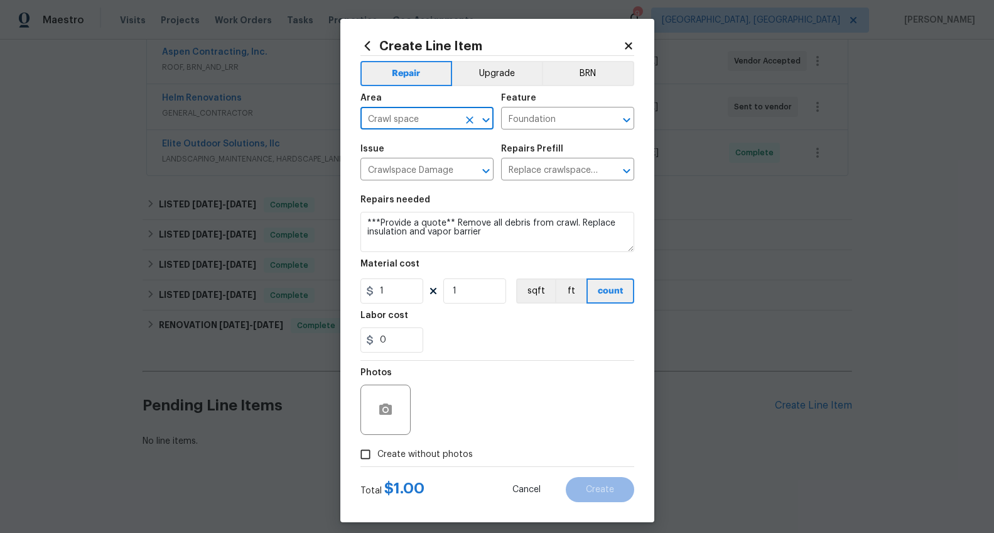
type input "Crawl space"
click at [430, 445] on label "Create without photos" at bounding box center [413, 454] width 119 height 24
click at [378, 445] on input "Create without photos" at bounding box center [366, 454] width 24 height 24
checkbox input "true"
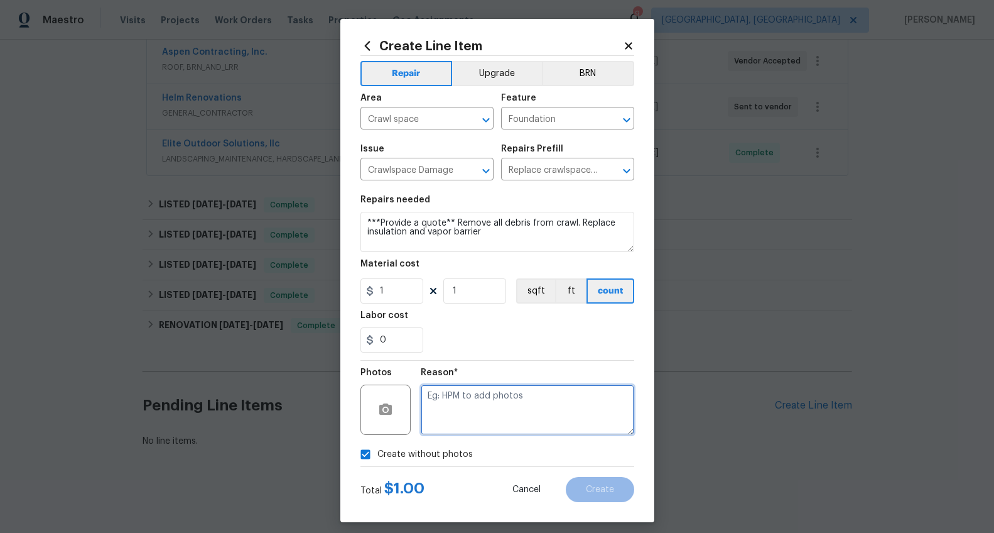
click at [456, 406] on textarea at bounding box center [528, 409] width 214 height 50
type textarea "wa"
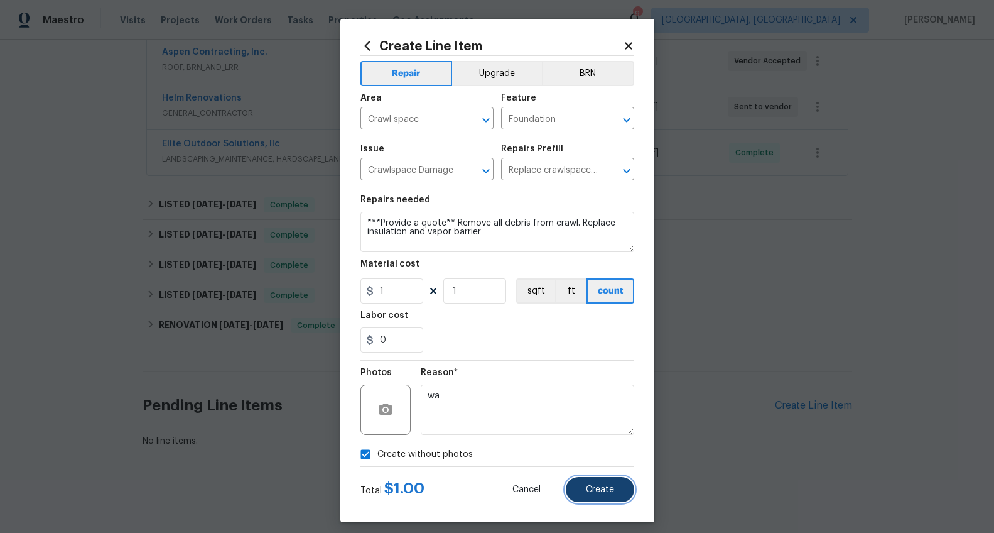
click at [575, 480] on button "Create" at bounding box center [600, 489] width 68 height 25
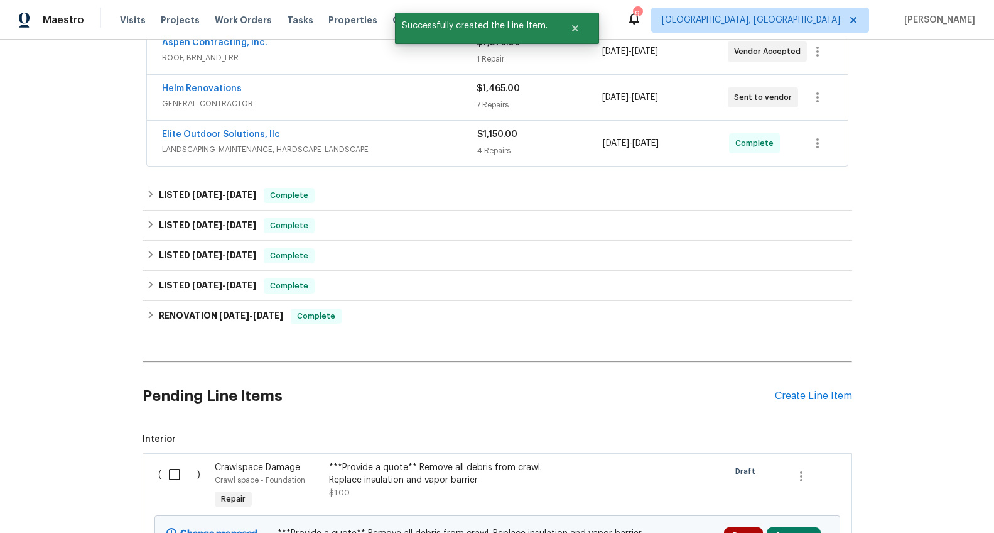
click at [178, 476] on input "checkbox" at bounding box center [179, 474] width 36 height 26
checkbox input "true"
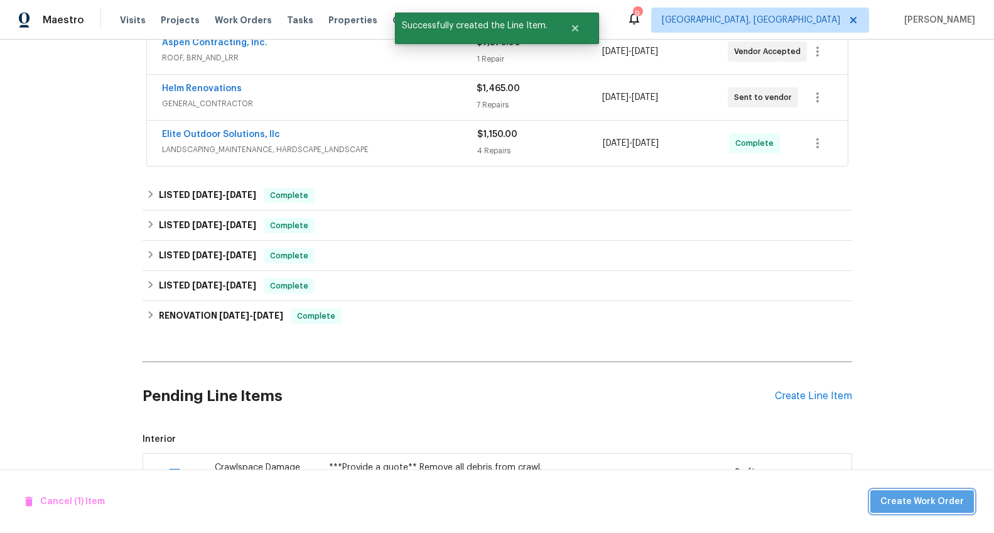
click at [942, 494] on span "Create Work Order" at bounding box center [923, 502] width 84 height 16
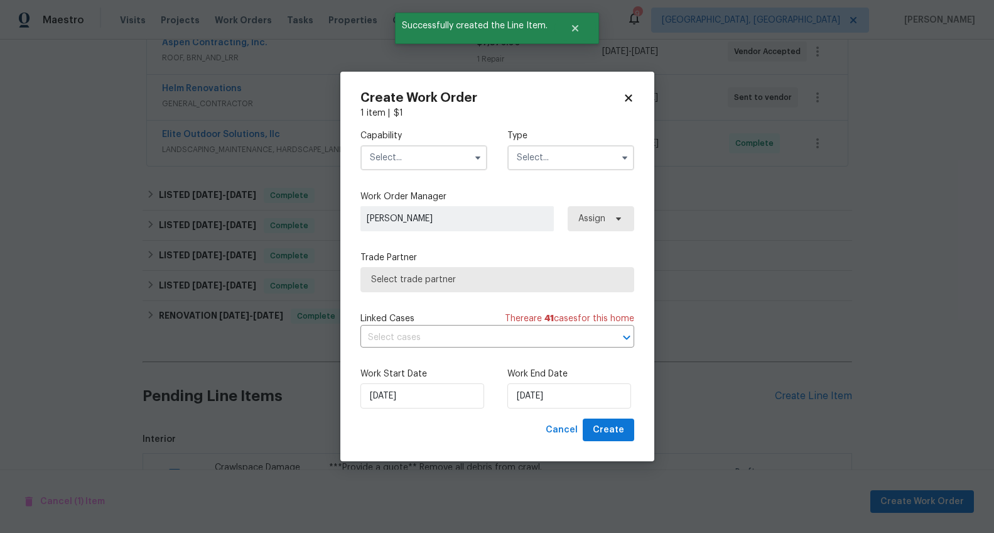
click at [410, 149] on input "text" at bounding box center [424, 157] width 127 height 25
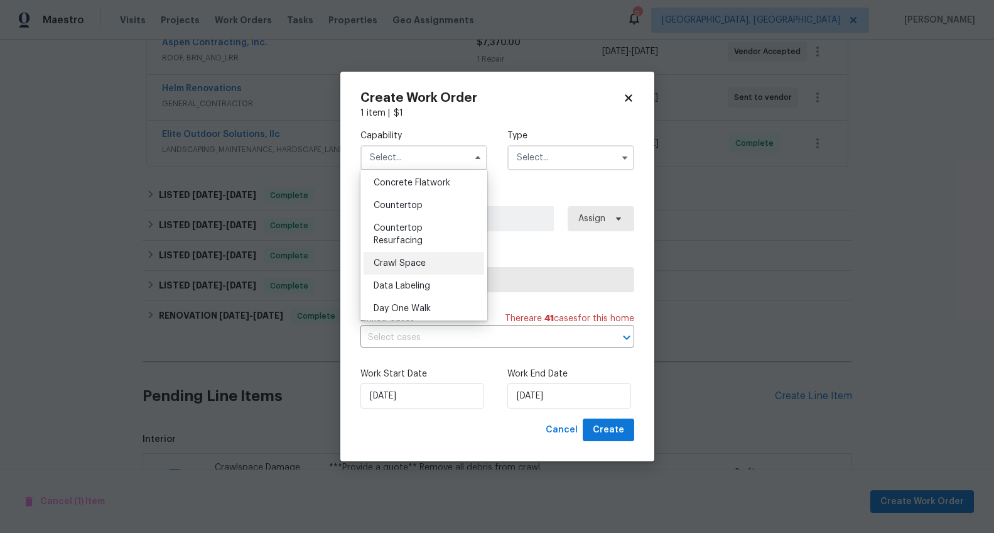
scroll to position [228, 0]
click at [435, 273] on div "Crawl Space" at bounding box center [424, 262] width 121 height 23
type input "Crawl Space"
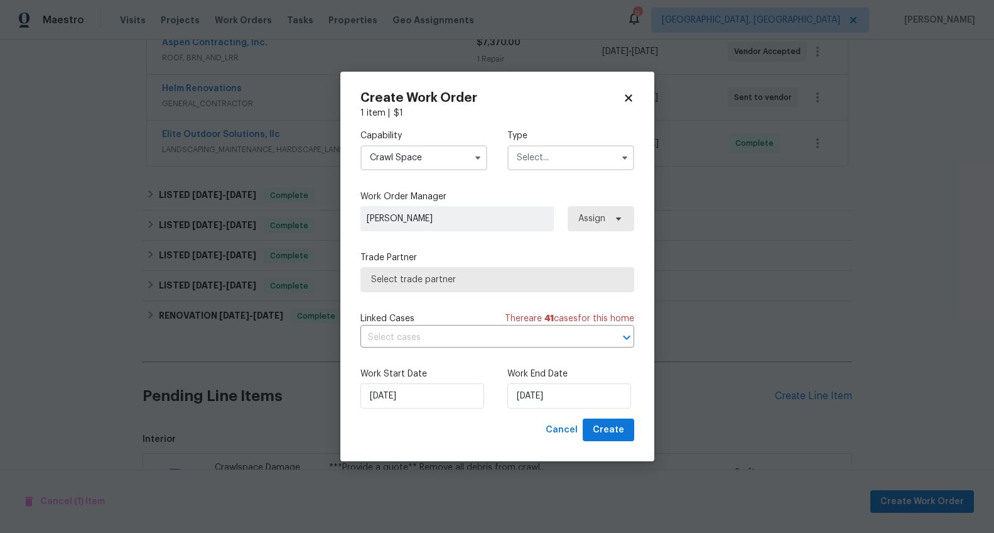
click at [542, 163] on input "text" at bounding box center [571, 157] width 127 height 25
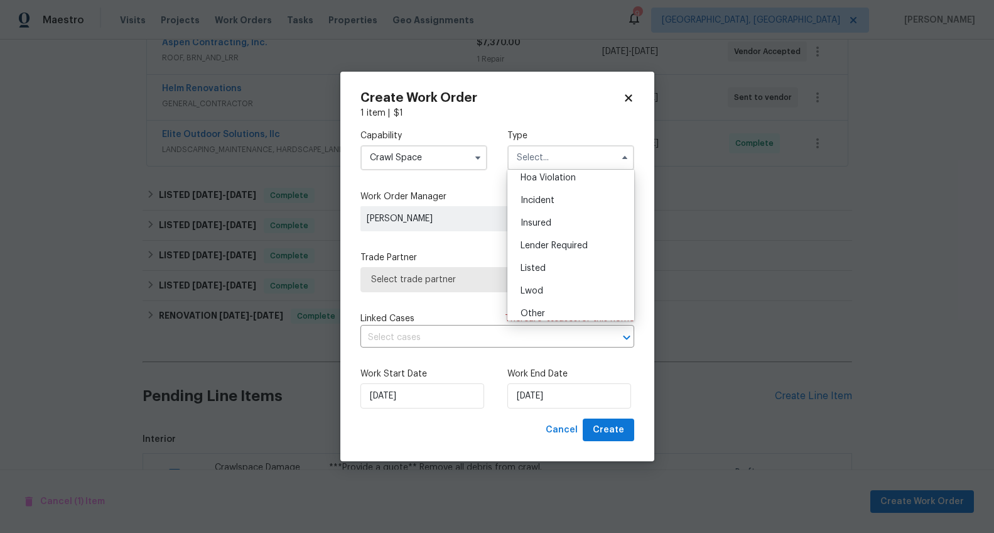
scroll to position [28, 0]
click at [545, 261] on div "Listed" at bounding box center [571, 269] width 121 height 23
type input "Listed"
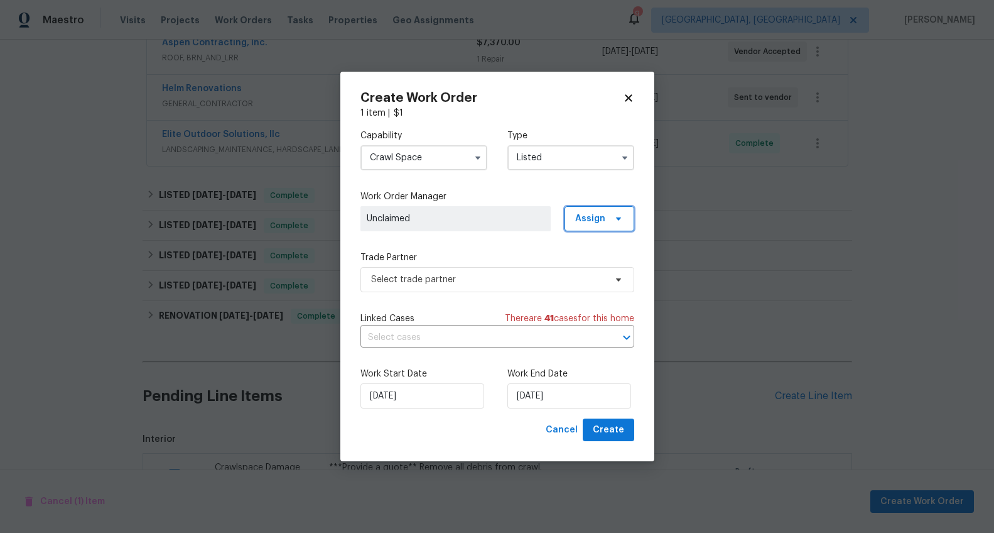
click at [585, 211] on span "Assign" at bounding box center [600, 218] width 70 height 25
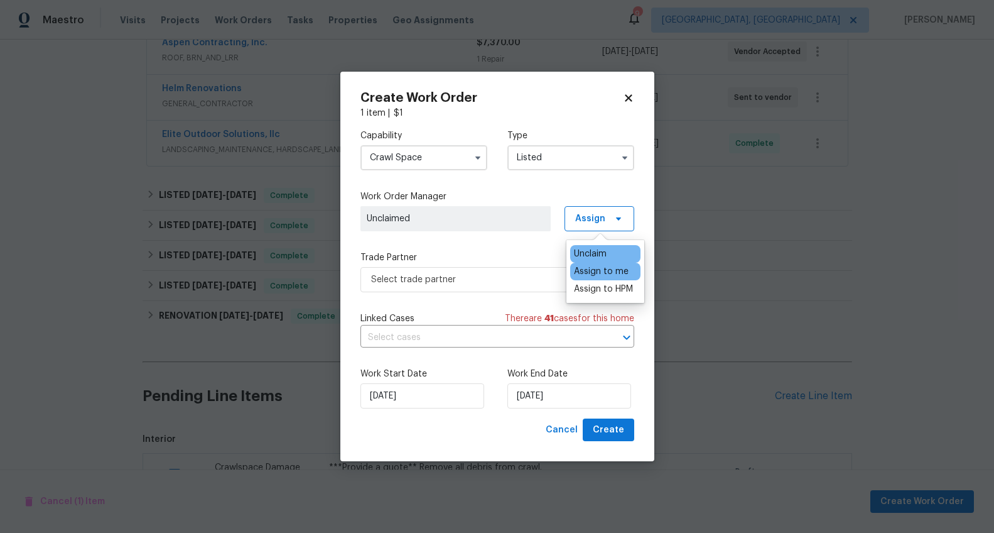
click at [597, 276] on div "Assign to me" at bounding box center [601, 271] width 55 height 13
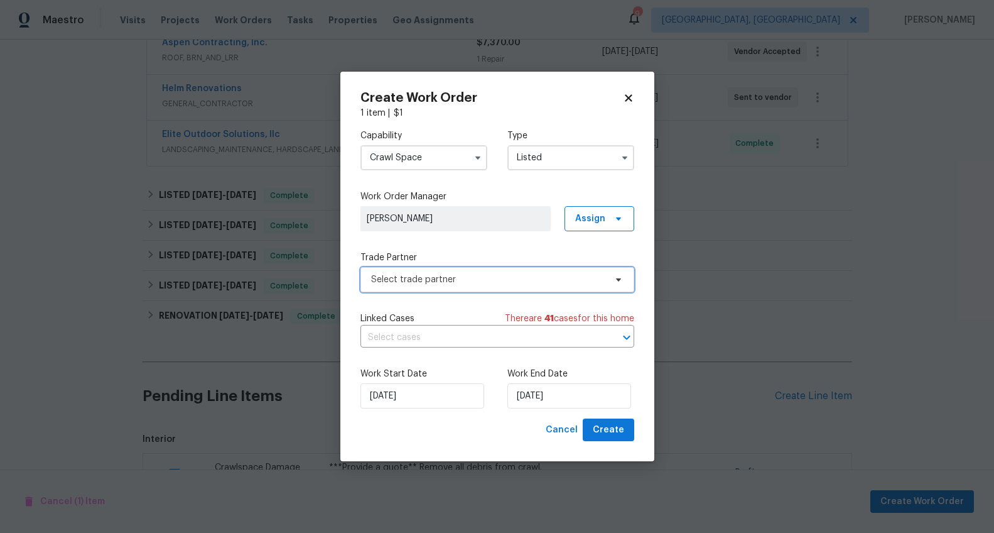
click at [491, 280] on span "Select trade partner" at bounding box center [488, 279] width 234 height 13
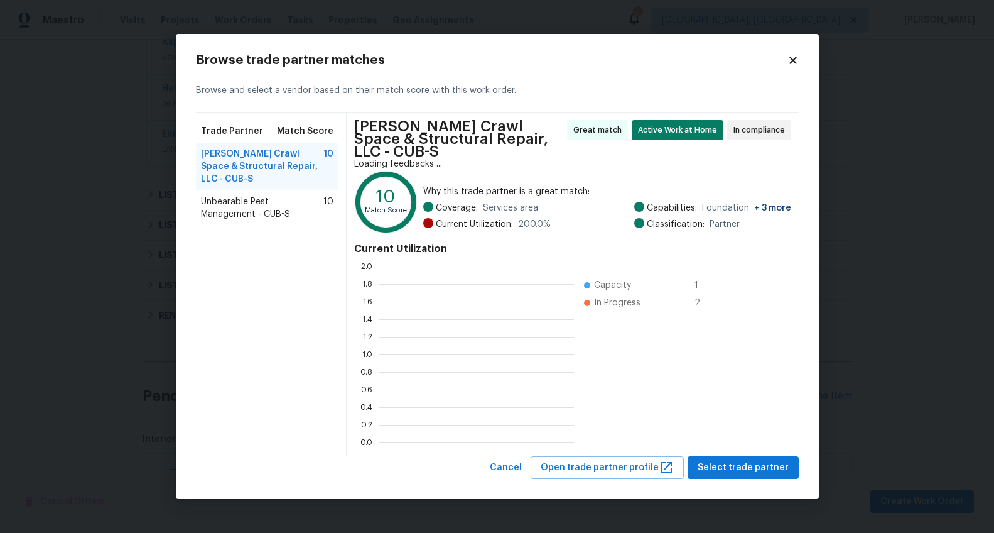
scroll to position [166, 187]
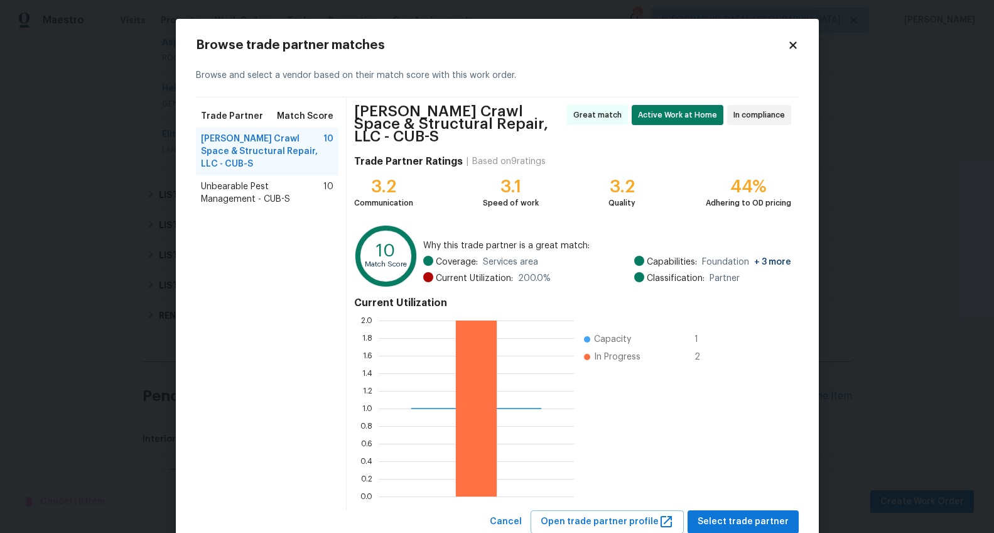
click at [791, 42] on icon at bounding box center [793, 44] width 7 height 7
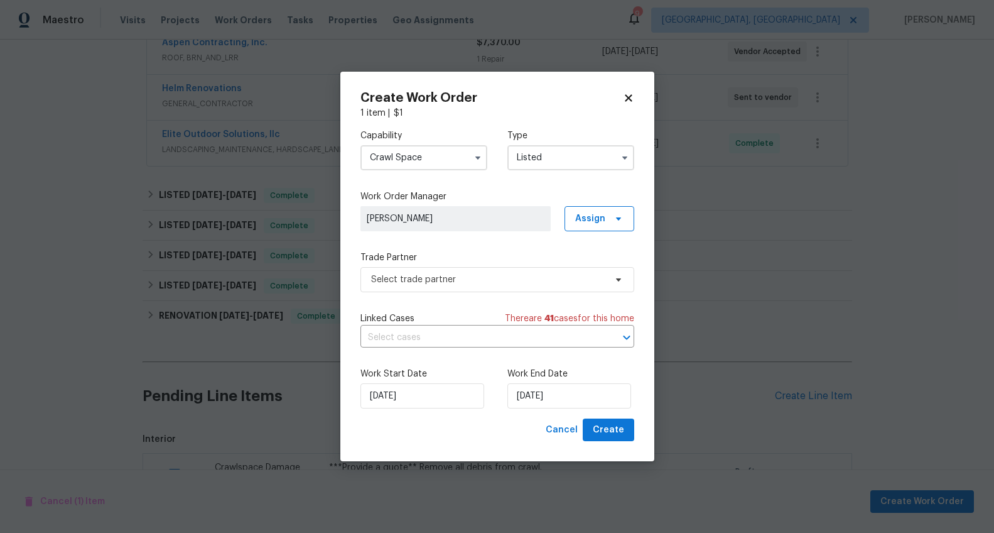
click at [432, 152] on input "Crawl Space" at bounding box center [424, 157] width 127 height 25
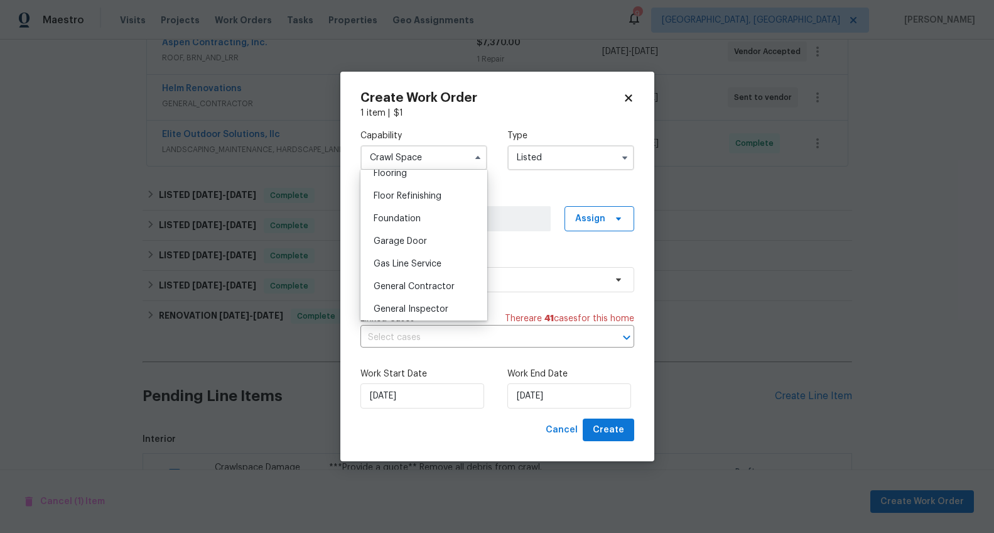
scroll to position [521, 0]
click at [430, 270] on div "General Contractor" at bounding box center [424, 263] width 121 height 23
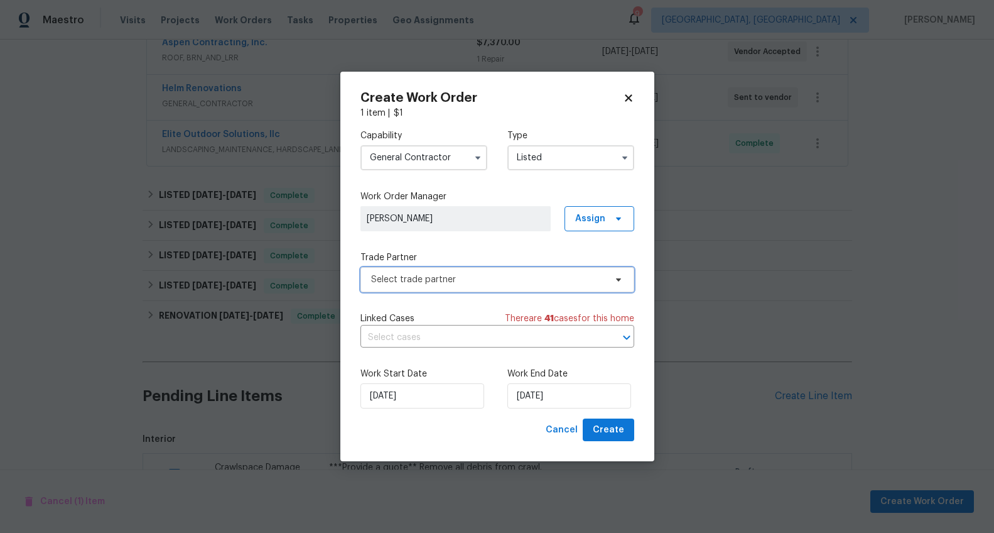
click at [437, 280] on span "Select trade partner" at bounding box center [488, 279] width 234 height 13
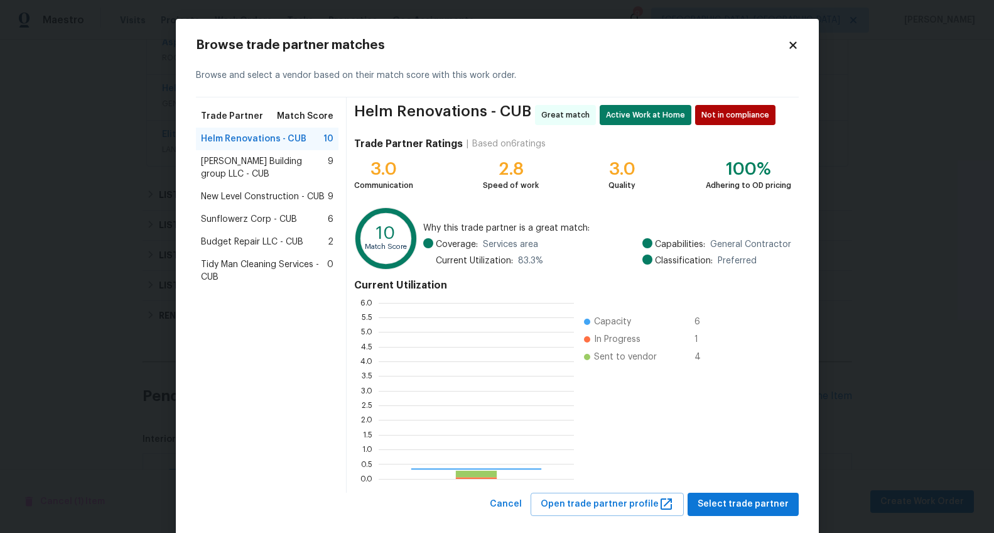
scroll to position [166, 187]
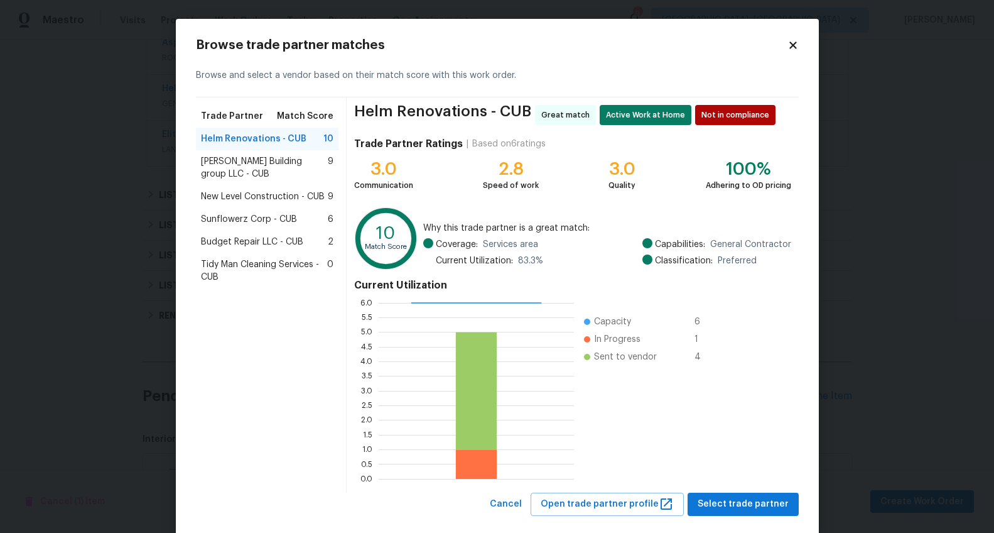
click at [790, 43] on icon at bounding box center [793, 44] width 7 height 7
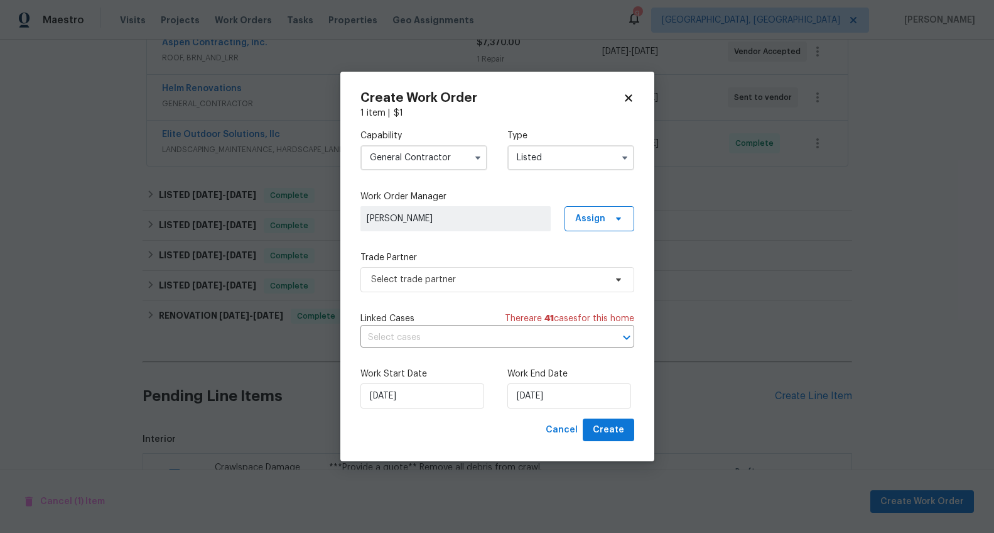
click at [546, 160] on input "Listed" at bounding box center [571, 157] width 127 height 25
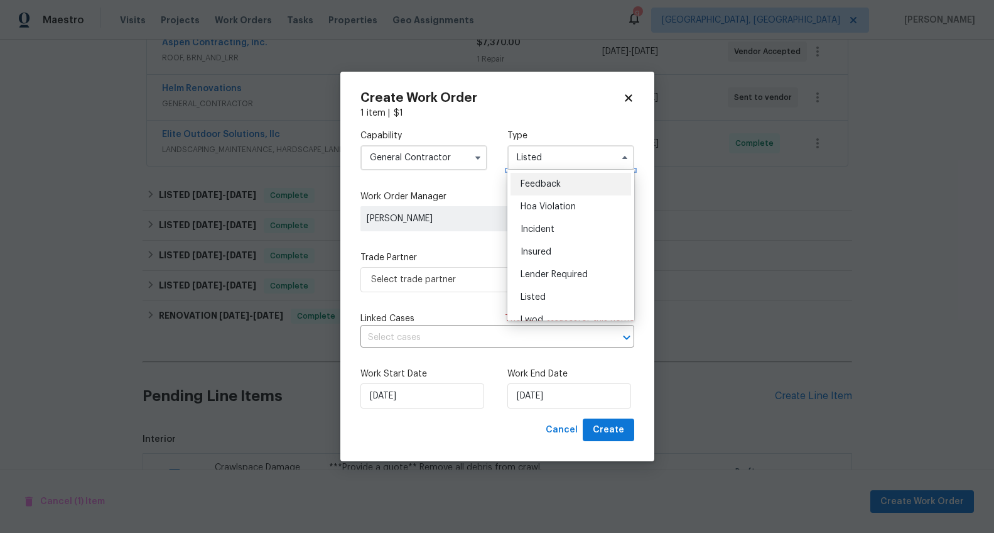
click at [546, 160] on input "Listed" at bounding box center [571, 157] width 127 height 25
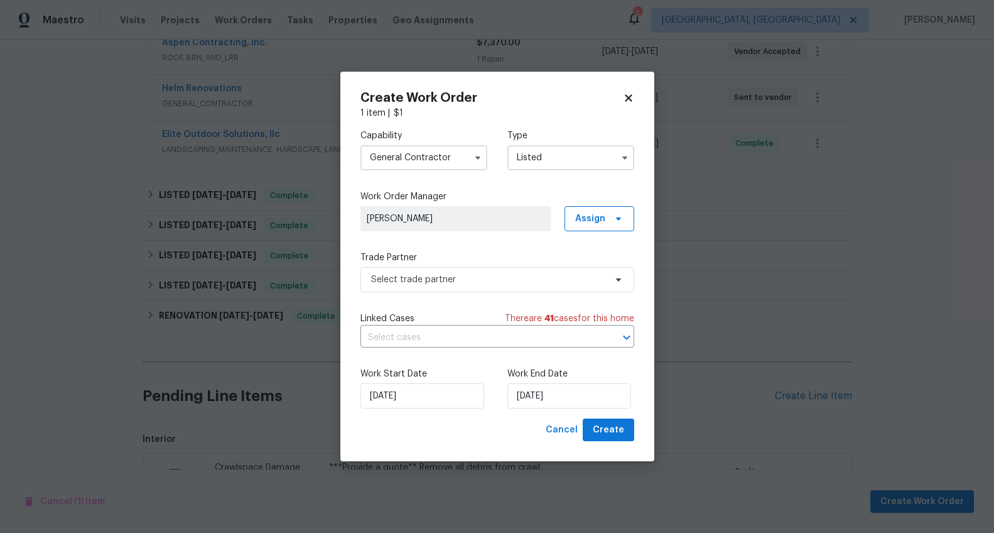
click at [441, 161] on input "General Contractor" at bounding box center [424, 157] width 127 height 25
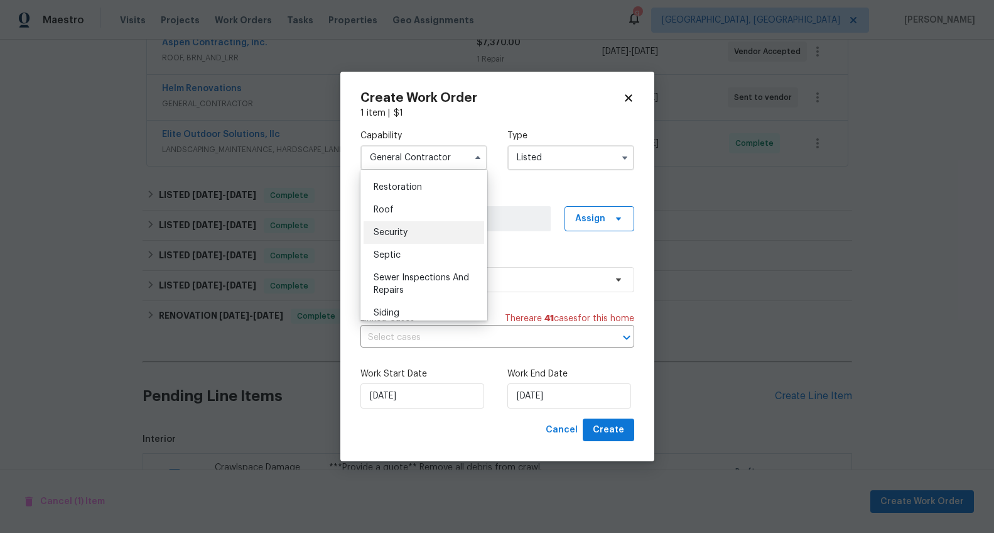
scroll to position [1255, 0]
click at [427, 267] on div "Septic" at bounding box center [424, 255] width 121 height 23
type input "Septic"
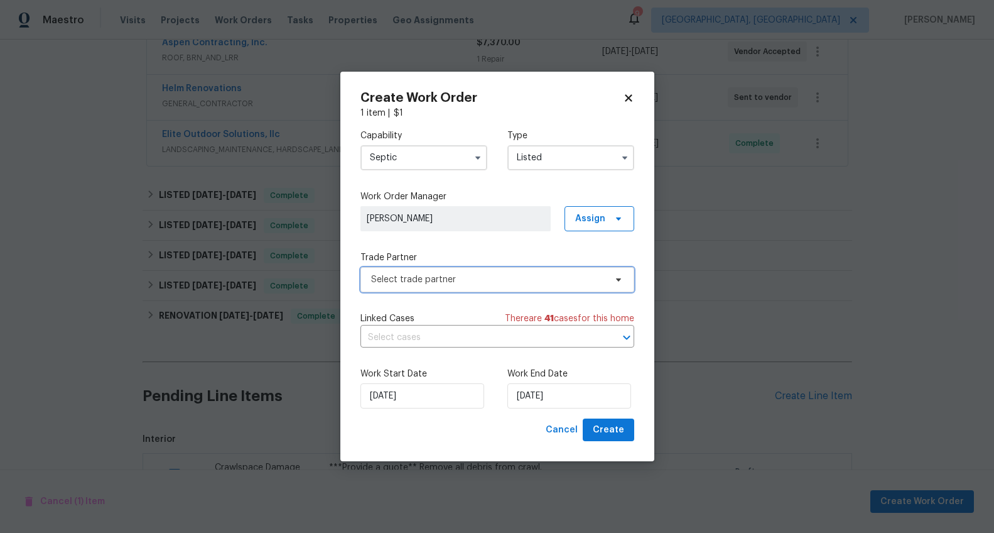
click at [471, 271] on span "Select trade partner" at bounding box center [498, 279] width 274 height 25
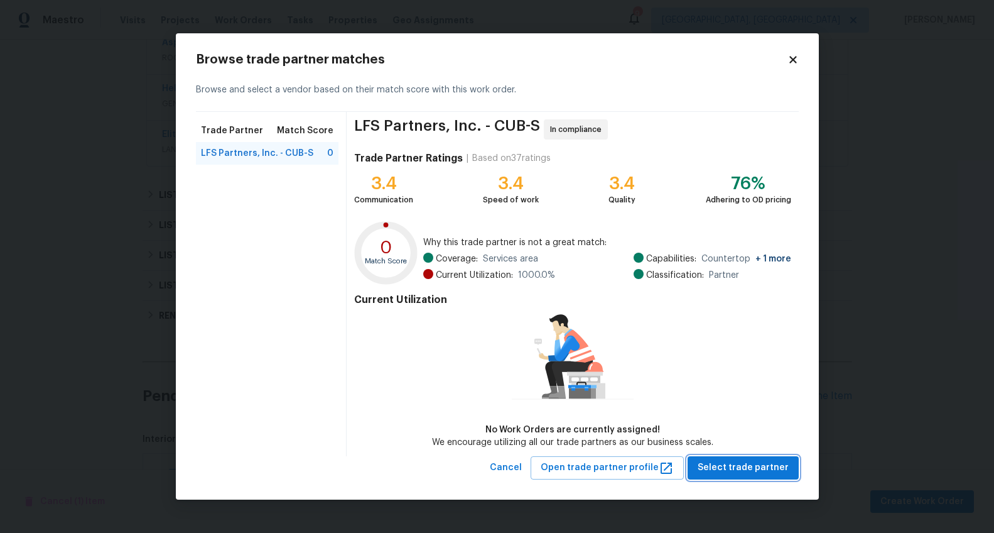
click at [767, 467] on span "Select trade partner" at bounding box center [743, 468] width 91 height 16
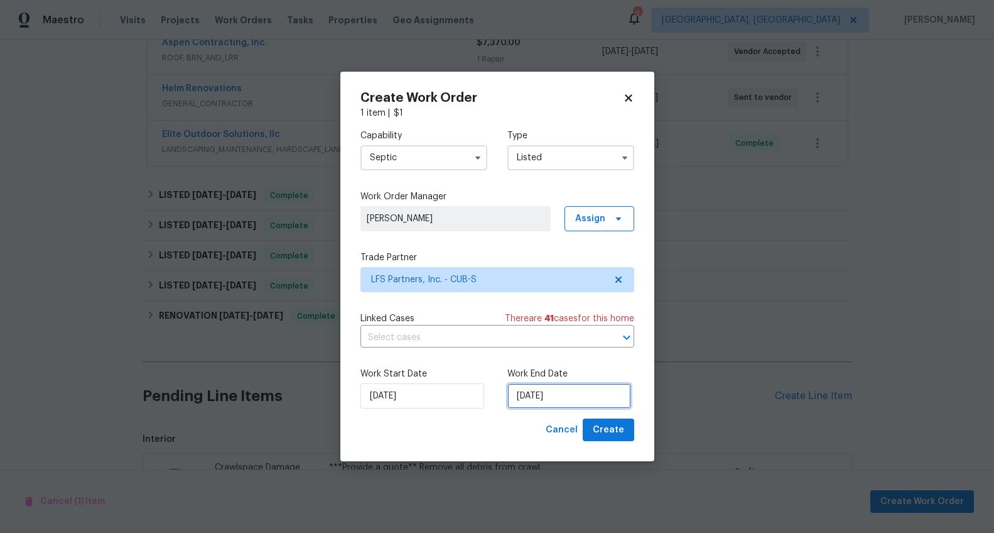
click at [531, 394] on input "[DATE]" at bounding box center [570, 395] width 124 height 25
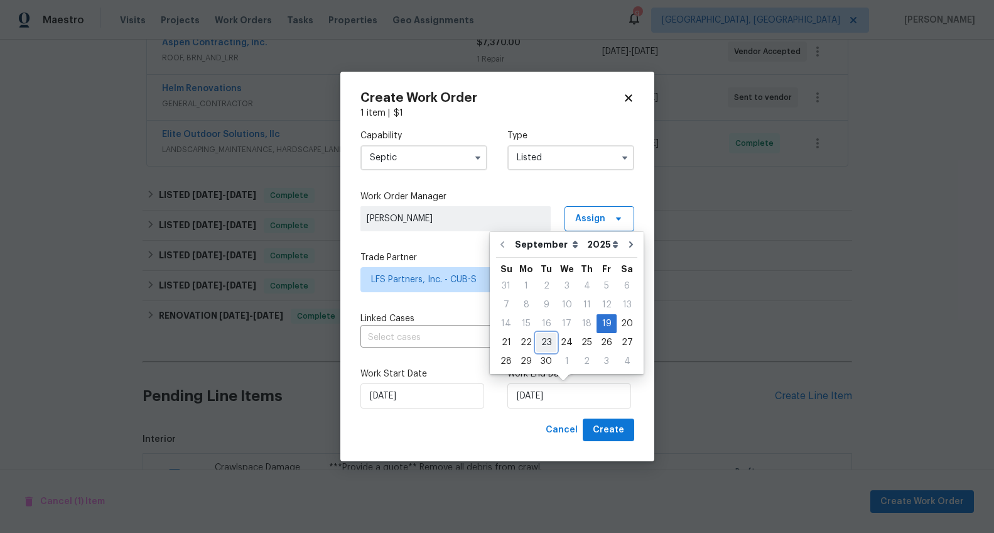
click at [548, 345] on div "23" at bounding box center [546, 343] width 20 height 18
type input "[DATE]"
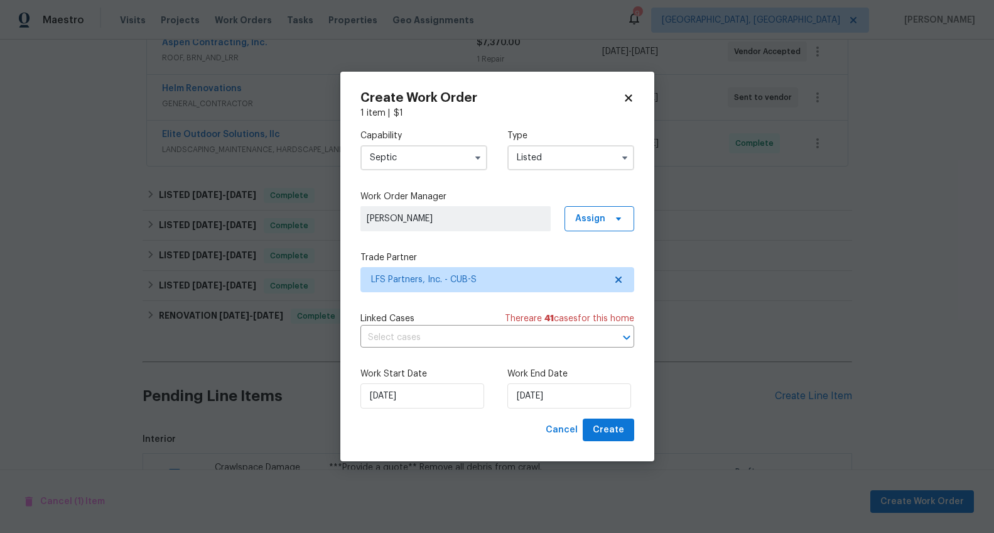
click at [635, 437] on div "Create Work Order 1 item | $ 1 Capability Septic Type Listed Work Order Manager…" at bounding box center [497, 267] width 314 height 390
click at [614, 427] on span "Create" at bounding box center [608, 430] width 31 height 16
checkbox input "false"
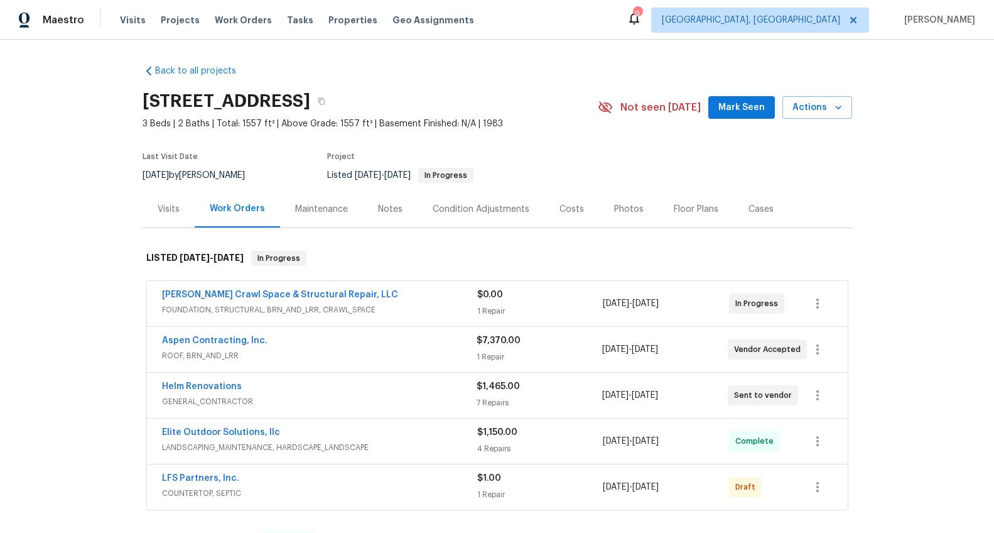
scroll to position [344, 0]
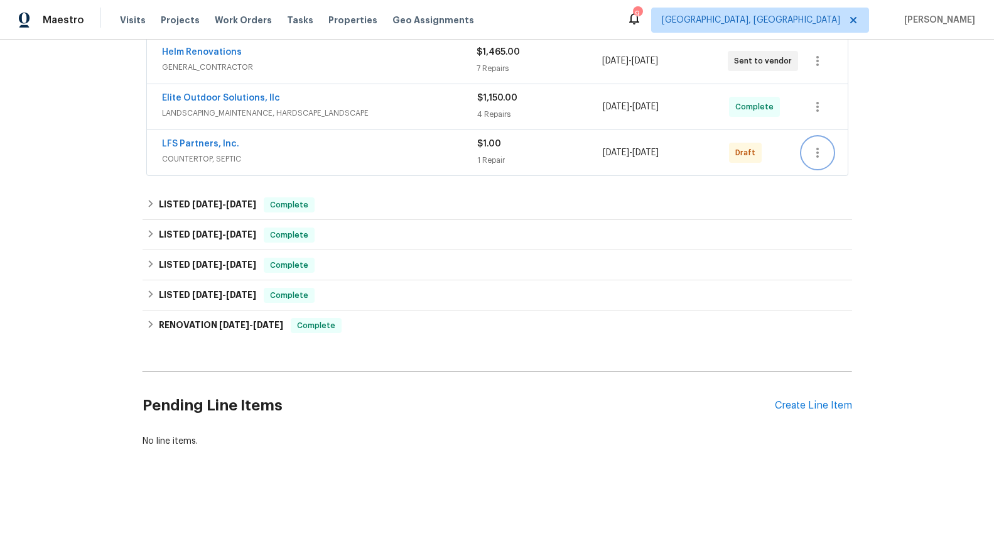
click at [815, 138] on button "button" at bounding box center [818, 153] width 30 height 30
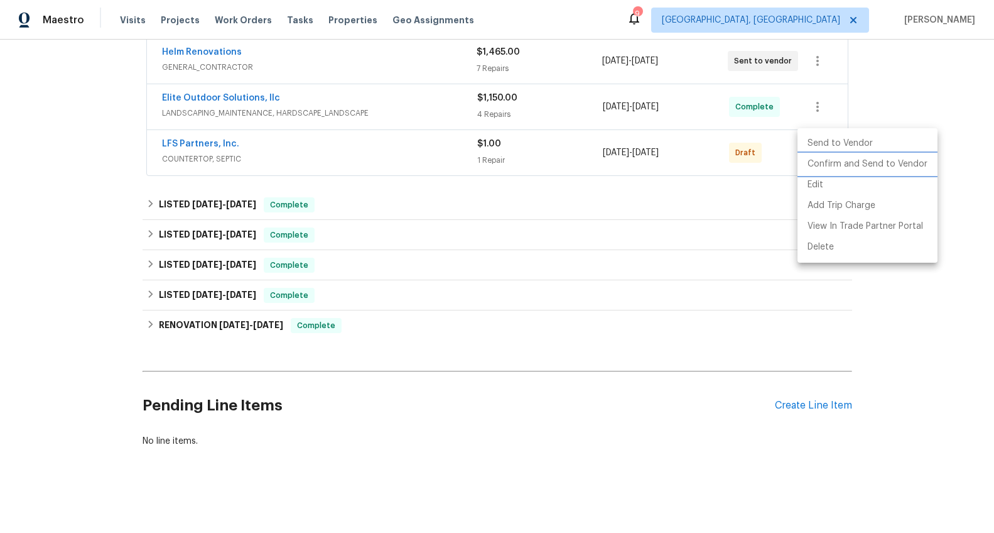
click at [829, 164] on li "Confirm and Send to Vendor" at bounding box center [868, 164] width 140 height 21
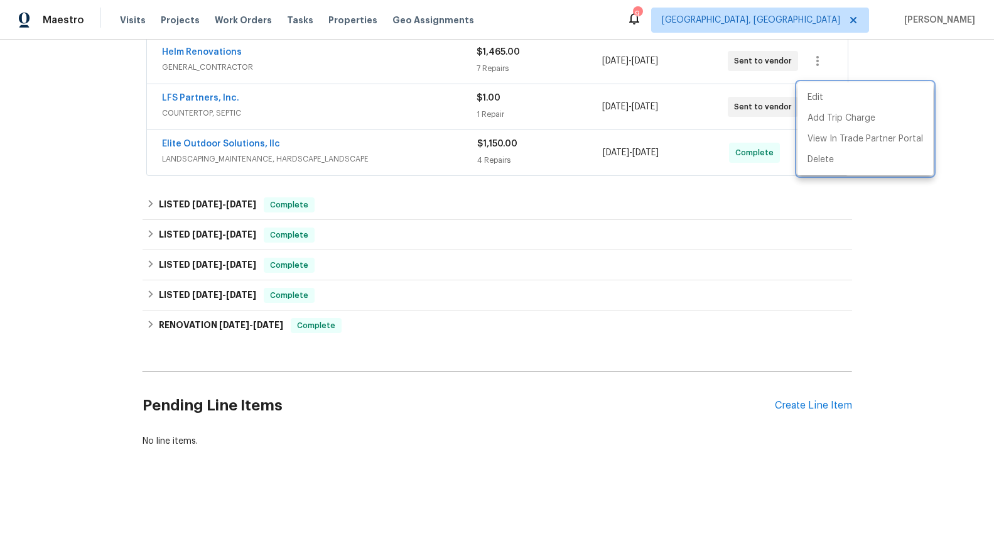
click at [554, 214] on div at bounding box center [497, 266] width 994 height 533
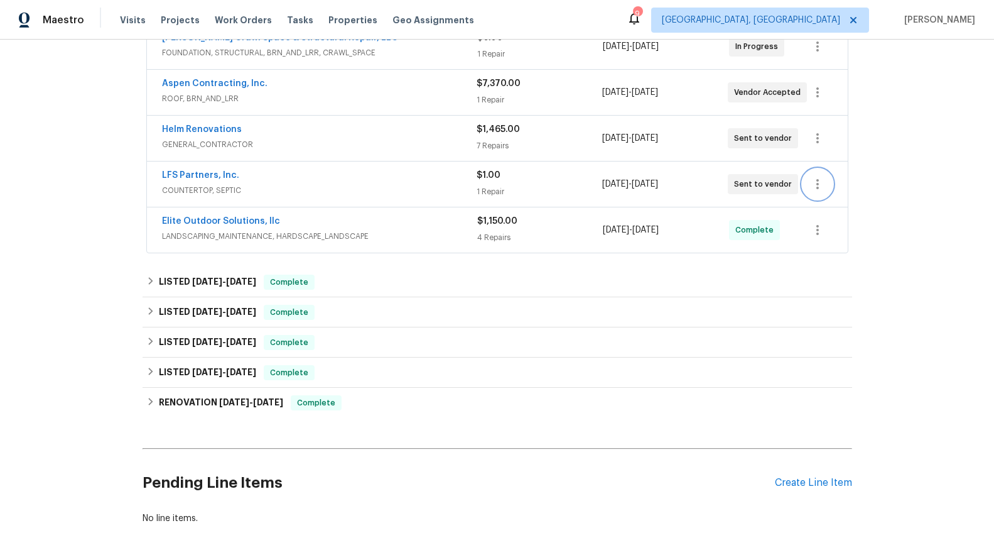
scroll to position [253, 0]
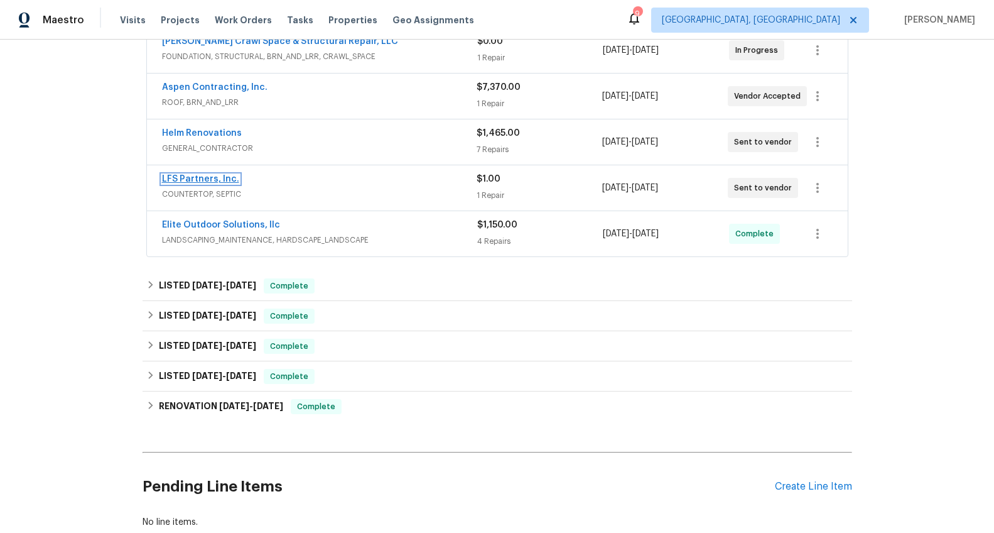
click at [207, 176] on link "LFS Partners, Inc." at bounding box center [200, 179] width 77 height 9
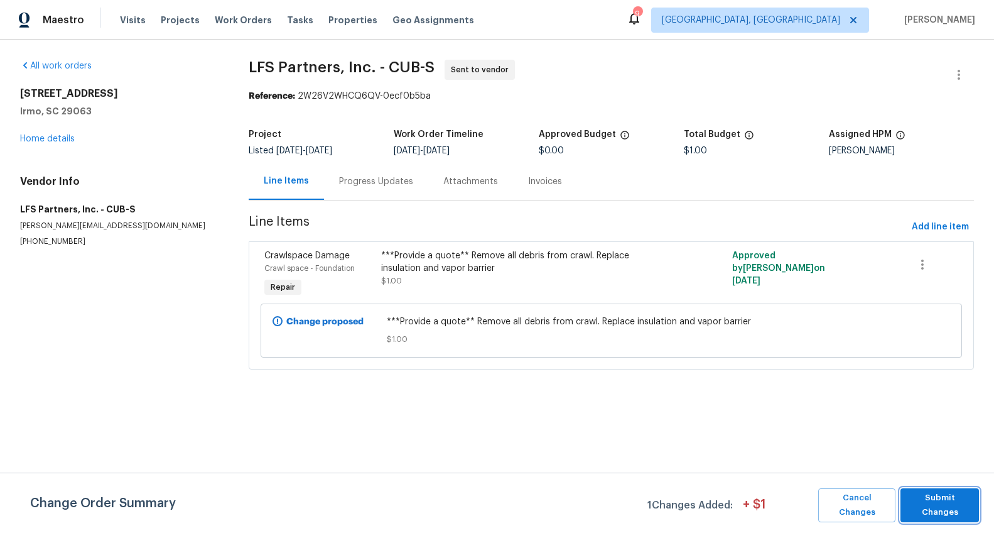
click at [921, 493] on button "Submit Changes" at bounding box center [940, 505] width 79 height 34
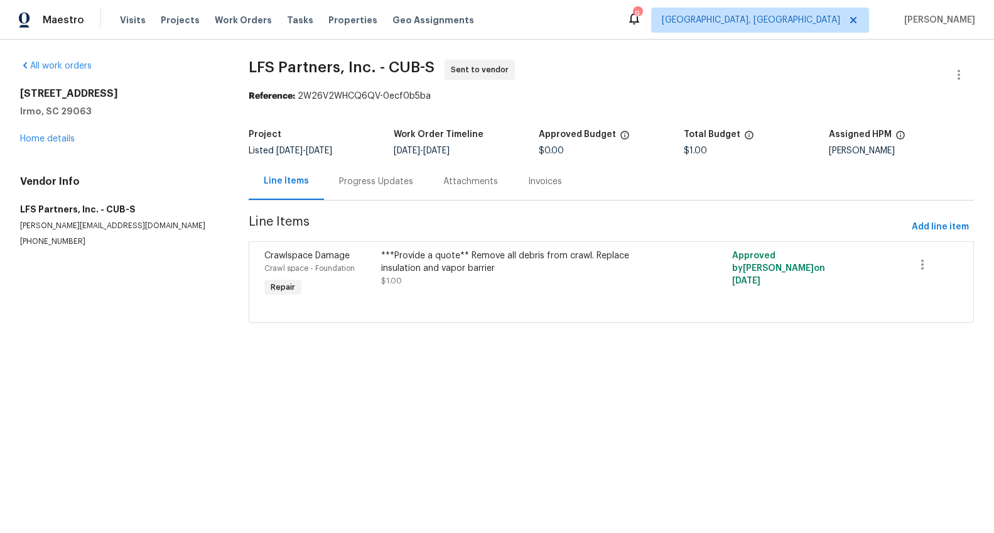
click at [378, 177] on div "Progress Updates" at bounding box center [376, 181] width 74 height 13
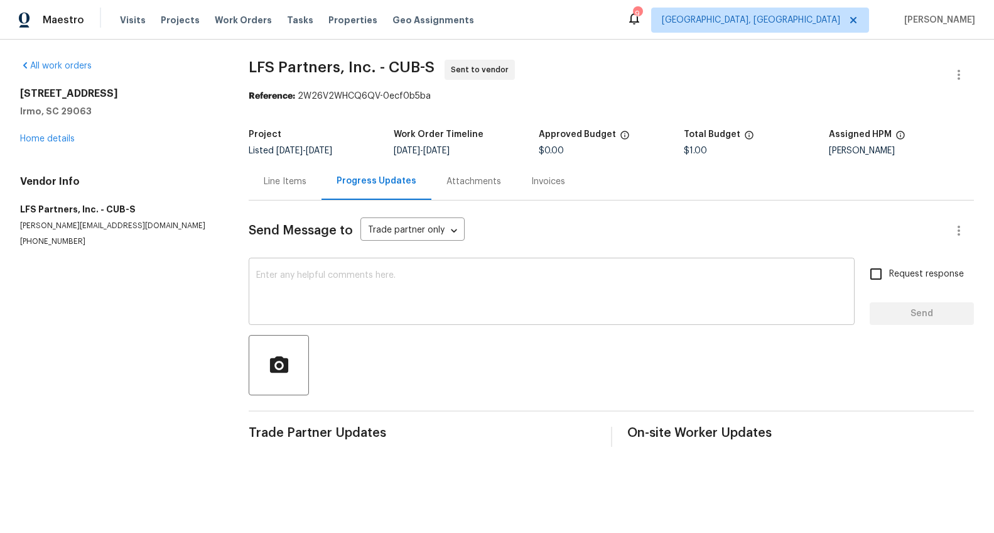
click at [406, 280] on textarea at bounding box center [551, 293] width 591 height 44
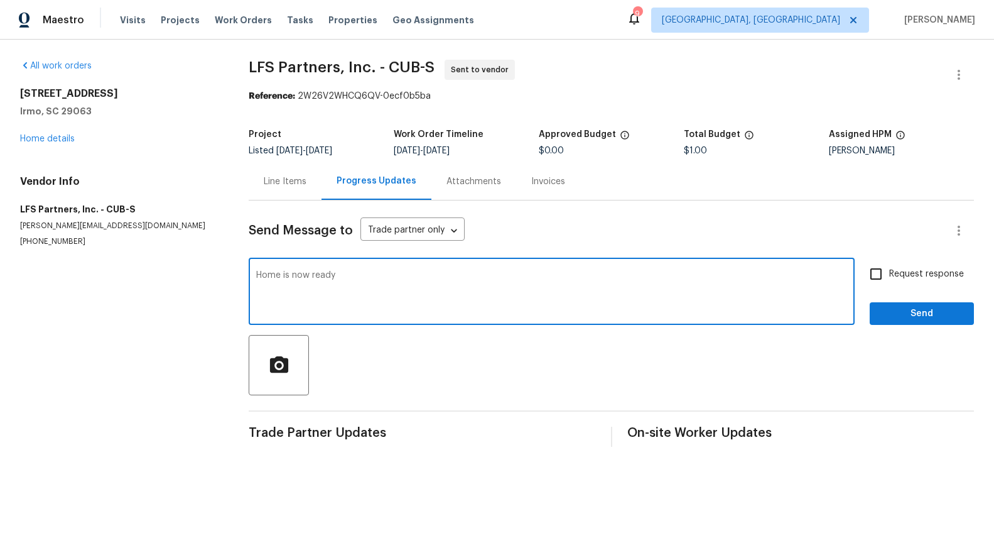
type textarea "Home is now ready"
click at [907, 274] on span "Request response" at bounding box center [927, 274] width 75 height 13
click at [890, 274] on input "Request response" at bounding box center [876, 274] width 26 height 26
checkbox input "true"
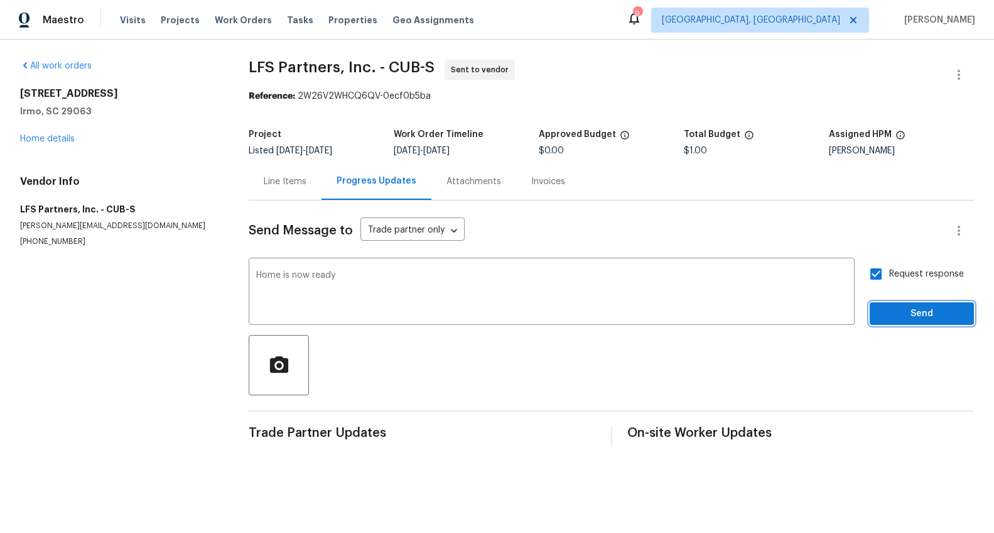
click at [909, 319] on span "Send" at bounding box center [922, 314] width 84 height 16
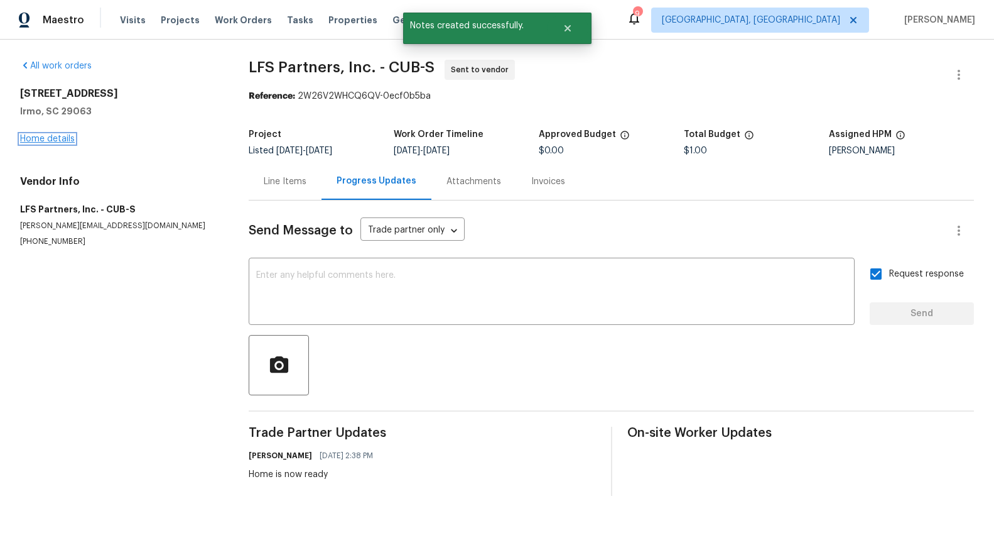
click at [58, 138] on link "Home details" at bounding box center [47, 138] width 55 height 9
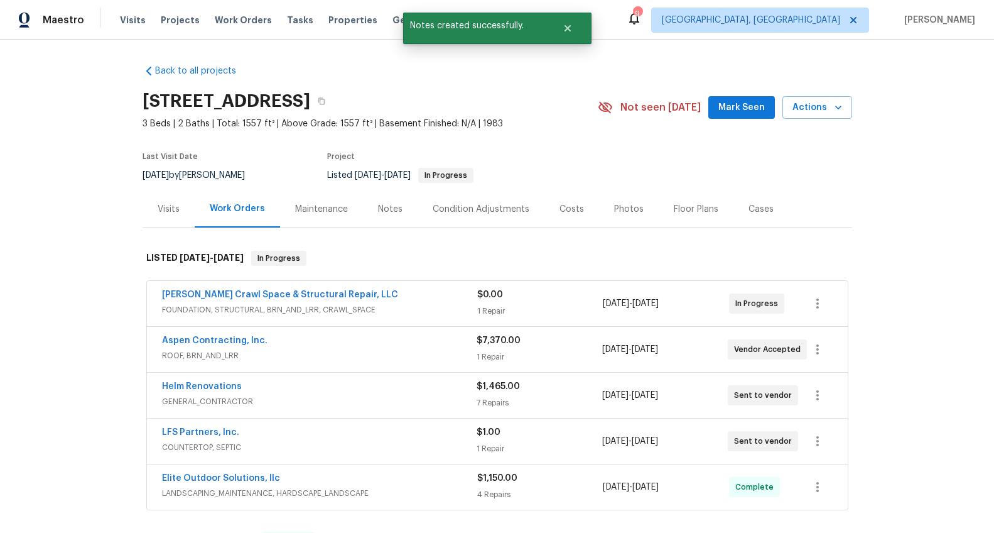
click at [388, 210] on div "Notes" at bounding box center [390, 209] width 25 height 13
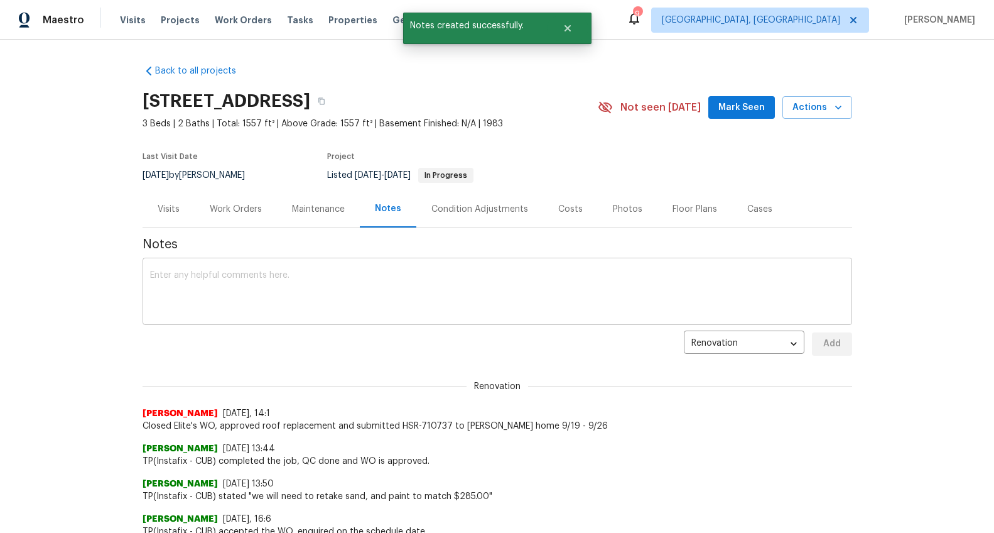
click at [369, 289] on textarea at bounding box center [497, 293] width 695 height 44
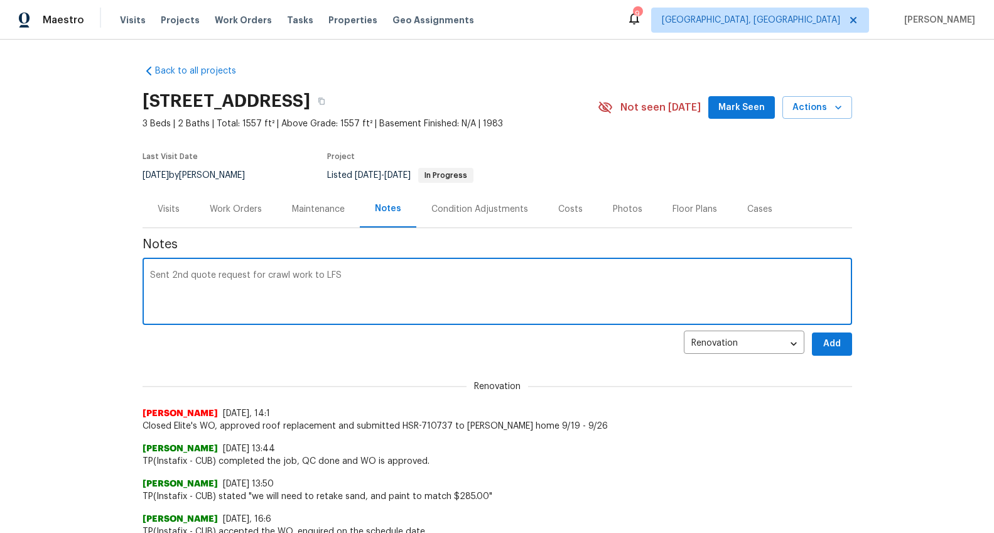
type textarea "Sent 2nd quote request for crawl work to LFS"
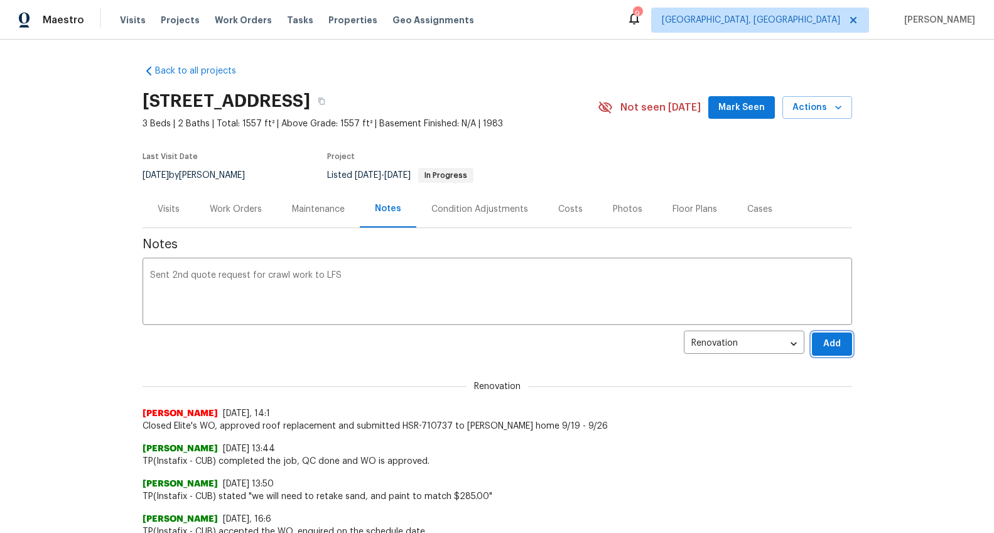
click at [822, 340] on span "Add" at bounding box center [832, 344] width 20 height 16
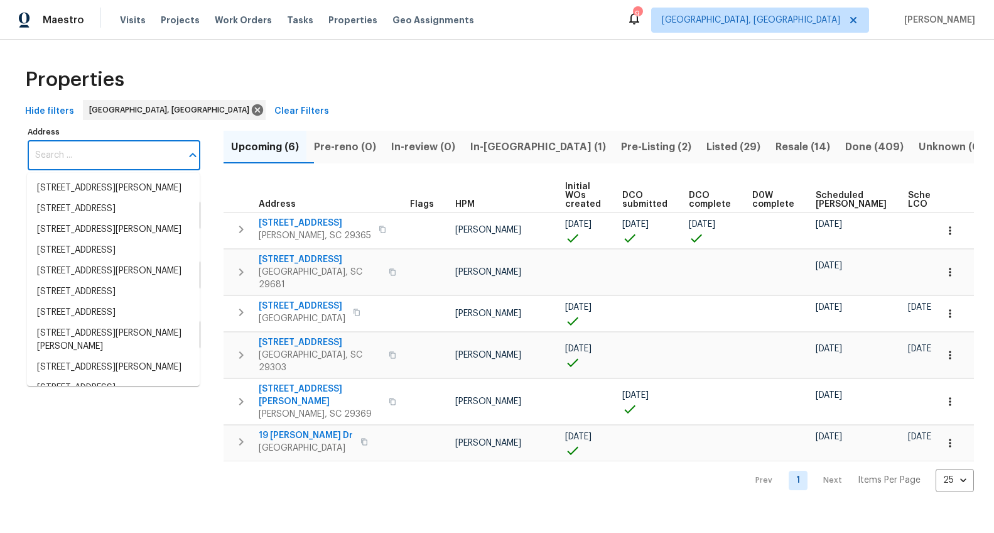
click at [129, 156] on input "Address" at bounding box center [105, 156] width 154 height 30
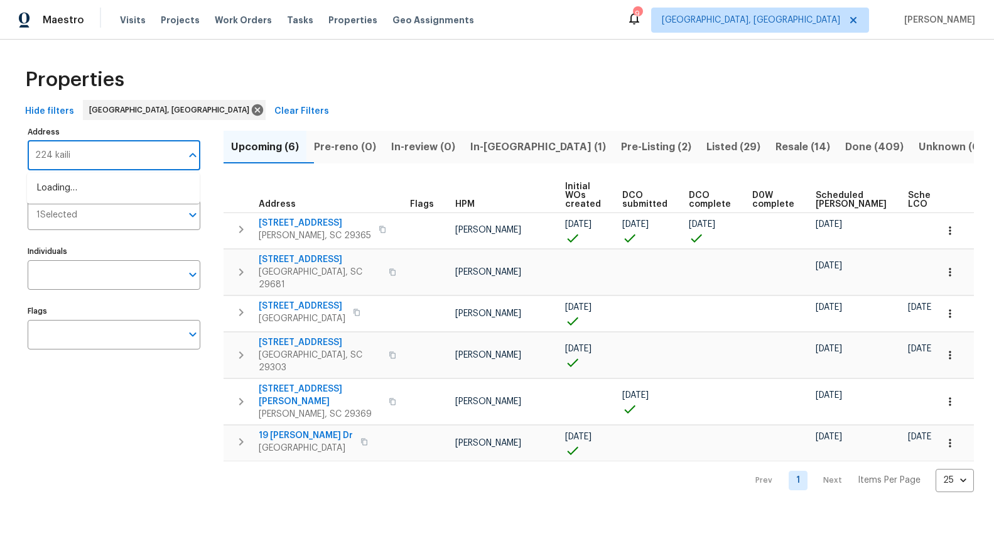
type input "224 kailin"
click at [136, 187] on li "[STREET_ADDRESS][PERSON_NAME]" at bounding box center [113, 188] width 173 height 21
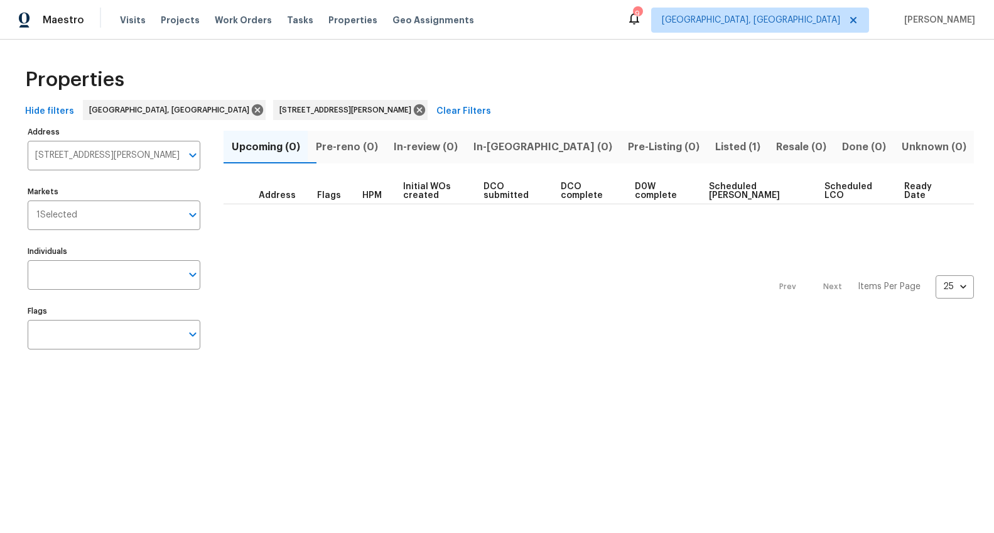
click at [715, 138] on span "Listed (1)" at bounding box center [738, 147] width 46 height 18
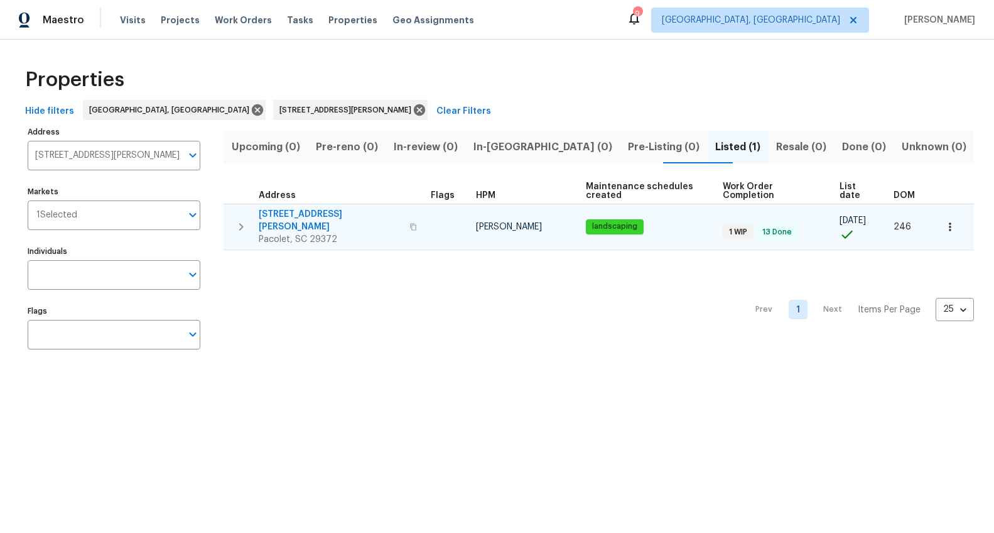
click at [311, 212] on span "[STREET_ADDRESS][PERSON_NAME]" at bounding box center [330, 220] width 143 height 25
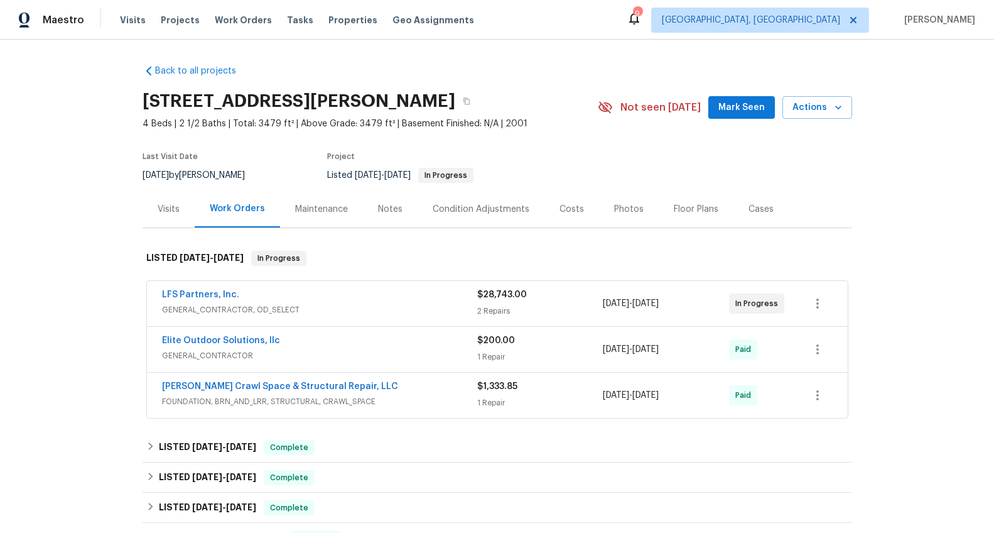
click at [569, 212] on div "Costs" at bounding box center [572, 209] width 25 height 13
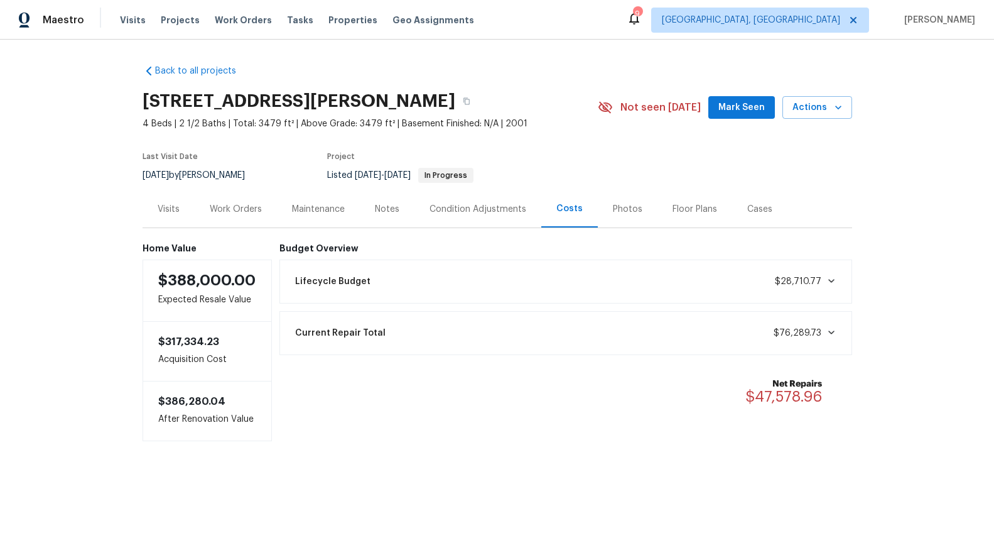
click at [253, 207] on div "Work Orders" at bounding box center [236, 209] width 52 height 13
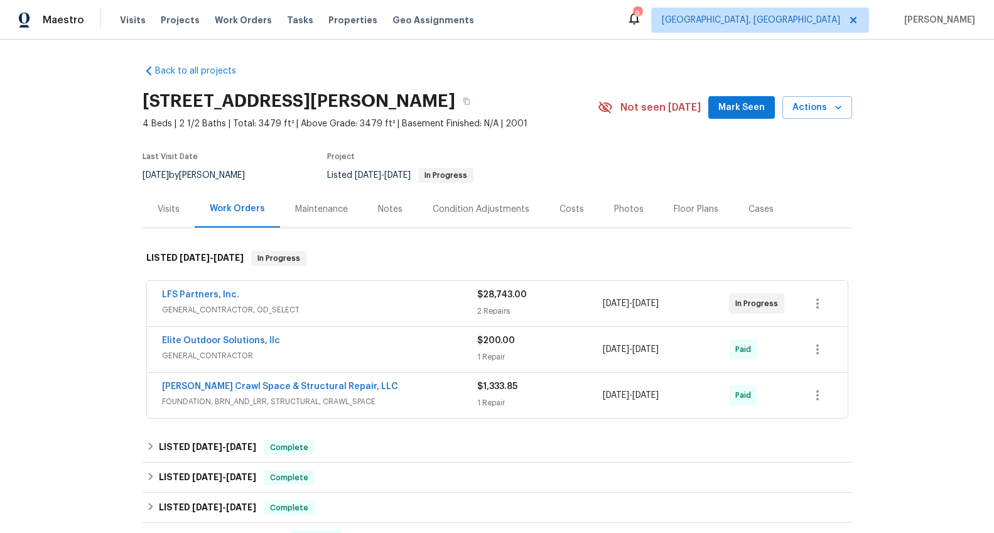
click at [166, 207] on div "Visits" at bounding box center [169, 209] width 22 height 13
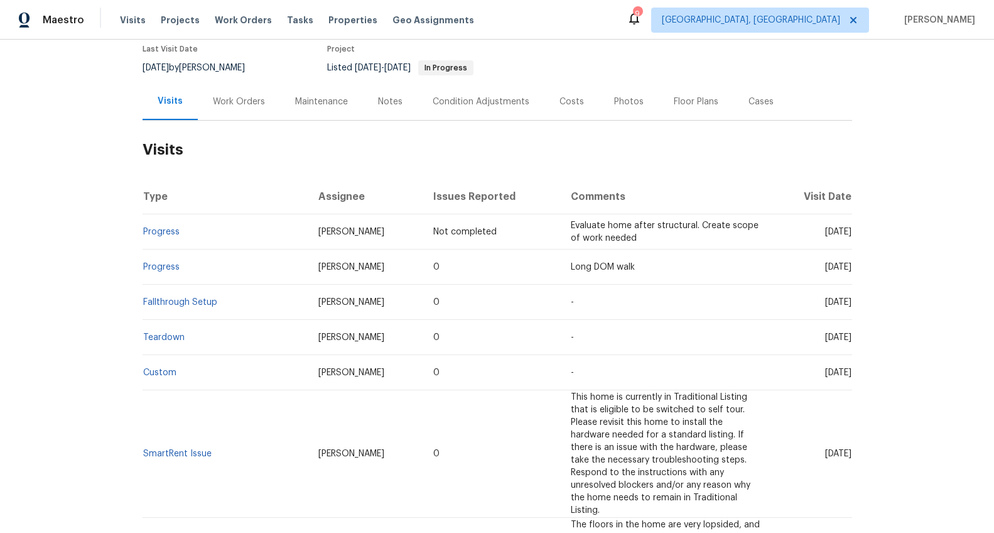
scroll to position [131, 0]
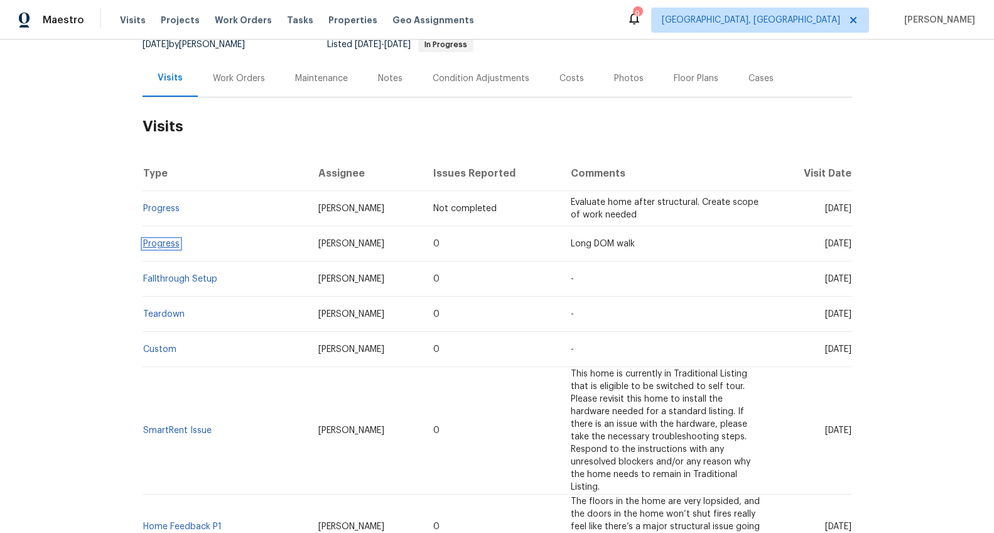
click at [166, 242] on link "Progress" at bounding box center [161, 243] width 36 height 9
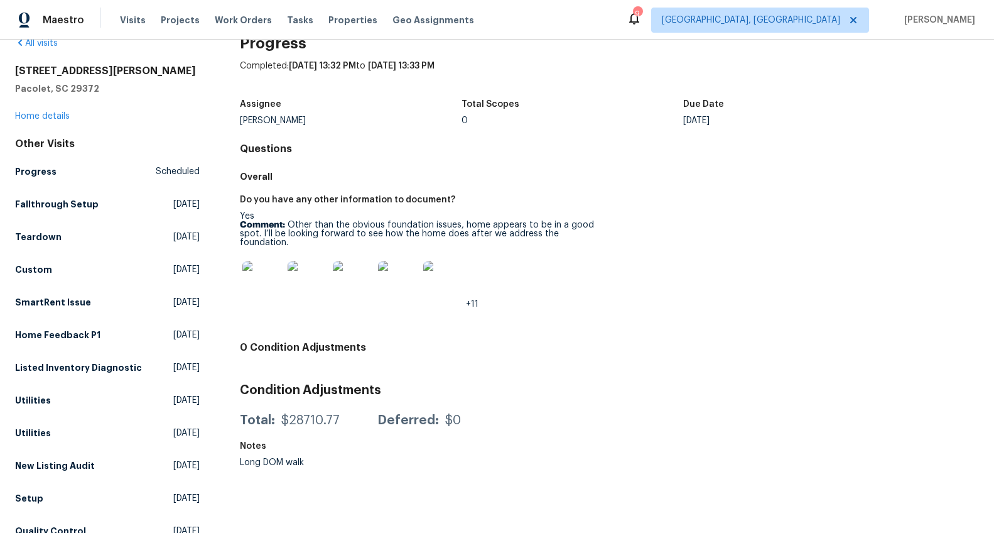
scroll to position [130, 0]
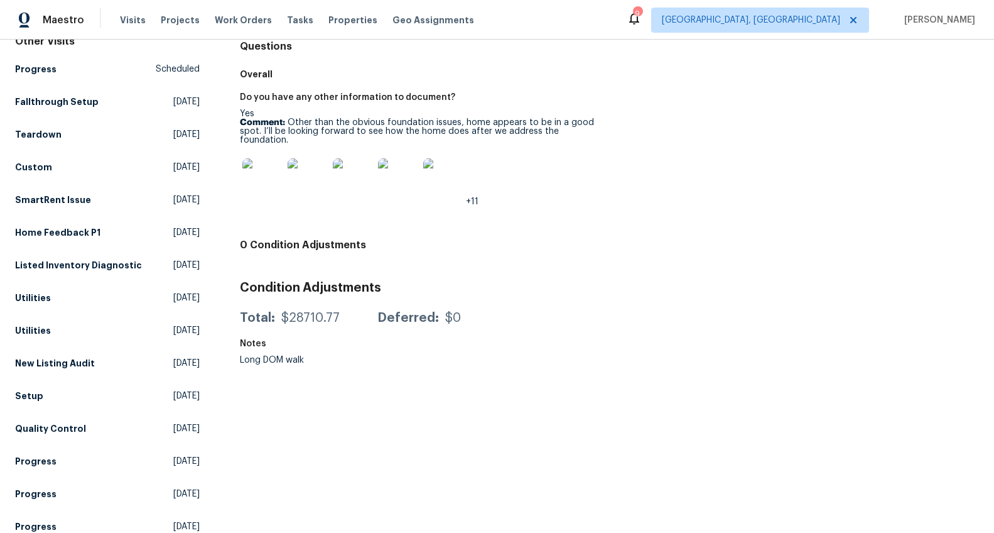
click at [264, 175] on img at bounding box center [262, 178] width 40 height 40
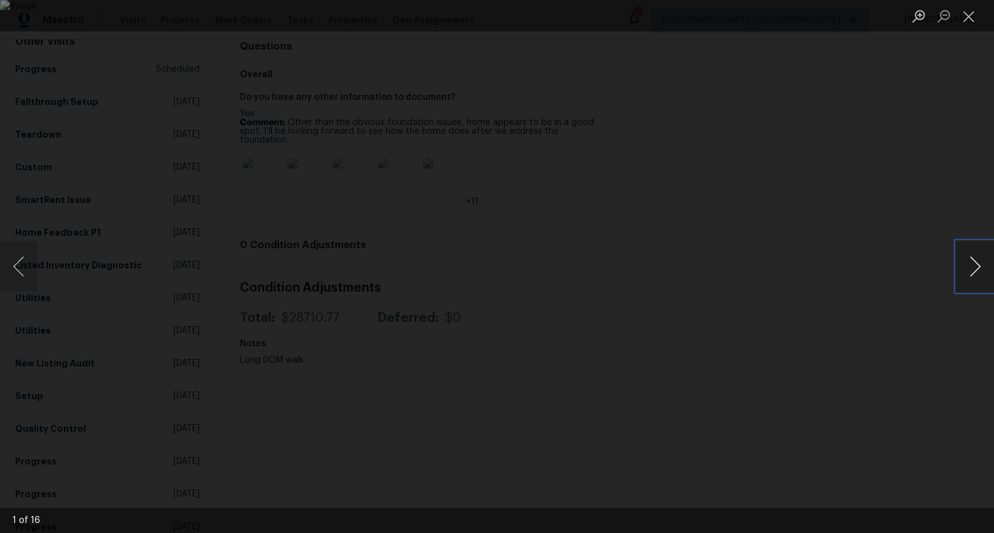
click at [961, 270] on button "Next image" at bounding box center [976, 266] width 38 height 50
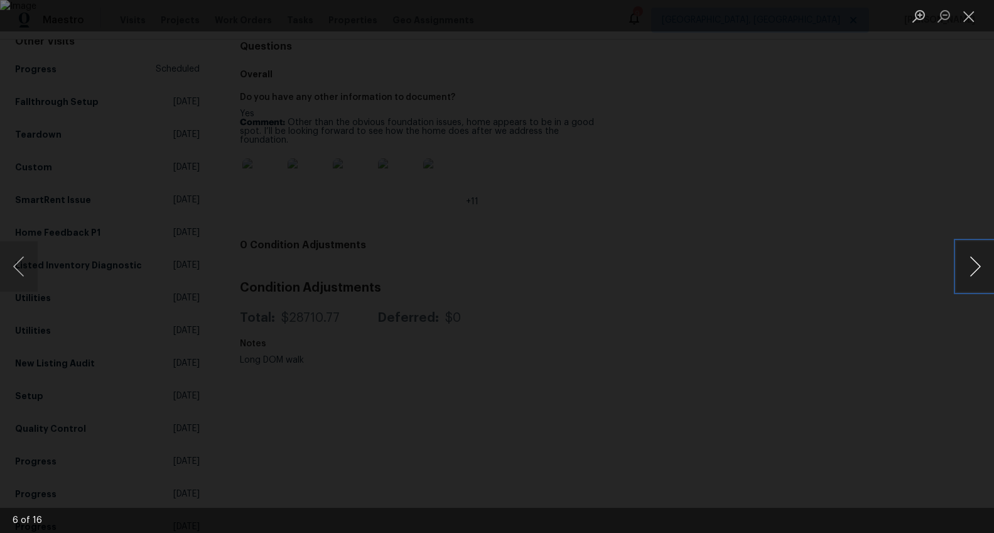
click at [961, 270] on button "Next image" at bounding box center [976, 266] width 38 height 50
click at [11, 257] on button "Previous image" at bounding box center [19, 266] width 38 height 50
click at [979, 261] on button "Next image" at bounding box center [976, 266] width 38 height 50
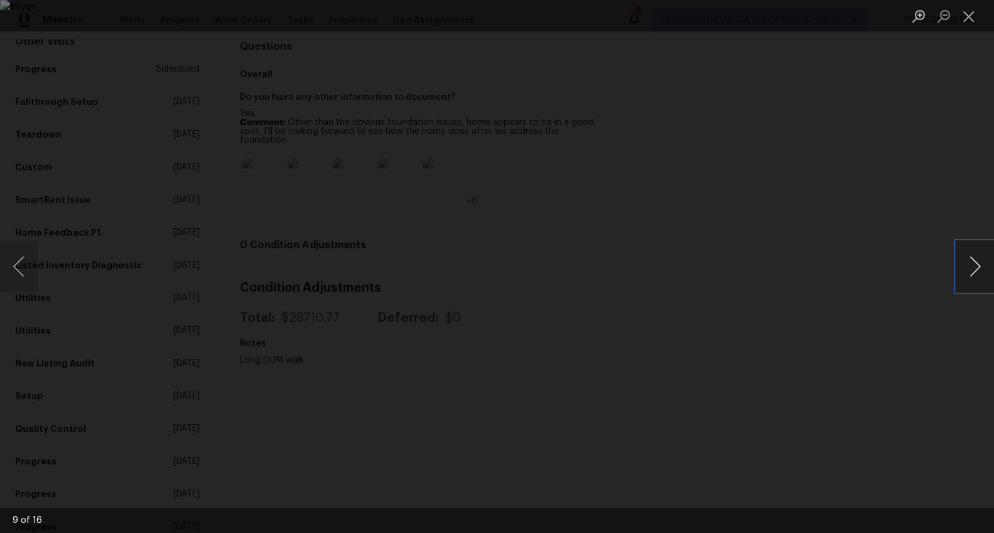
click at [979, 261] on button "Next image" at bounding box center [976, 266] width 38 height 50
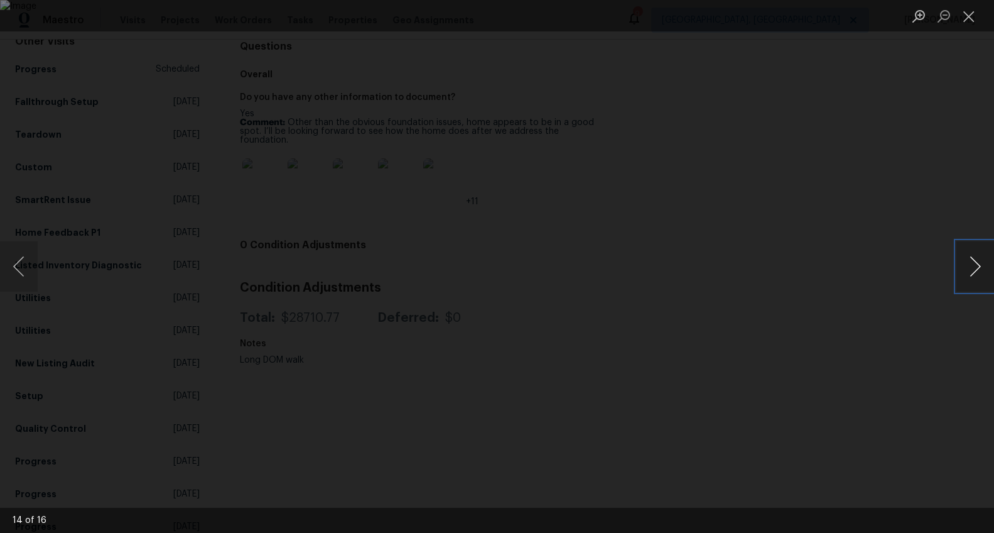
click at [979, 261] on button "Next image" at bounding box center [976, 266] width 38 height 50
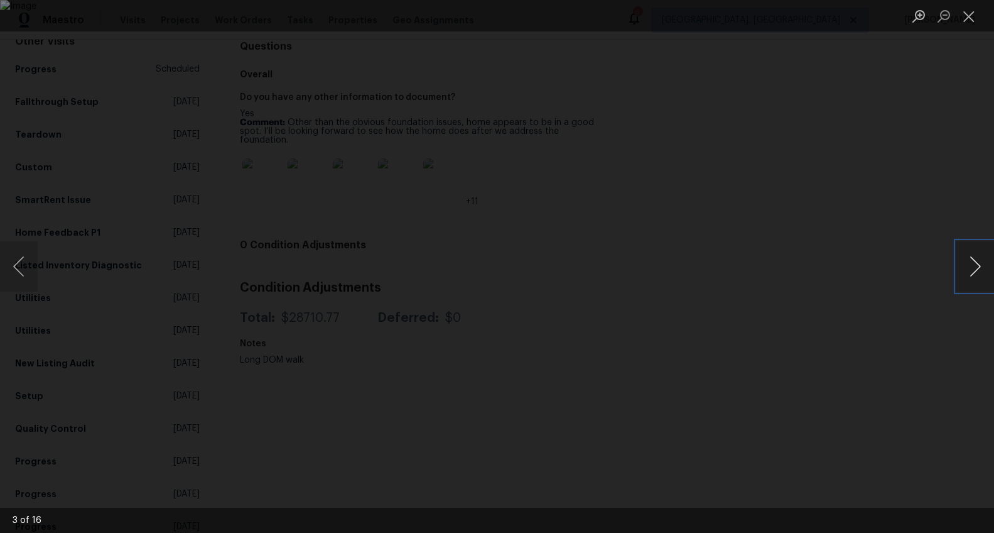
click at [979, 261] on button "Next image" at bounding box center [976, 266] width 38 height 50
click at [931, 94] on div "Lightbox" at bounding box center [497, 266] width 994 height 533
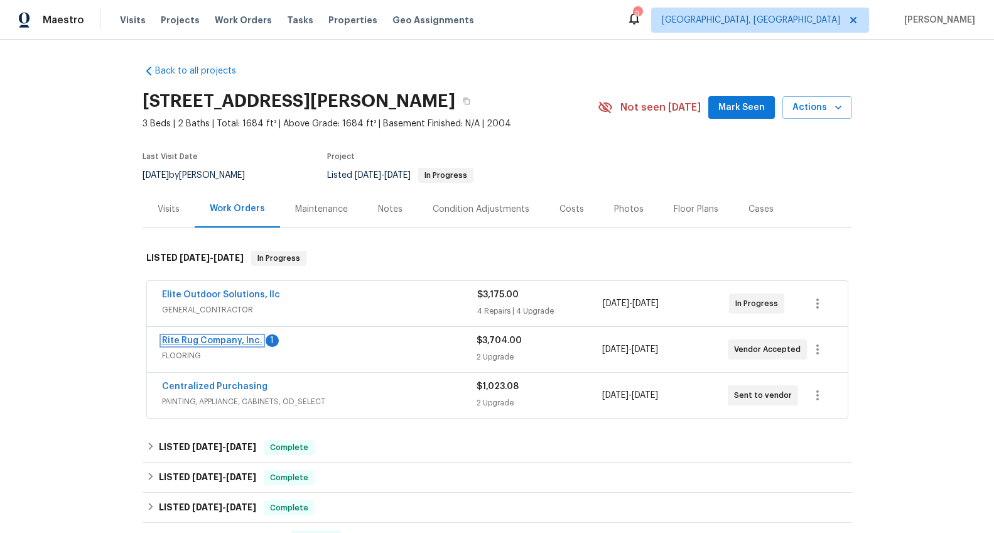
click at [232, 336] on link "Rite Rug Company, Inc." at bounding box center [212, 340] width 101 height 9
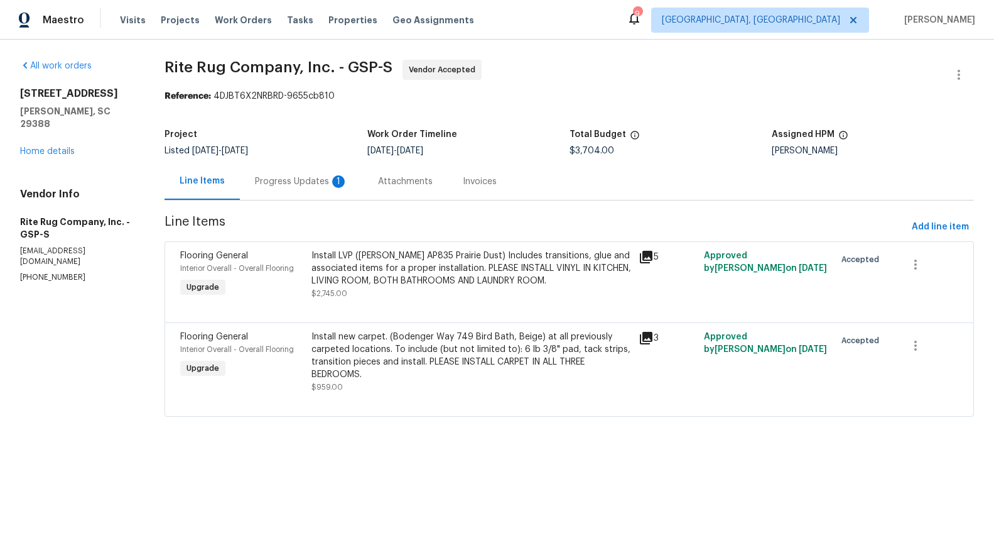
click at [313, 187] on div "Progress Updates 1" at bounding box center [301, 181] width 93 height 13
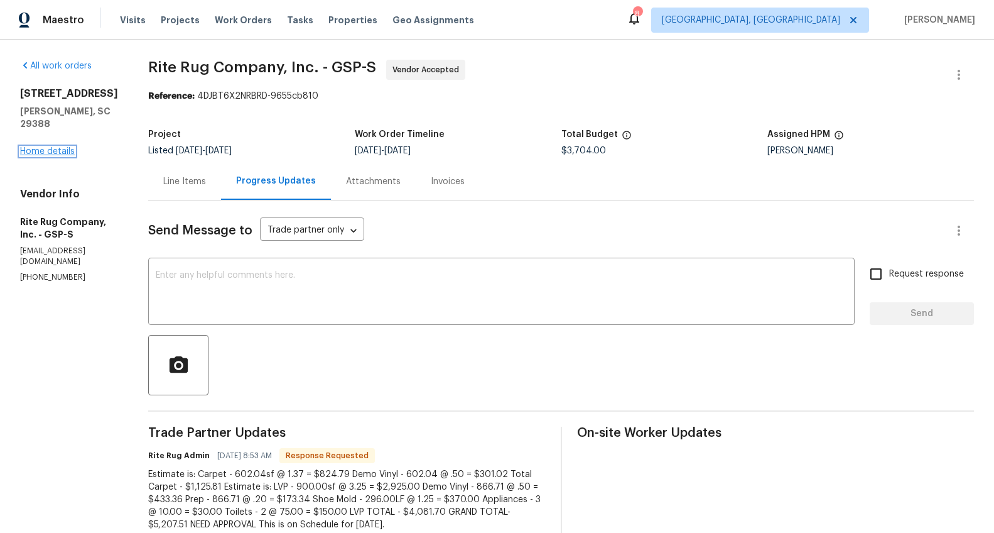
click at [35, 147] on link "Home details" at bounding box center [47, 151] width 55 height 9
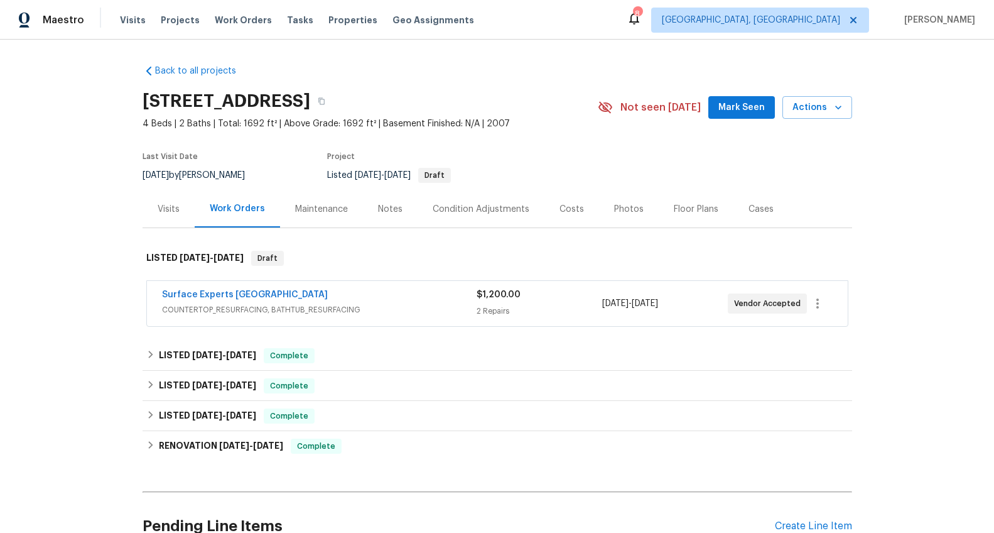
click at [165, 212] on div "Visits" at bounding box center [169, 209] width 22 height 13
